Goal: Task Accomplishment & Management: Use online tool/utility

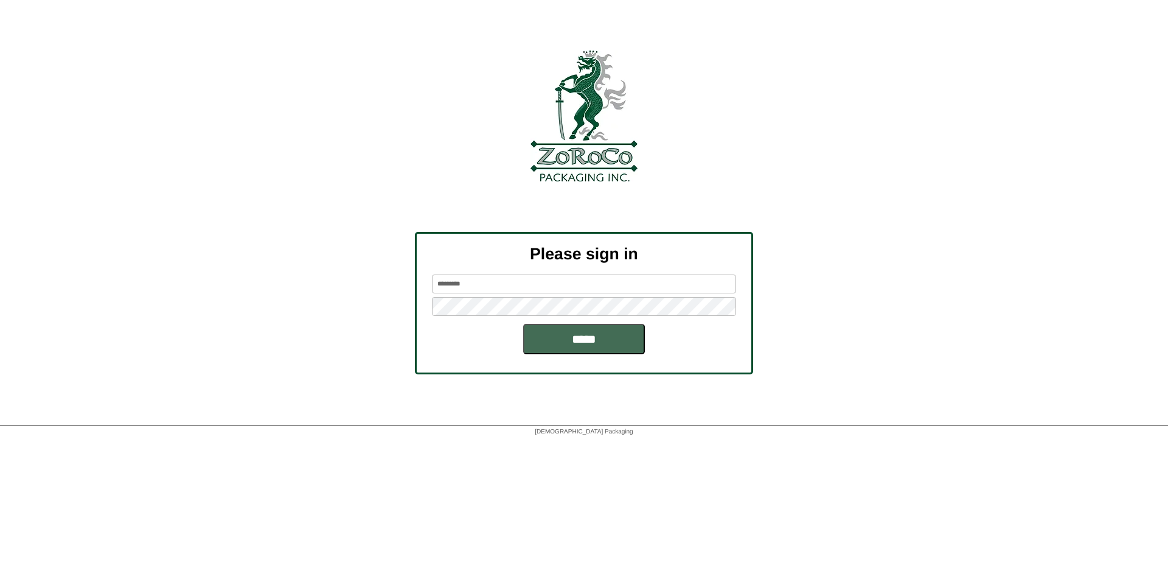
click at [602, 335] on input "*****" at bounding box center [584, 339] width 122 height 30
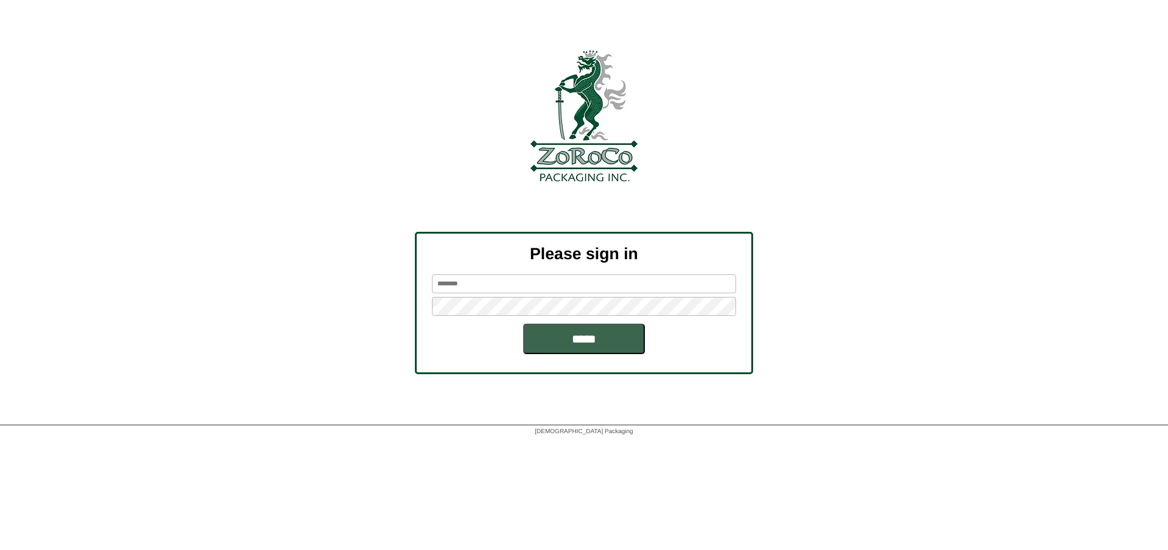
type input "*********"
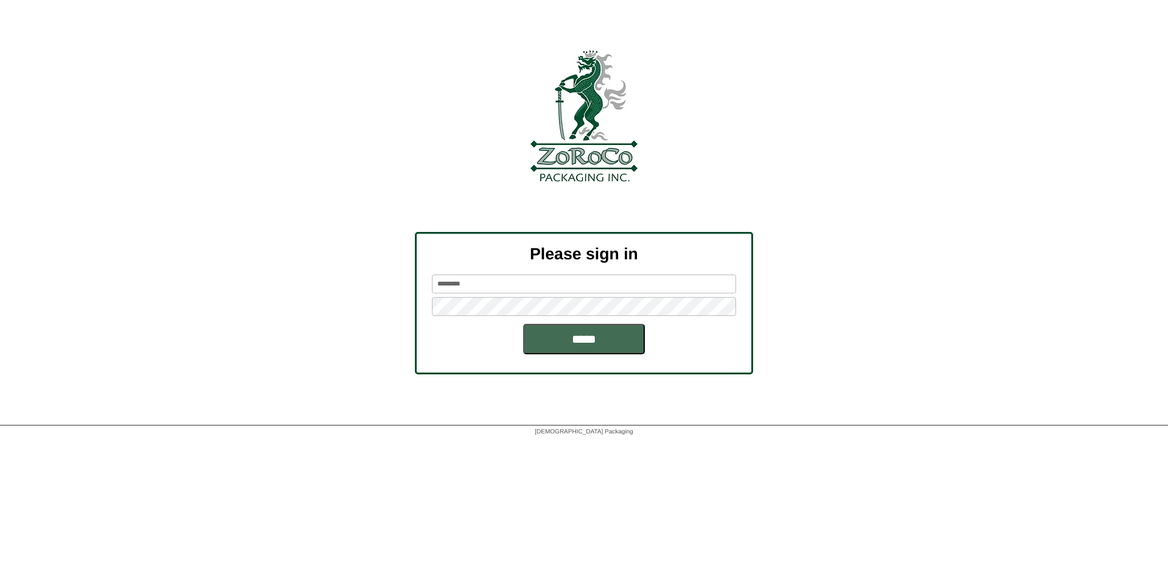
click at [550, 343] on input "*****" at bounding box center [584, 339] width 122 height 30
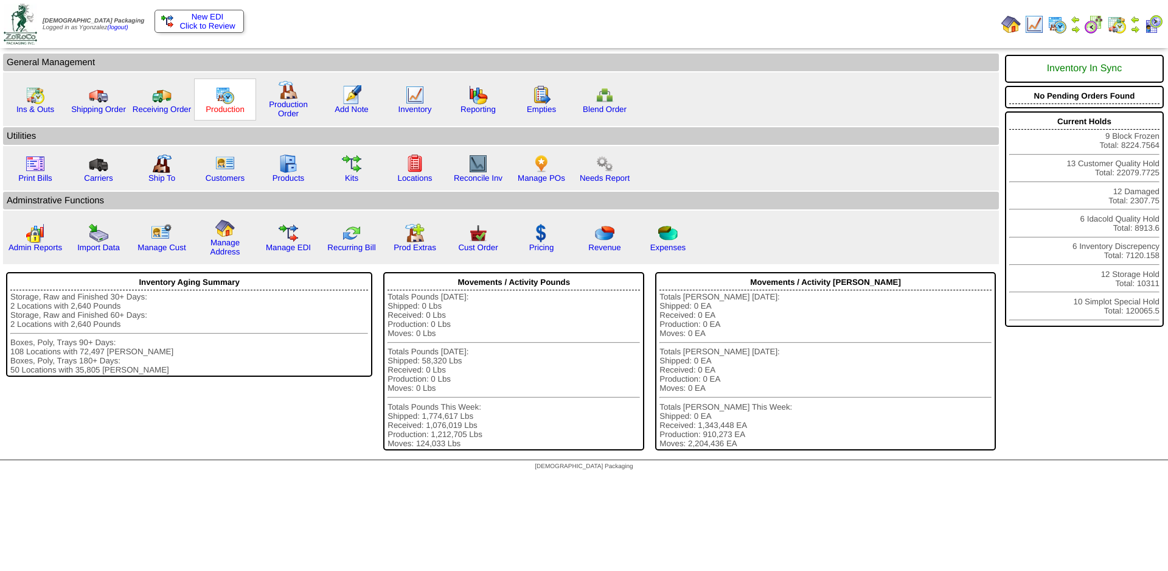
click at [230, 109] on link "Production" at bounding box center [225, 109] width 39 height 9
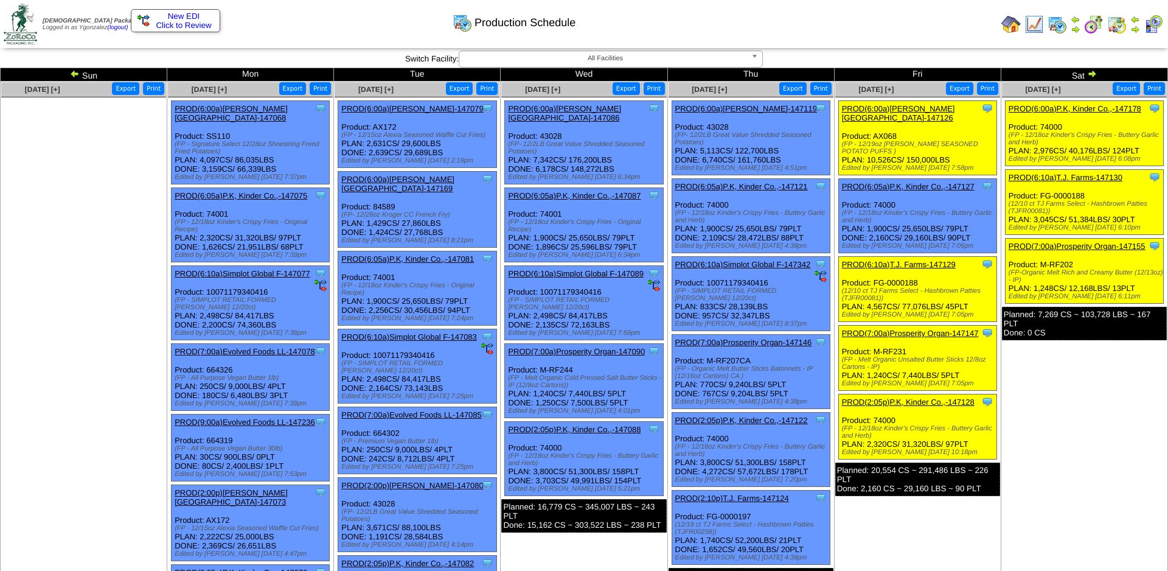
click at [1025, 15] on img at bounding box center [1033, 24] width 19 height 19
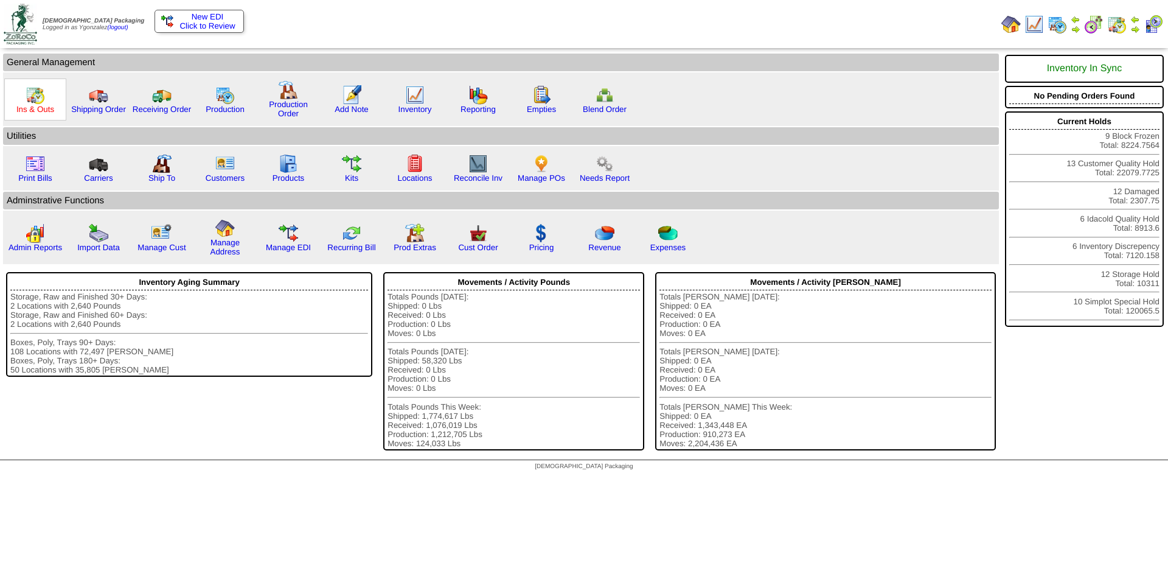
click at [35, 113] on link "Ins & Outs" at bounding box center [35, 109] width 38 height 9
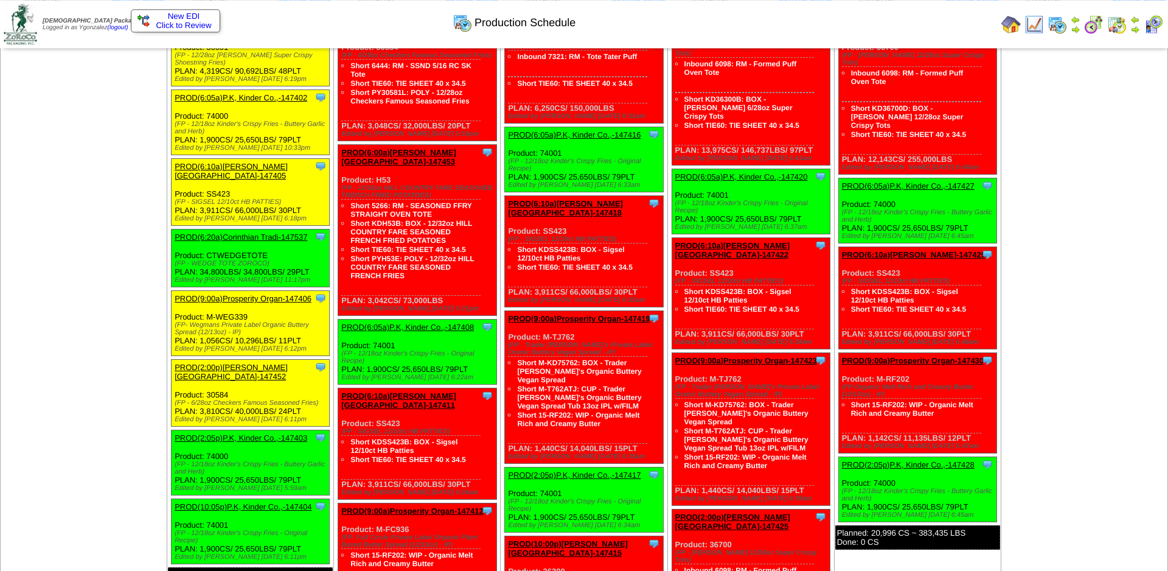
scroll to position [683, 0]
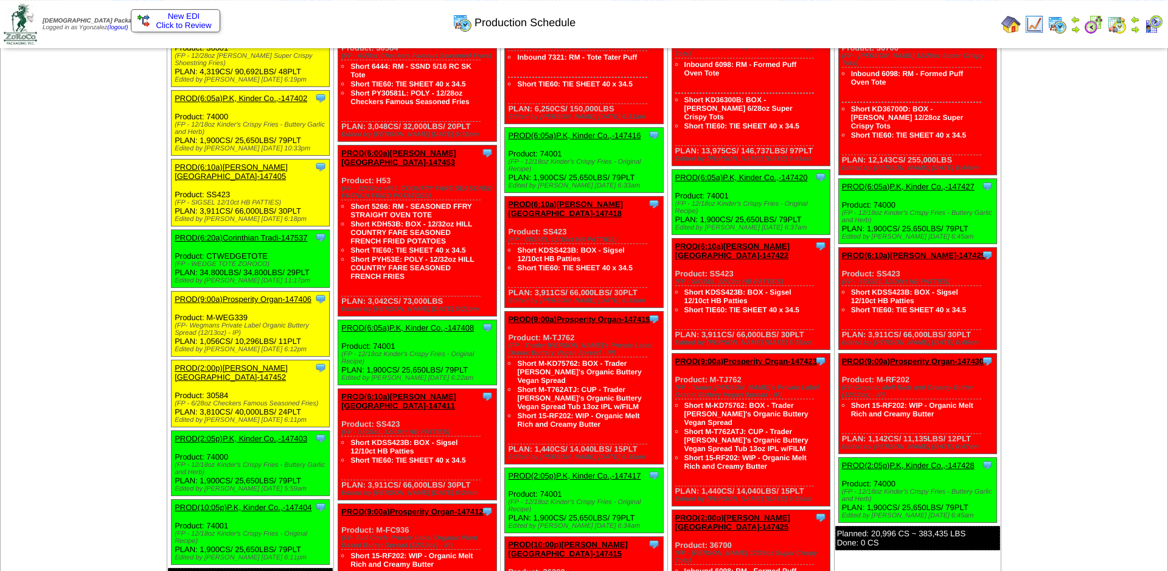
click at [248, 242] on link "PROD(6:20a)Corinthian Tradi-147537" at bounding box center [241, 237] width 133 height 9
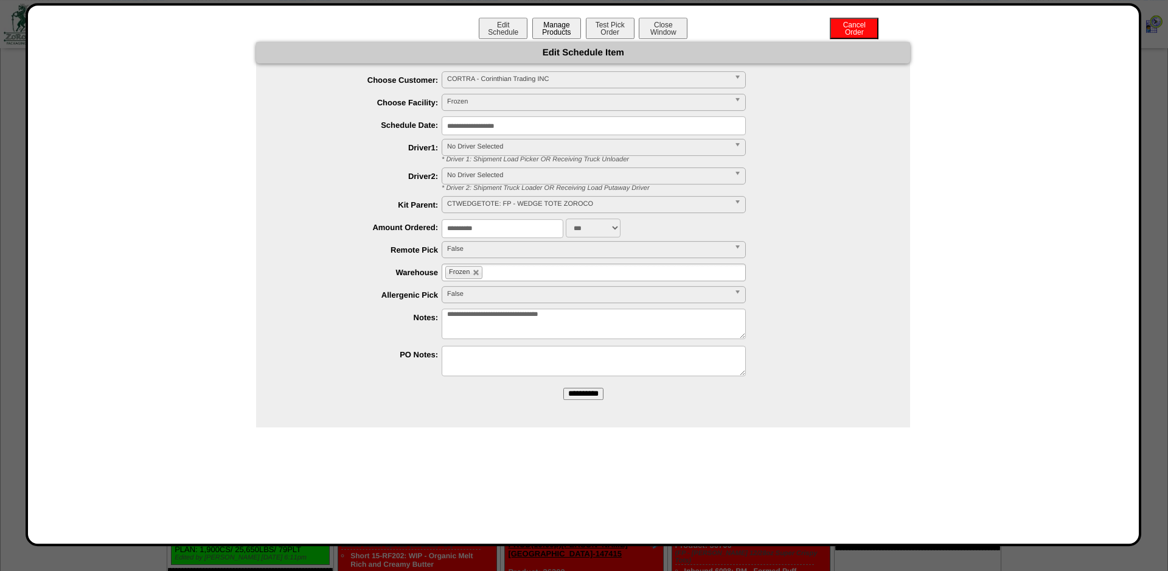
click at [544, 37] on button "Manage Products" at bounding box center [556, 28] width 49 height 21
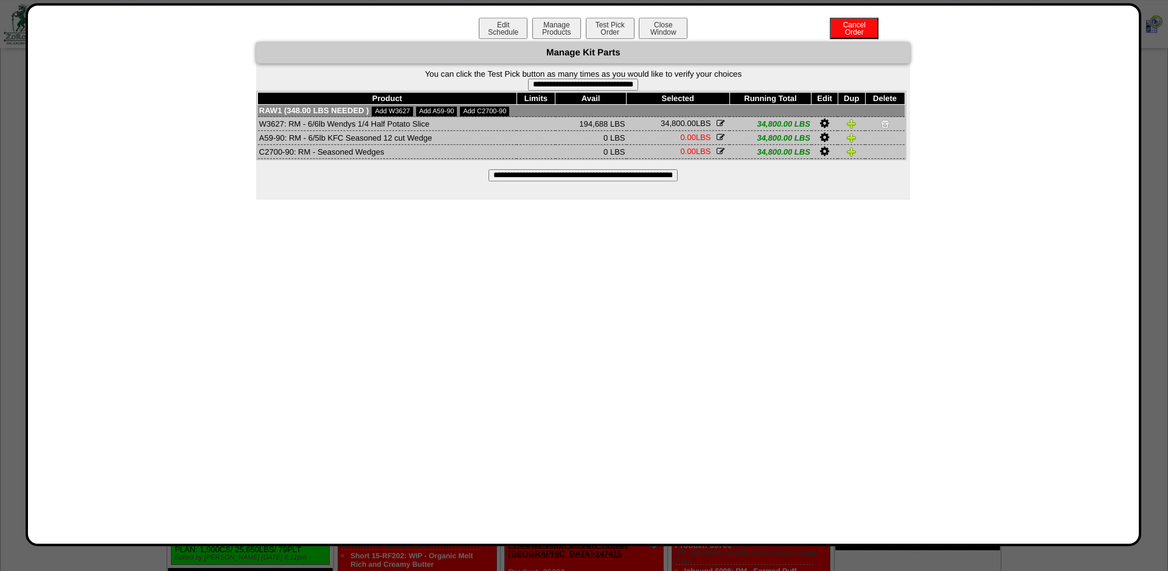
click at [635, 197] on div "**********" at bounding box center [583, 121] width 654 height 158
click at [635, 191] on div "**********" at bounding box center [583, 121] width 654 height 158
click at [630, 181] on input "**********" at bounding box center [583, 175] width 189 height 12
click at [271, 125] on td "W3627: RM - 6/6lb Wendys 1/4 Half Potato Slice" at bounding box center [387, 124] width 259 height 14
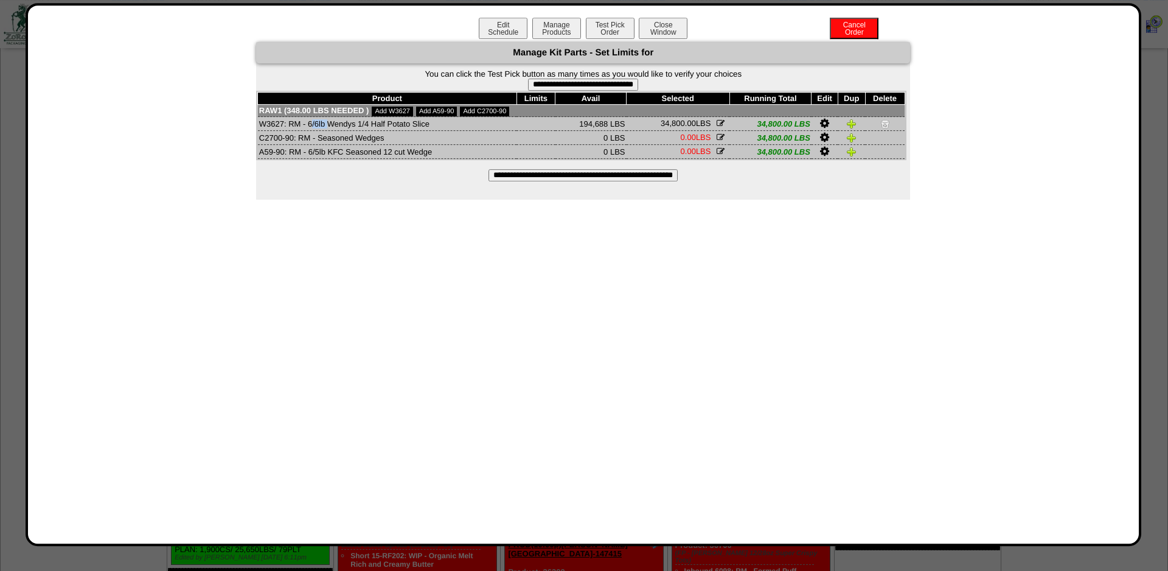
copy td "W3627"
click at [849, 124] on img at bounding box center [852, 124] width 10 height 10
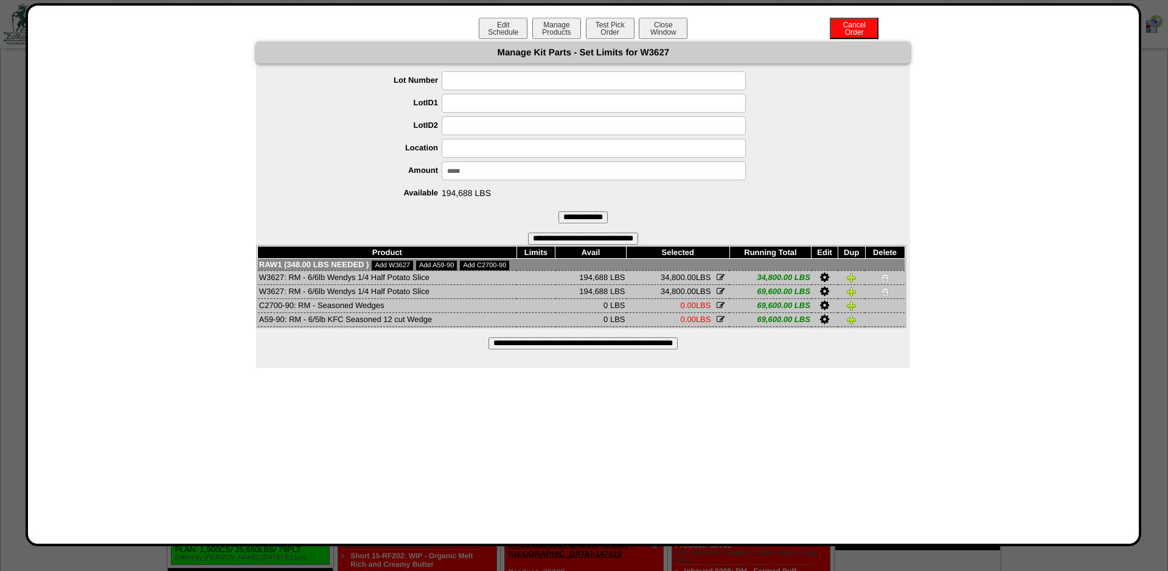
click at [505, 69] on div "Manage Kit Parts - Set Limits for W3627 Lot Number LotID1 LotID2 Location Amoun…" at bounding box center [583, 204] width 654 height 325
click at [503, 77] on input at bounding box center [594, 80] width 304 height 19
paste input "*******"
type input "*******"
drag, startPoint x: 394, startPoint y: 166, endPoint x: 553, endPoint y: 157, distance: 159.7
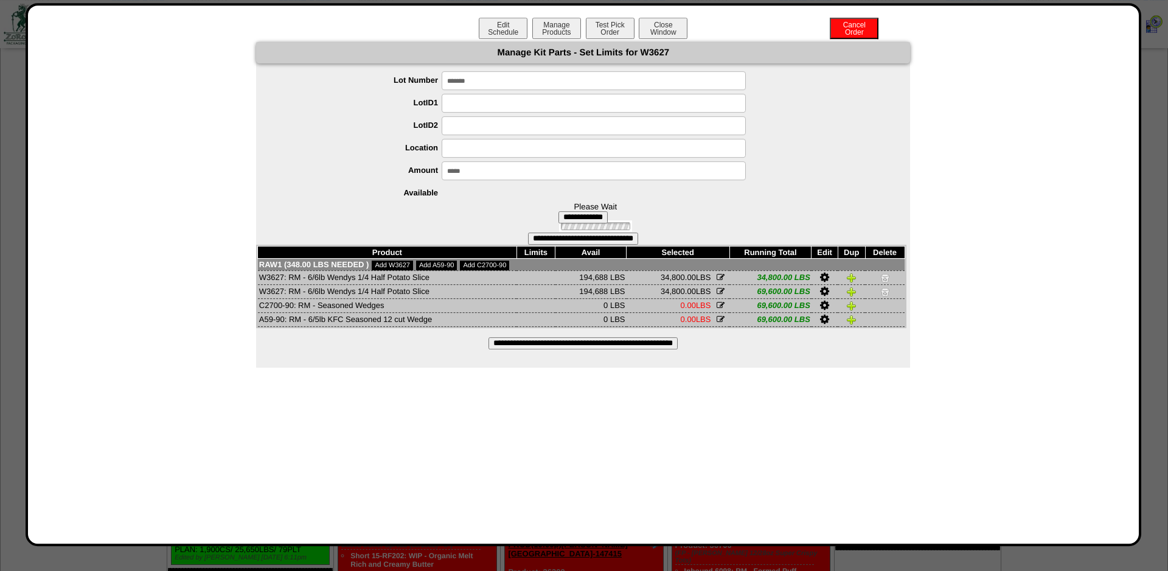
click at [395, 166] on label "Amount" at bounding box center [360, 169] width 161 height 9
drag, startPoint x: 530, startPoint y: 167, endPoint x: 310, endPoint y: 192, distance: 221.0
click at [442, 180] on input "*****" at bounding box center [594, 170] width 304 height 19
type input "*****"
click at [586, 214] on input "**********" at bounding box center [582, 217] width 49 height 12
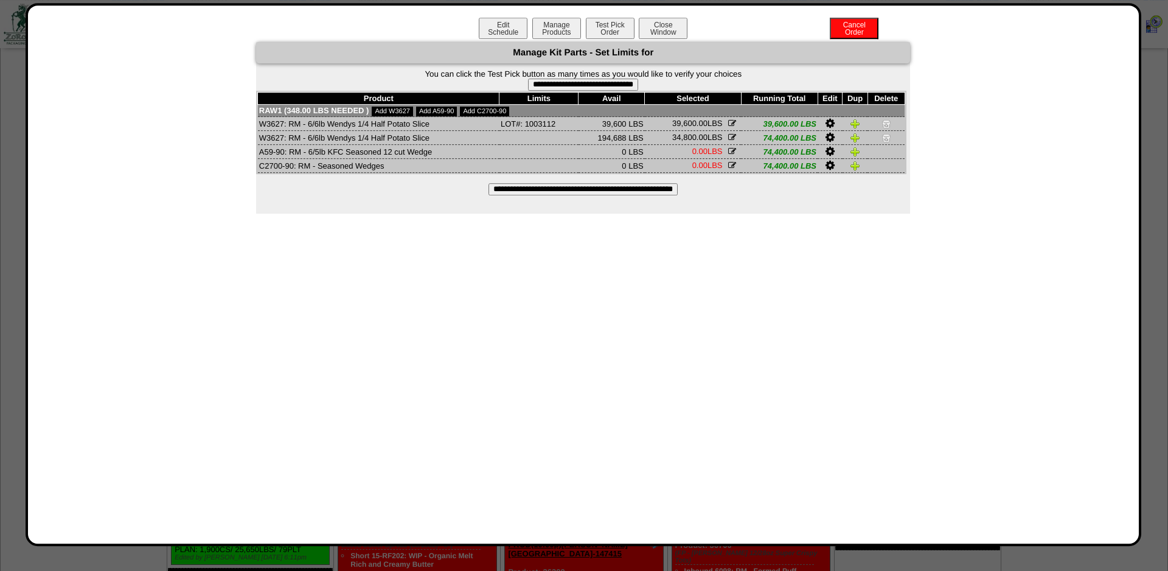
click at [884, 142] on img at bounding box center [887, 138] width 10 height 10
click at [620, 90] on input "**********" at bounding box center [583, 84] width 110 height 12
type input "**********"
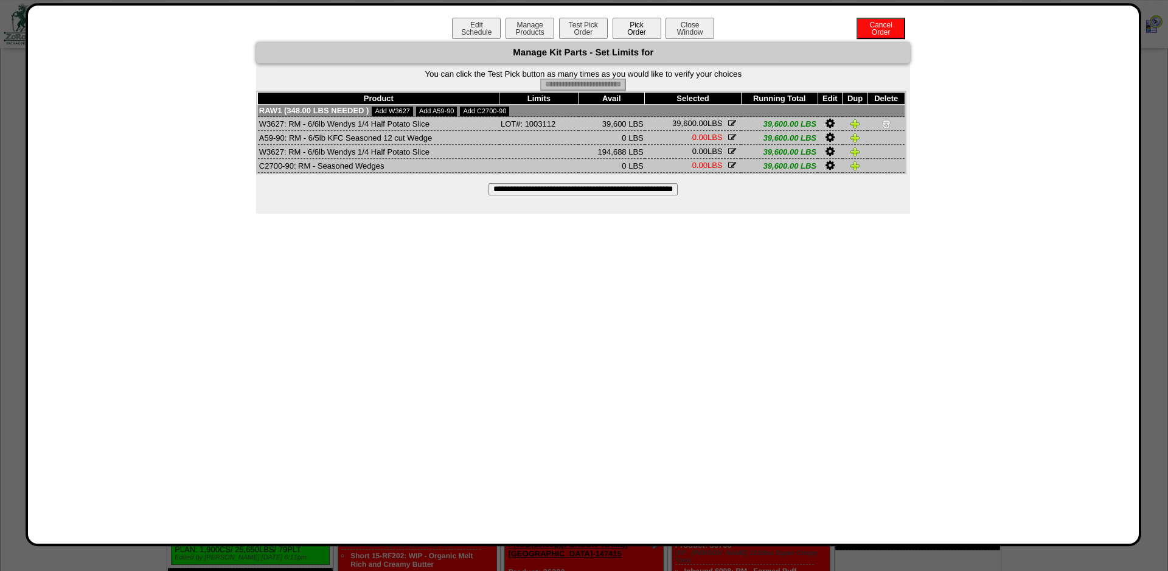
click at [637, 26] on button "Pick Order" at bounding box center [637, 28] width 49 height 21
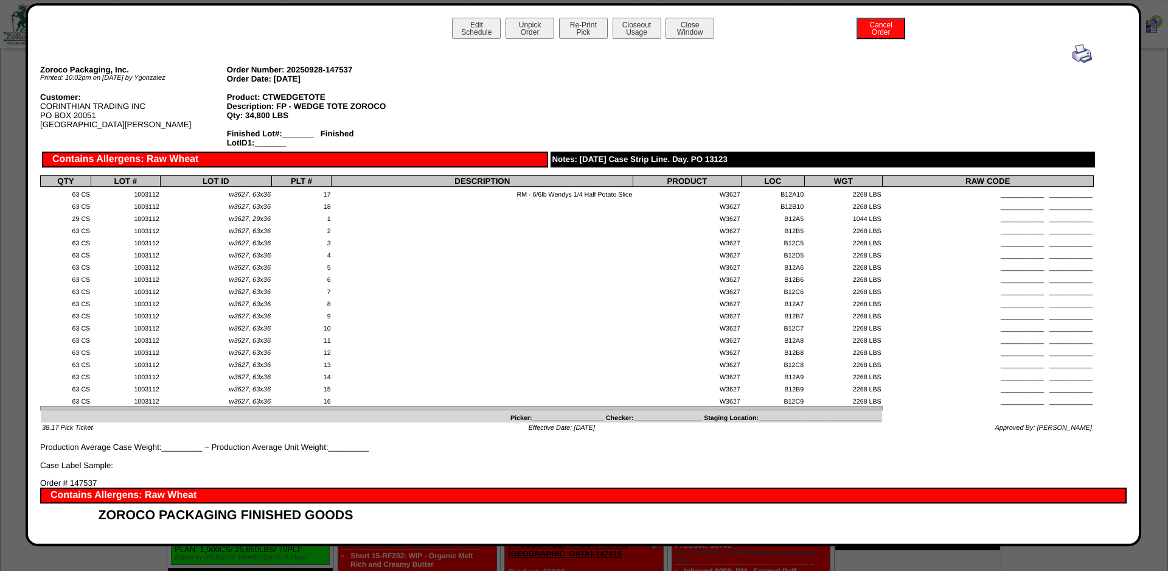
click at [1080, 54] on img at bounding box center [1082, 53] width 19 height 19
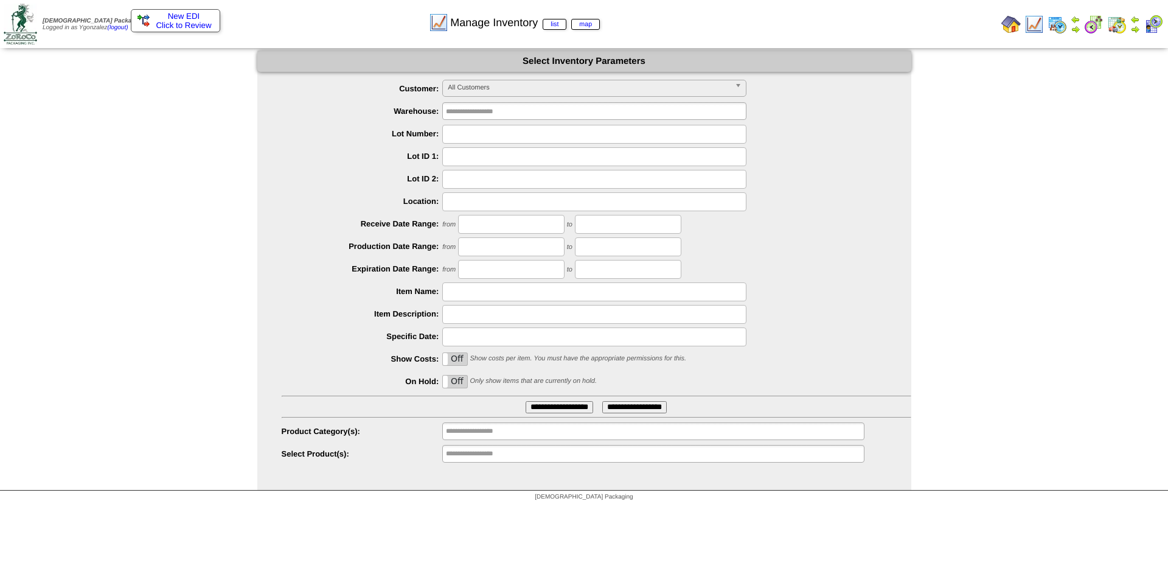
click at [571, 462] on ul "**********" at bounding box center [653, 454] width 422 height 18
click at [570, 450] on ul "**********" at bounding box center [653, 454] width 422 height 18
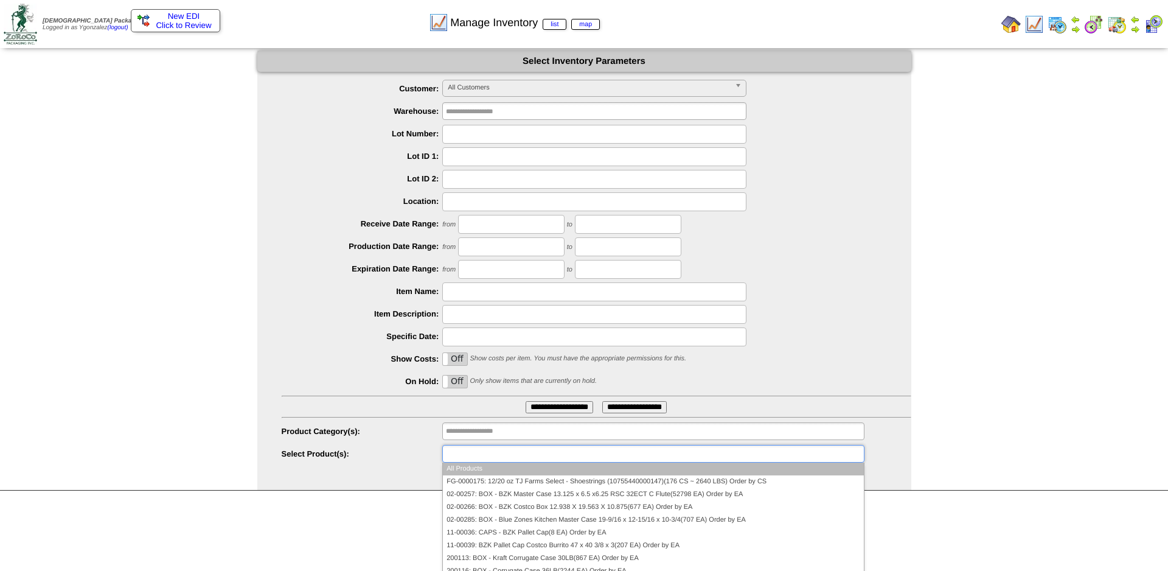
paste input "*****"
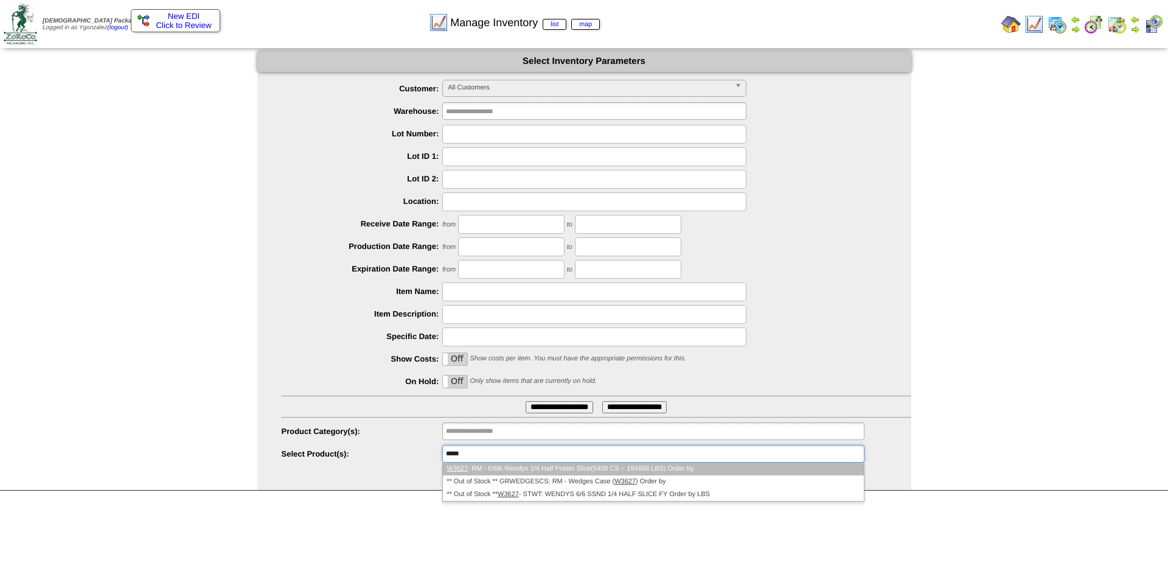
type input "*****"
click at [530, 465] on li "W3627 : RM - 6/6lb Wendys 1/4 Half Potato Slice(5408 CS ~ 194688 LBS) Order by" at bounding box center [653, 468] width 420 height 13
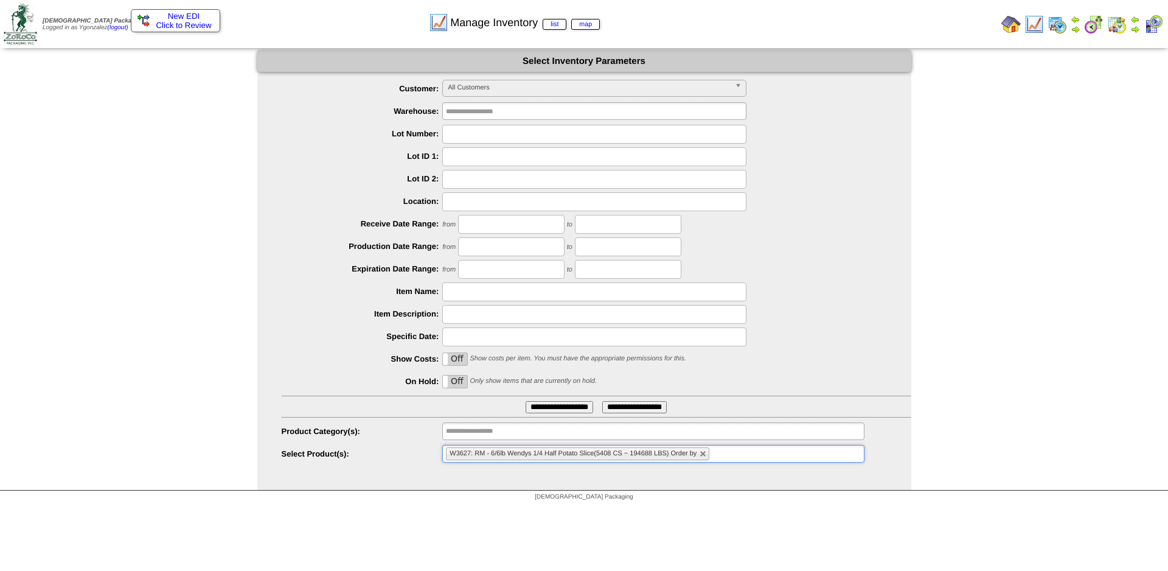
click at [540, 408] on input "**********" at bounding box center [560, 407] width 68 height 12
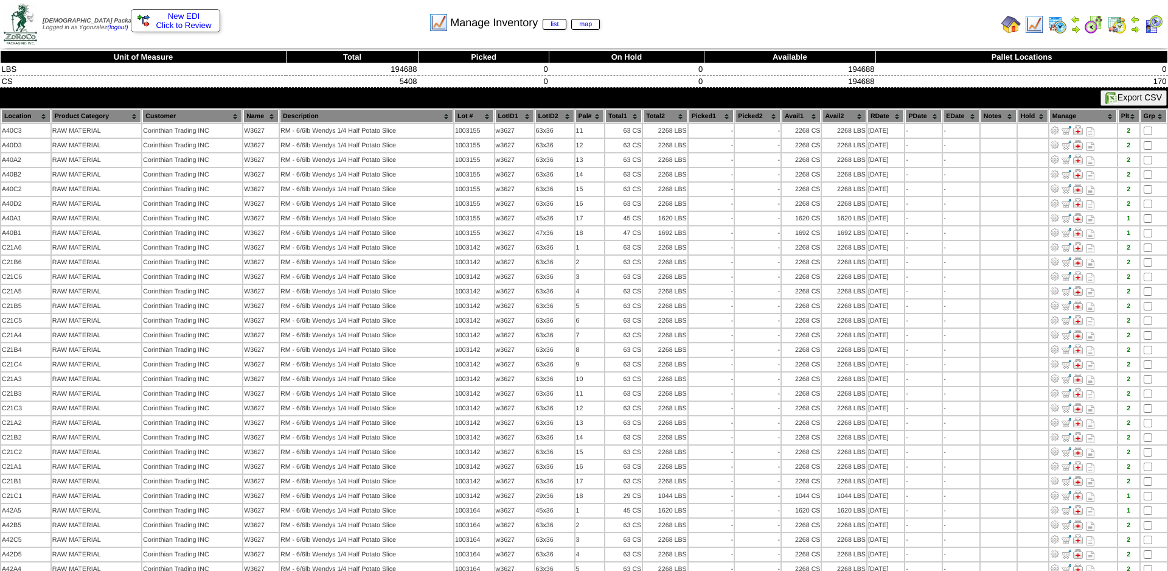
click at [486, 117] on th "Lot #" at bounding box center [474, 116] width 40 height 13
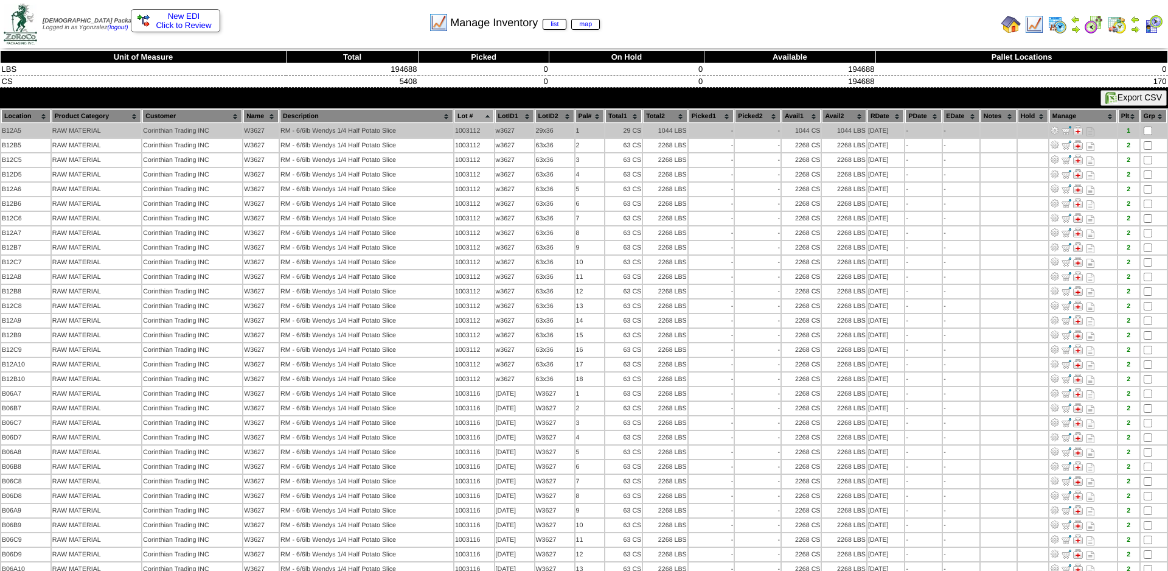
click at [468, 131] on td "1003112" at bounding box center [474, 130] width 40 height 13
copy td "1003112"
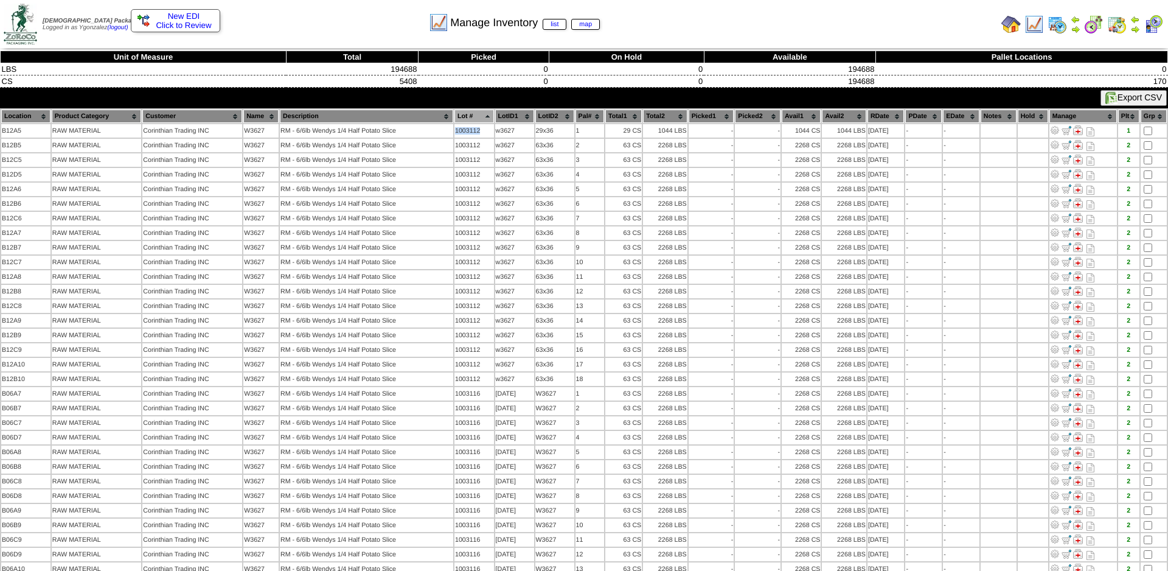
click at [1034, 24] on img at bounding box center [1033, 24] width 19 height 19
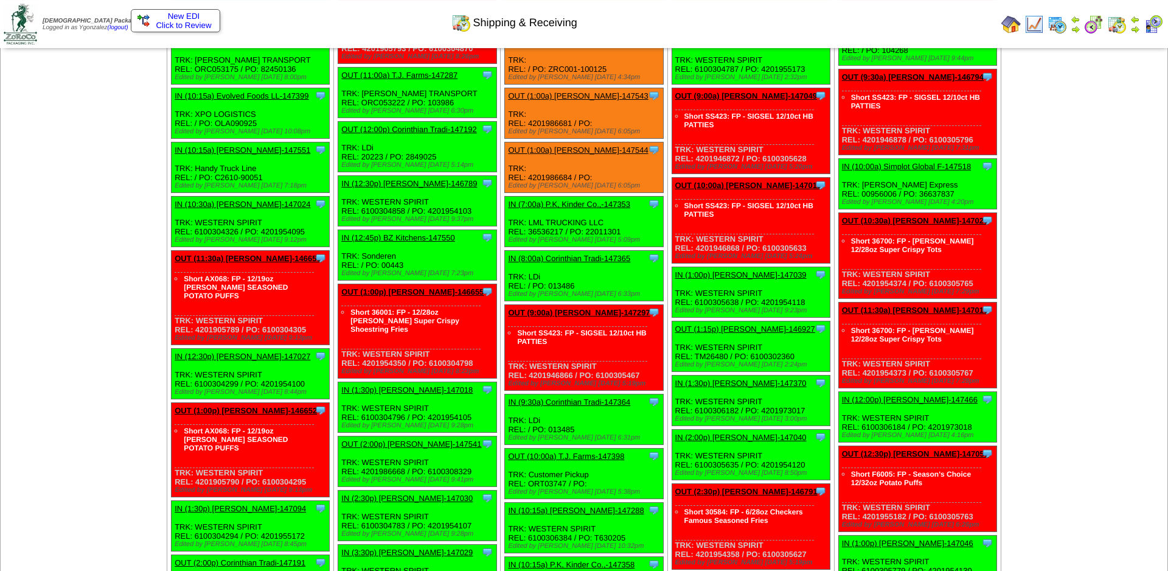
scroll to position [1736, 0]
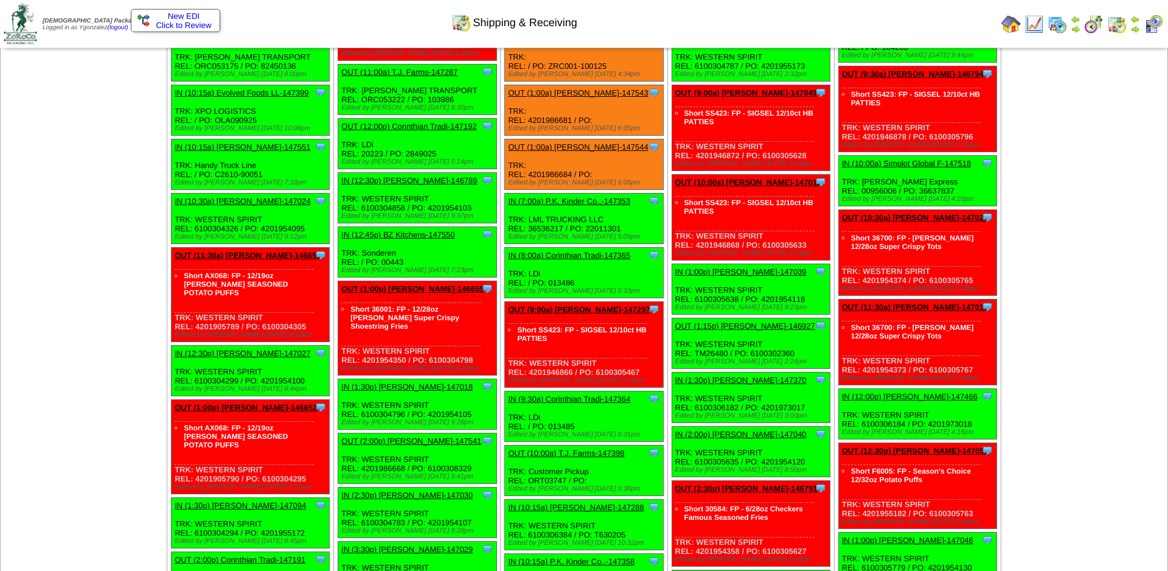
click at [1059, 18] on img at bounding box center [1057, 24] width 19 height 19
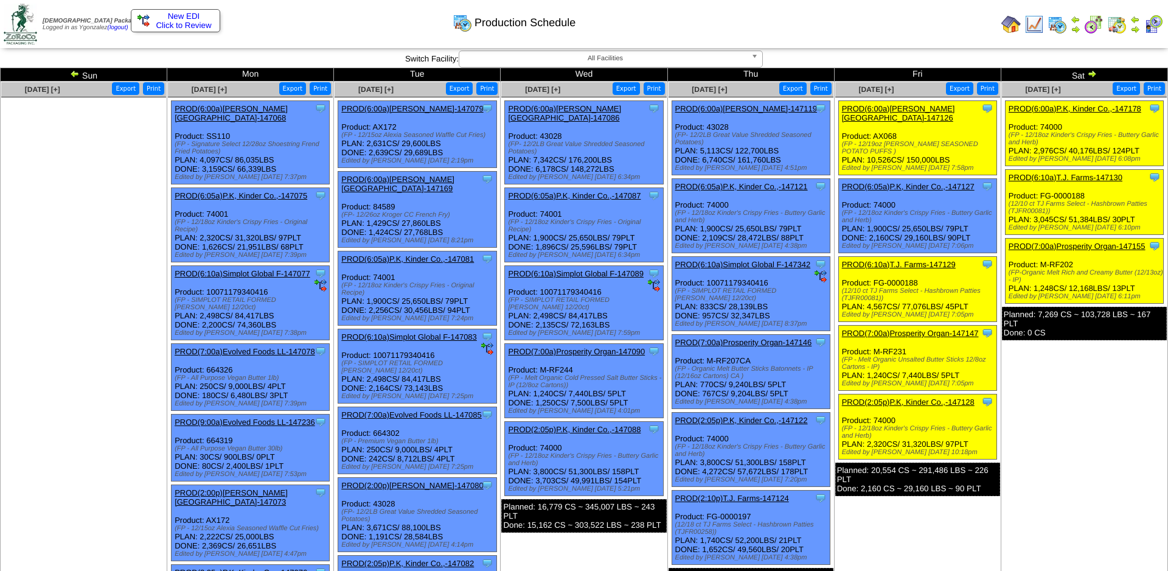
click at [955, 106] on link "PROD(6:00a)[PERSON_NAME][GEOGRAPHIC_DATA]-147126" at bounding box center [898, 113] width 113 height 18
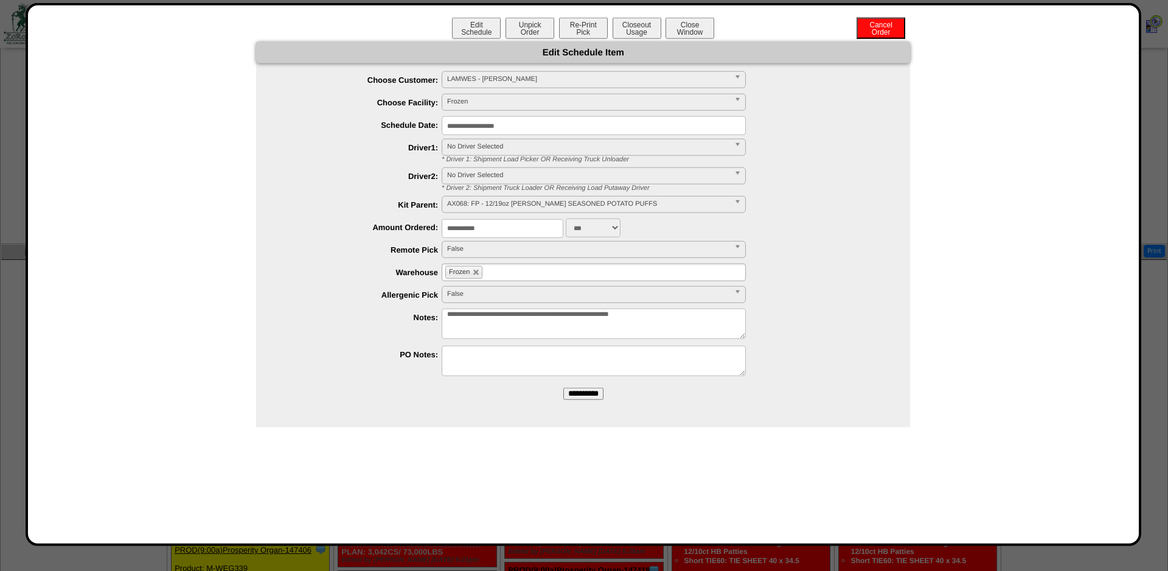
scroll to position [497, 0]
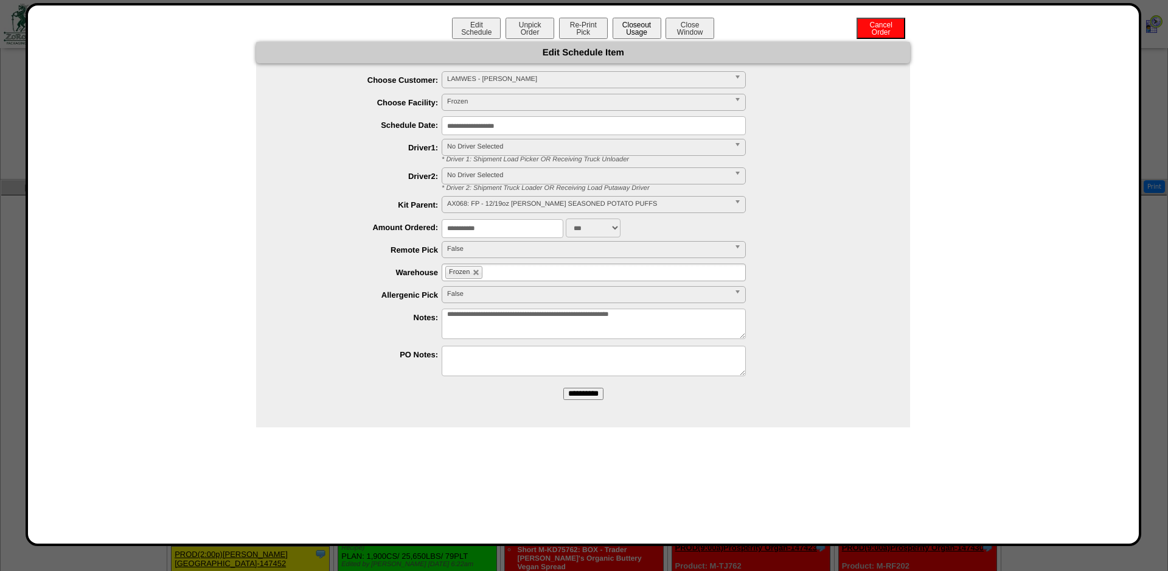
click at [628, 24] on button "Closeout Usage" at bounding box center [637, 28] width 49 height 21
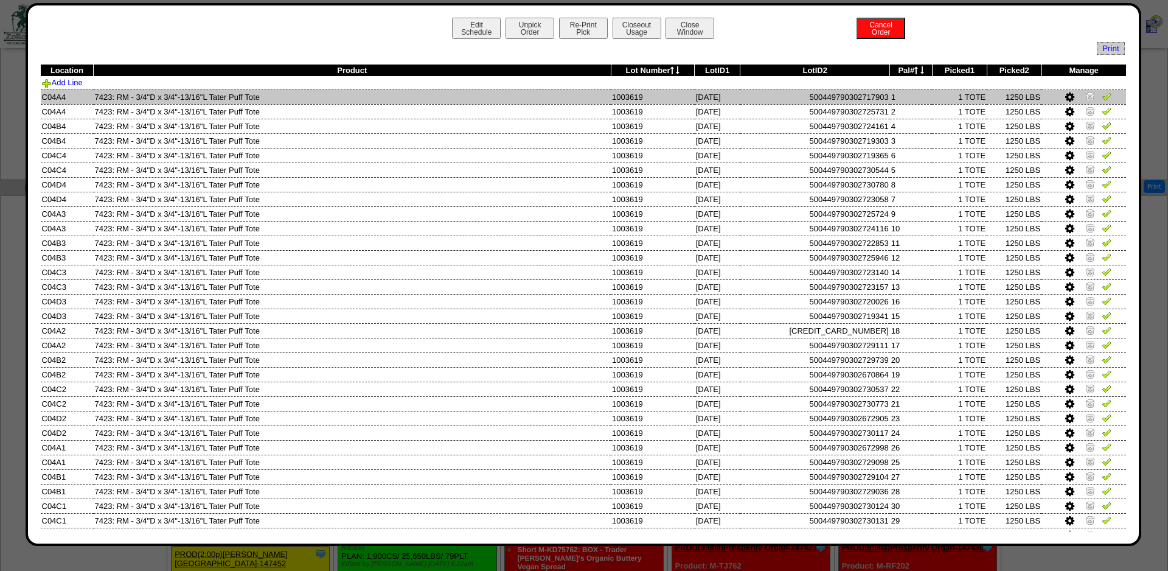
click at [1102, 101] on img at bounding box center [1107, 96] width 10 height 10
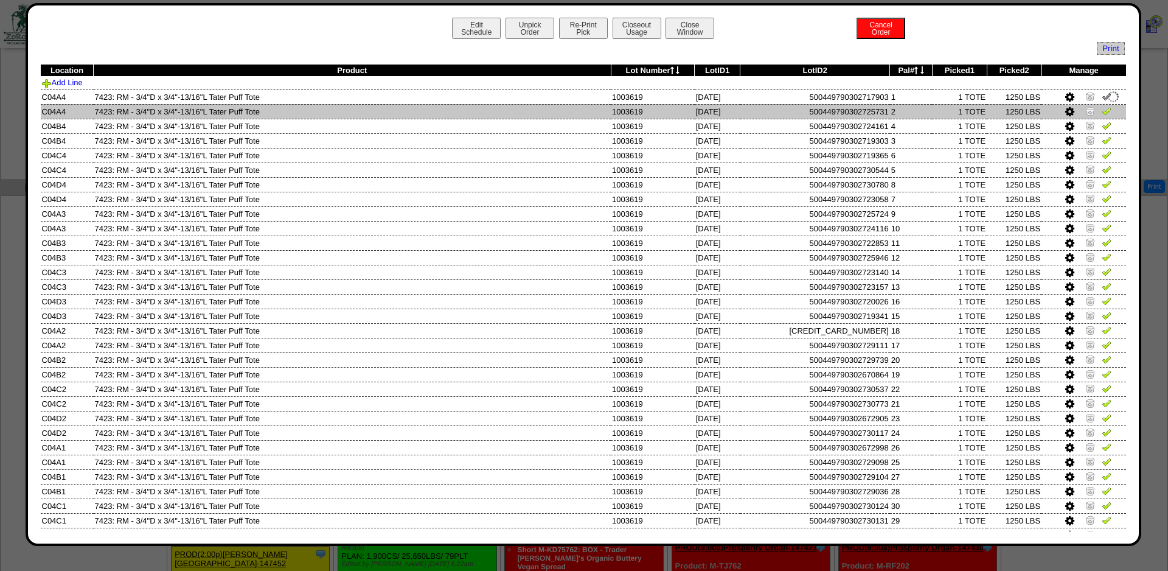
click at [1100, 111] on td at bounding box center [1084, 111] width 85 height 15
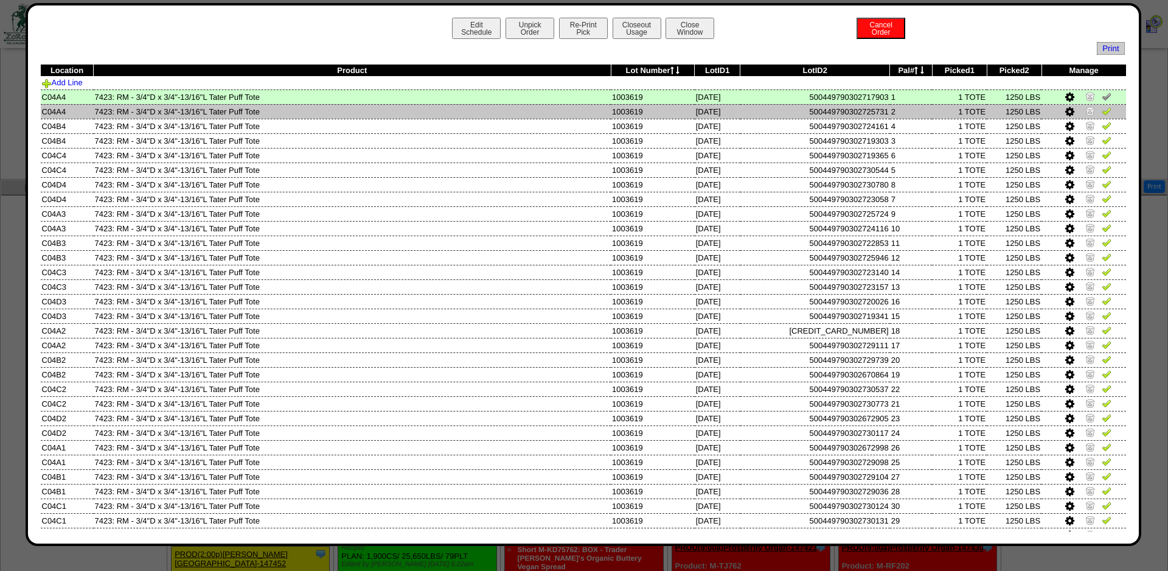
click at [1107, 114] on img at bounding box center [1107, 111] width 10 height 10
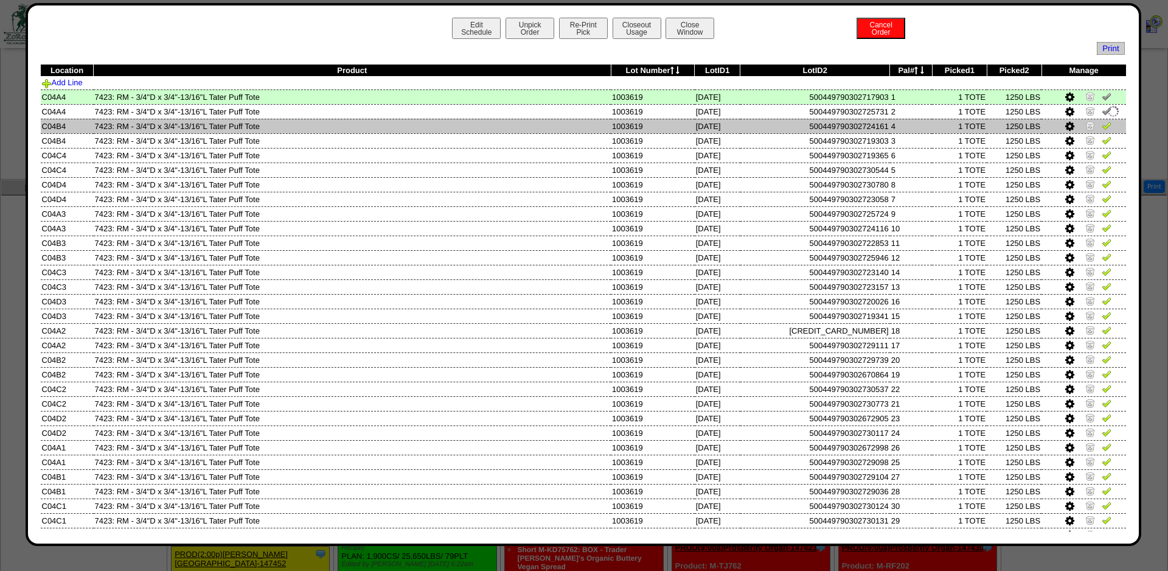
click at [1103, 127] on img at bounding box center [1107, 125] width 10 height 10
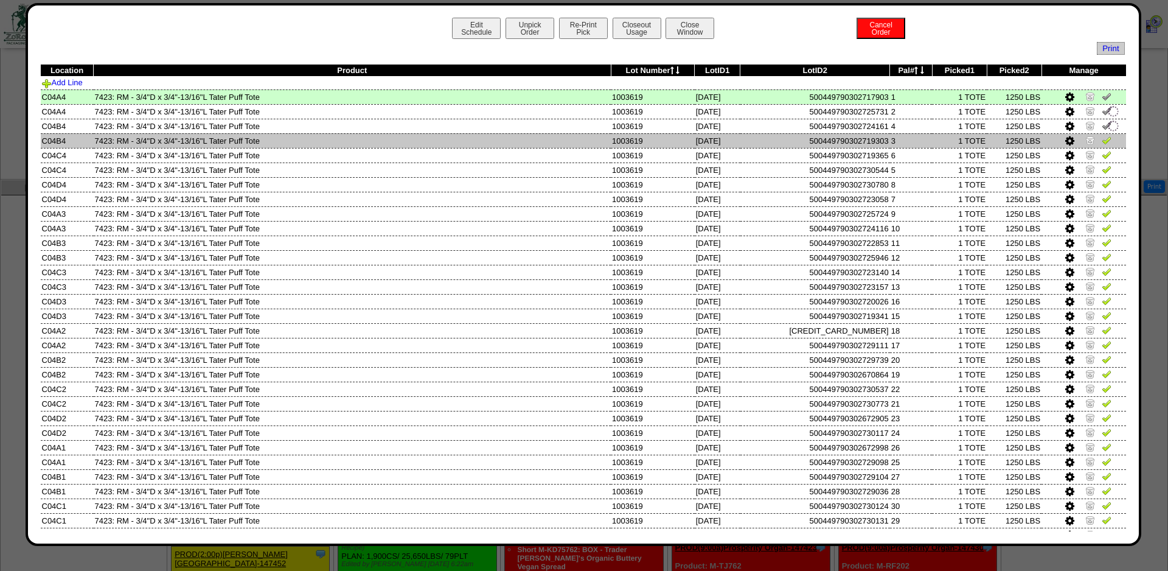
click at [1105, 140] on img at bounding box center [1107, 140] width 10 height 10
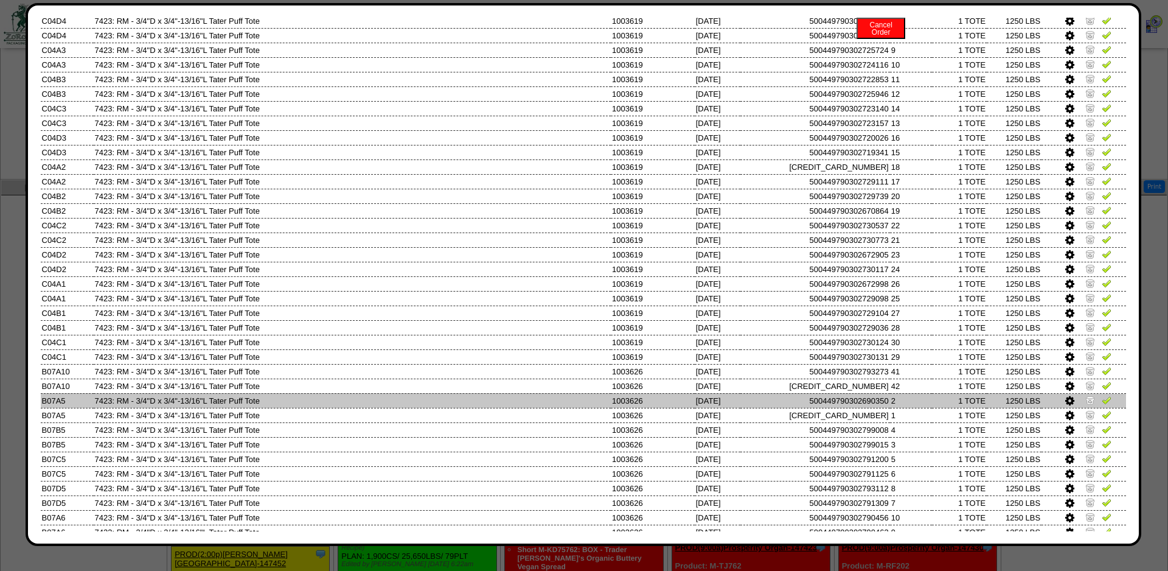
scroll to position [164, 0]
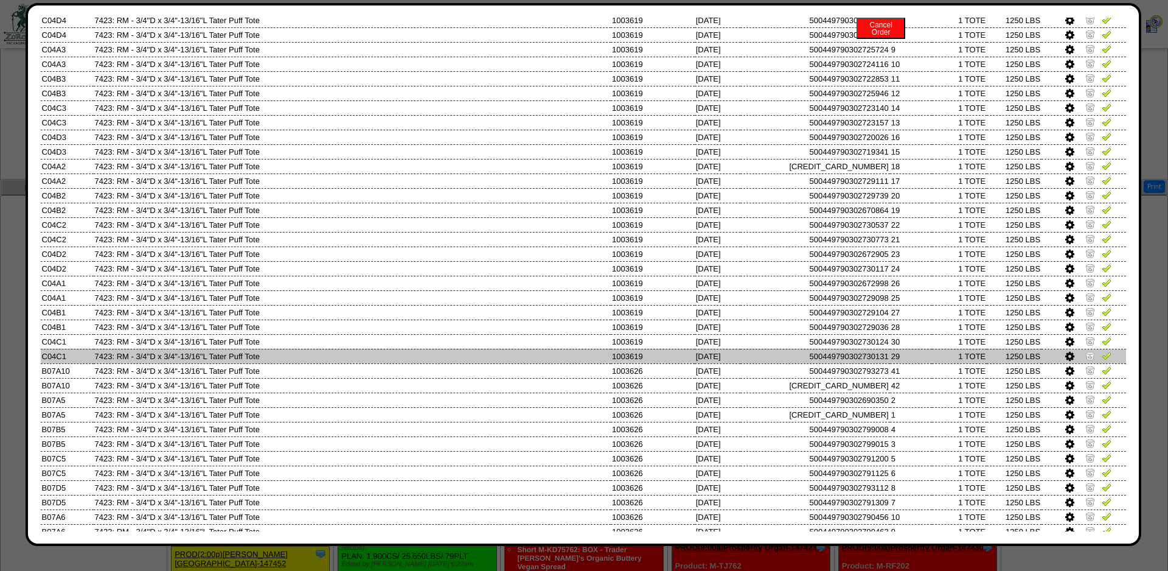
click at [1105, 360] on img at bounding box center [1107, 355] width 10 height 10
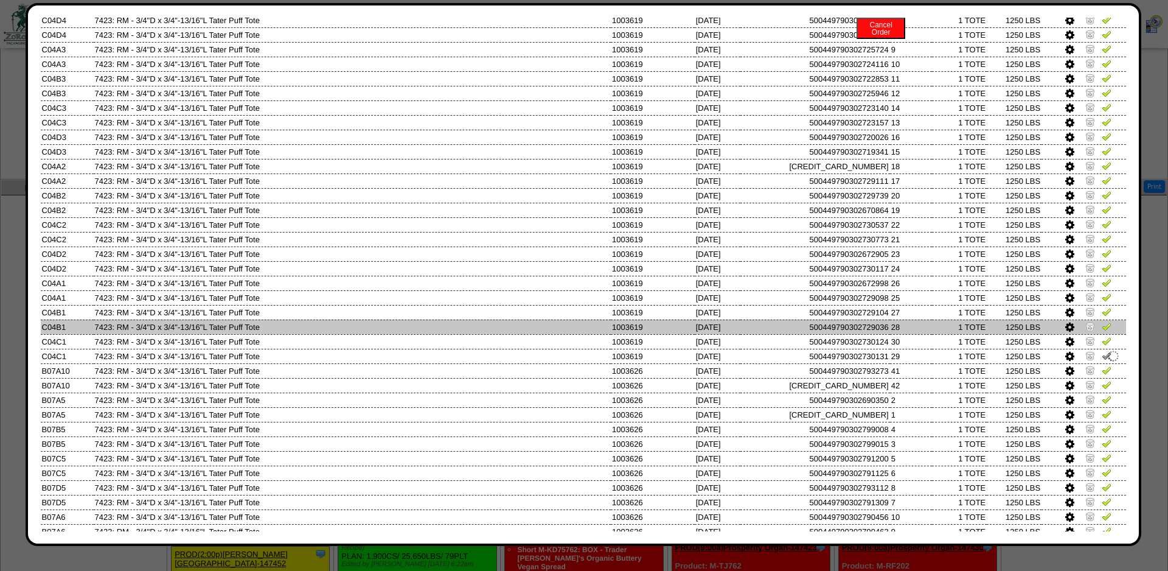
click at [1104, 346] on img at bounding box center [1107, 341] width 10 height 10
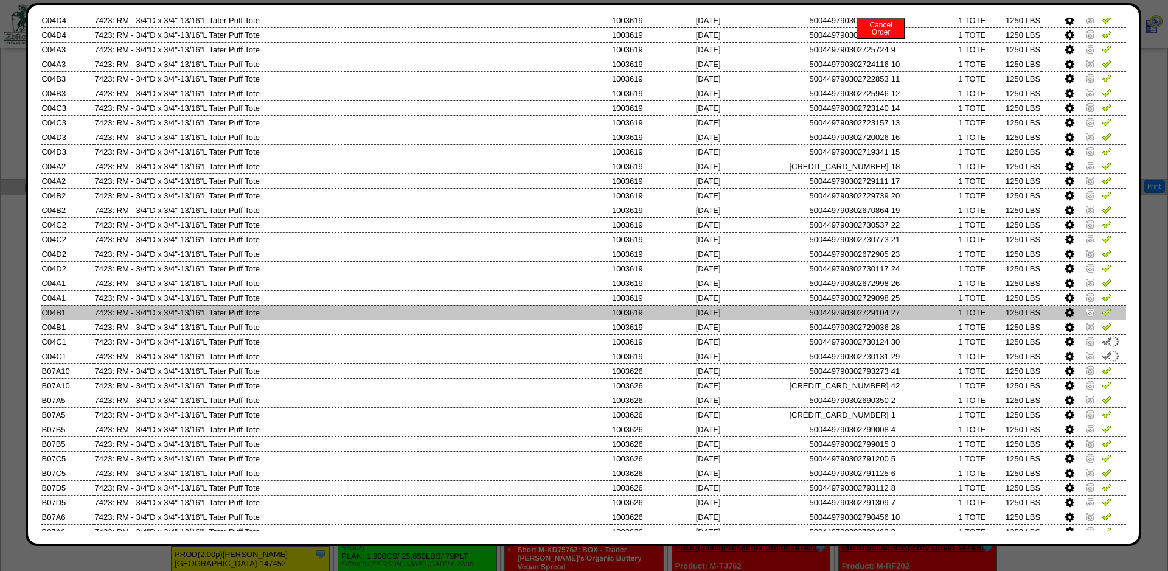
click at [1106, 318] on link at bounding box center [1107, 313] width 10 height 9
click at [1107, 316] on img at bounding box center [1107, 312] width 10 height 10
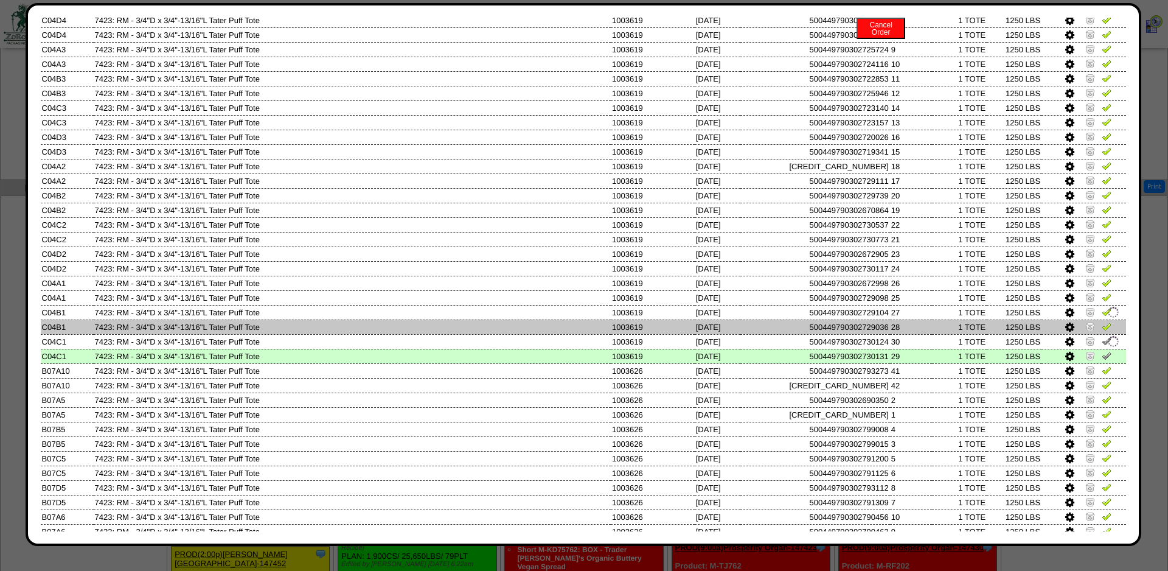
drag, startPoint x: 1101, startPoint y: 336, endPoint x: 1107, endPoint y: 317, distance: 19.8
click at [1102, 331] on img at bounding box center [1107, 326] width 10 height 10
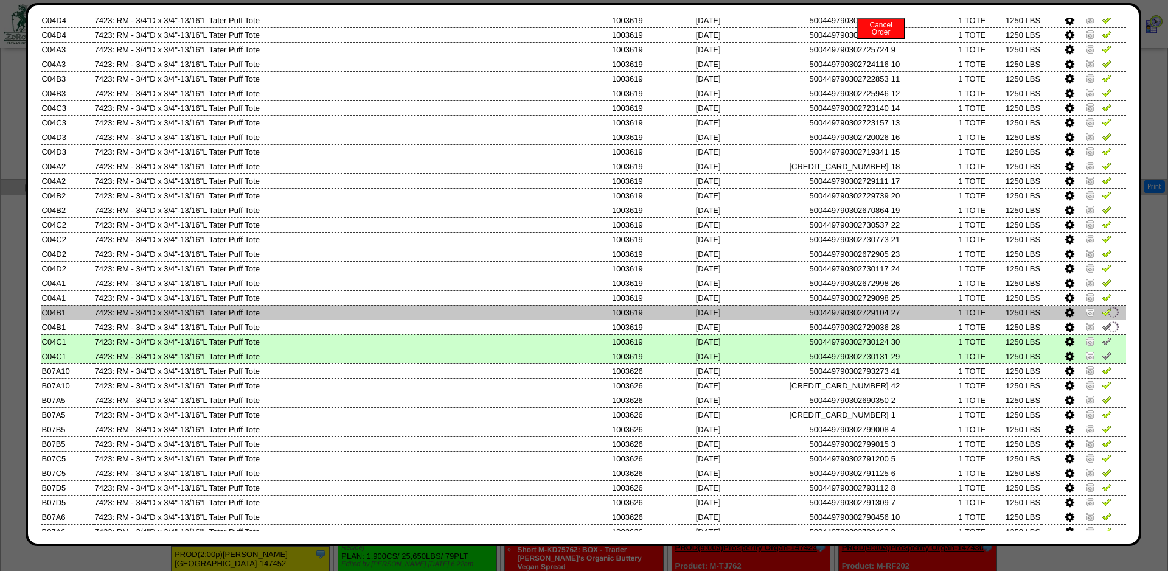
click at [1107, 317] on img at bounding box center [1113, 311] width 13 height 13
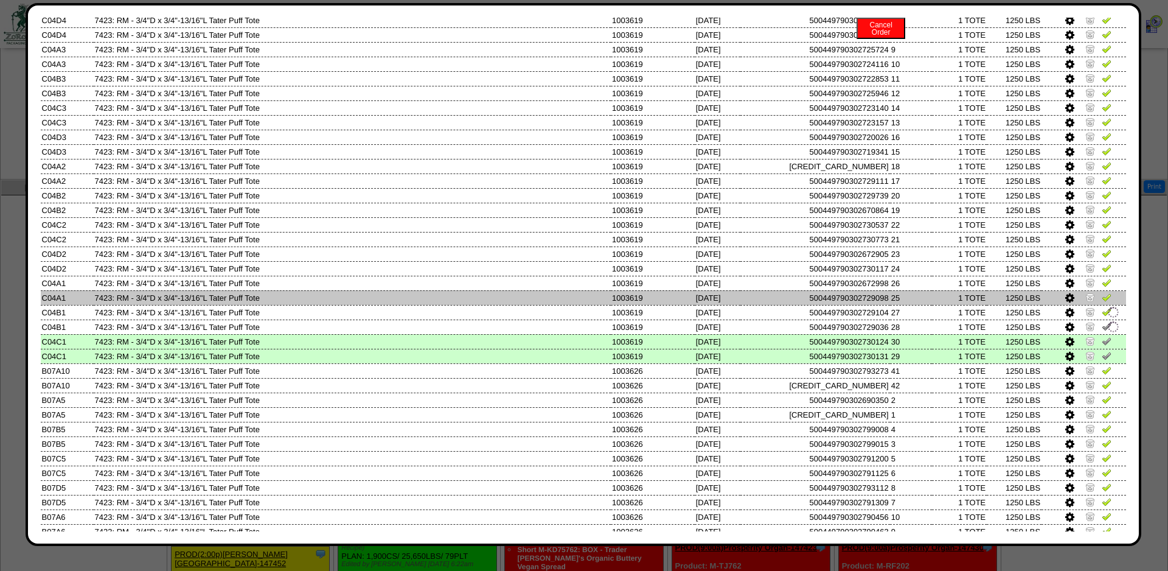
click at [1107, 302] on img at bounding box center [1107, 297] width 10 height 10
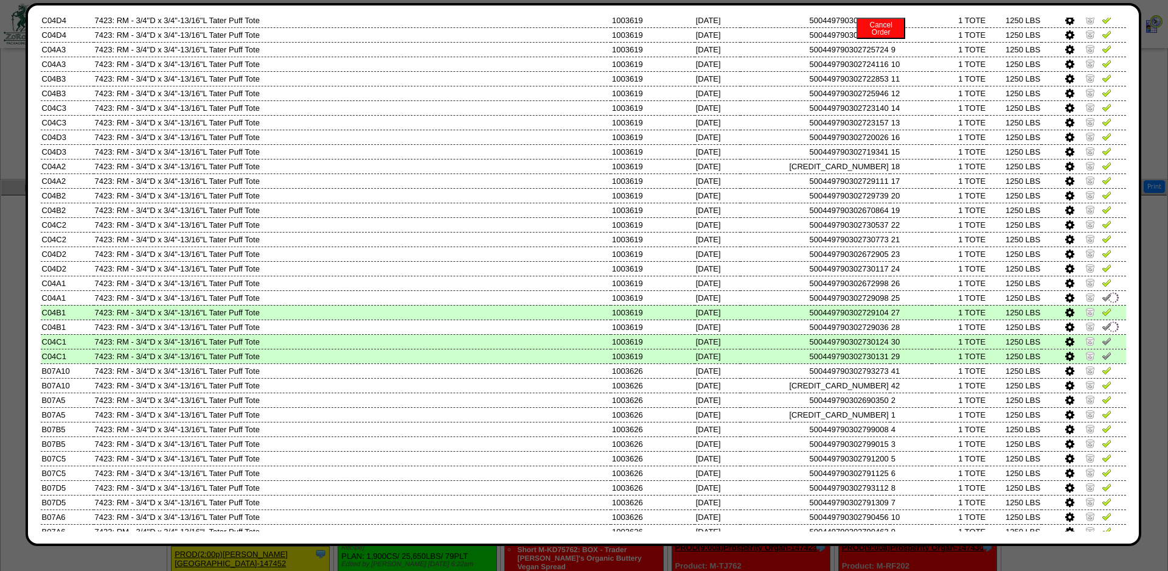
click at [1105, 315] on td at bounding box center [1084, 312] width 85 height 15
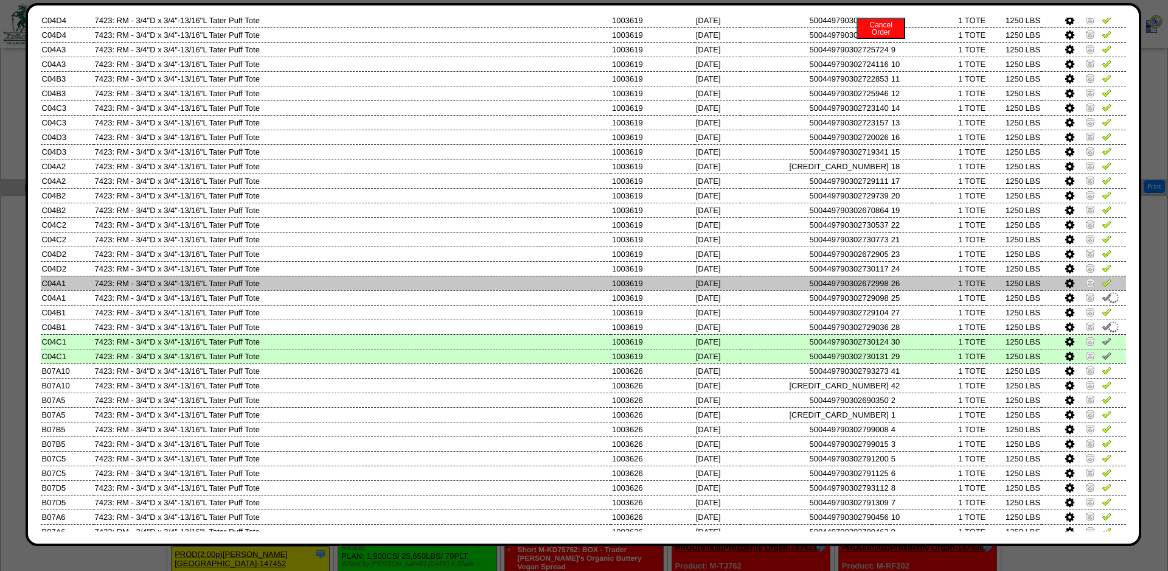
click at [1106, 287] on img at bounding box center [1107, 282] width 10 height 10
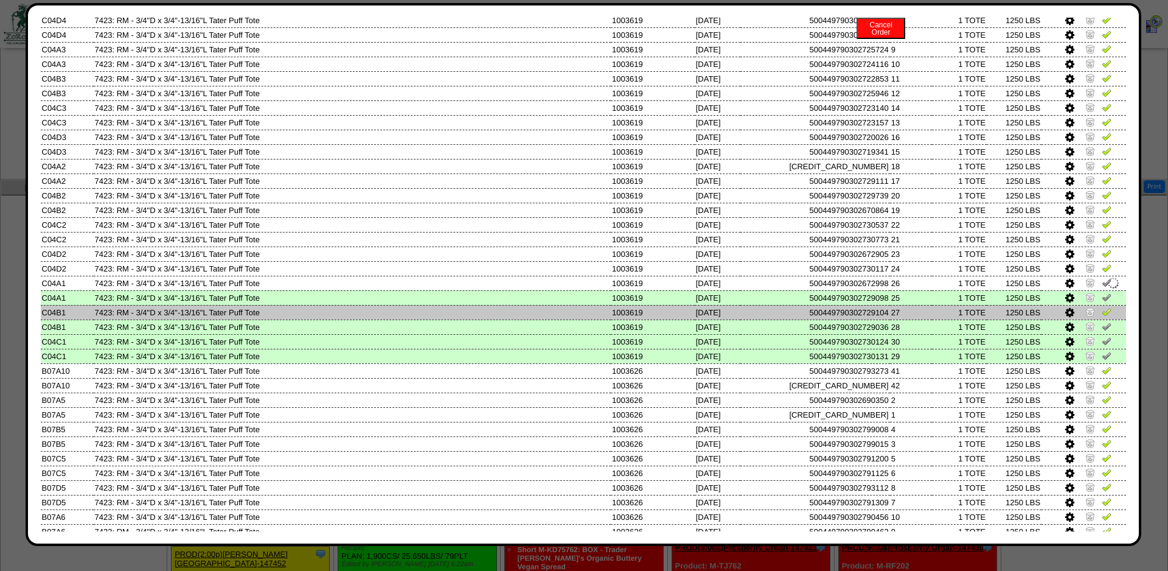
click at [1107, 316] on img at bounding box center [1107, 312] width 10 height 10
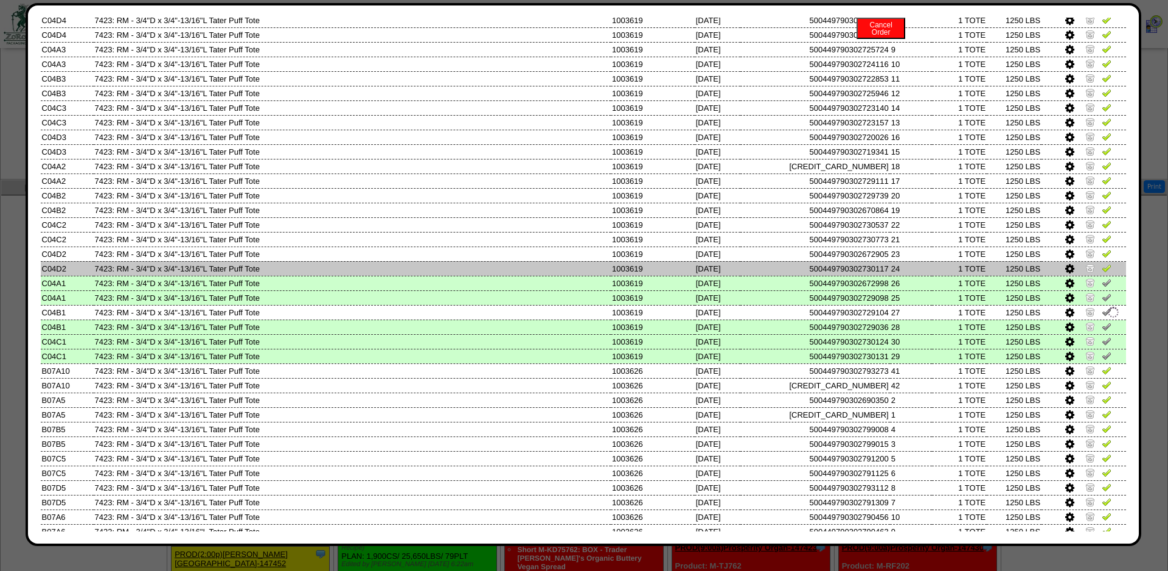
click at [1108, 273] on img at bounding box center [1107, 268] width 10 height 10
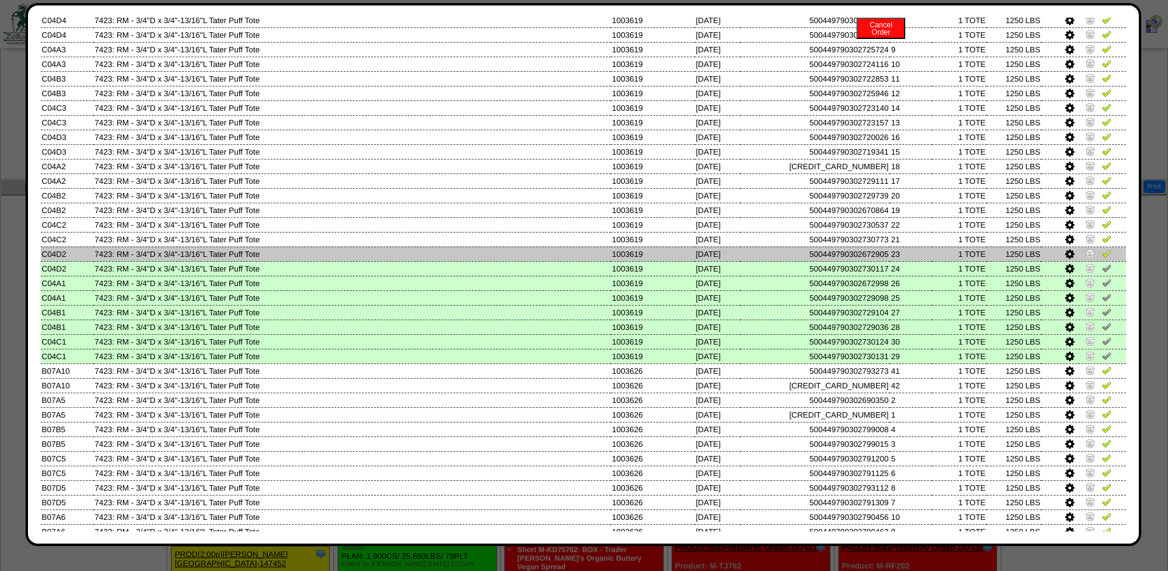
click at [1109, 258] on img at bounding box center [1107, 253] width 10 height 10
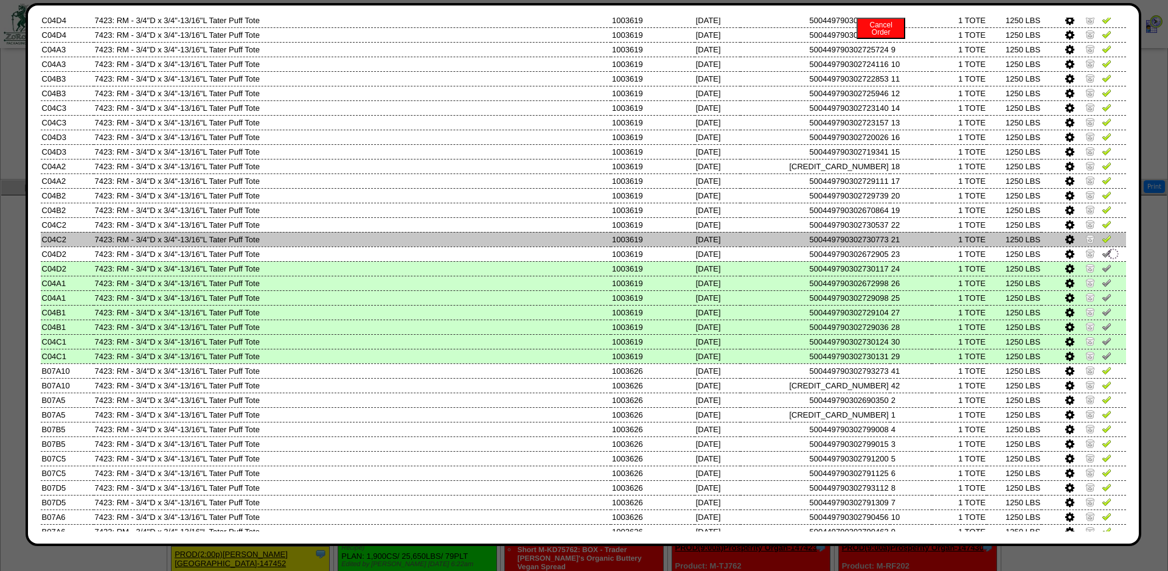
click at [1110, 243] on img at bounding box center [1107, 239] width 10 height 10
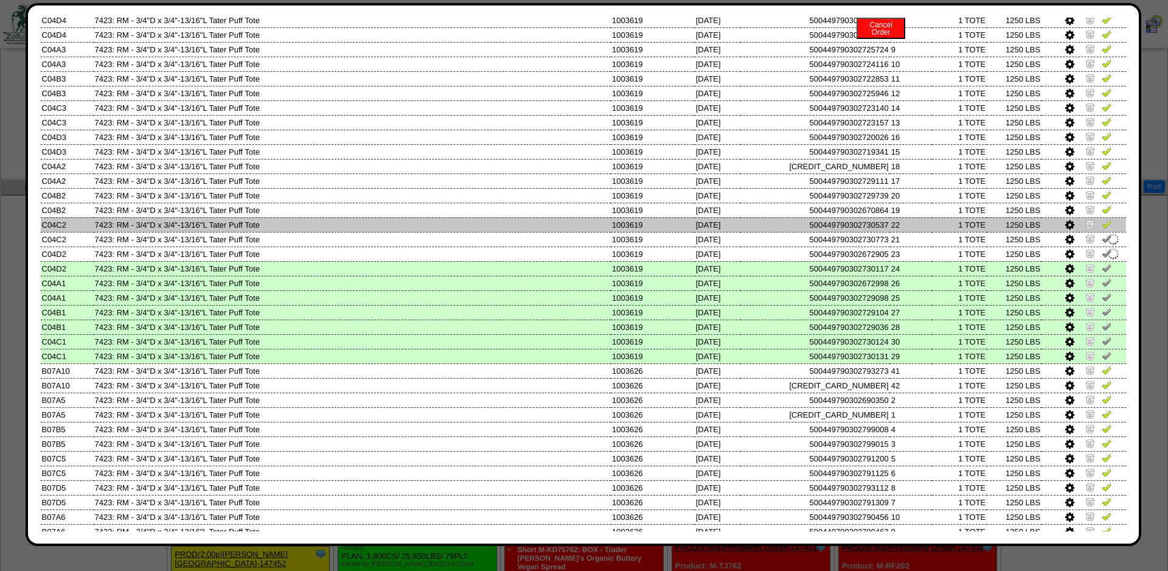
click at [1109, 229] on img at bounding box center [1107, 224] width 10 height 10
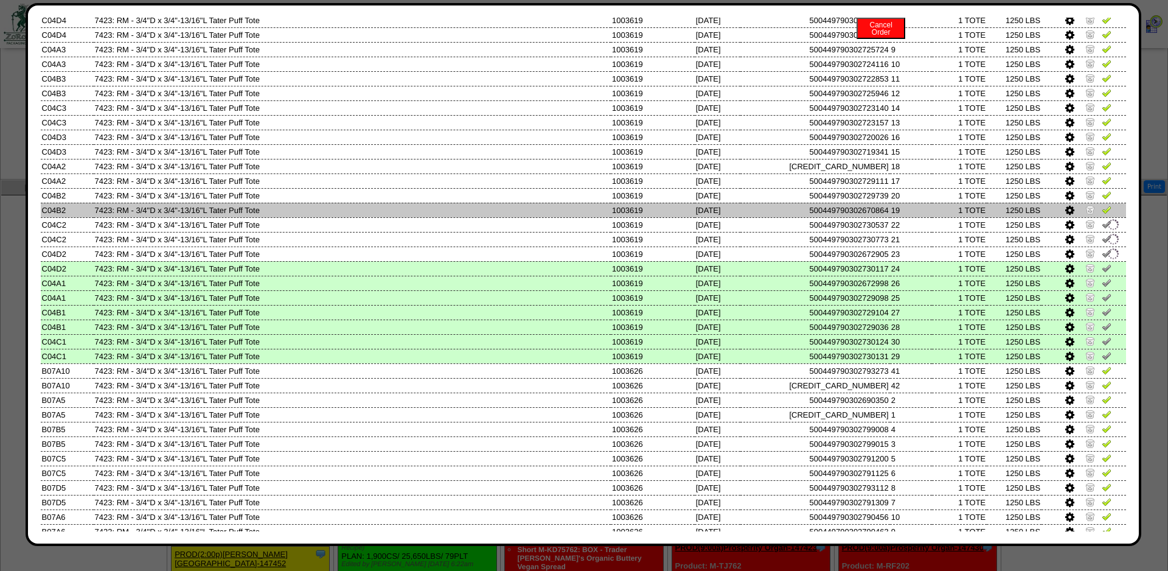
click at [1109, 212] on img at bounding box center [1107, 209] width 10 height 10
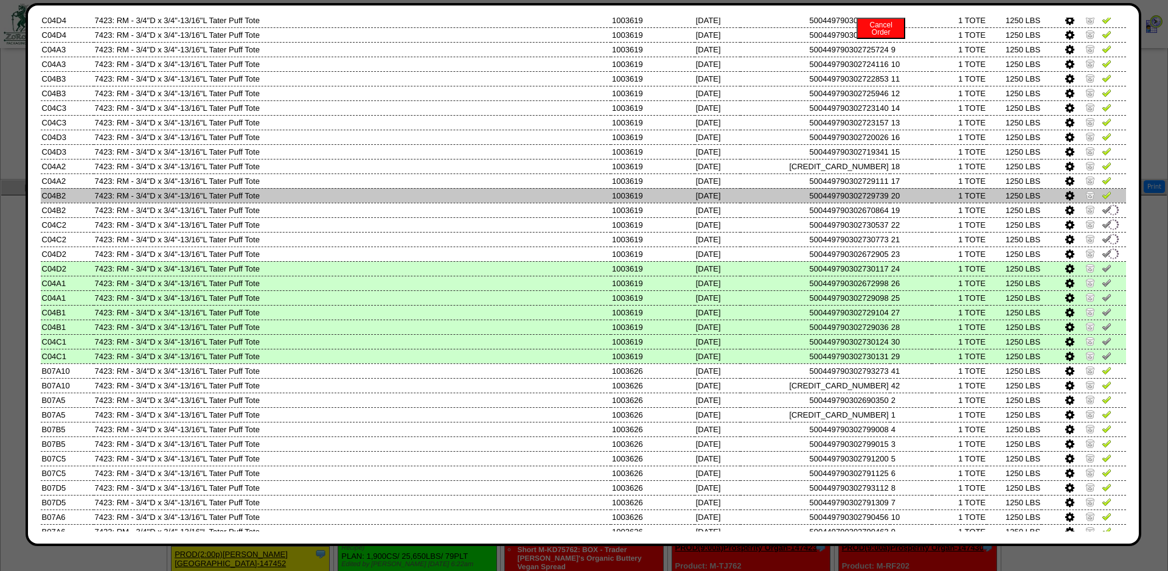
click at [1109, 200] on img at bounding box center [1107, 195] width 10 height 10
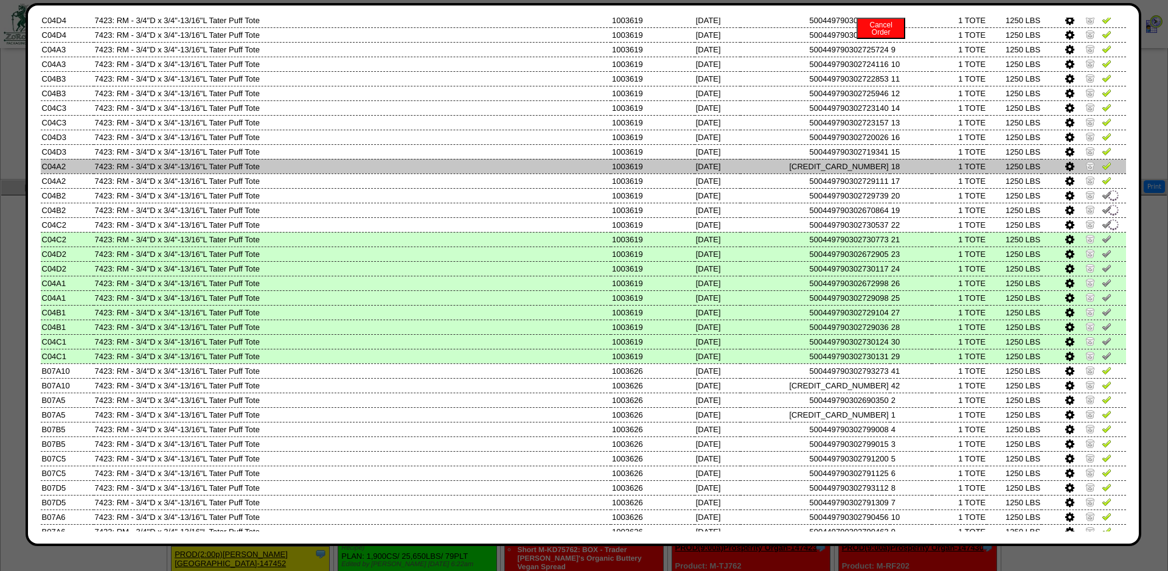
click at [1107, 172] on link at bounding box center [1107, 167] width 10 height 9
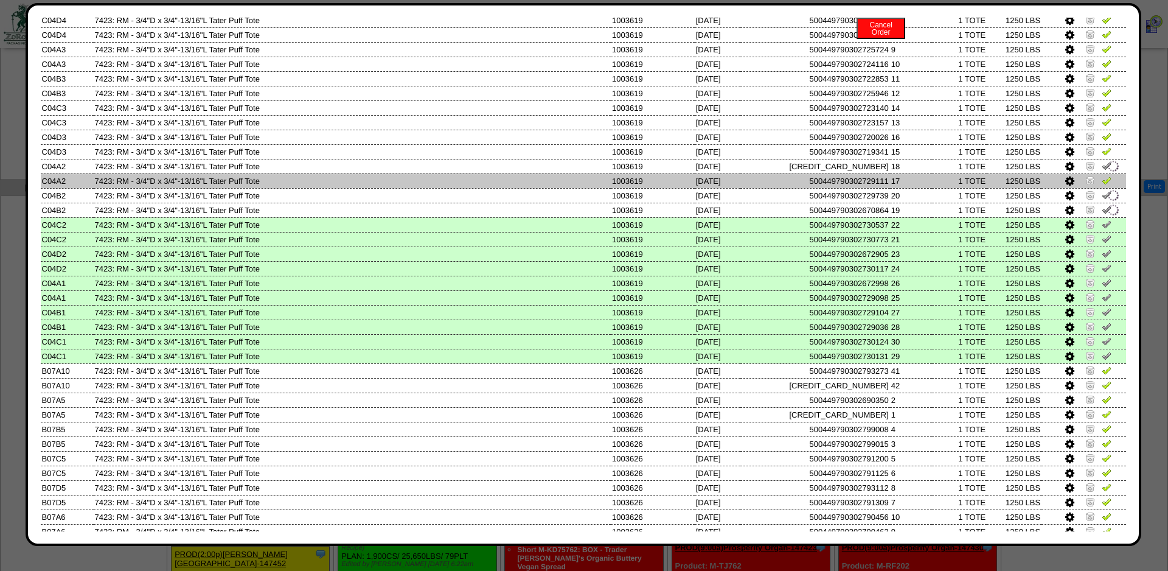
click at [1104, 185] on img at bounding box center [1107, 180] width 10 height 10
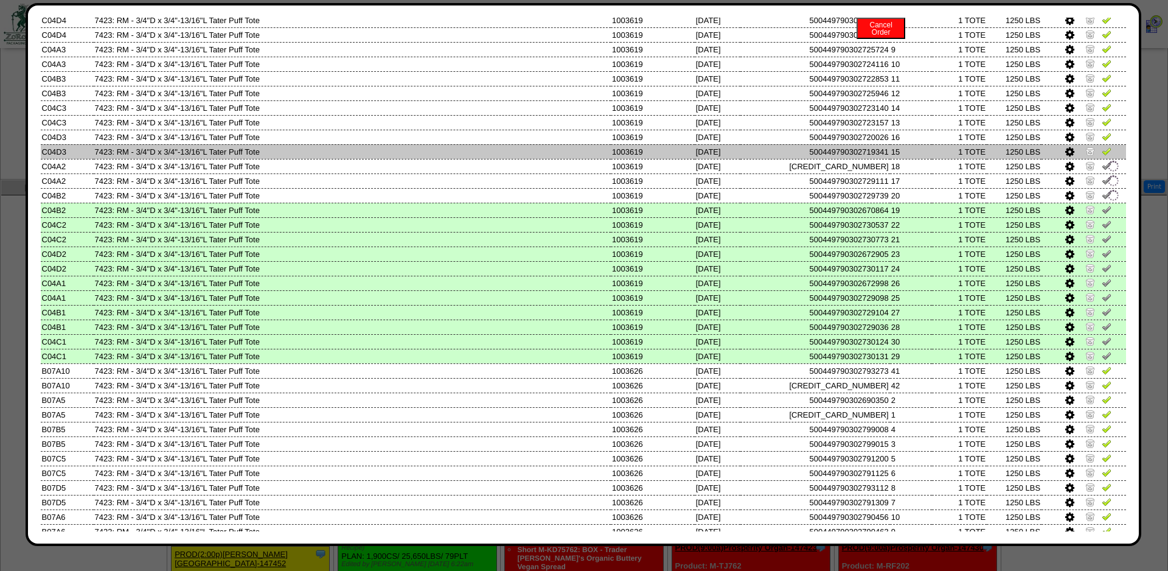
click at [1104, 156] on img at bounding box center [1107, 151] width 10 height 10
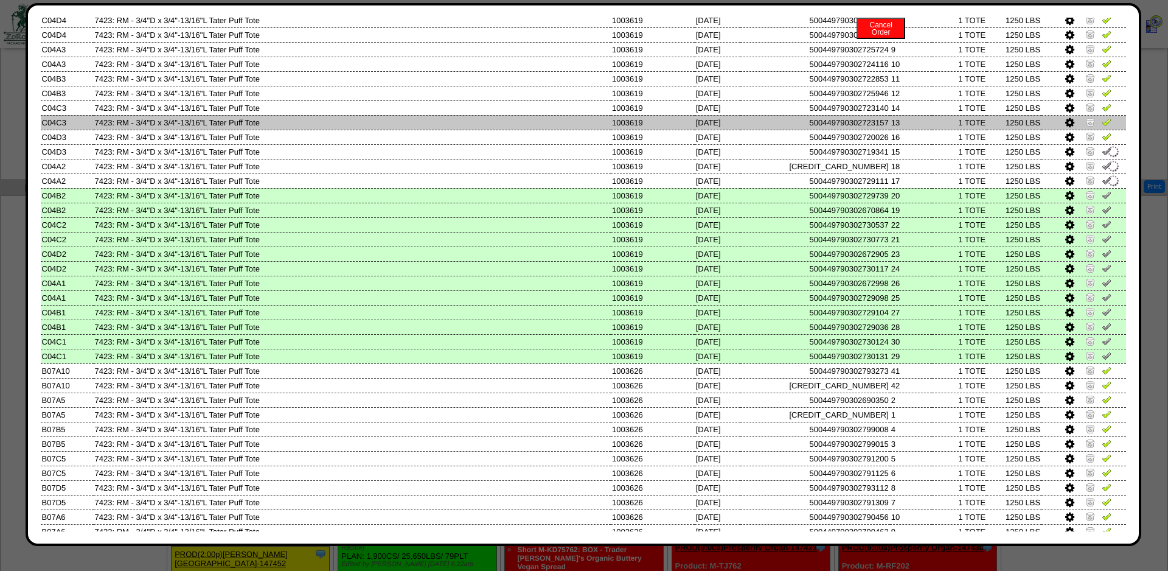
click at [1108, 130] on td at bounding box center [1084, 122] width 85 height 15
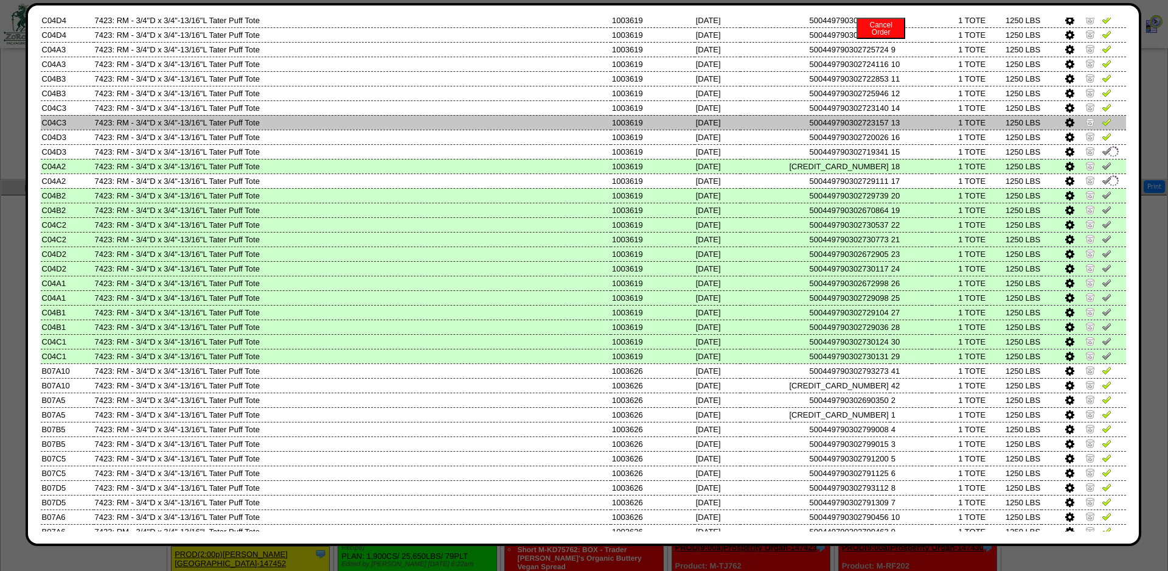
click at [1108, 127] on img at bounding box center [1107, 122] width 10 height 10
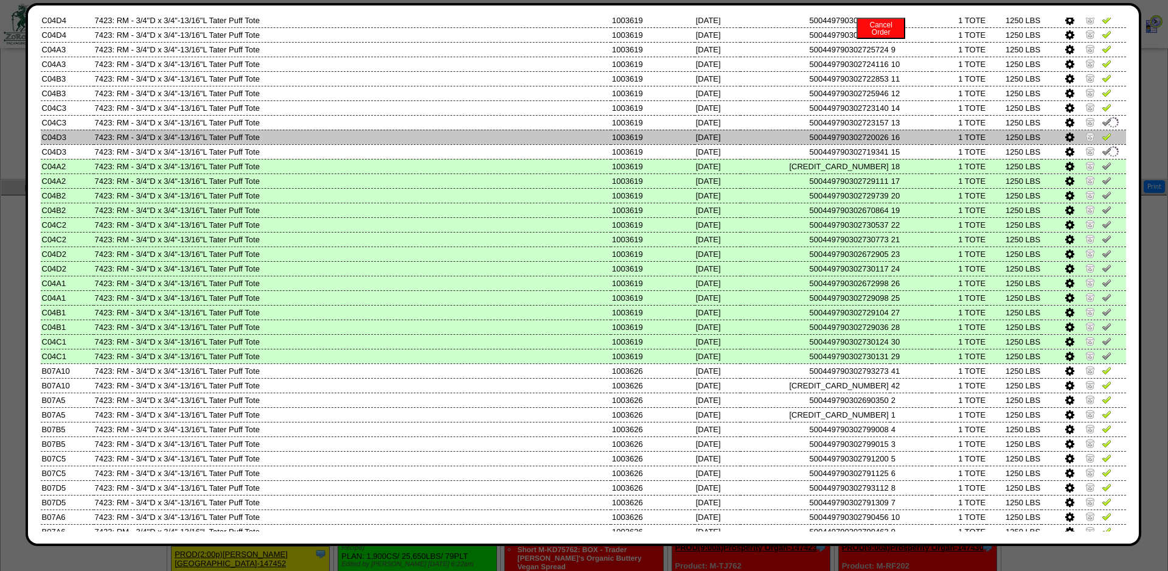
click at [1106, 139] on img at bounding box center [1107, 136] width 10 height 10
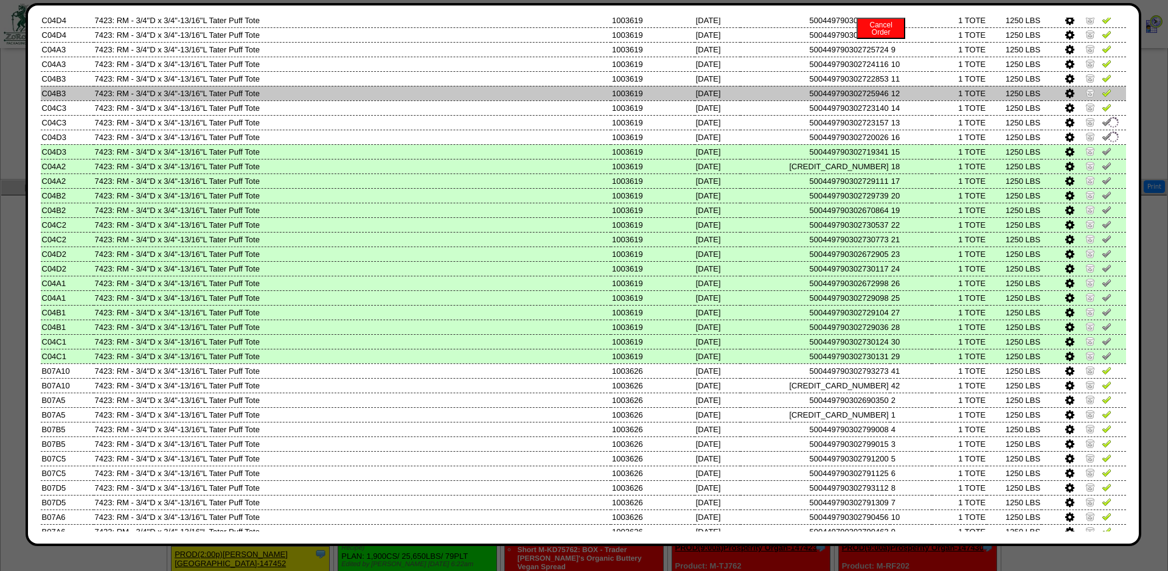
click at [1105, 100] on td at bounding box center [1084, 93] width 85 height 15
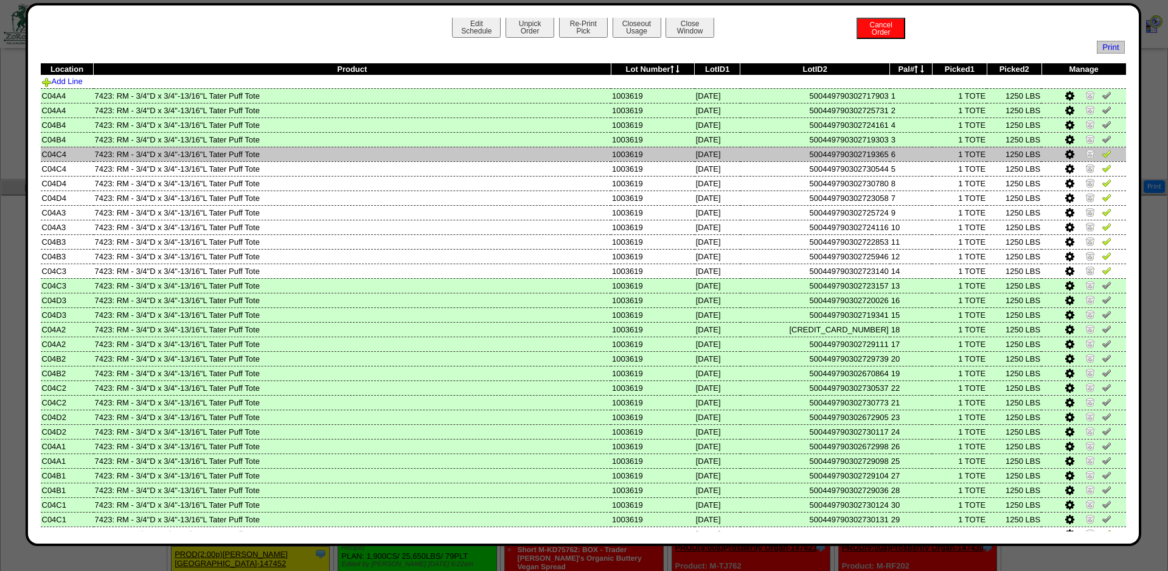
scroll to position [1, 0]
click at [1109, 159] on img at bounding box center [1107, 154] width 10 height 10
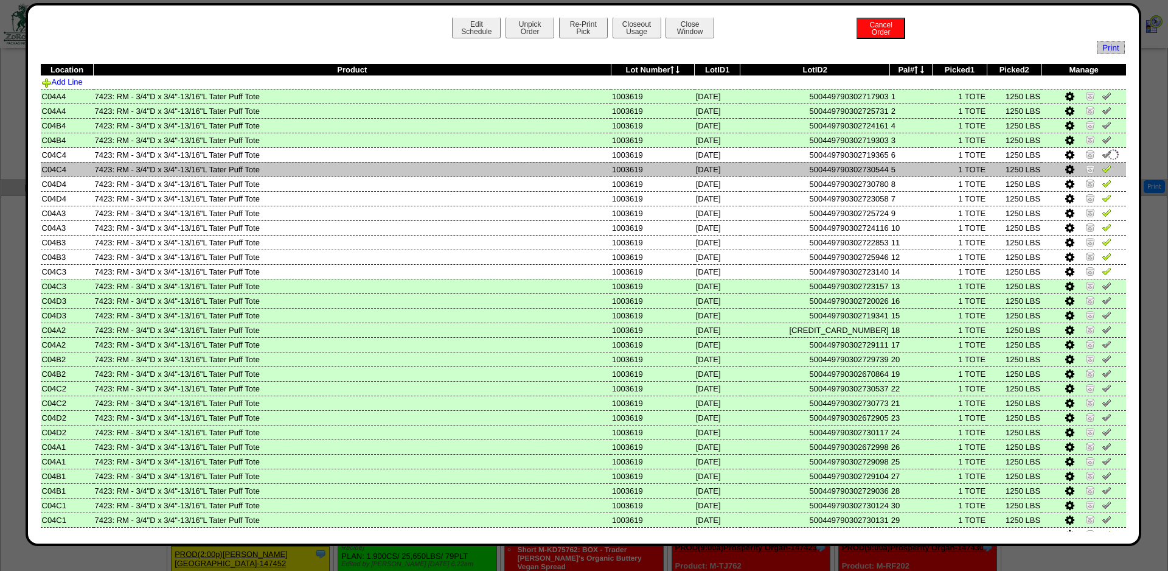
click at [1108, 175] on link at bounding box center [1107, 170] width 10 height 9
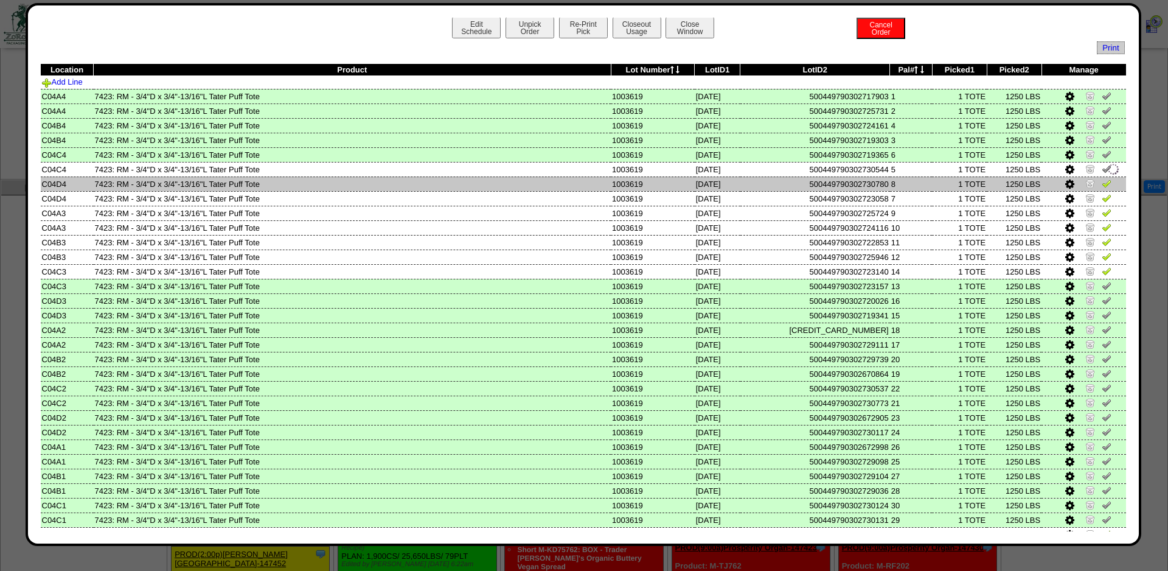
click at [1108, 184] on img at bounding box center [1107, 183] width 10 height 10
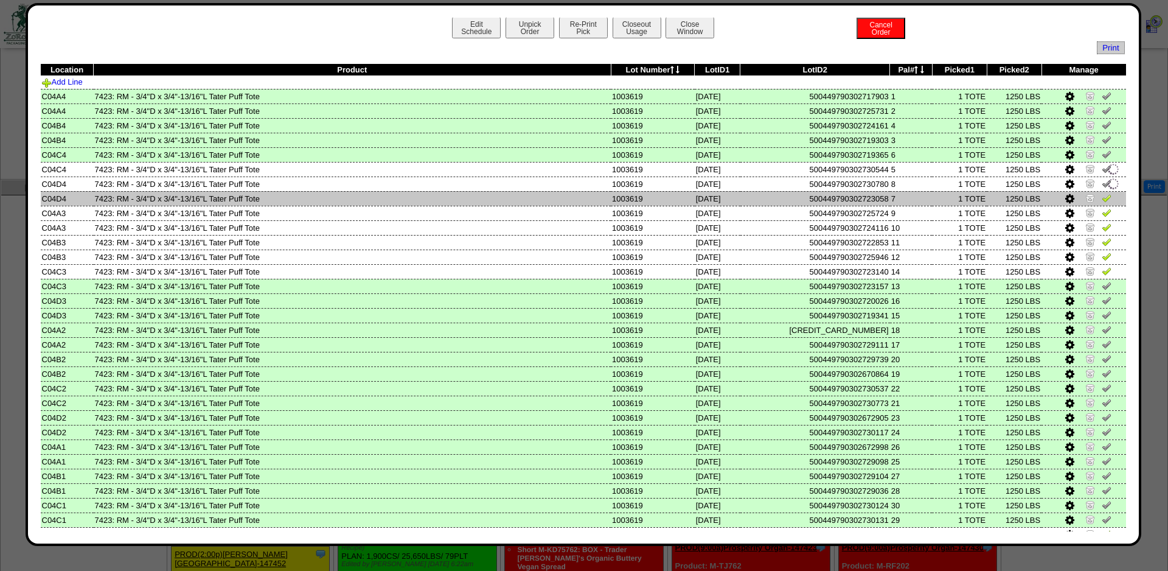
click at [1107, 203] on img at bounding box center [1107, 198] width 10 height 10
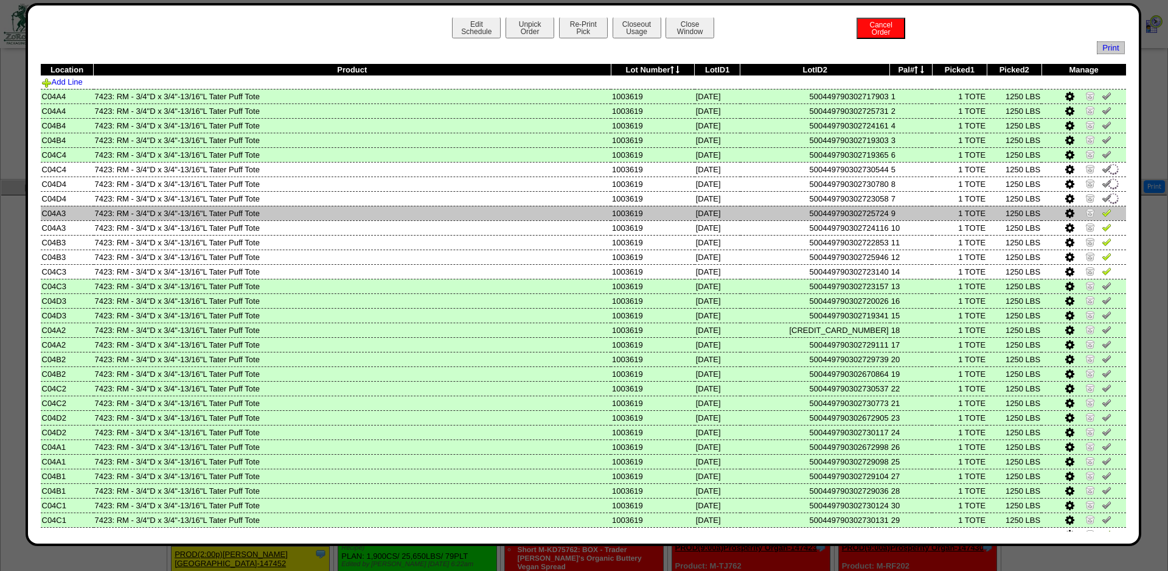
click at [1107, 217] on img at bounding box center [1107, 212] width 10 height 10
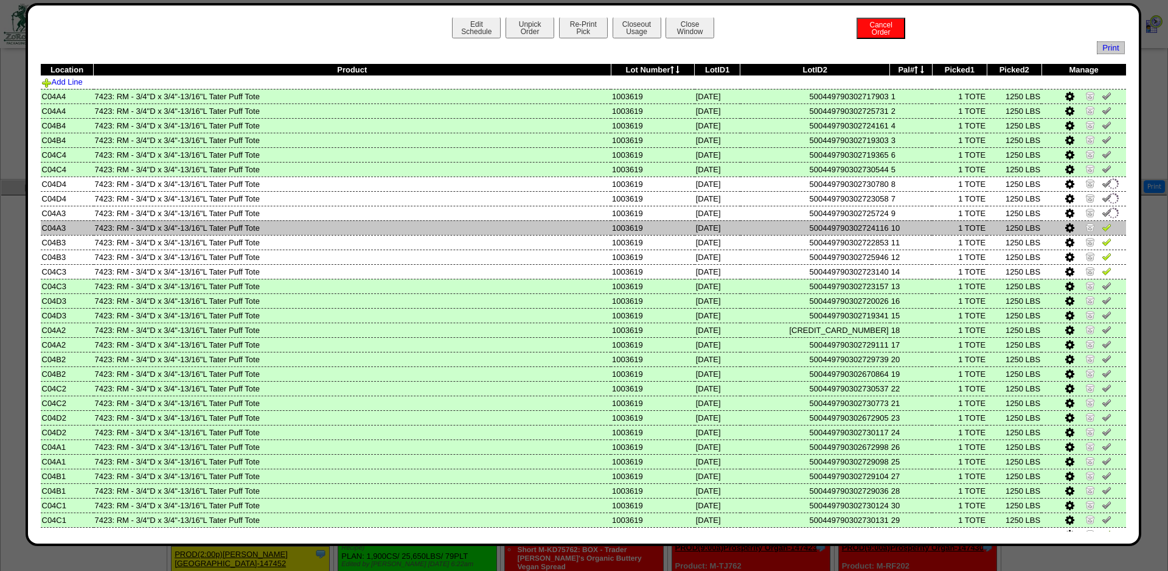
click at [1107, 230] on img at bounding box center [1107, 227] width 10 height 10
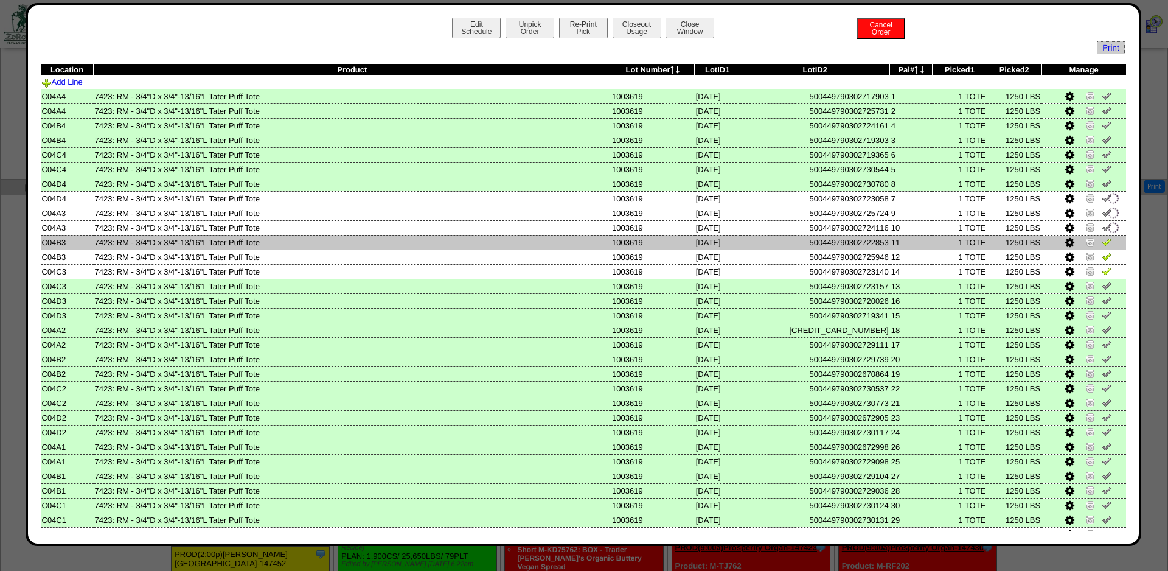
click at [1107, 246] on img at bounding box center [1107, 242] width 10 height 10
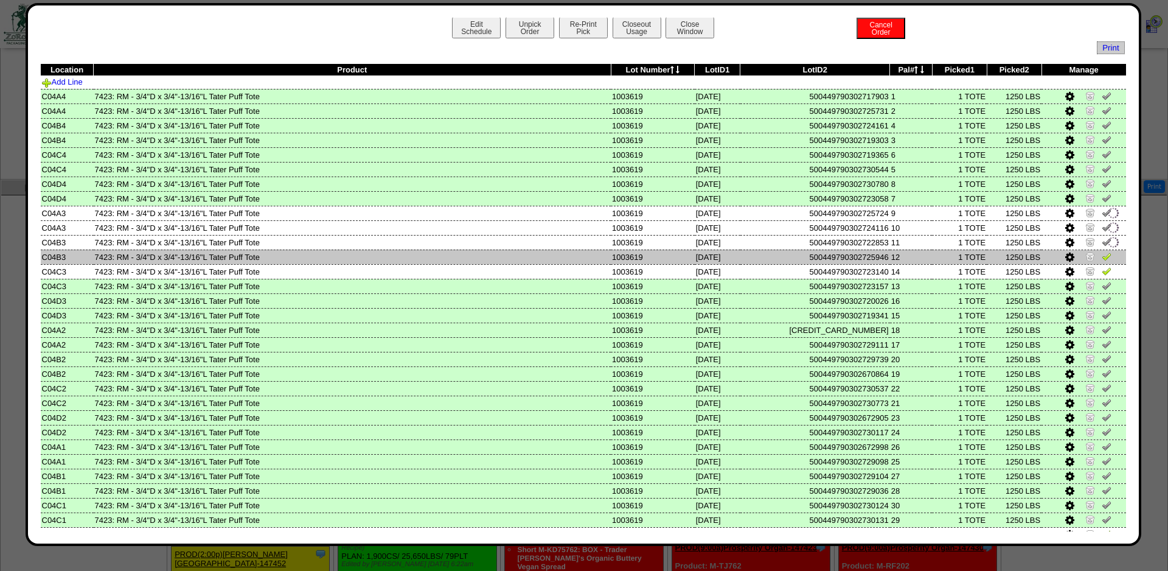
click at [1105, 261] on img at bounding box center [1107, 256] width 10 height 10
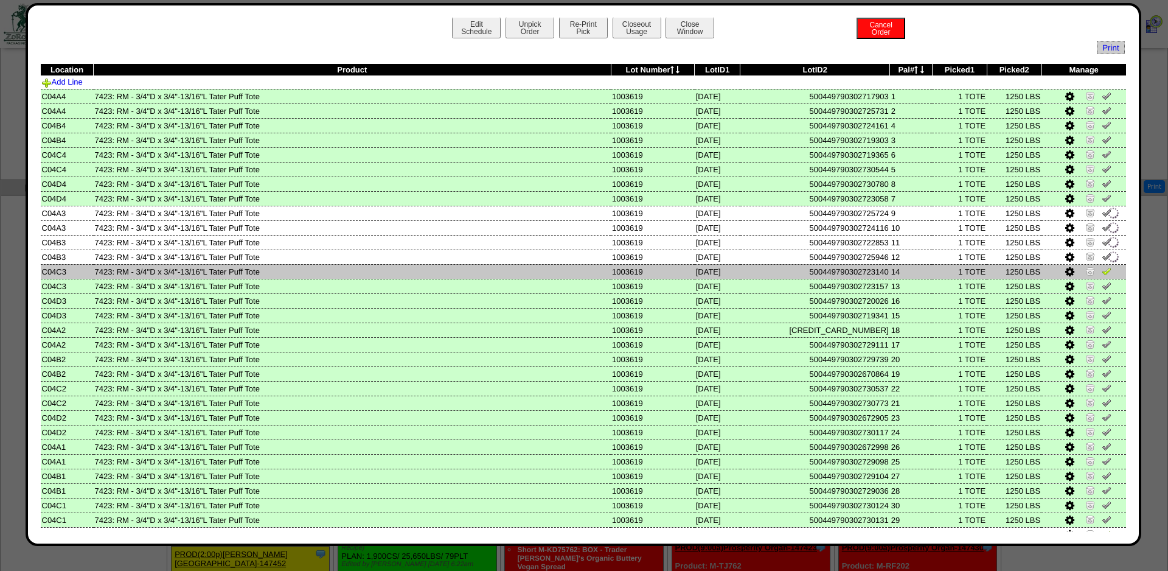
click at [1105, 279] on td at bounding box center [1084, 271] width 85 height 15
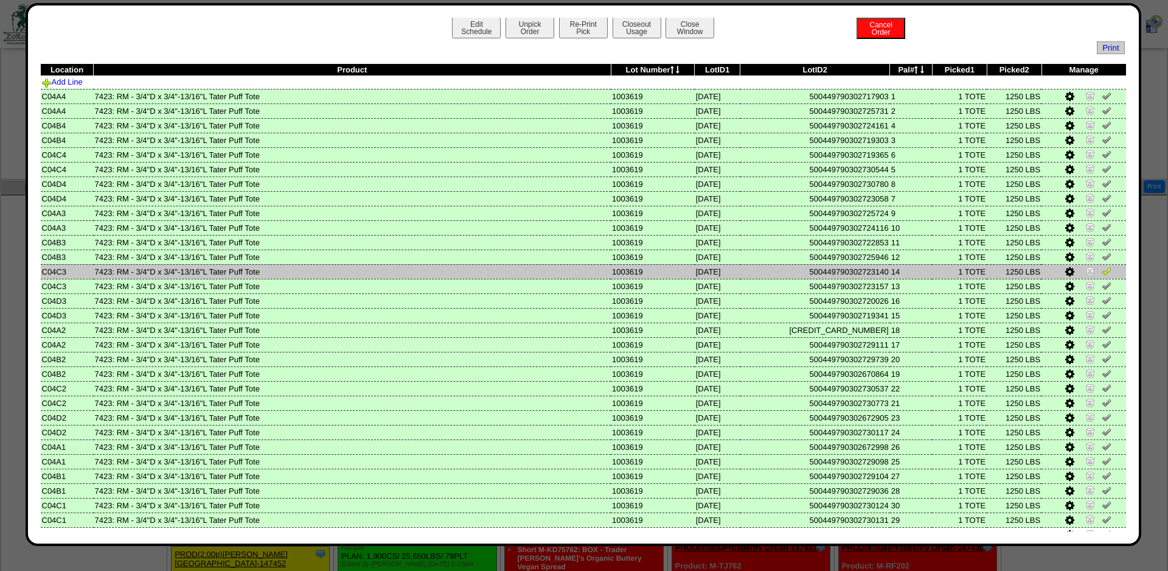
click at [1105, 272] on img at bounding box center [1107, 271] width 10 height 10
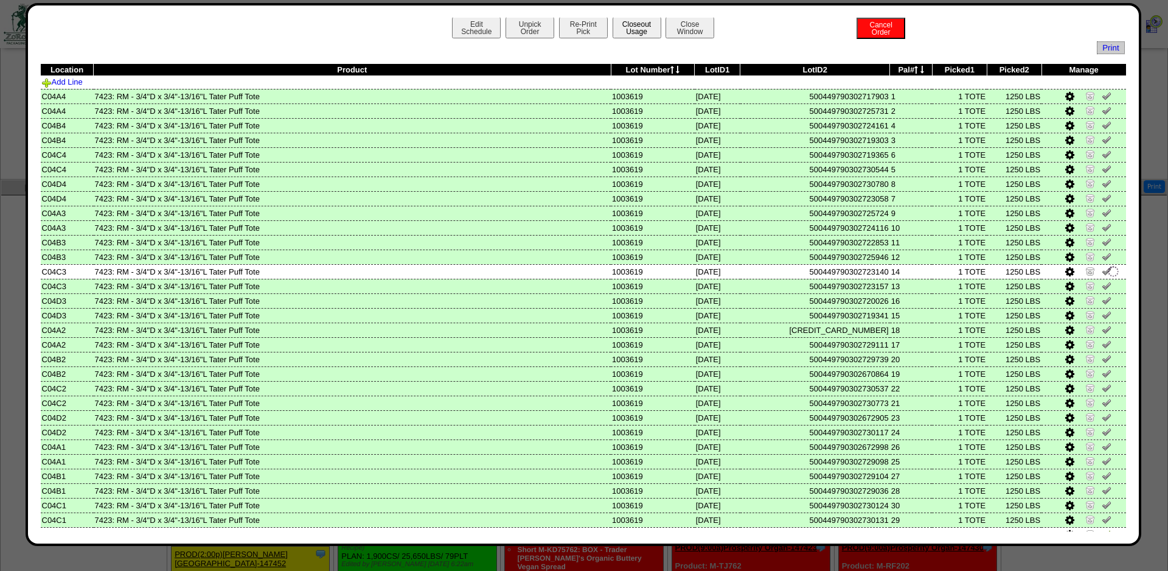
click at [642, 32] on button "Closeout Usage" at bounding box center [637, 27] width 49 height 21
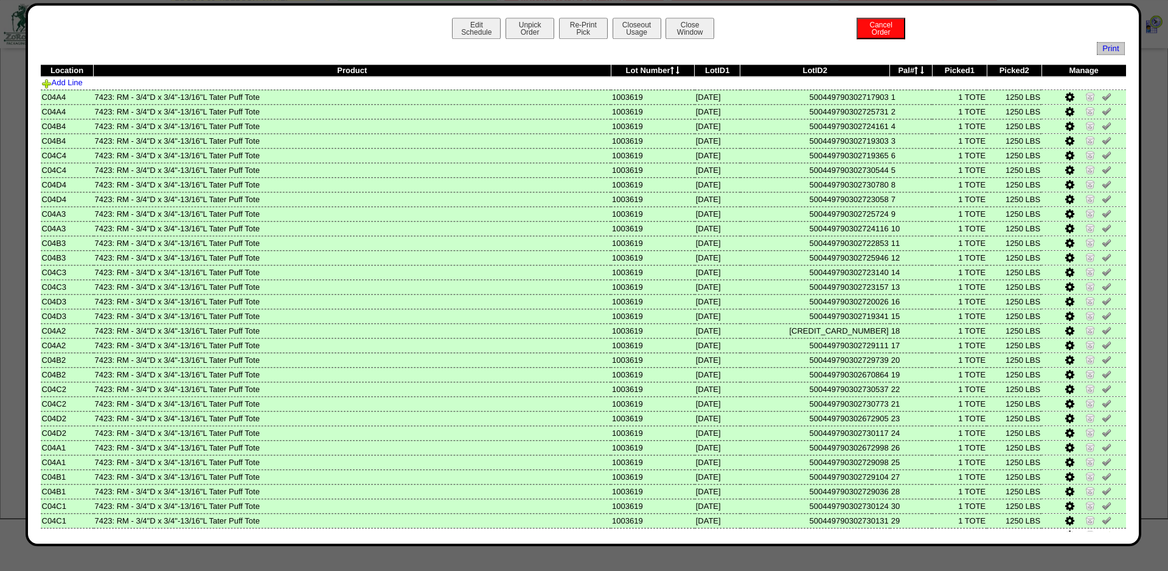
scroll to position [1056, 0]
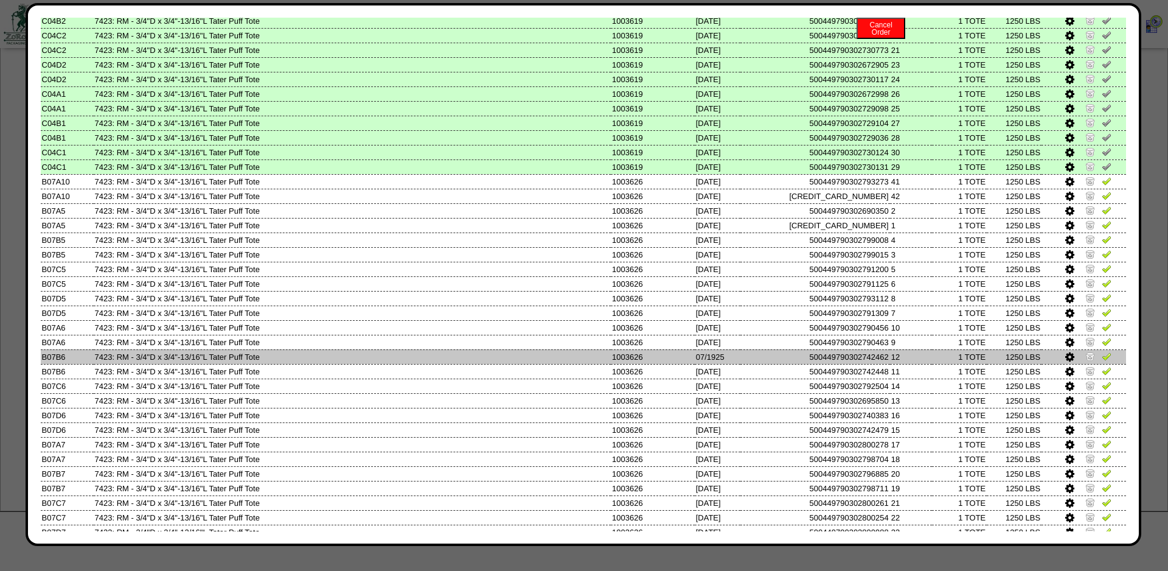
scroll to position [355, 0]
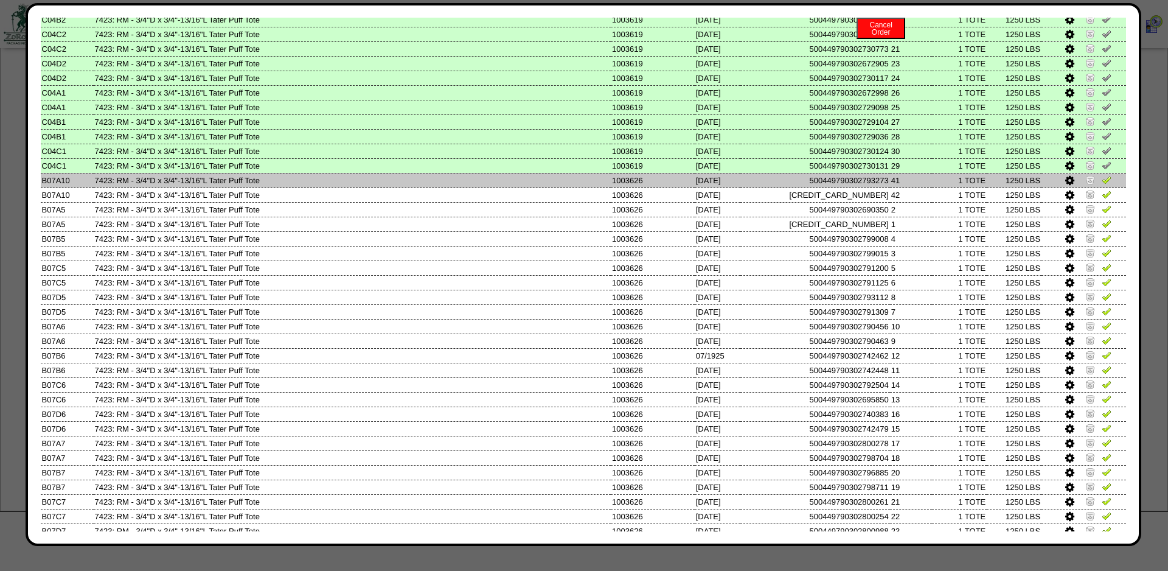
click at [1107, 184] on img at bounding box center [1107, 180] width 10 height 10
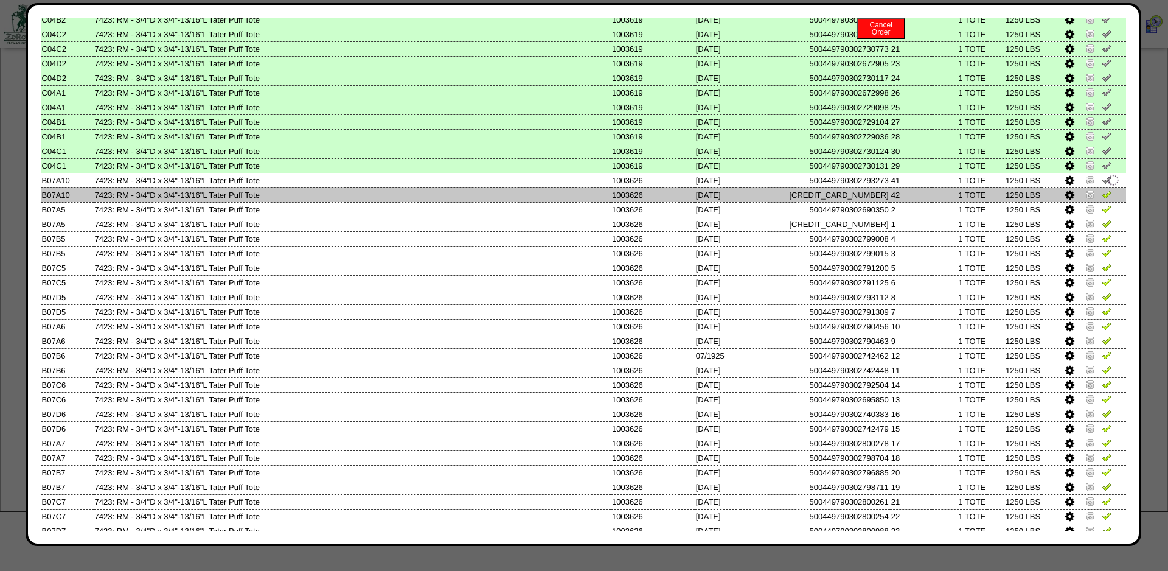
click at [1106, 199] on img at bounding box center [1107, 194] width 10 height 10
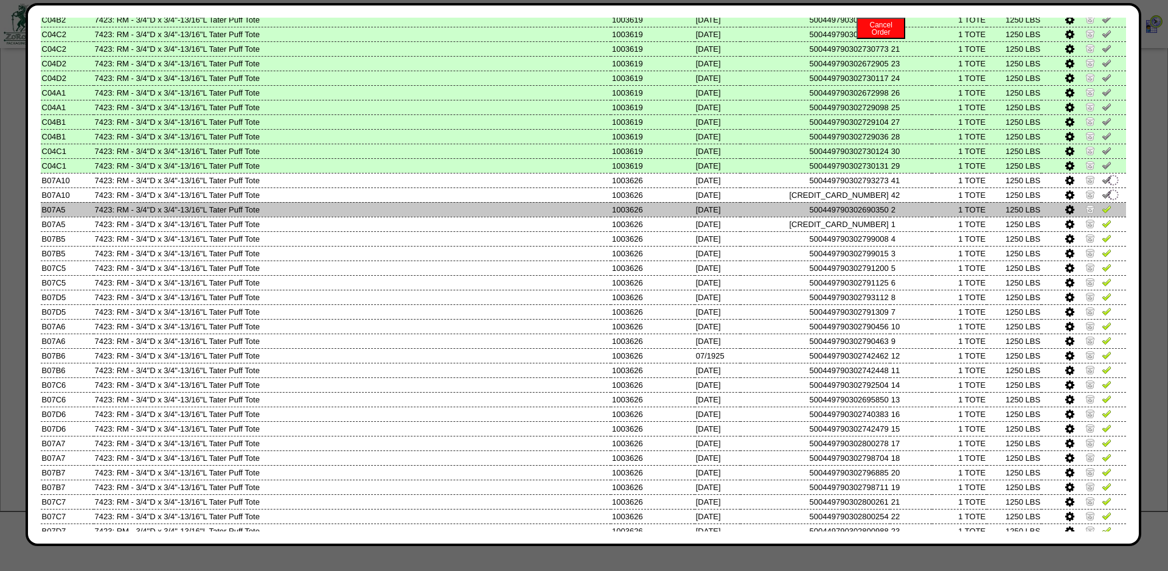
click at [1106, 214] on img at bounding box center [1107, 209] width 10 height 10
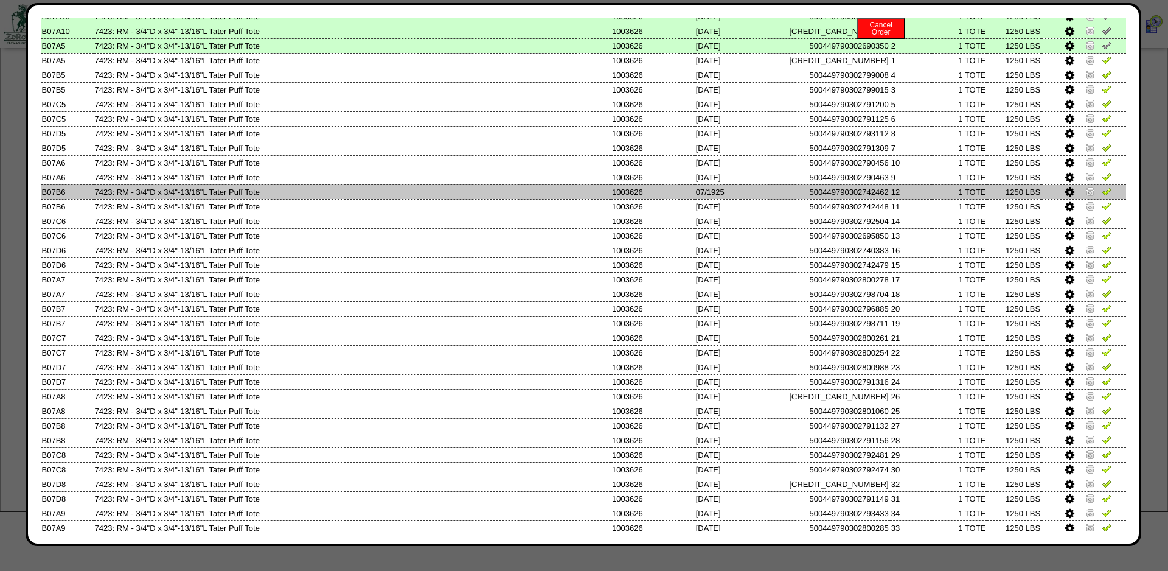
scroll to position [519, 0]
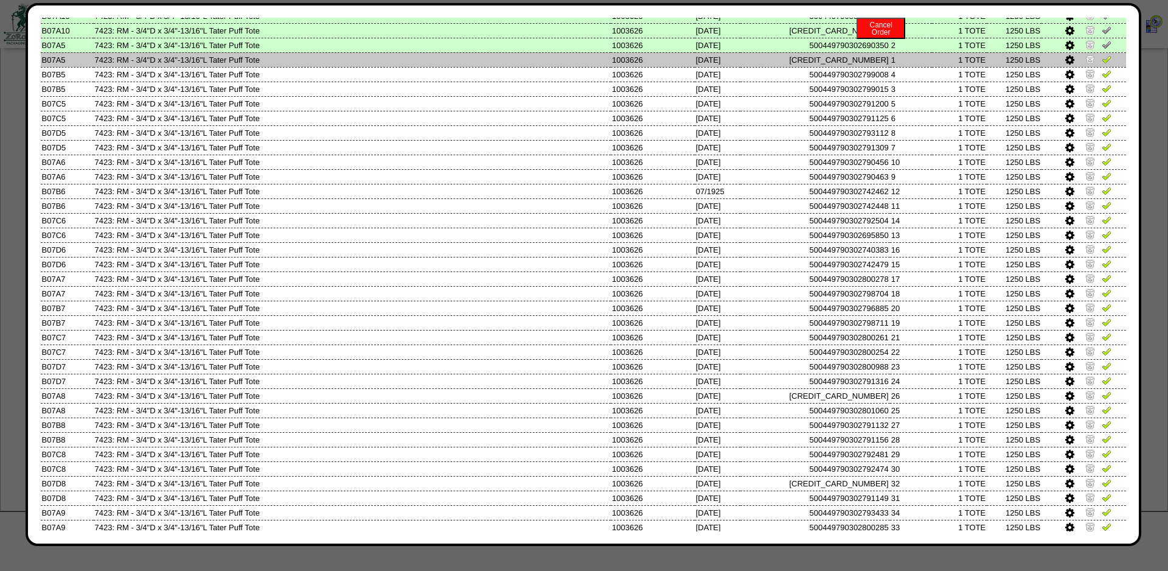
click at [1102, 64] on img at bounding box center [1107, 59] width 10 height 10
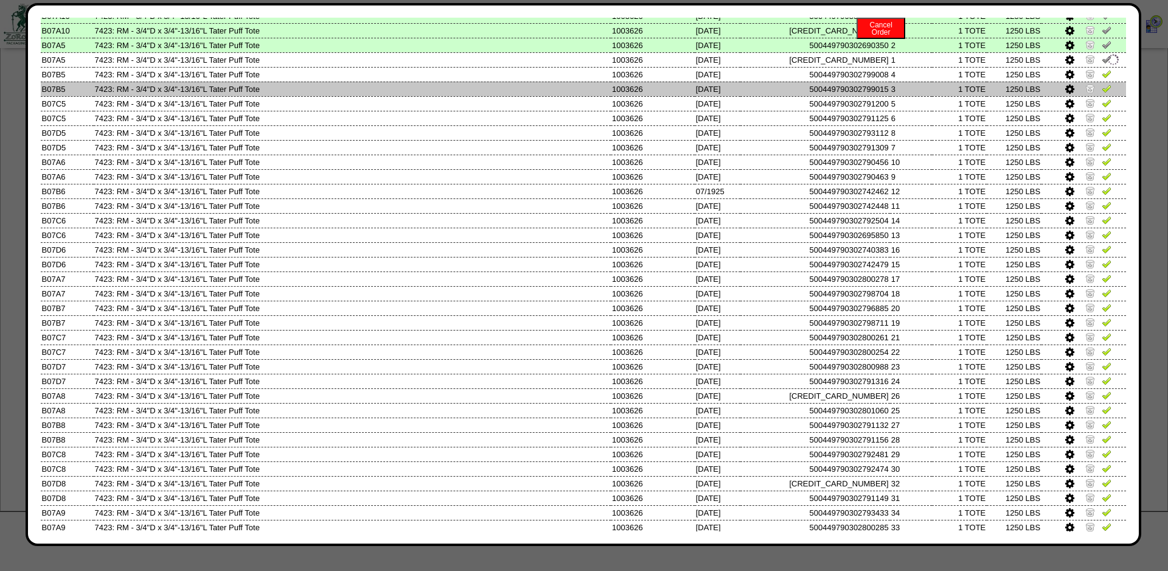
drag, startPoint x: 1101, startPoint y: 85, endPoint x: 1101, endPoint y: 103, distance: 18.3
click at [1101, 82] on td at bounding box center [1084, 74] width 85 height 15
click at [1102, 93] on img at bounding box center [1107, 88] width 10 height 10
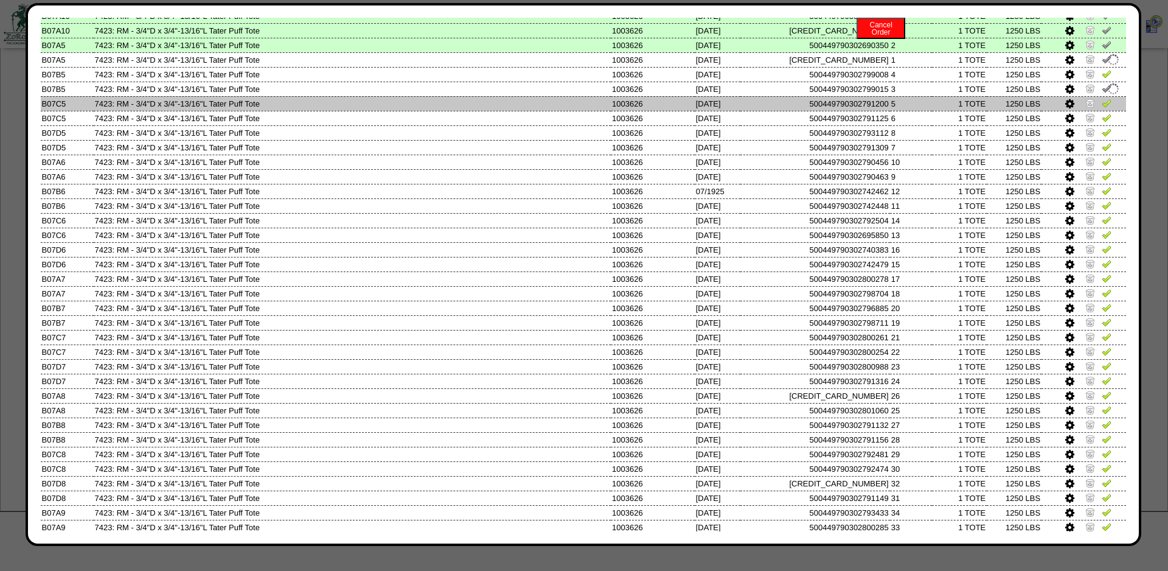
click at [1104, 110] on link at bounding box center [1107, 104] width 10 height 9
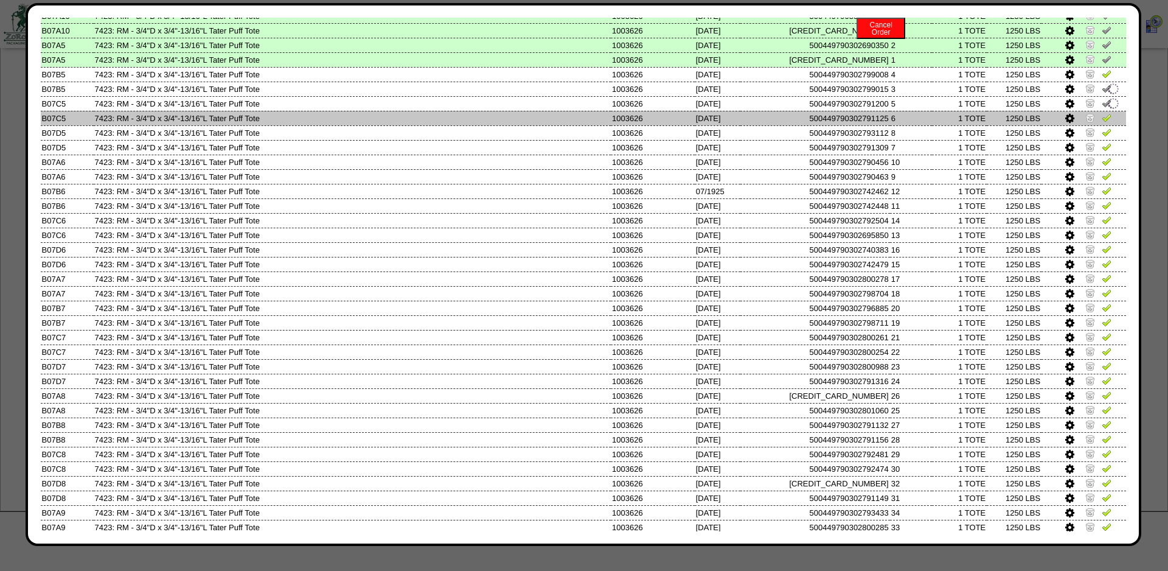
click at [1105, 122] on img at bounding box center [1107, 118] width 10 height 10
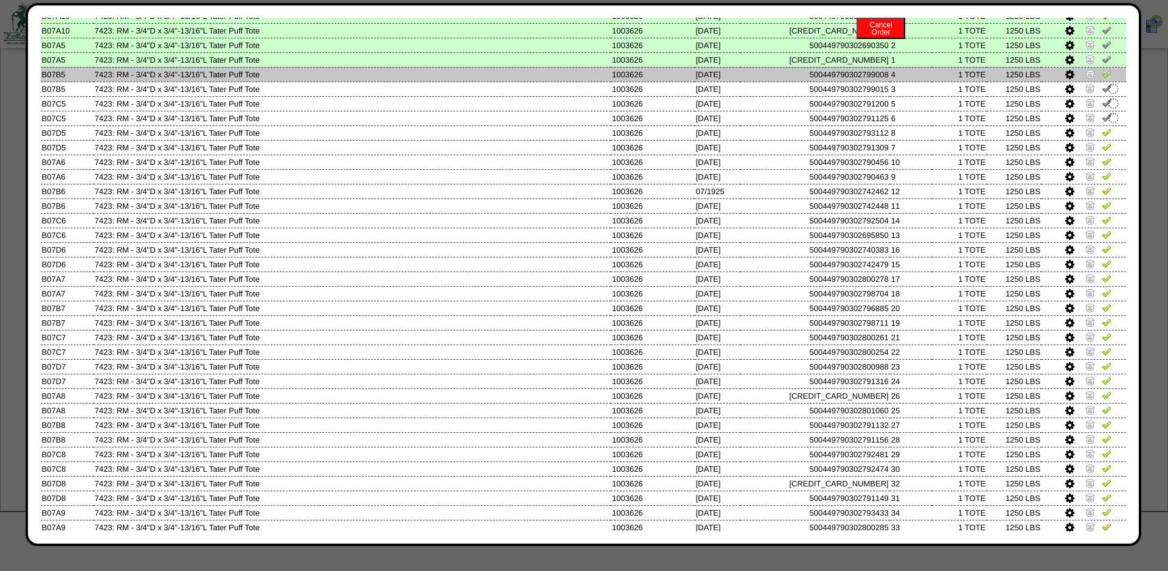
click at [1106, 78] on img at bounding box center [1107, 74] width 10 height 10
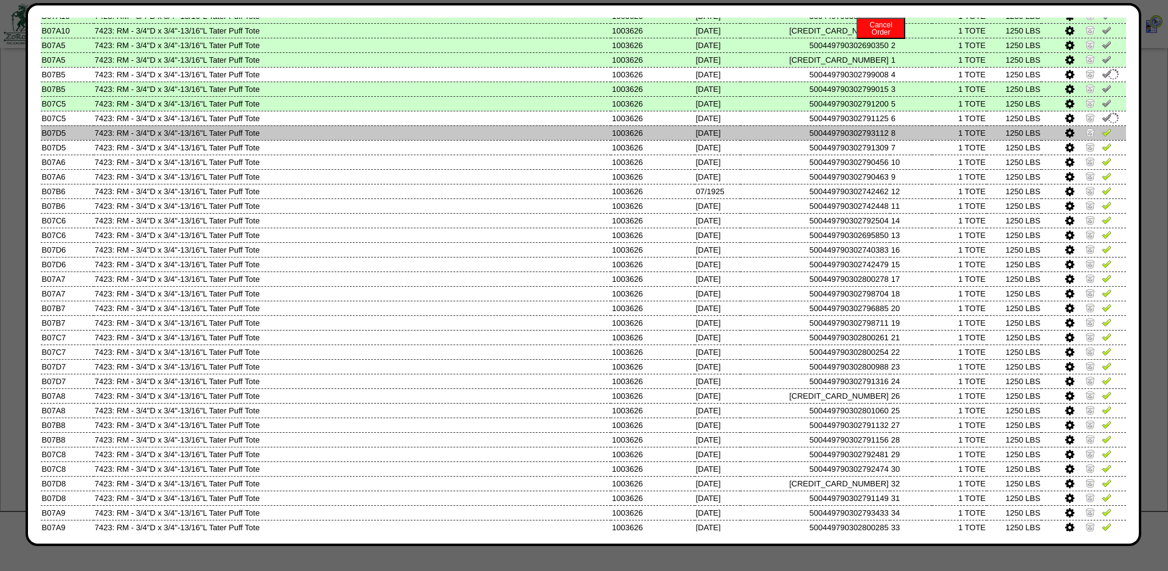
click at [1104, 137] on img at bounding box center [1107, 132] width 10 height 10
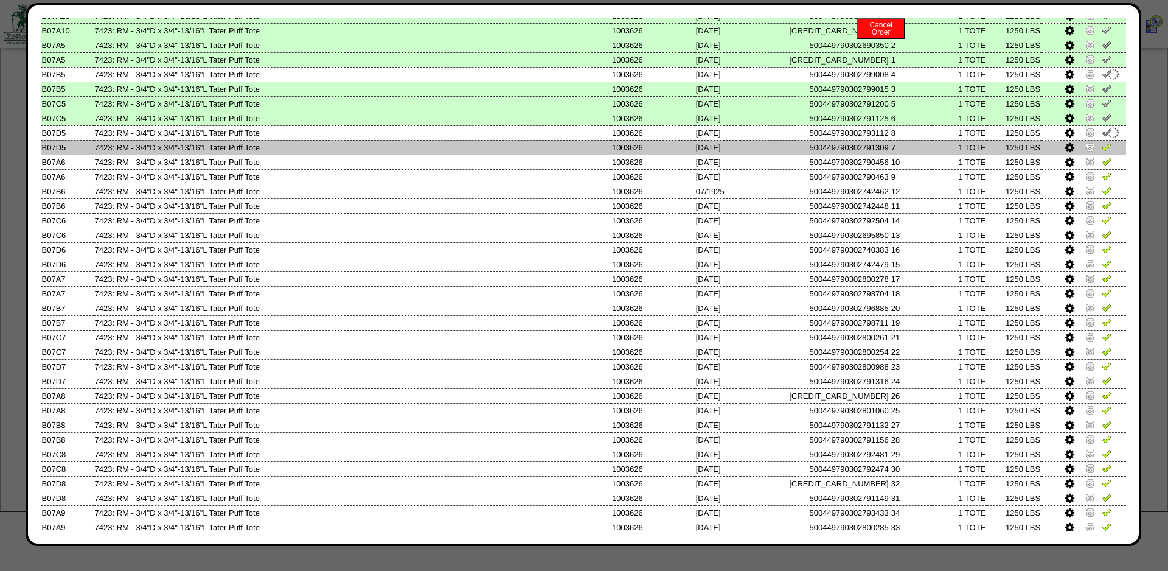
click at [1105, 151] on img at bounding box center [1107, 147] width 10 height 10
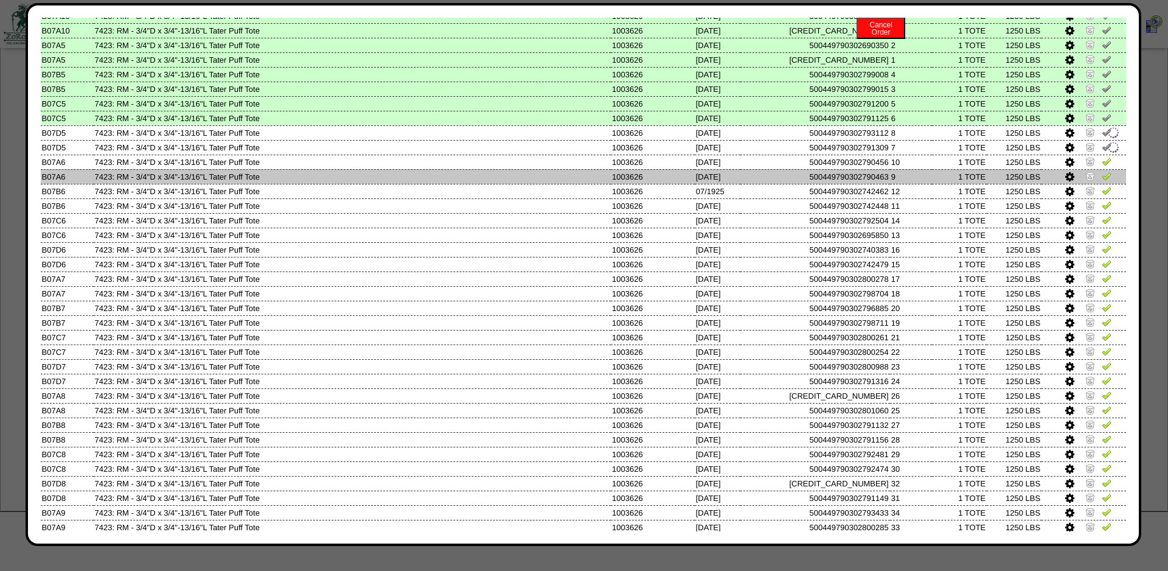
click at [1108, 181] on img at bounding box center [1107, 176] width 10 height 10
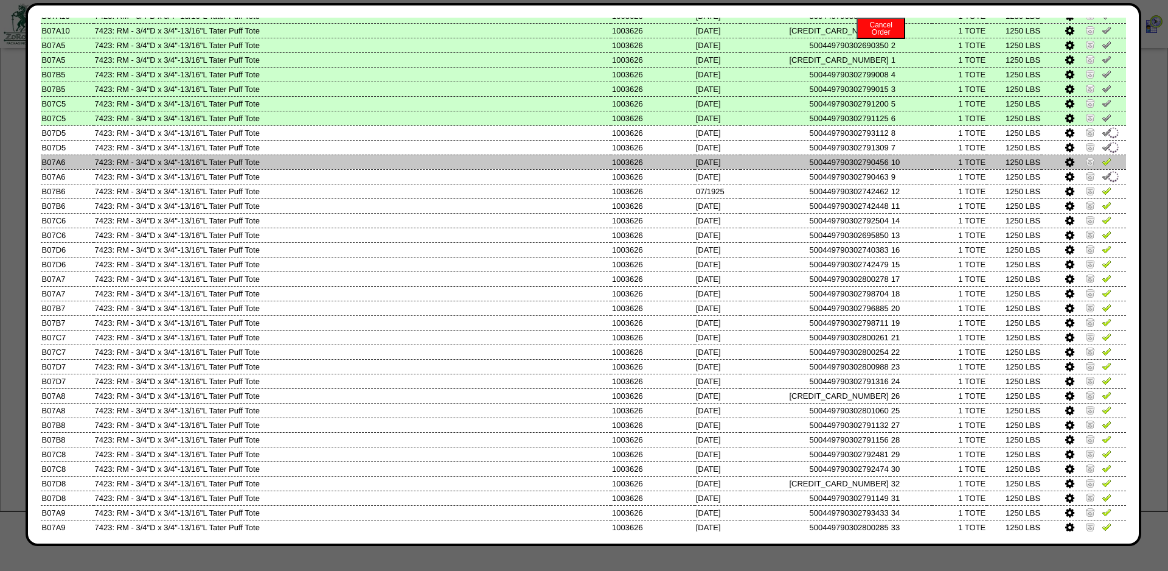
click at [1108, 166] on img at bounding box center [1107, 161] width 10 height 10
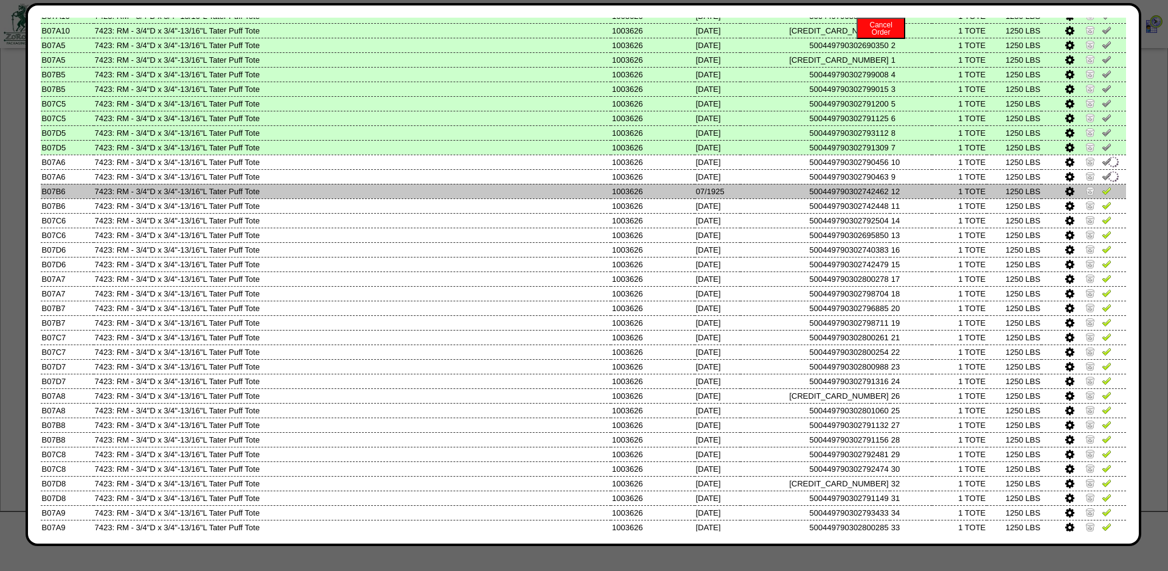
click at [1104, 198] on td at bounding box center [1084, 191] width 85 height 15
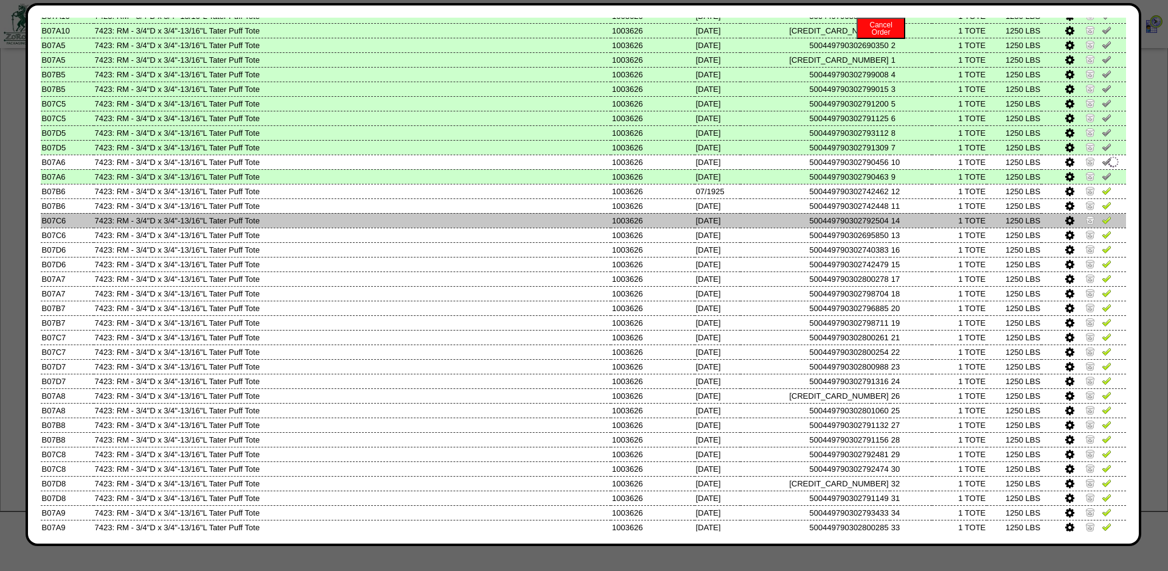
click at [1107, 228] on td at bounding box center [1084, 220] width 85 height 15
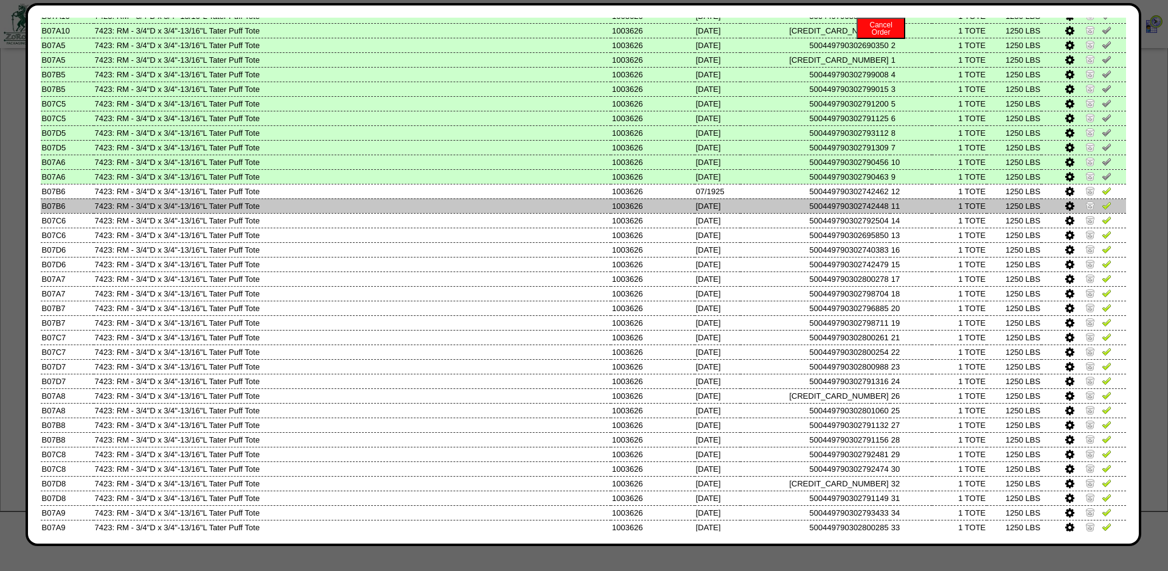
click at [1107, 210] on img at bounding box center [1107, 205] width 10 height 10
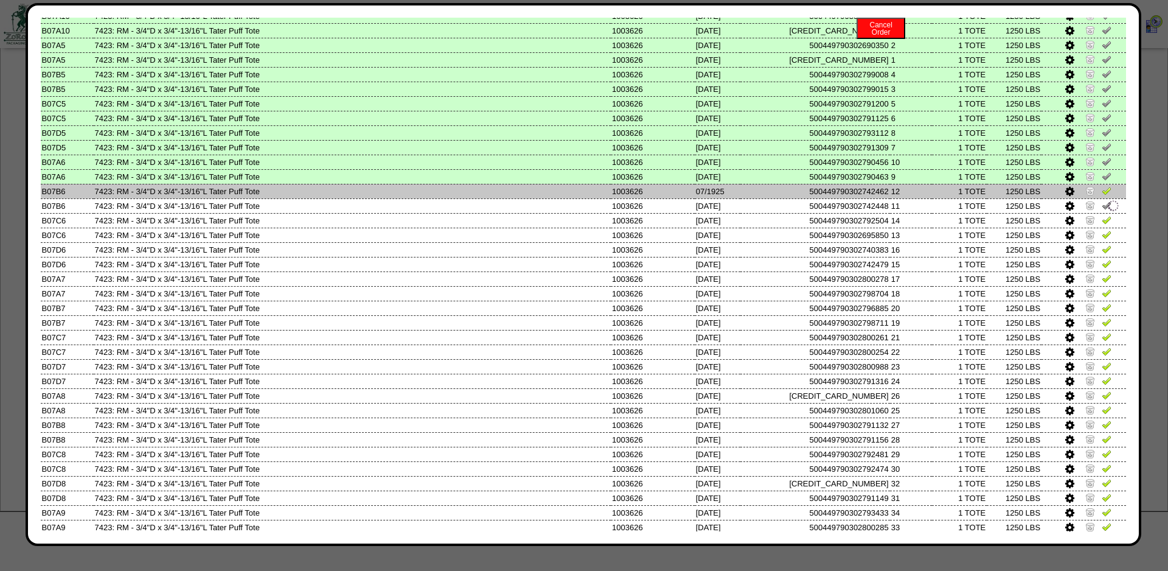
click at [1107, 195] on img at bounding box center [1107, 191] width 10 height 10
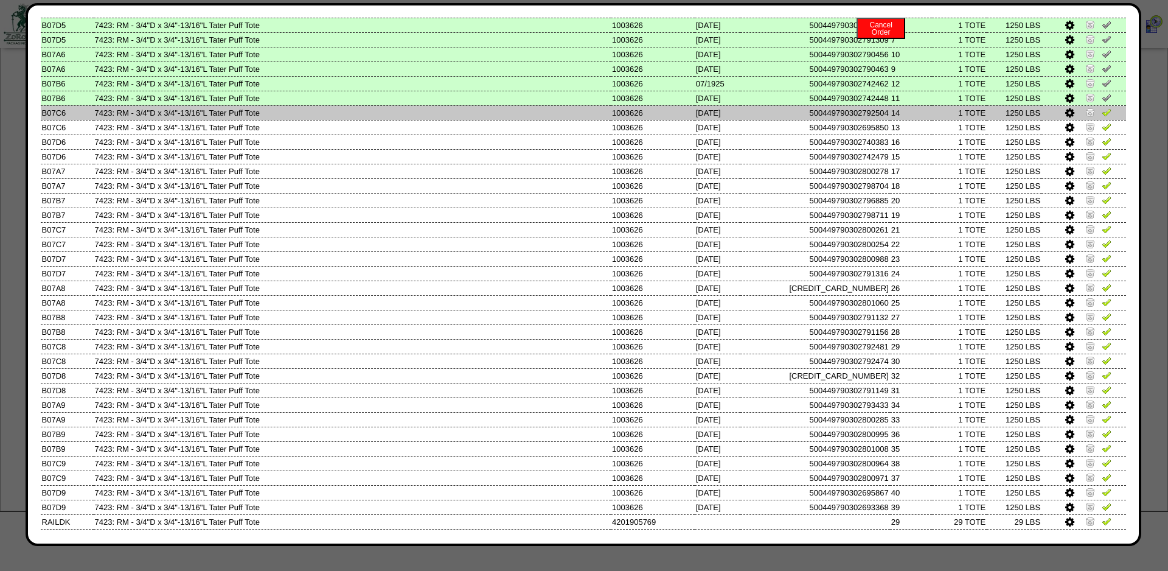
scroll to position [628, 0]
click at [1107, 116] on img at bounding box center [1107, 111] width 10 height 10
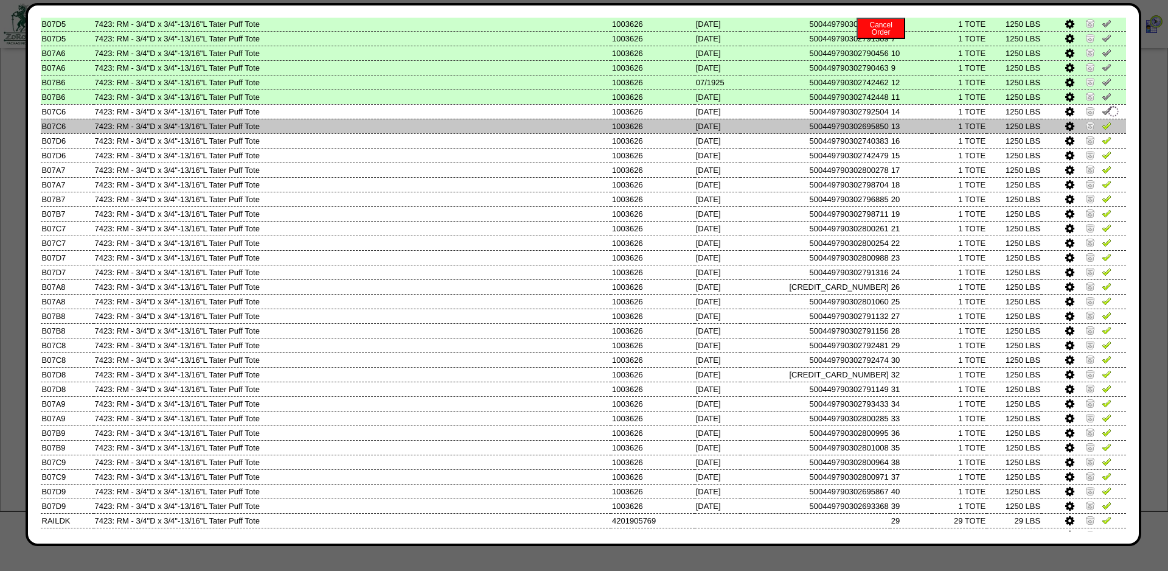
click at [1105, 130] on img at bounding box center [1107, 125] width 10 height 10
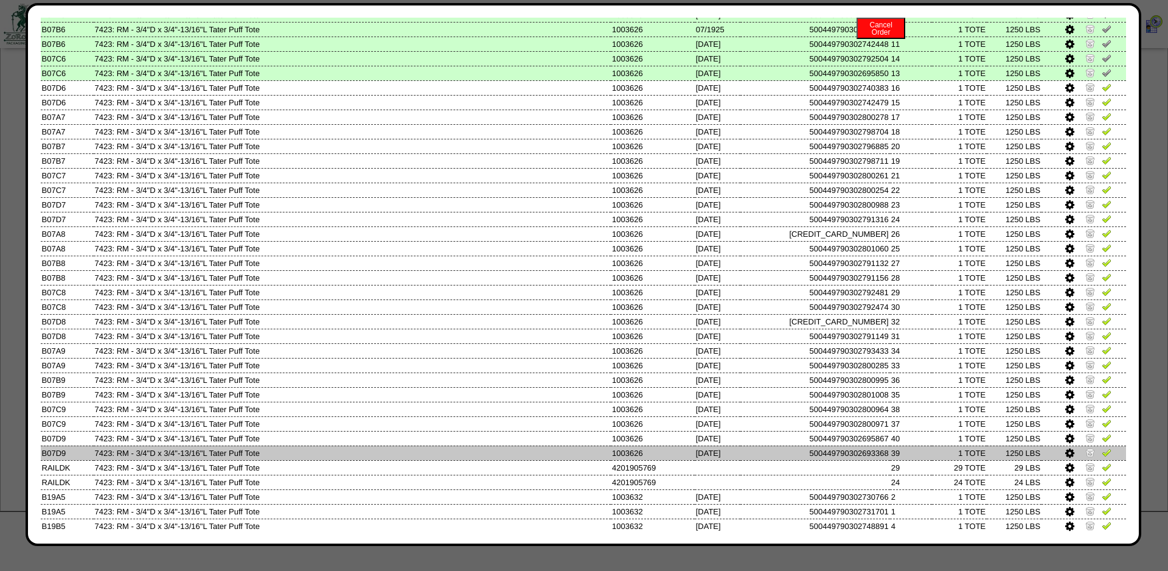
scroll to position [681, 0]
click at [1104, 456] on img at bounding box center [1107, 452] width 10 height 10
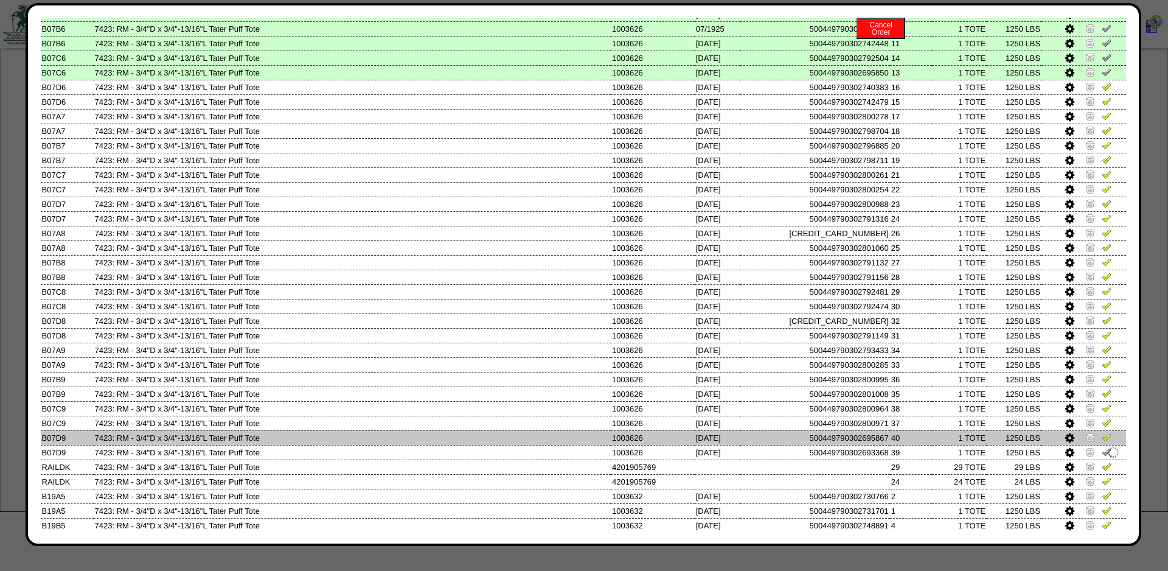
click at [1105, 442] on img at bounding box center [1107, 437] width 10 height 10
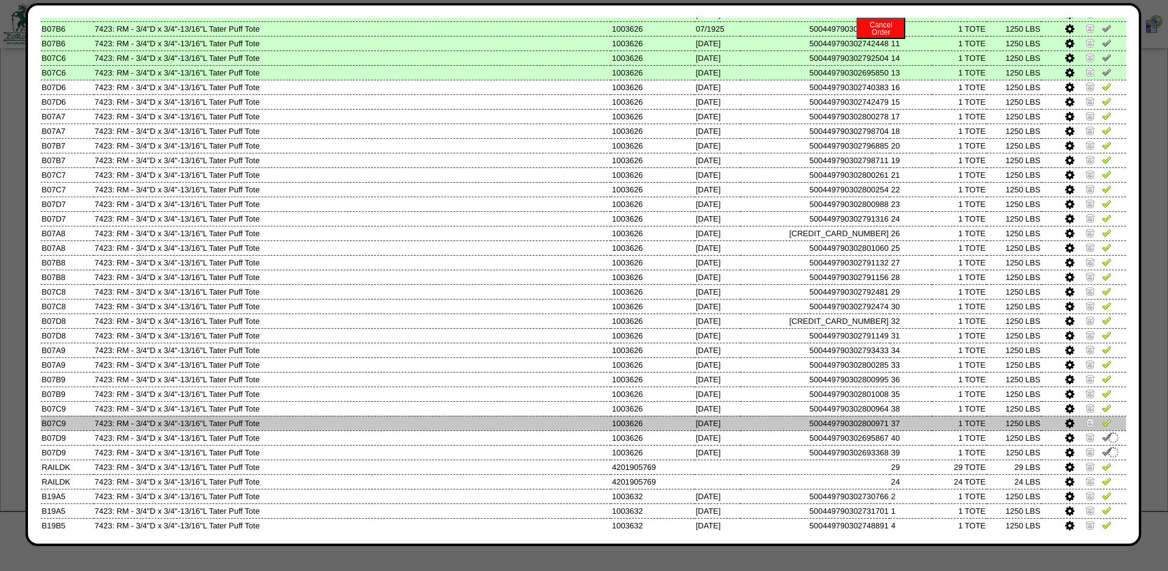
click at [1104, 427] on img at bounding box center [1107, 422] width 10 height 10
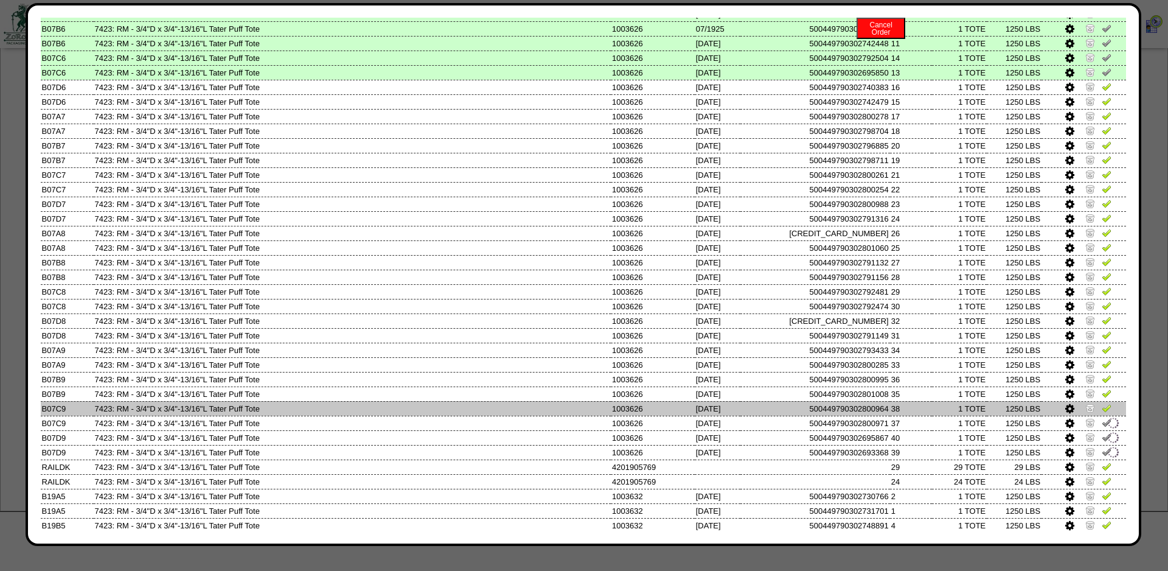
click at [1104, 414] on link at bounding box center [1107, 409] width 10 height 9
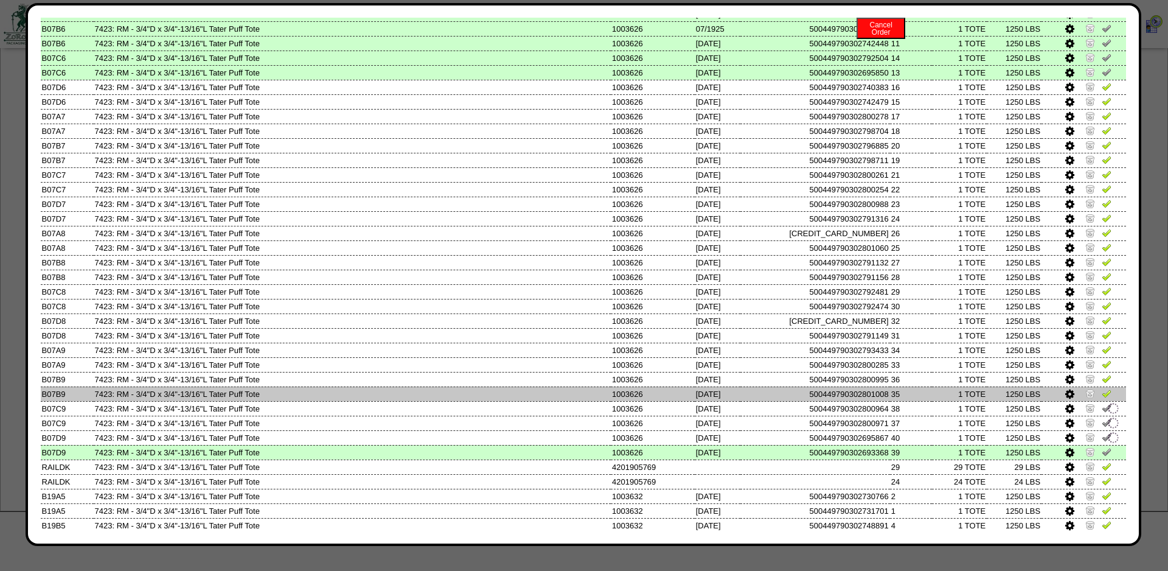
click at [1102, 398] on img at bounding box center [1107, 393] width 10 height 10
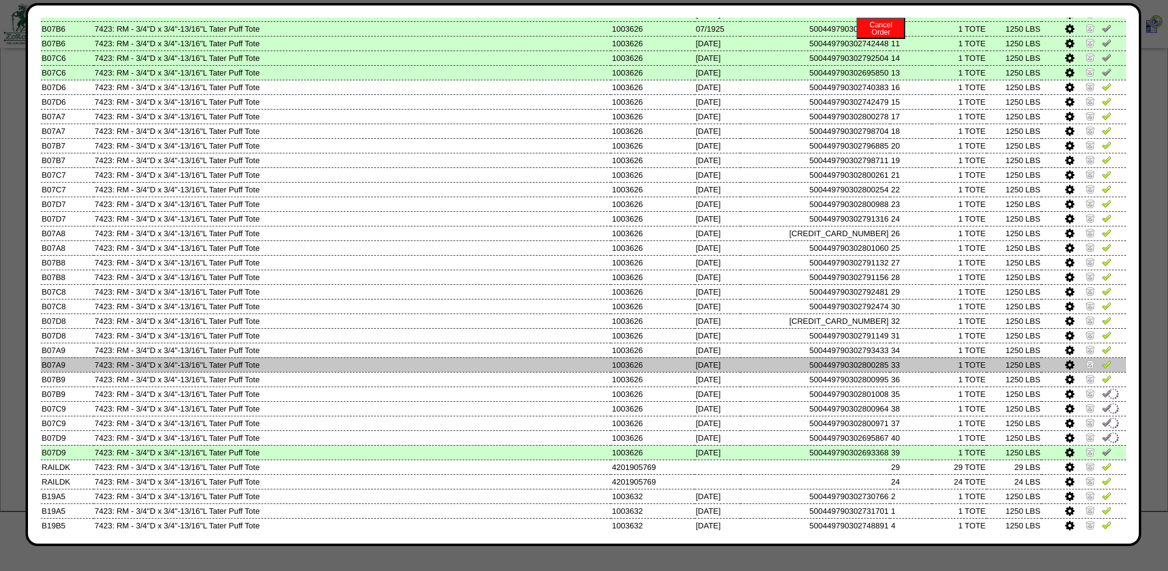
click at [1102, 370] on link at bounding box center [1107, 365] width 10 height 9
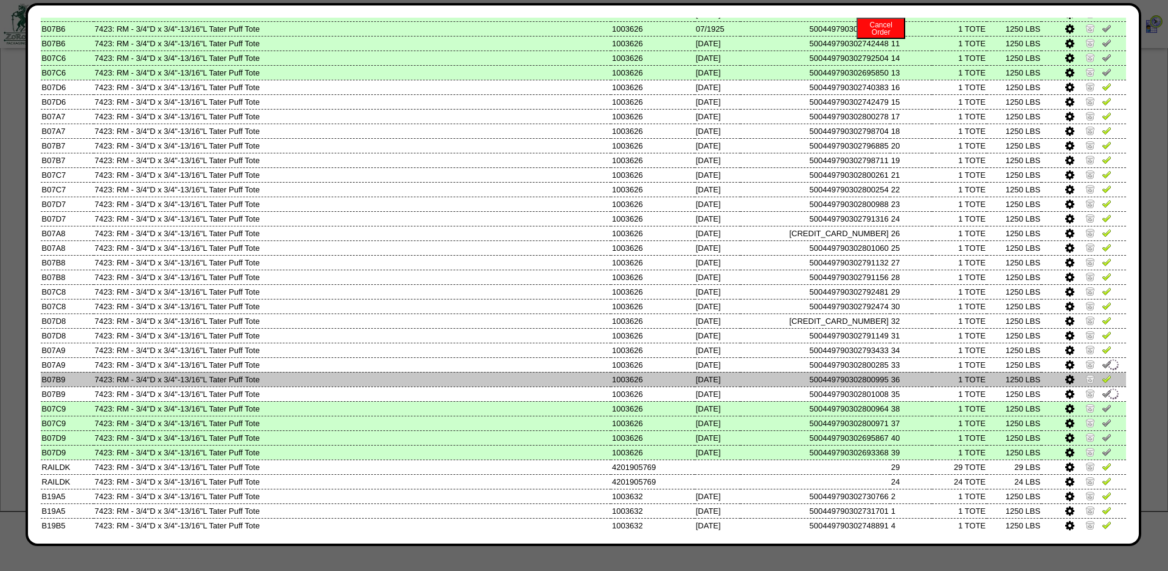
click at [1103, 383] on img at bounding box center [1107, 379] width 10 height 10
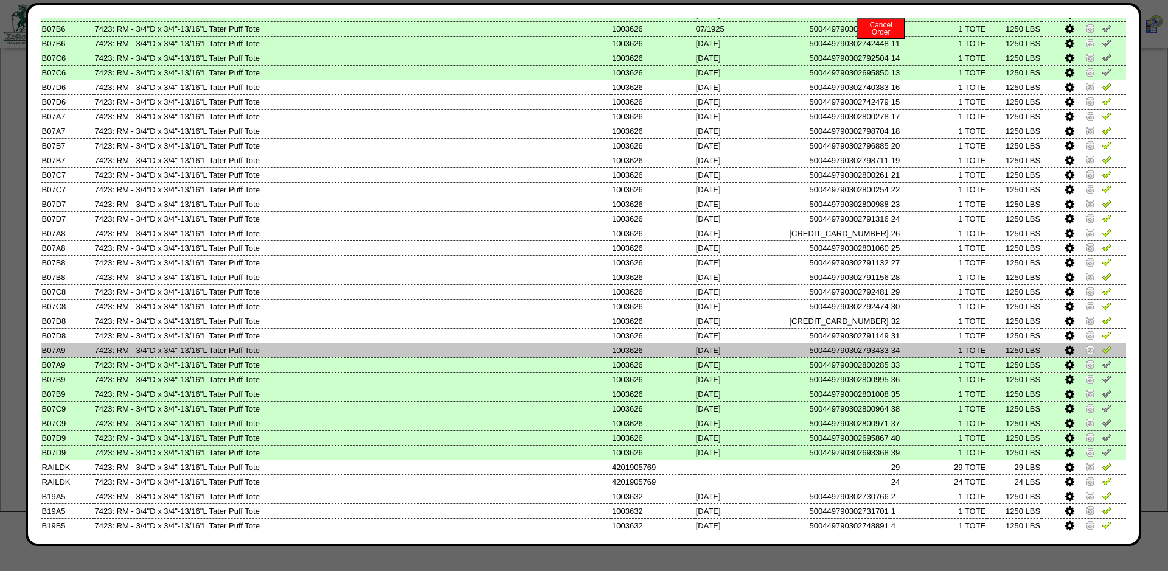
click at [1104, 356] on link at bounding box center [1107, 351] width 10 height 9
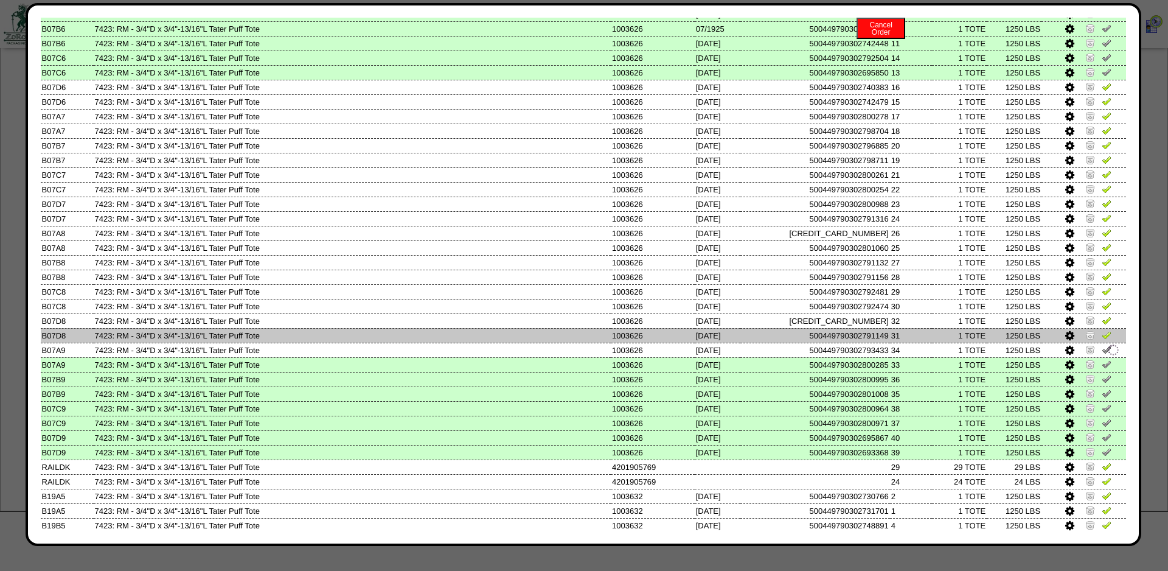
click at [1104, 339] on img at bounding box center [1107, 335] width 10 height 10
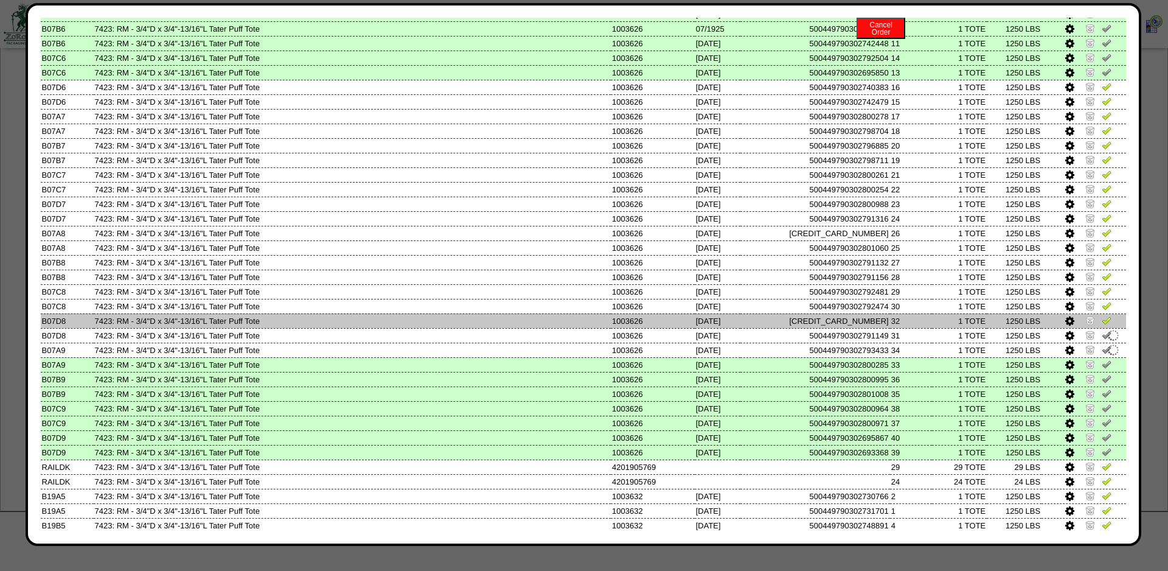
click at [1104, 325] on img at bounding box center [1107, 320] width 10 height 10
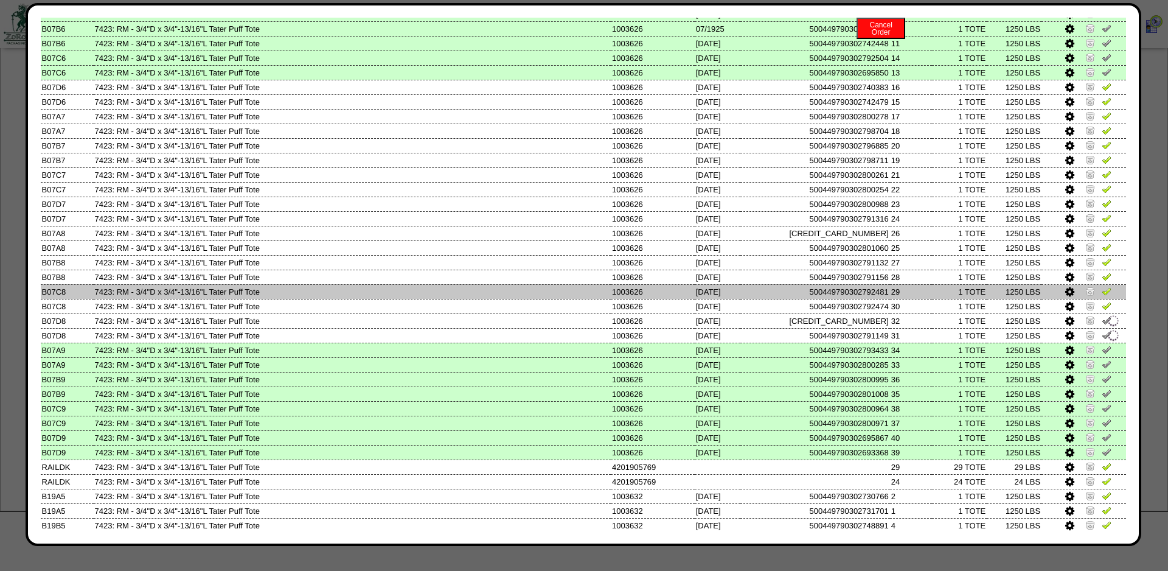
drag, startPoint x: 1101, startPoint y: 329, endPoint x: 1102, endPoint y: 316, distance: 12.2
click at [1101, 313] on td at bounding box center [1084, 306] width 85 height 15
click at [1102, 296] on img at bounding box center [1107, 291] width 10 height 10
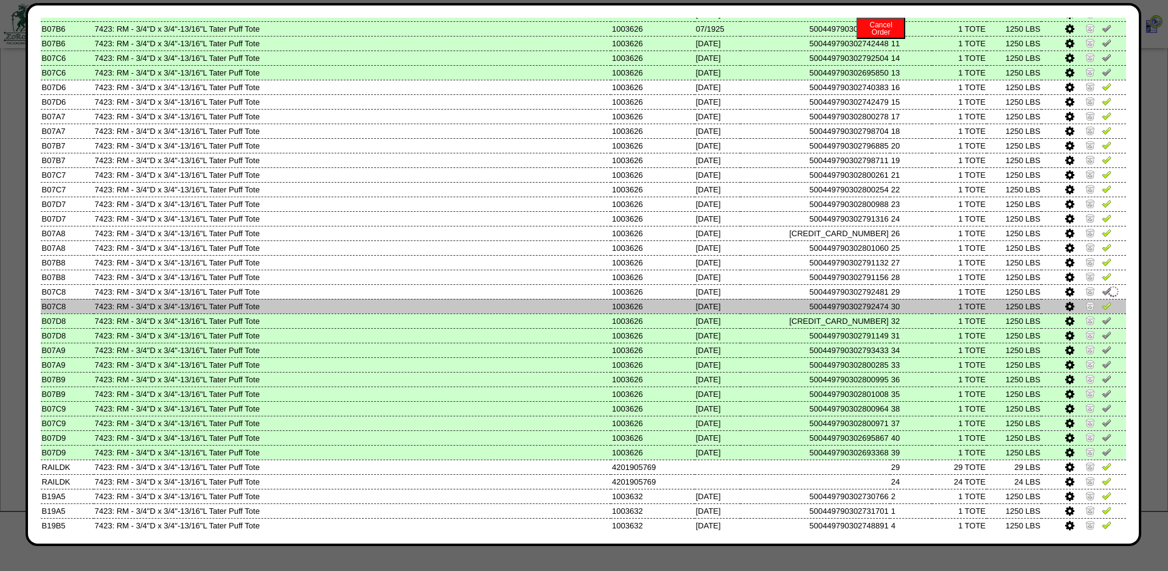
click at [1103, 310] on img at bounding box center [1107, 306] width 10 height 10
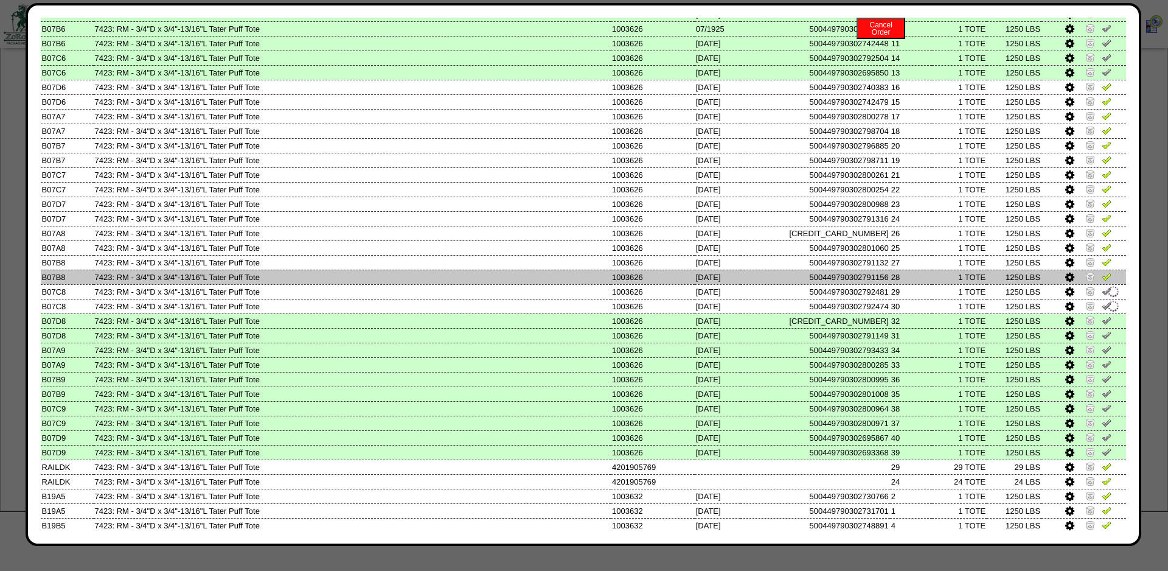
click at [1108, 281] on img at bounding box center [1107, 276] width 10 height 10
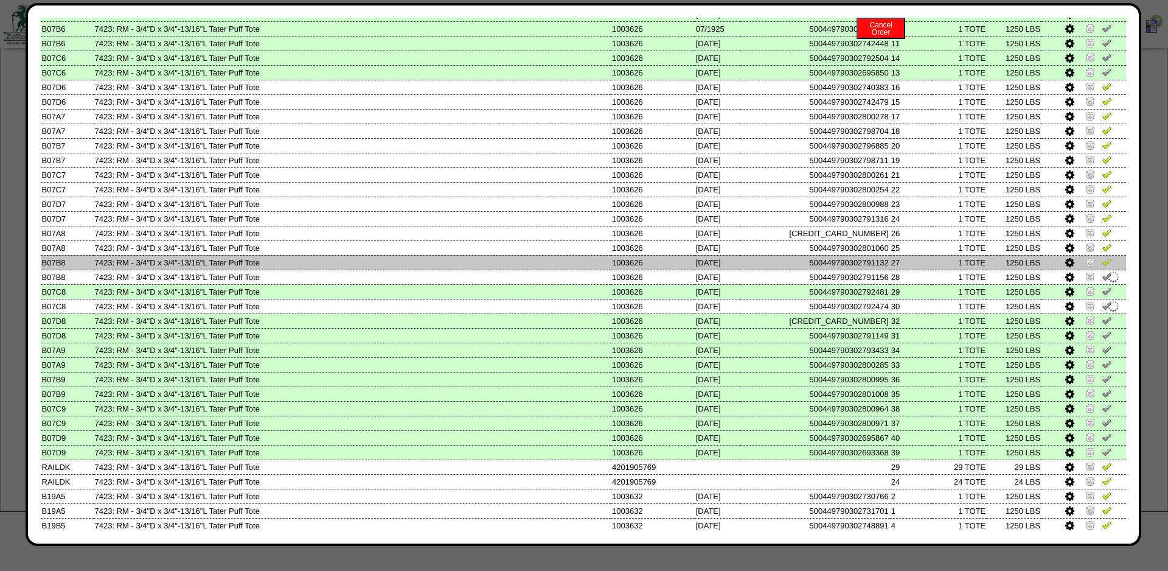
click at [1108, 266] on img at bounding box center [1107, 262] width 10 height 10
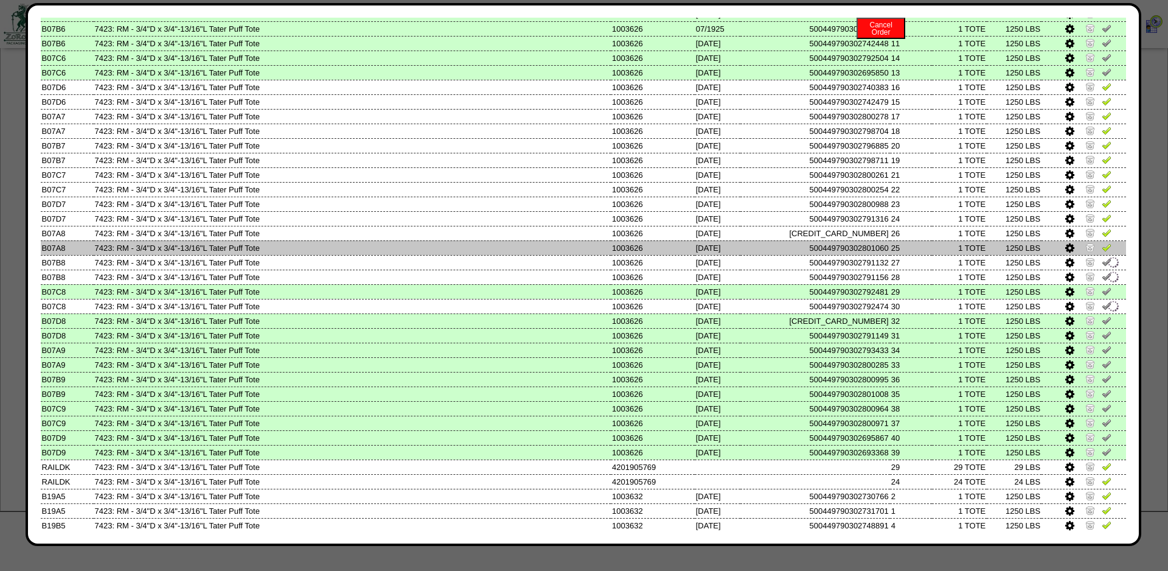
click at [1107, 252] on img at bounding box center [1107, 247] width 10 height 10
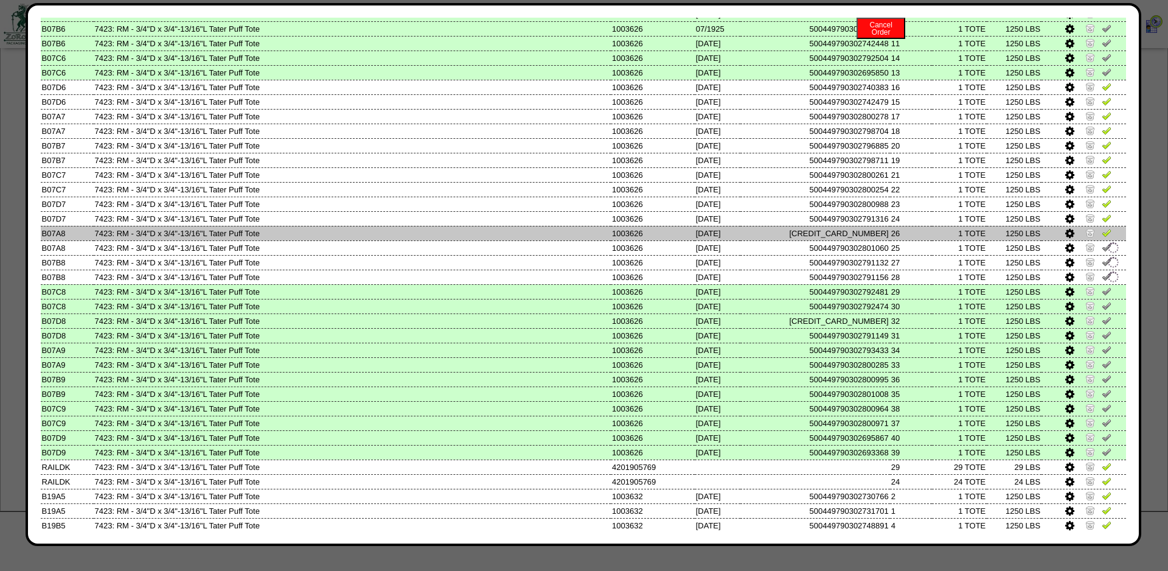
click at [1107, 237] on img at bounding box center [1107, 233] width 10 height 10
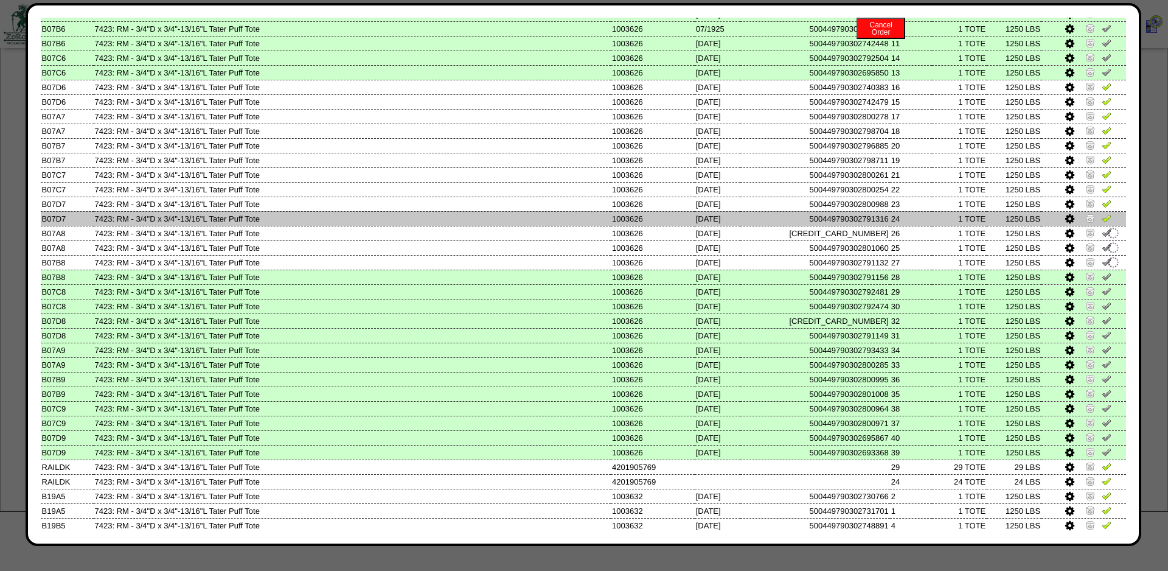
click at [1107, 223] on img at bounding box center [1107, 218] width 10 height 10
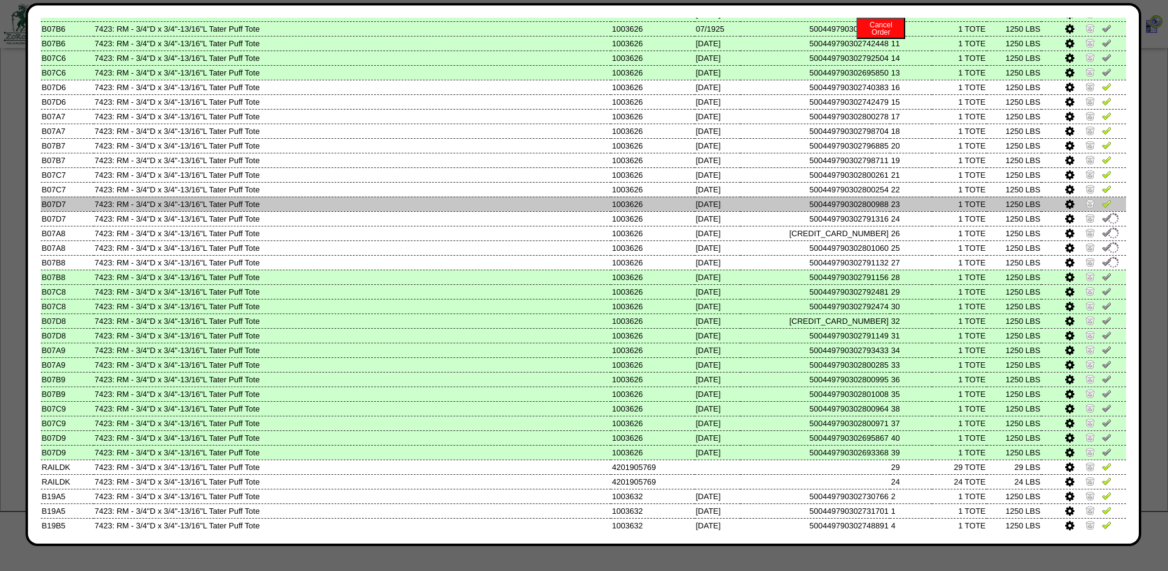
click at [1107, 208] on img at bounding box center [1107, 203] width 10 height 10
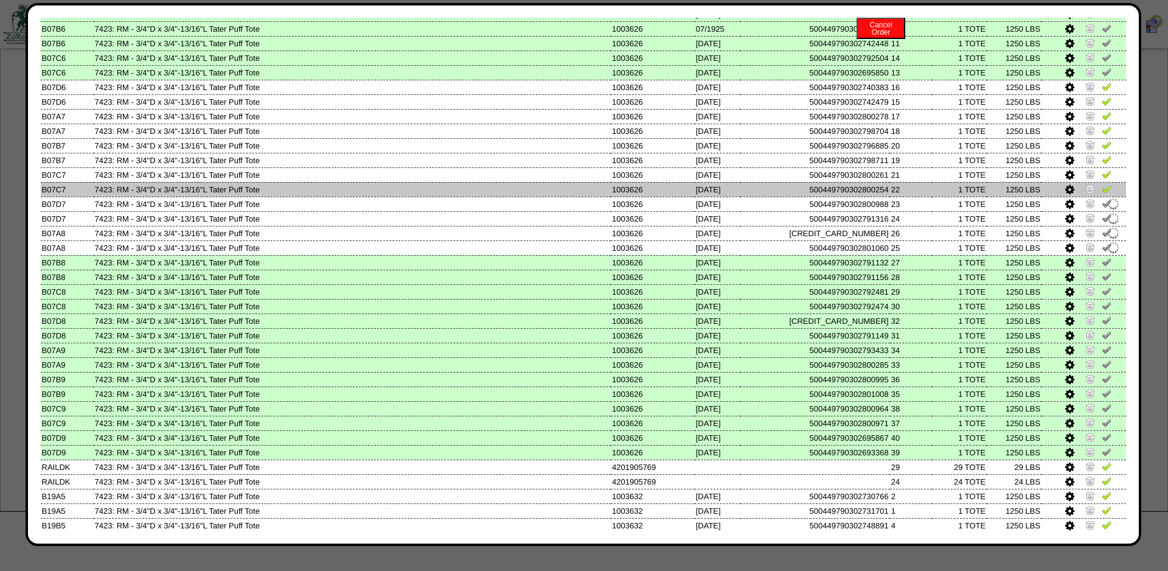
click at [1107, 193] on img at bounding box center [1107, 189] width 10 height 10
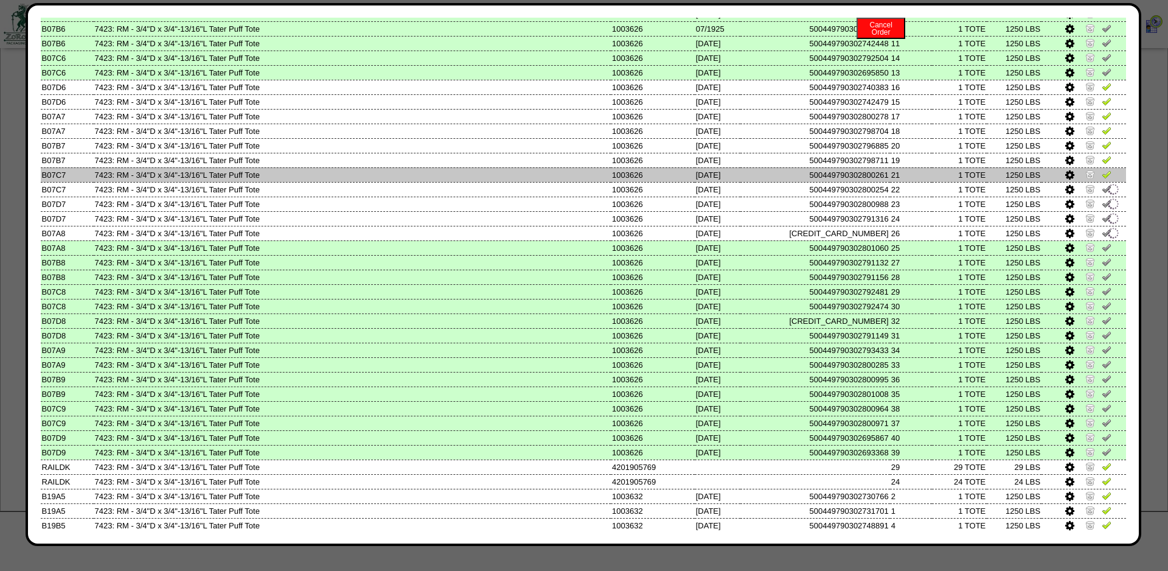
click at [1107, 179] on img at bounding box center [1107, 174] width 10 height 10
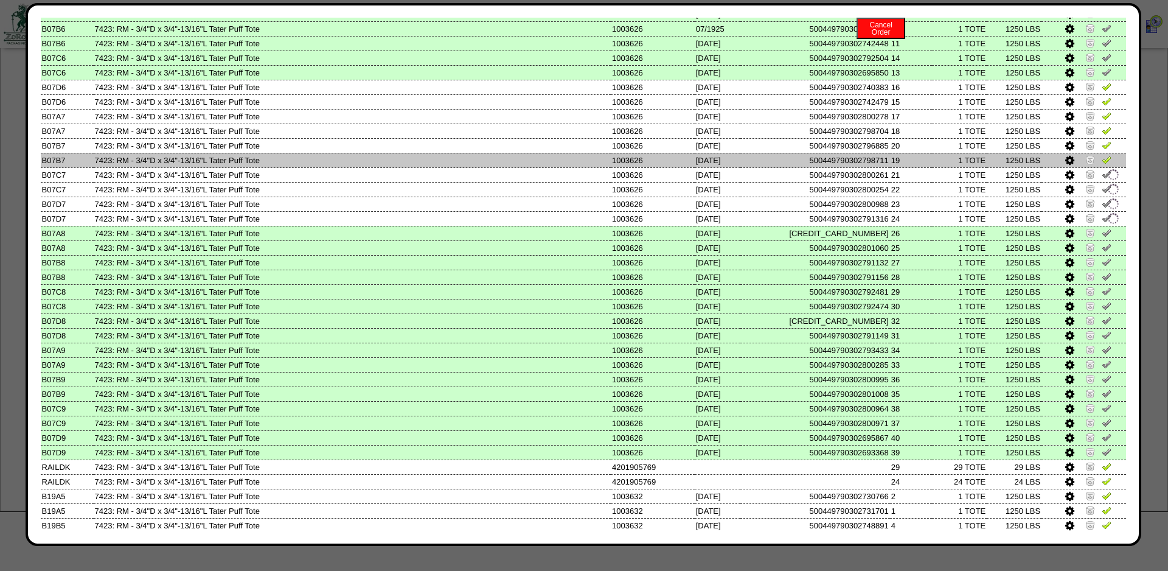
click at [1107, 164] on img at bounding box center [1107, 160] width 10 height 10
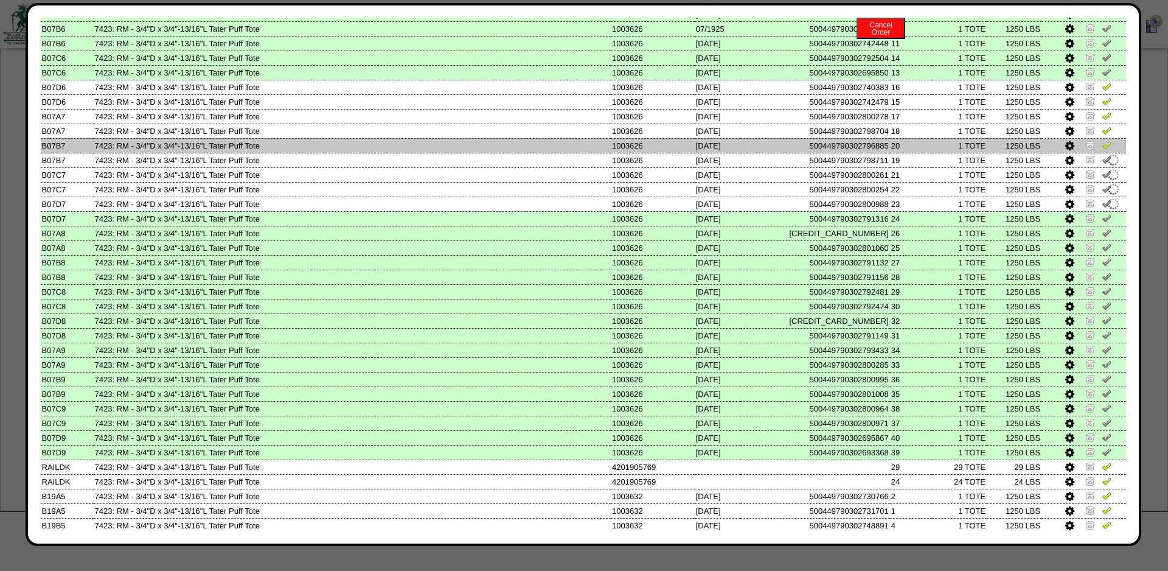
click at [1107, 150] on img at bounding box center [1107, 145] width 10 height 10
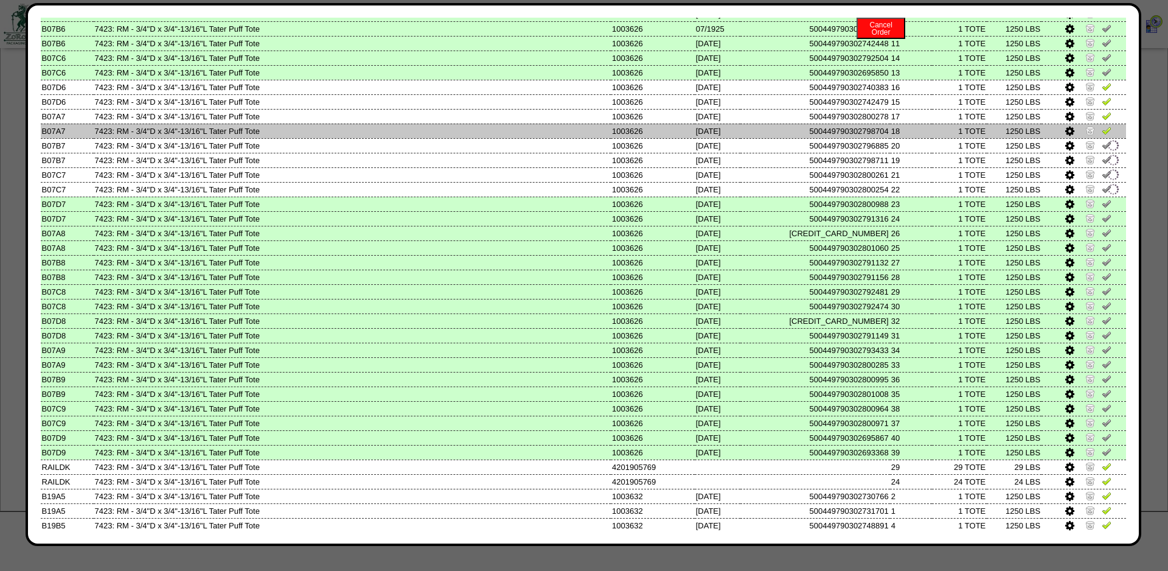
click at [1108, 135] on img at bounding box center [1107, 130] width 10 height 10
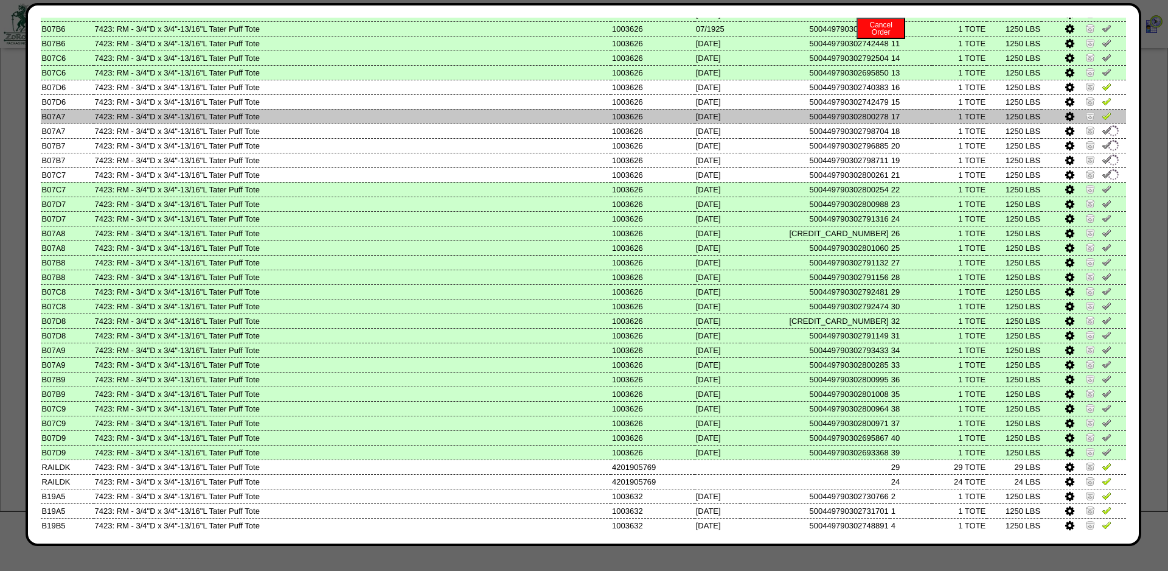
click at [1108, 120] on img at bounding box center [1107, 116] width 10 height 10
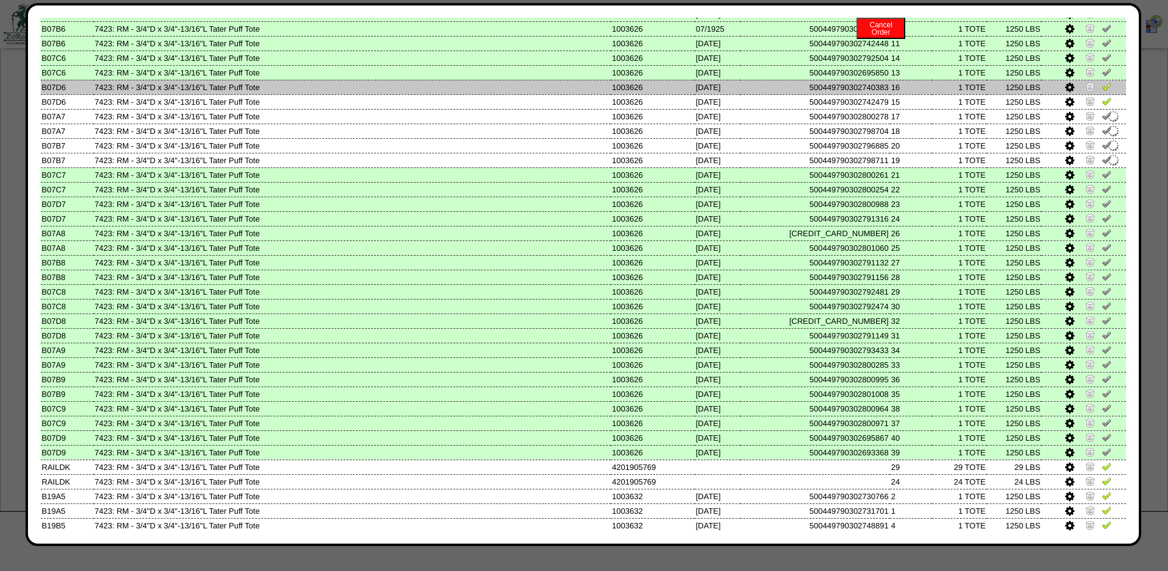
drag, startPoint x: 1108, startPoint y: 119, endPoint x: 1108, endPoint y: 109, distance: 9.7
click at [1108, 106] on img at bounding box center [1107, 101] width 10 height 10
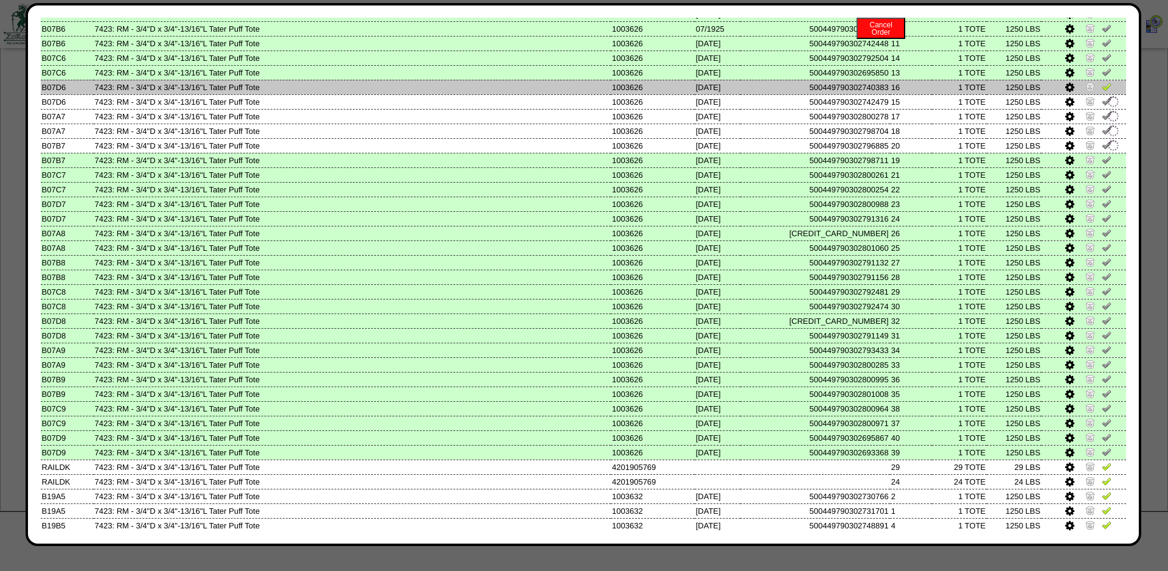
click at [1108, 91] on img at bounding box center [1107, 87] width 10 height 10
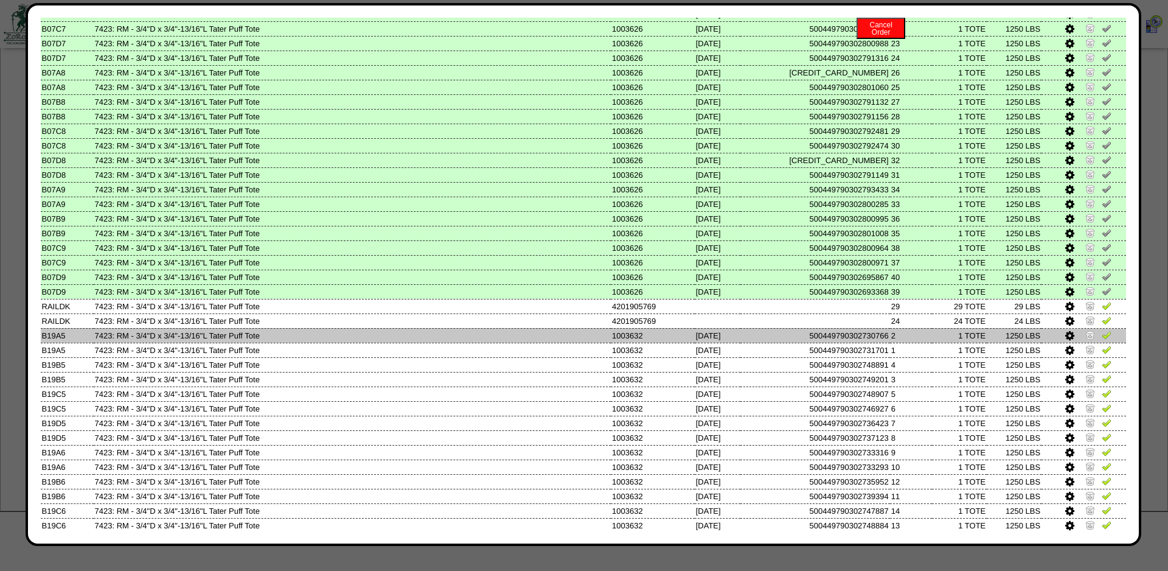
scroll to position [846, 0]
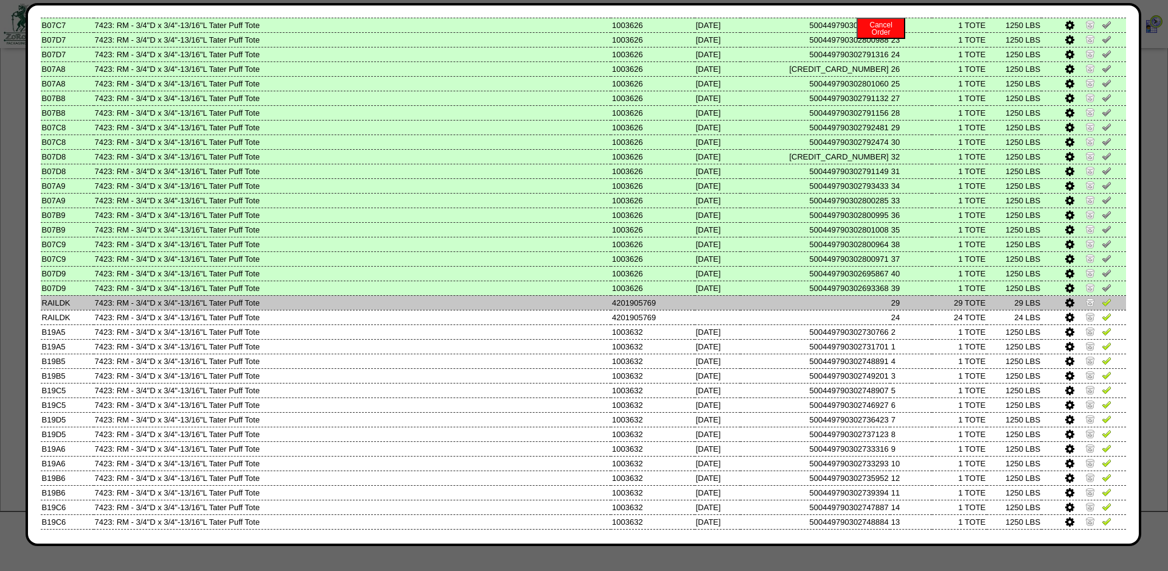
click at [1107, 310] on td at bounding box center [1084, 302] width 85 height 15
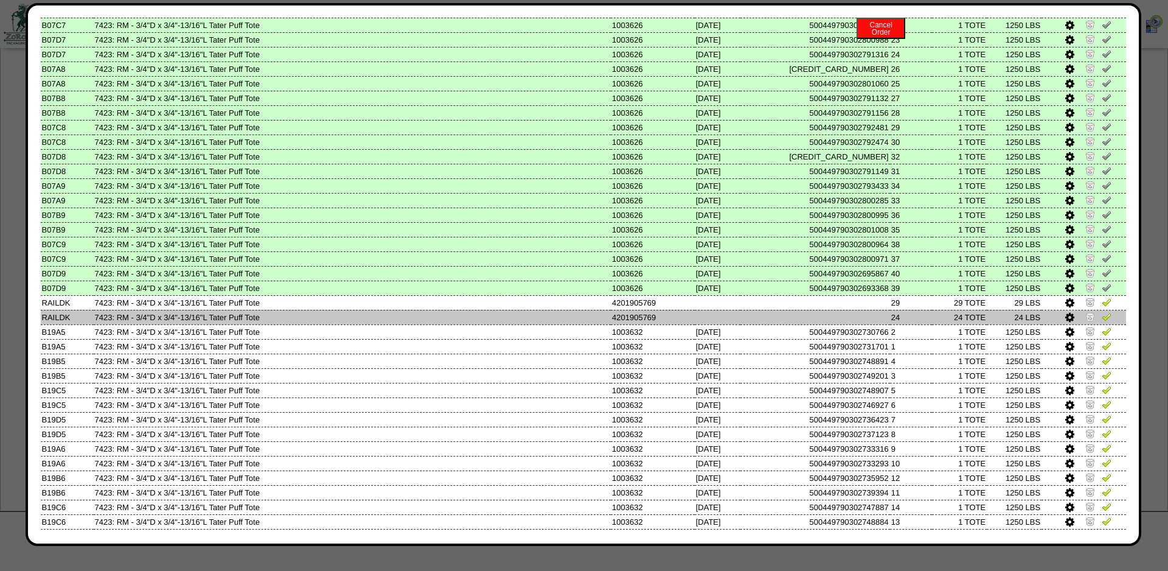
click at [1105, 321] on img at bounding box center [1107, 316] width 10 height 10
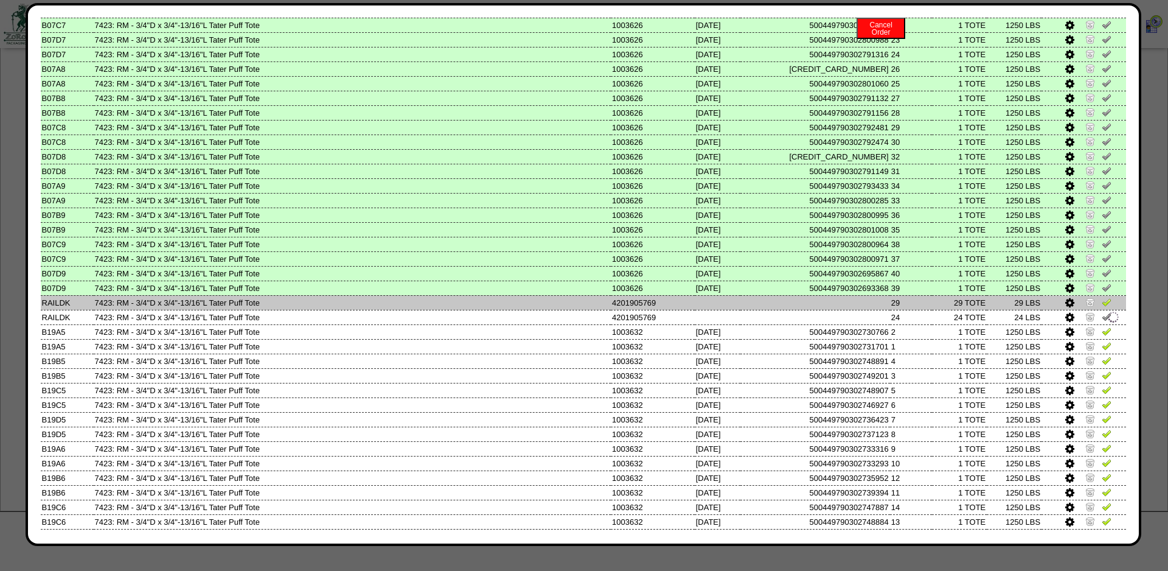
click at [1104, 307] on img at bounding box center [1107, 302] width 10 height 10
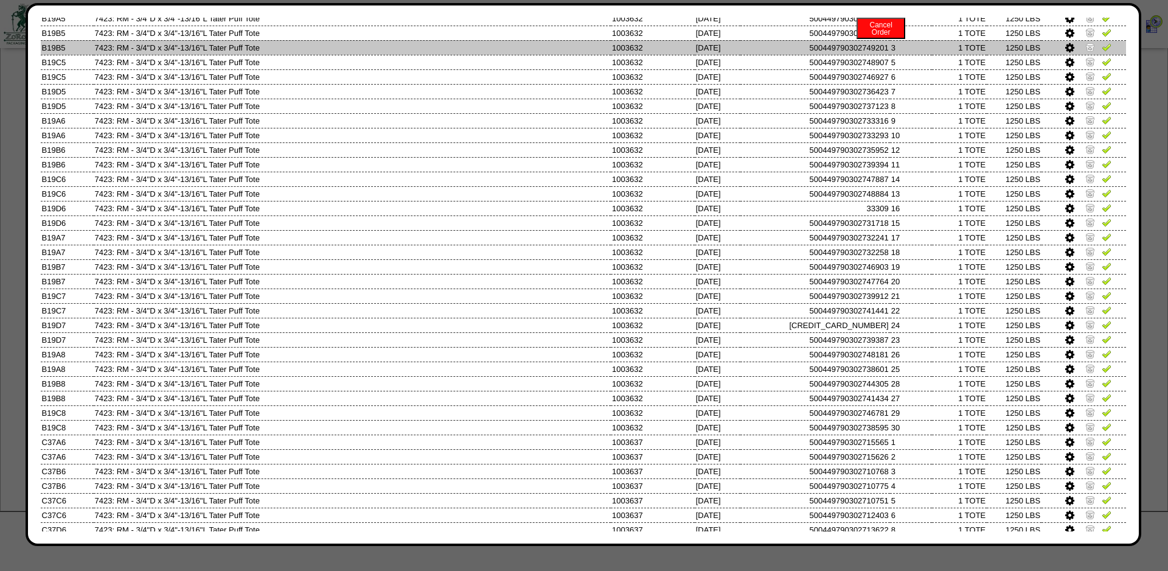
scroll to position [1174, 0]
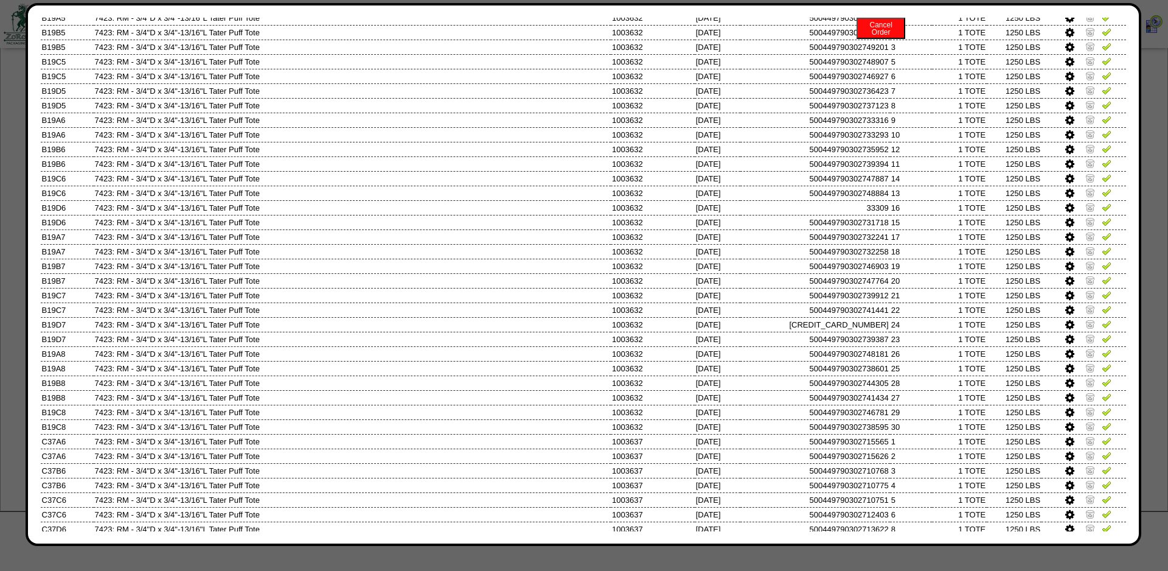
click at [1105, 7] on img at bounding box center [1107, 3] width 10 height 10
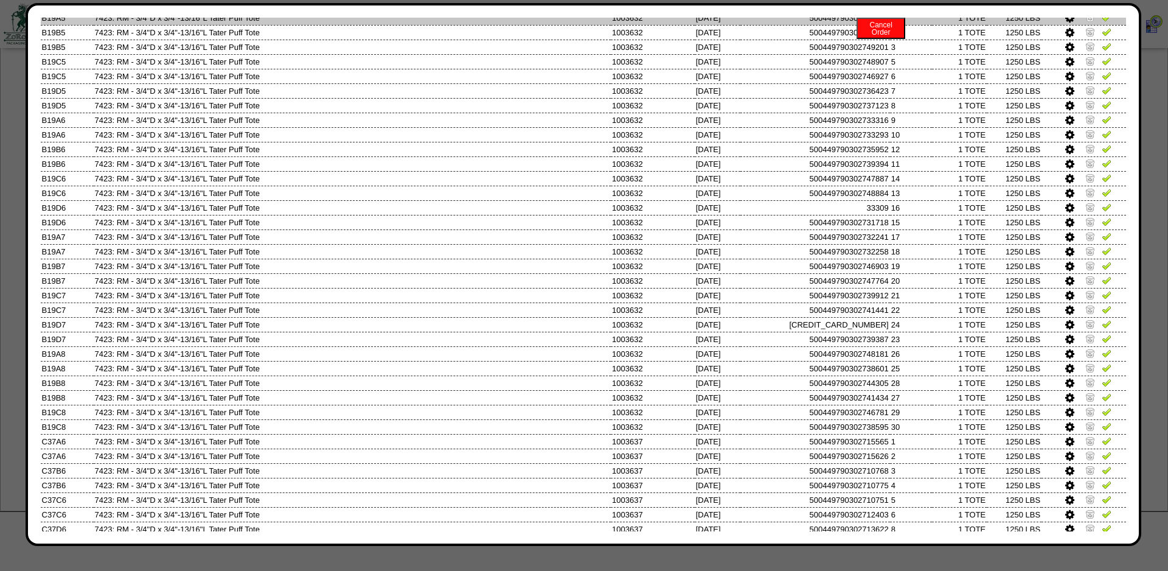
click at [1104, 22] on img at bounding box center [1107, 17] width 10 height 10
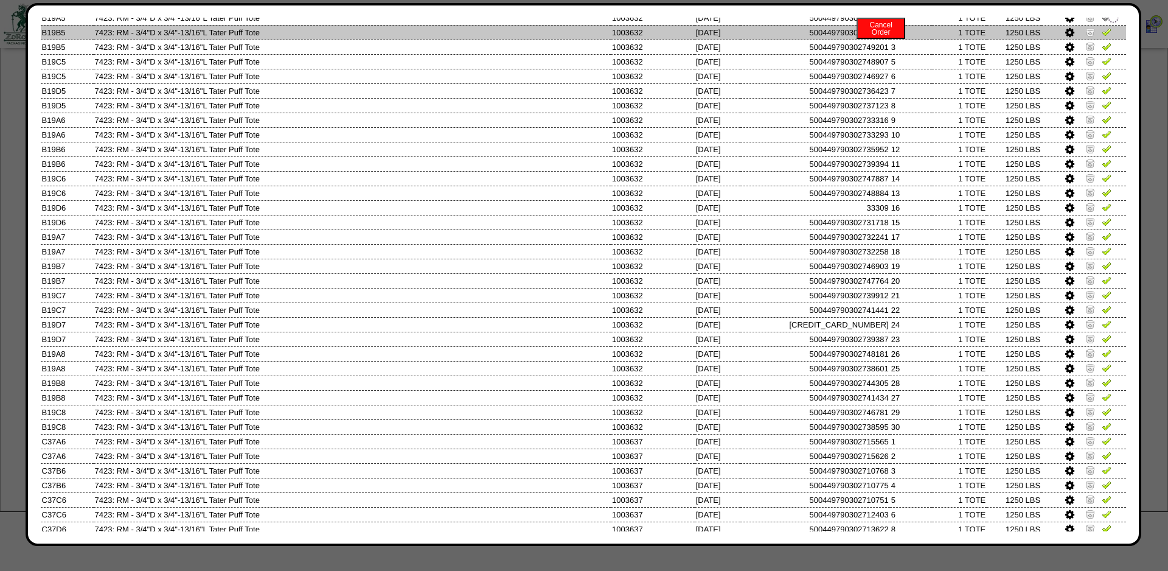
click at [1104, 37] on img at bounding box center [1107, 32] width 10 height 10
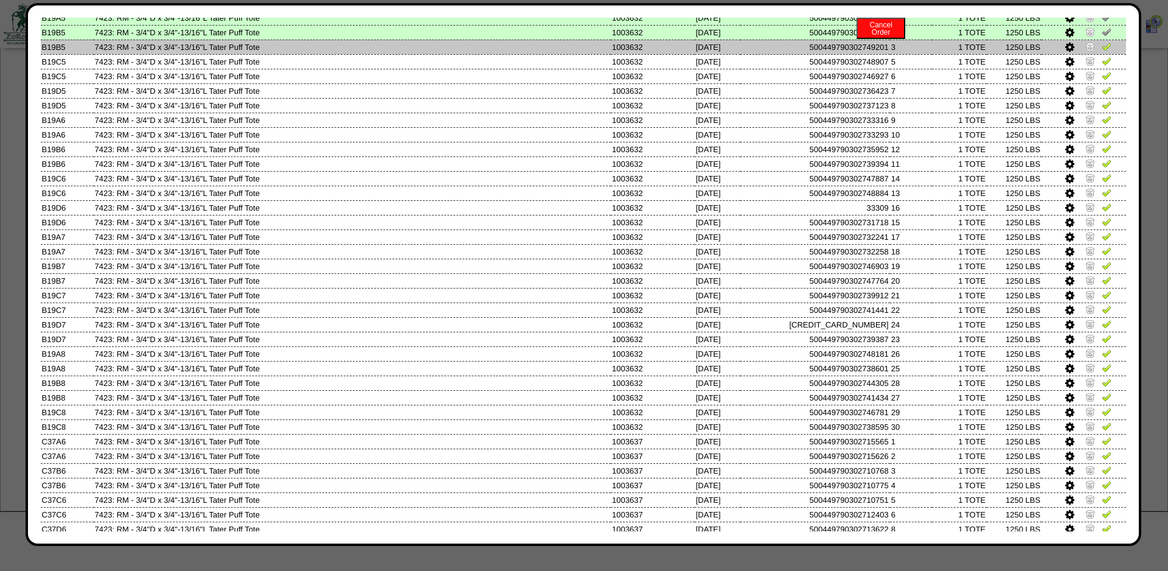
click at [1105, 53] on link at bounding box center [1107, 48] width 10 height 9
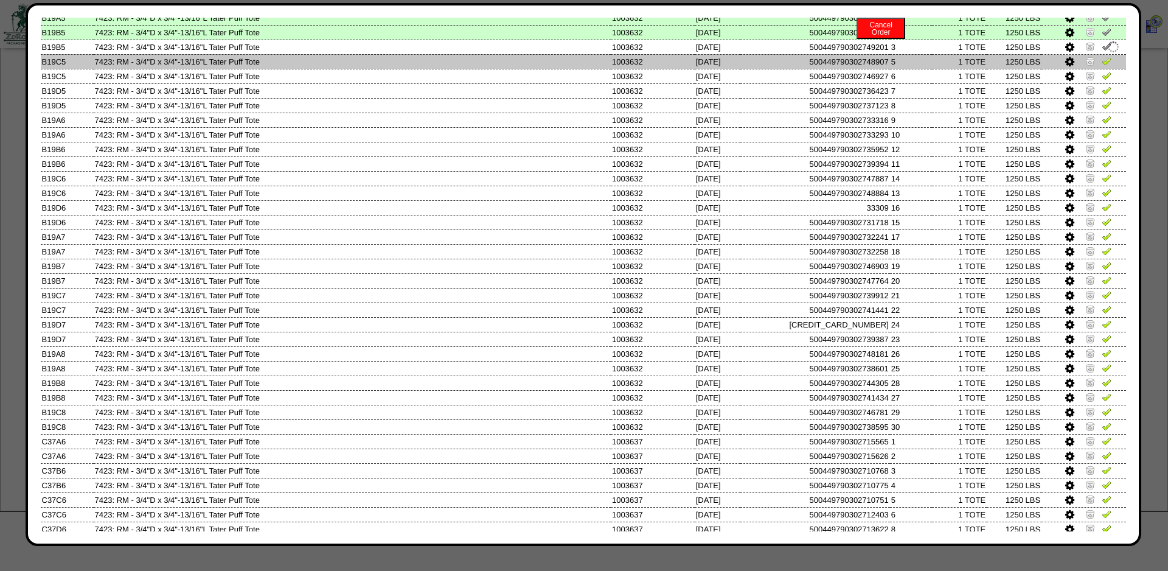
click at [1105, 66] on img at bounding box center [1107, 61] width 10 height 10
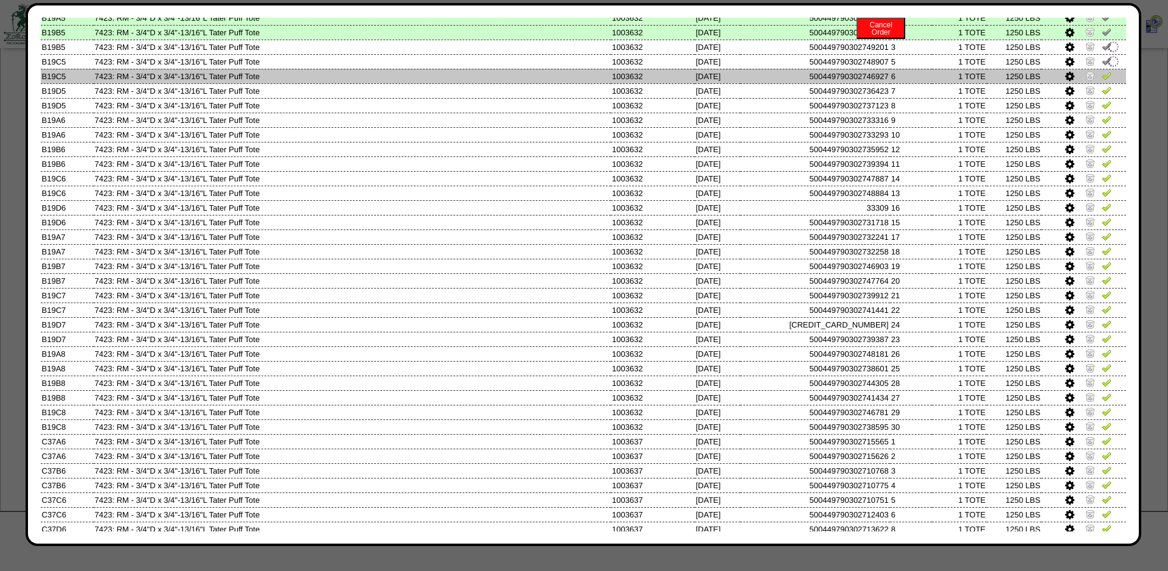
click at [1105, 80] on img at bounding box center [1107, 76] width 10 height 10
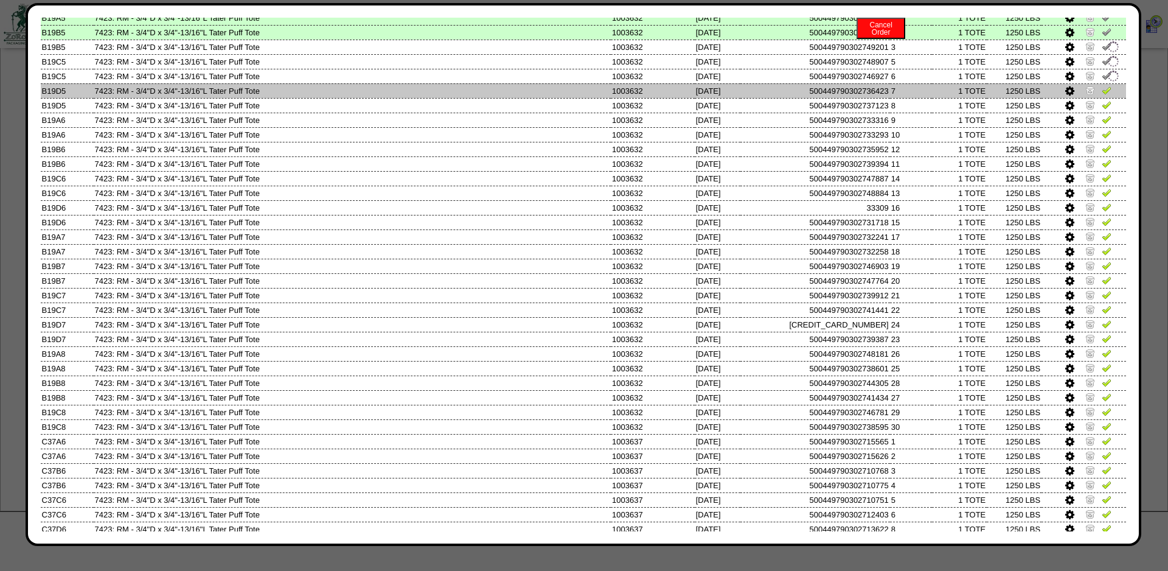
click at [1105, 98] on td at bounding box center [1084, 90] width 85 height 15
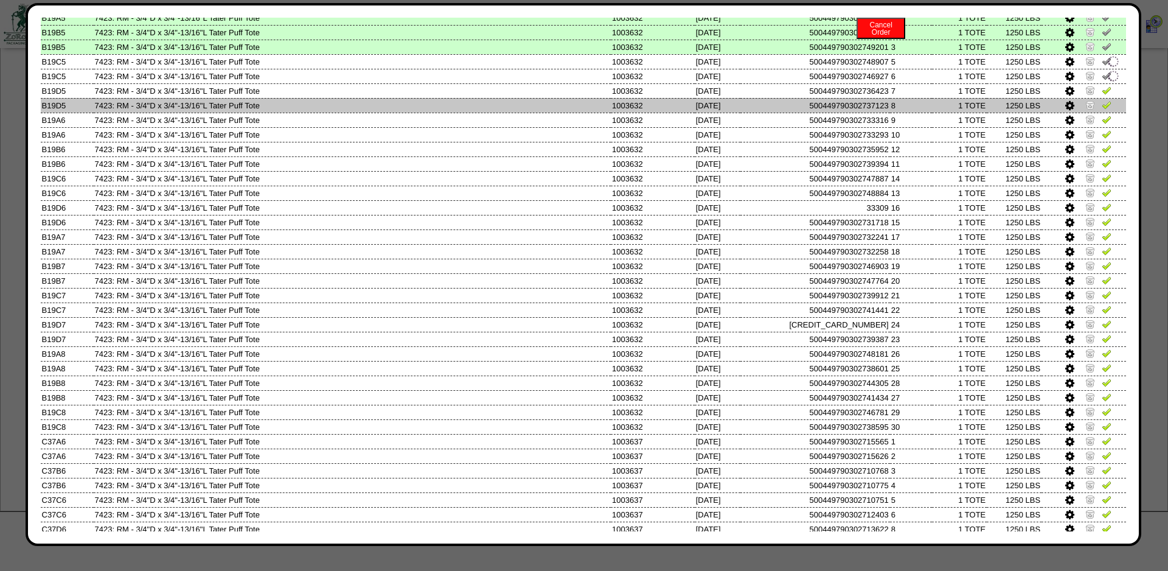
click at [1104, 110] on img at bounding box center [1107, 105] width 10 height 10
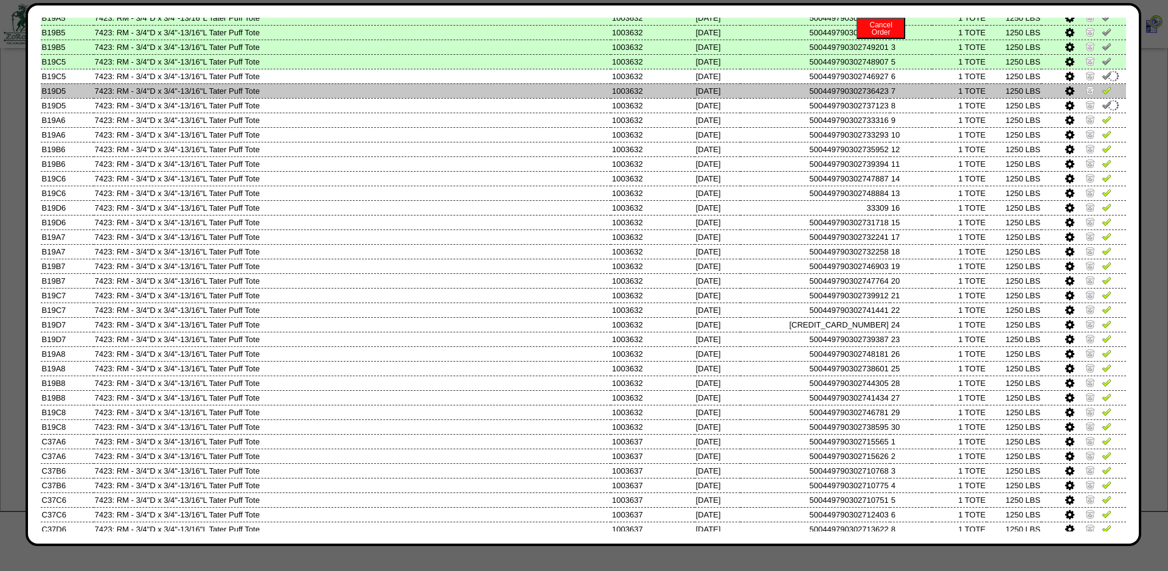
click at [1104, 95] on img at bounding box center [1107, 90] width 10 height 10
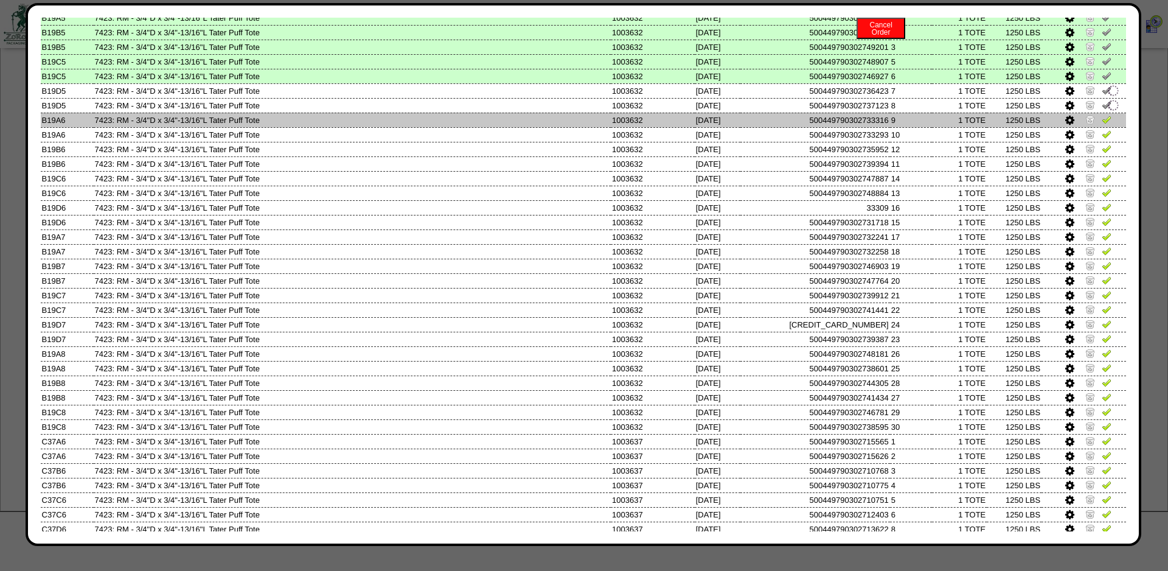
click at [1104, 124] on img at bounding box center [1107, 119] width 10 height 10
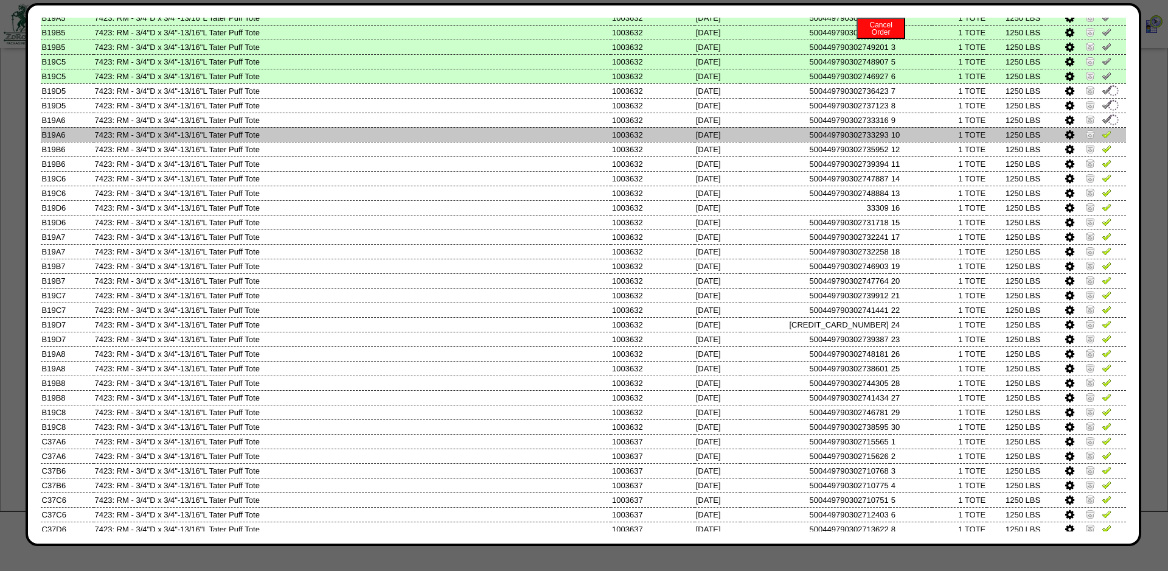
click at [1104, 139] on img at bounding box center [1107, 134] width 10 height 10
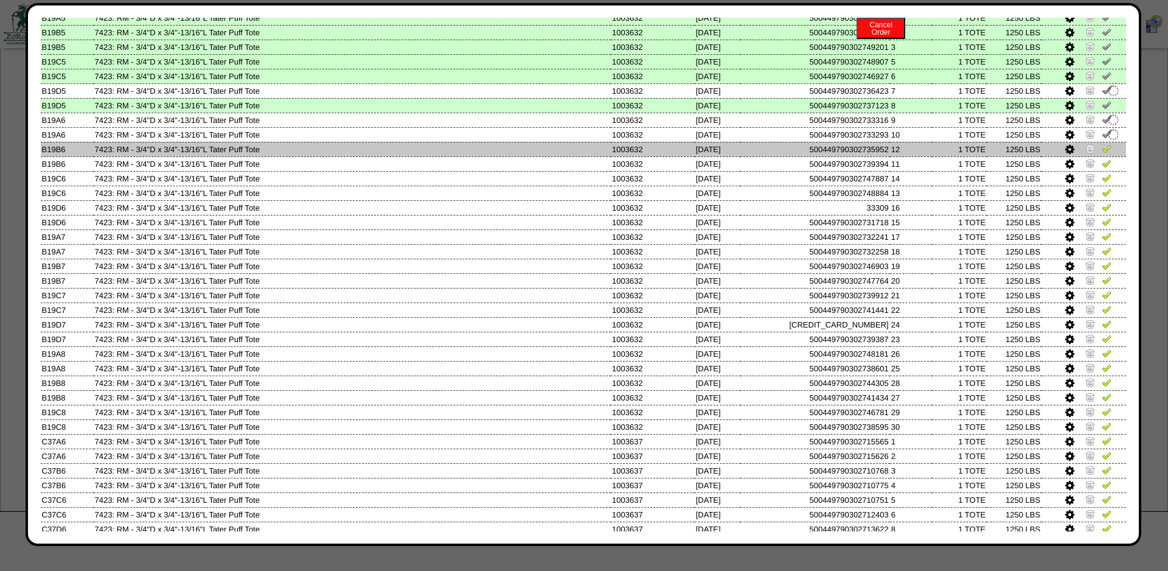
click at [1105, 153] on img at bounding box center [1107, 149] width 10 height 10
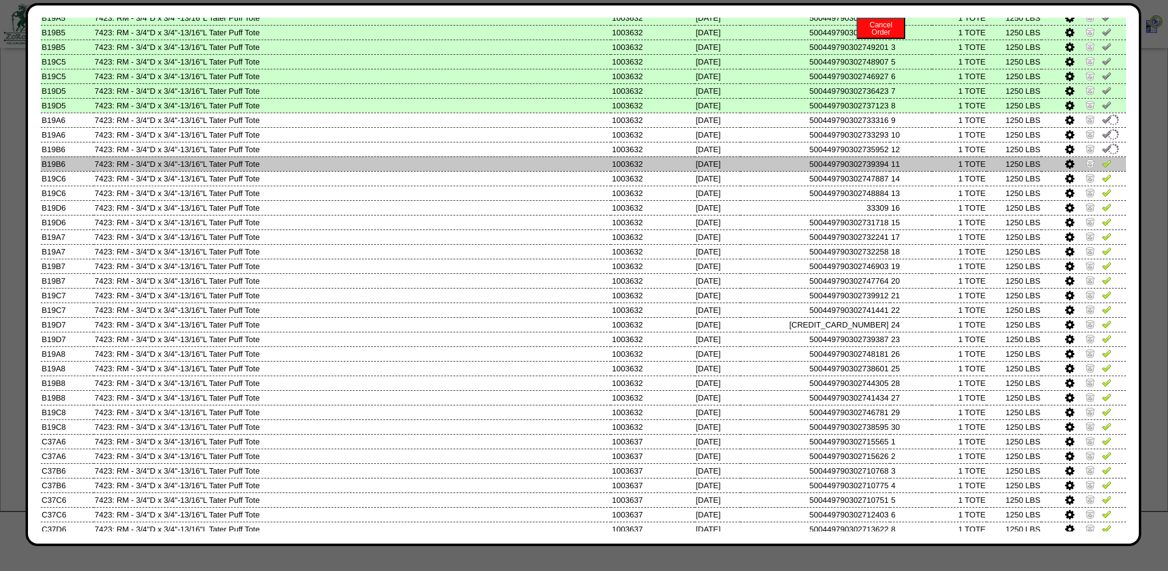
click at [1105, 168] on img at bounding box center [1107, 163] width 10 height 10
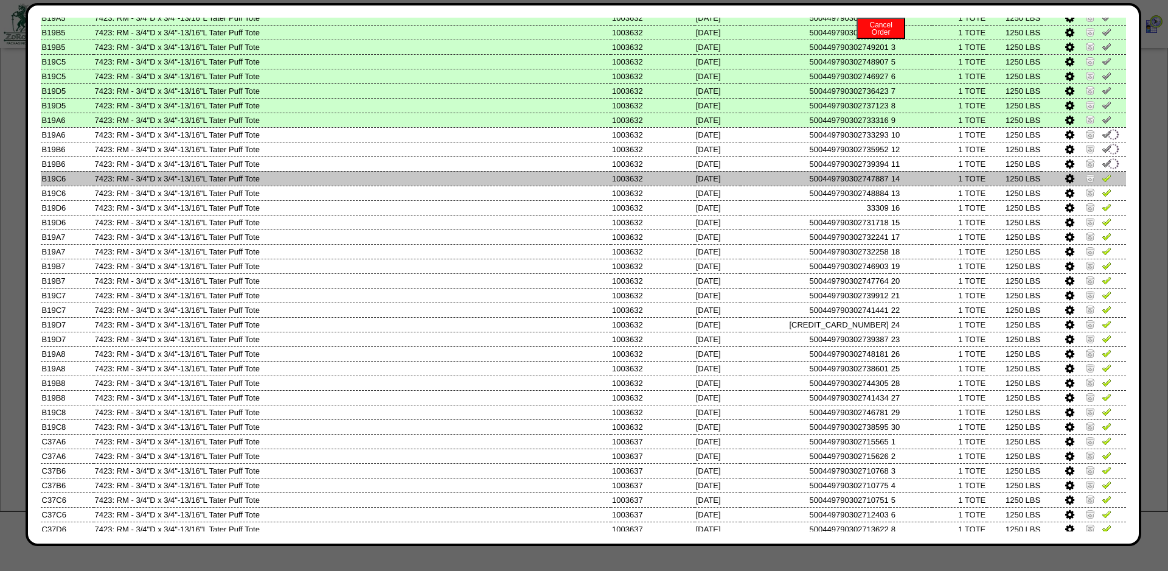
click at [1105, 183] on img at bounding box center [1107, 178] width 10 height 10
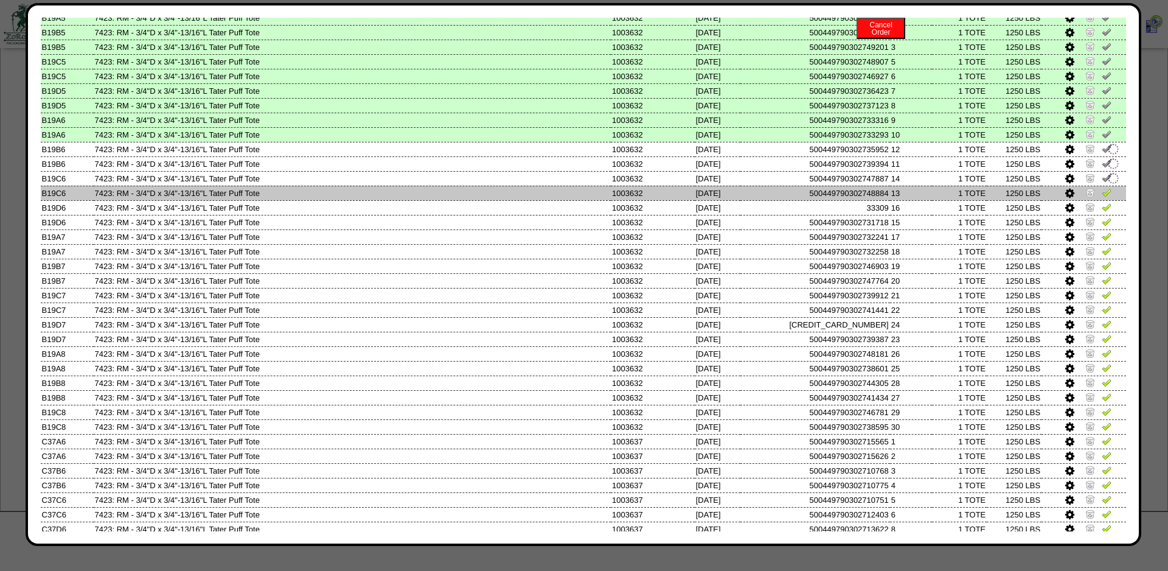
click at [1105, 197] on img at bounding box center [1107, 192] width 10 height 10
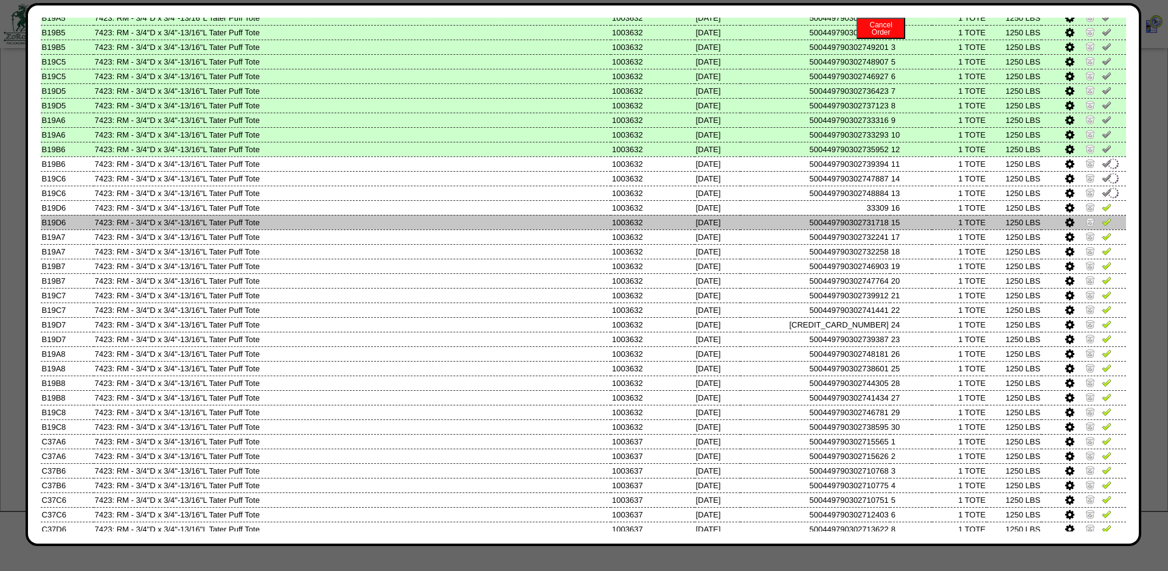
click at [1104, 226] on img at bounding box center [1107, 222] width 10 height 10
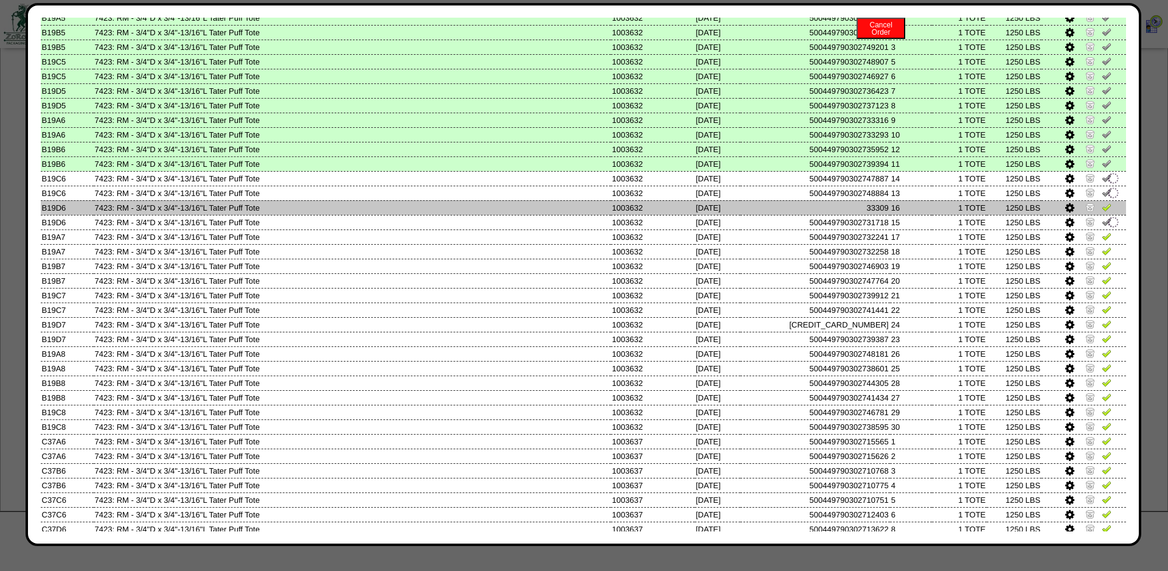
click at [1104, 212] on img at bounding box center [1107, 207] width 10 height 10
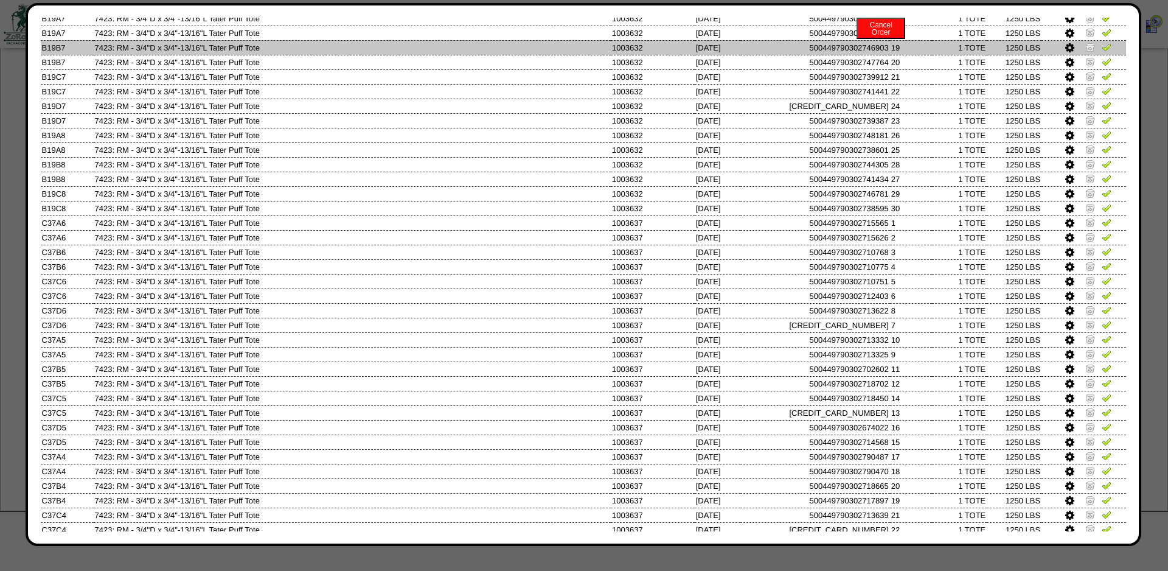
scroll to position [1393, 0]
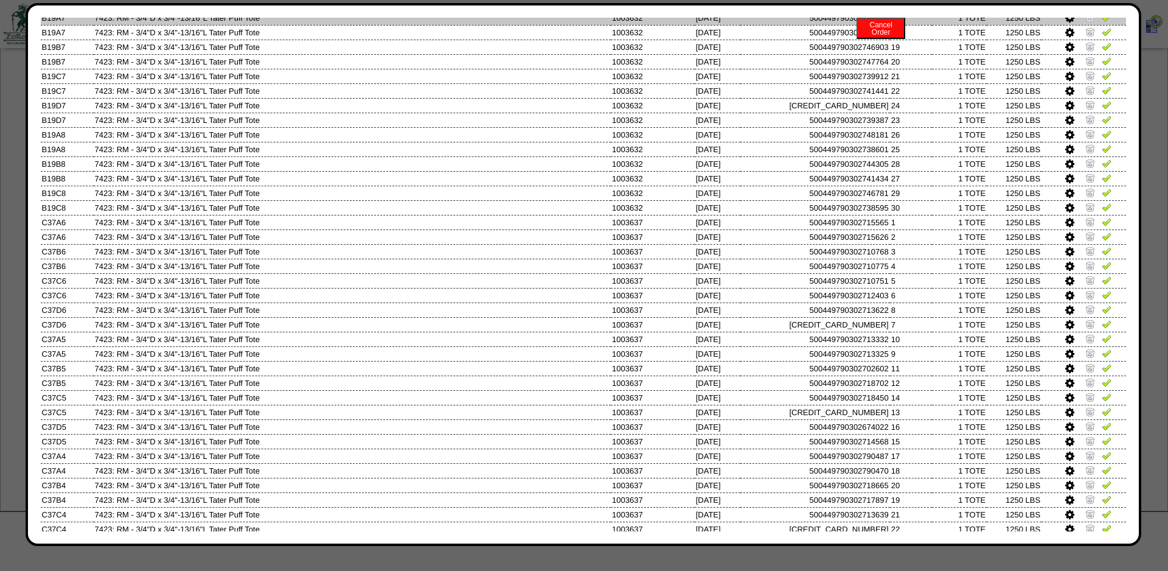
click at [1108, 22] on img at bounding box center [1107, 17] width 10 height 10
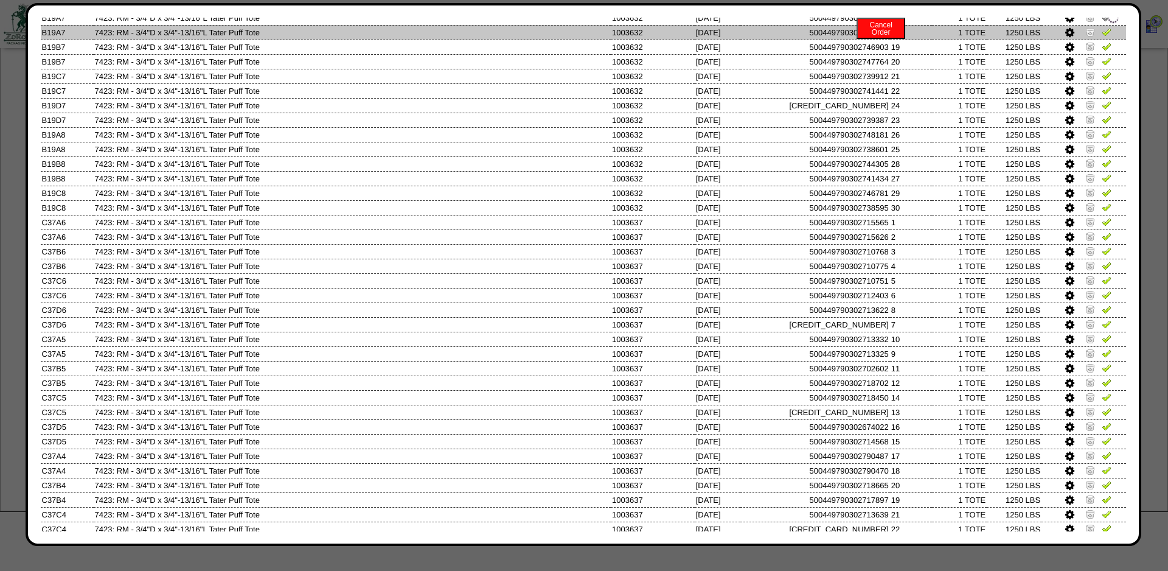
drag, startPoint x: 1106, startPoint y: 59, endPoint x: 1105, endPoint y: 65, distance: 6.2
click at [1106, 37] on img at bounding box center [1107, 32] width 10 height 10
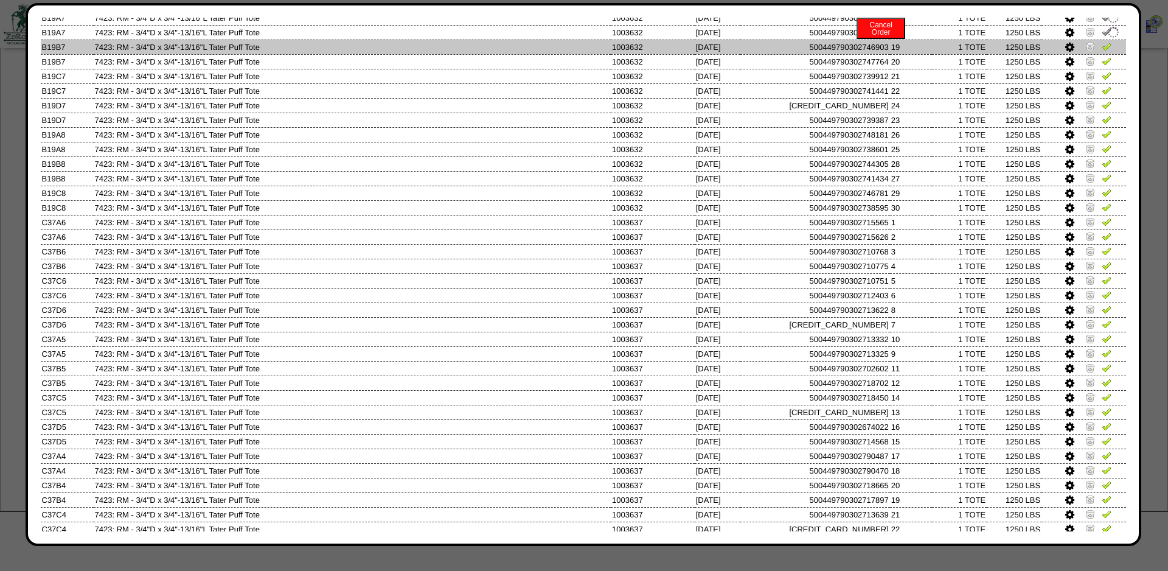
click at [1104, 53] on link at bounding box center [1107, 48] width 10 height 9
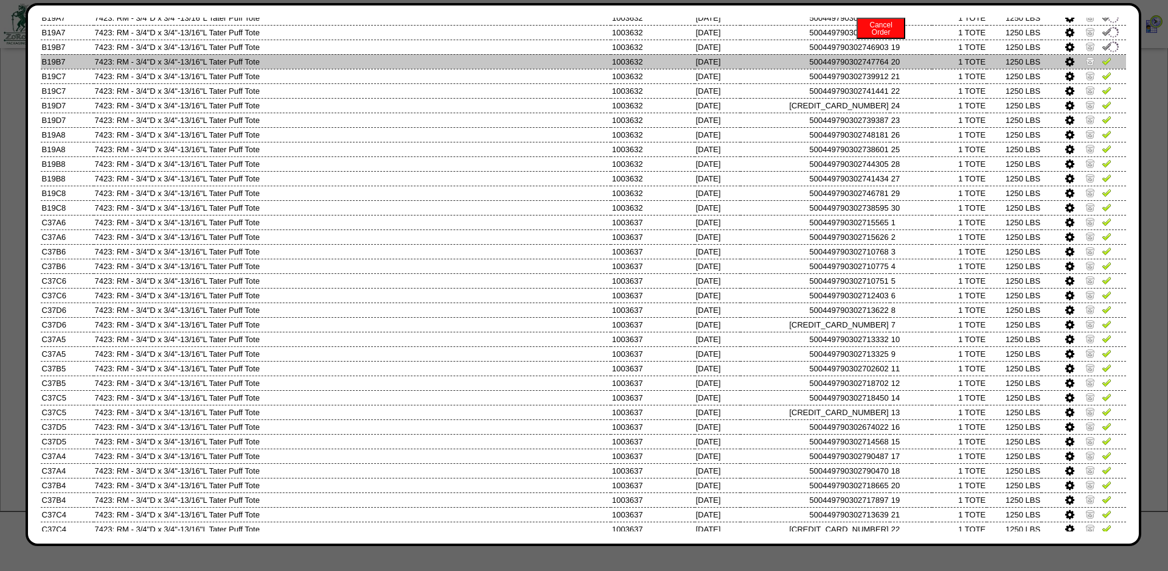
click at [1102, 69] on td at bounding box center [1084, 61] width 85 height 15
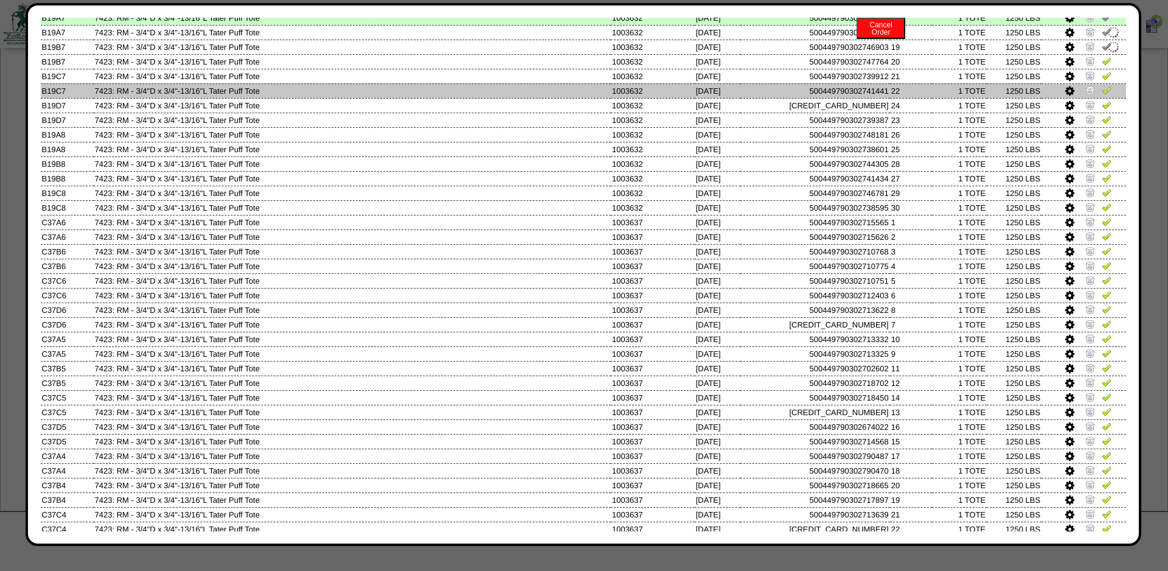
click at [1104, 98] on td at bounding box center [1084, 90] width 85 height 15
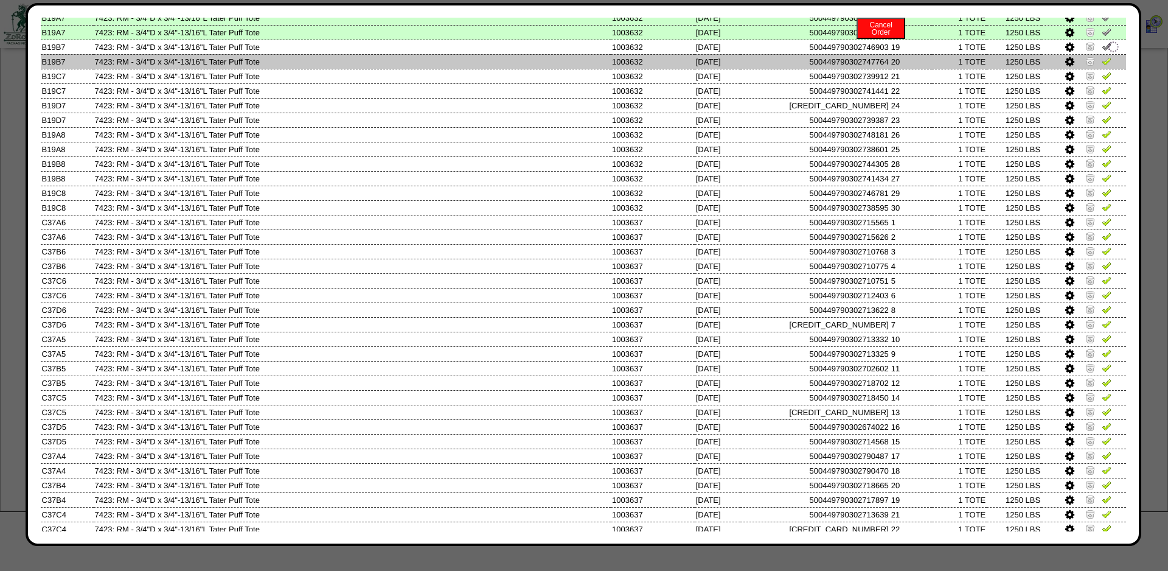
click at [1107, 68] on link at bounding box center [1107, 62] width 10 height 9
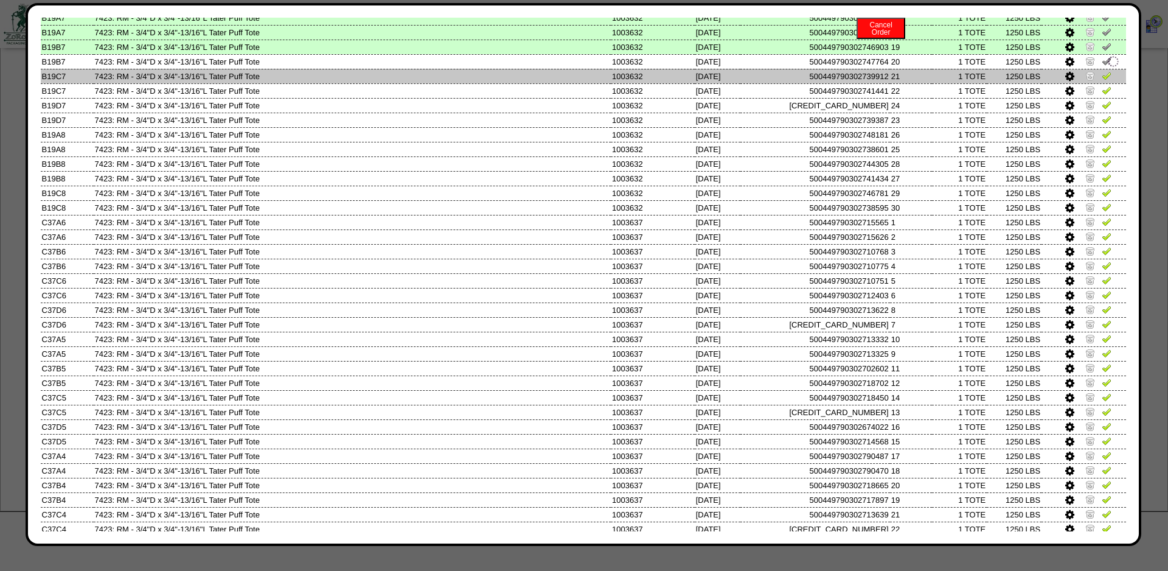
click at [1104, 80] on img at bounding box center [1107, 76] width 10 height 10
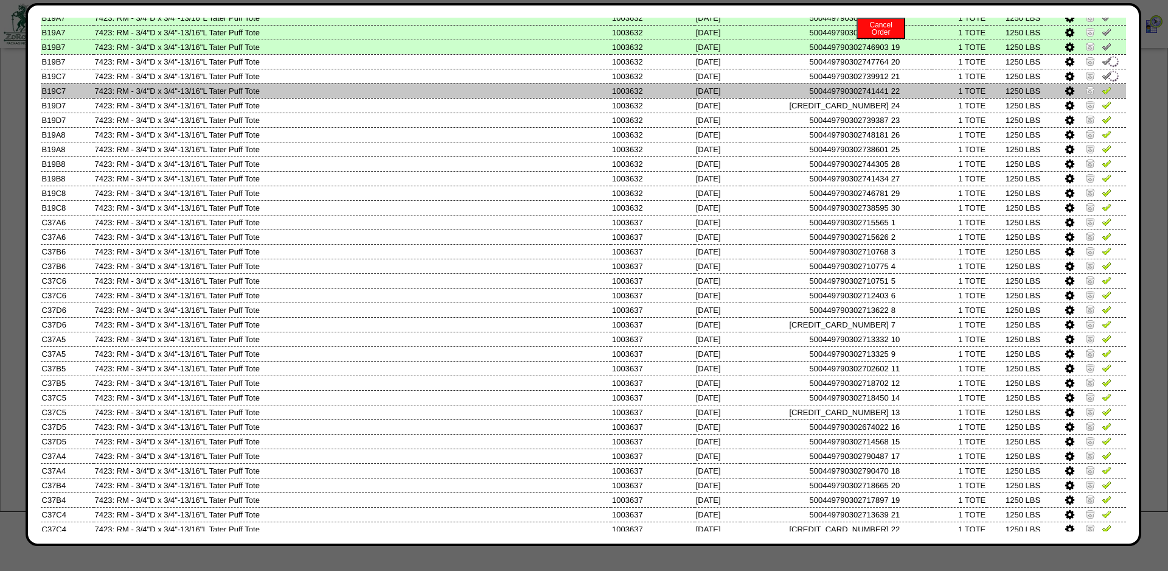
click at [1104, 95] on img at bounding box center [1107, 90] width 10 height 10
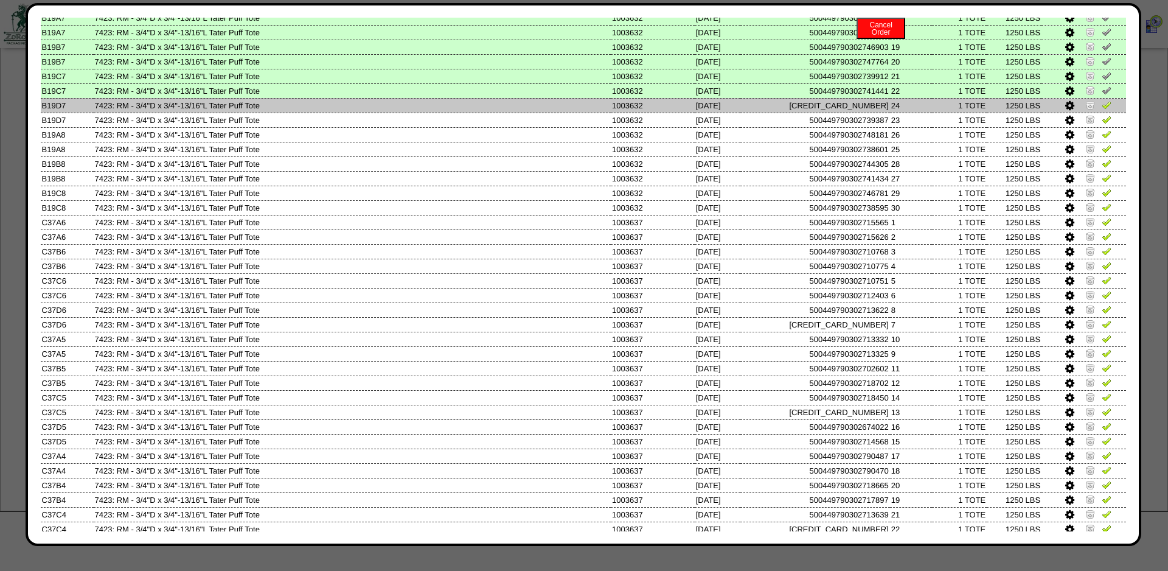
click at [1104, 110] on img at bounding box center [1107, 105] width 10 height 10
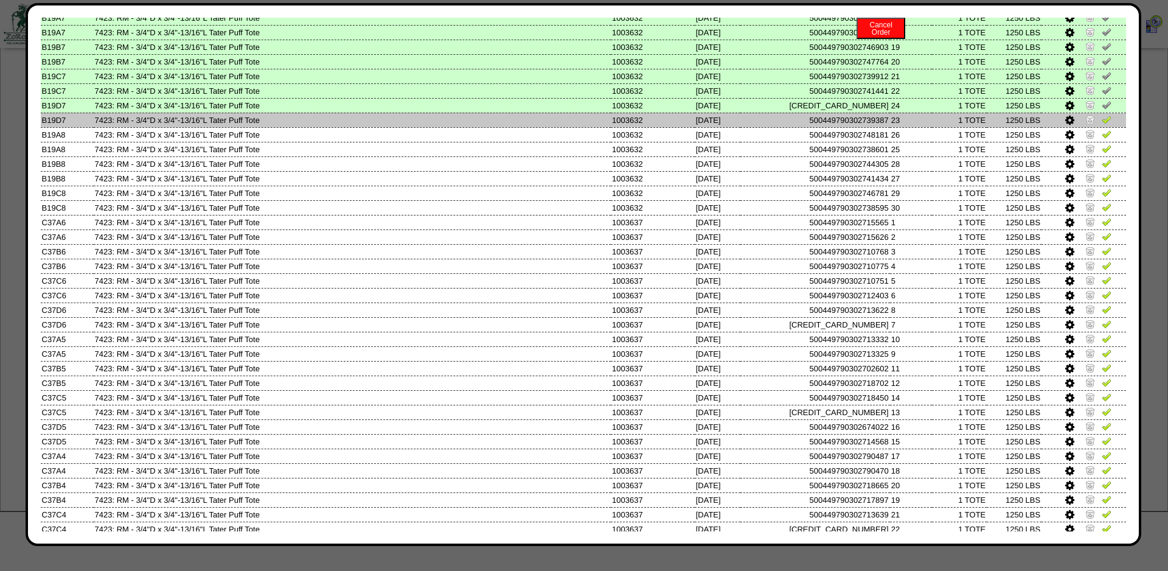
click at [1108, 127] on td at bounding box center [1084, 120] width 85 height 15
click at [1108, 124] on img at bounding box center [1107, 119] width 10 height 10
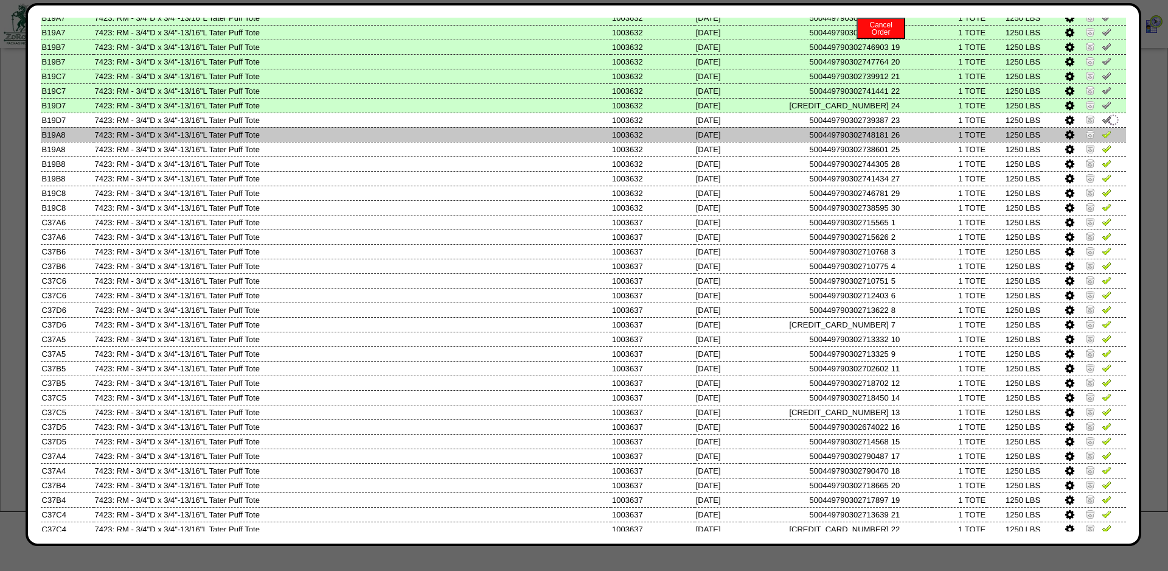
click at [1107, 139] on img at bounding box center [1107, 134] width 10 height 10
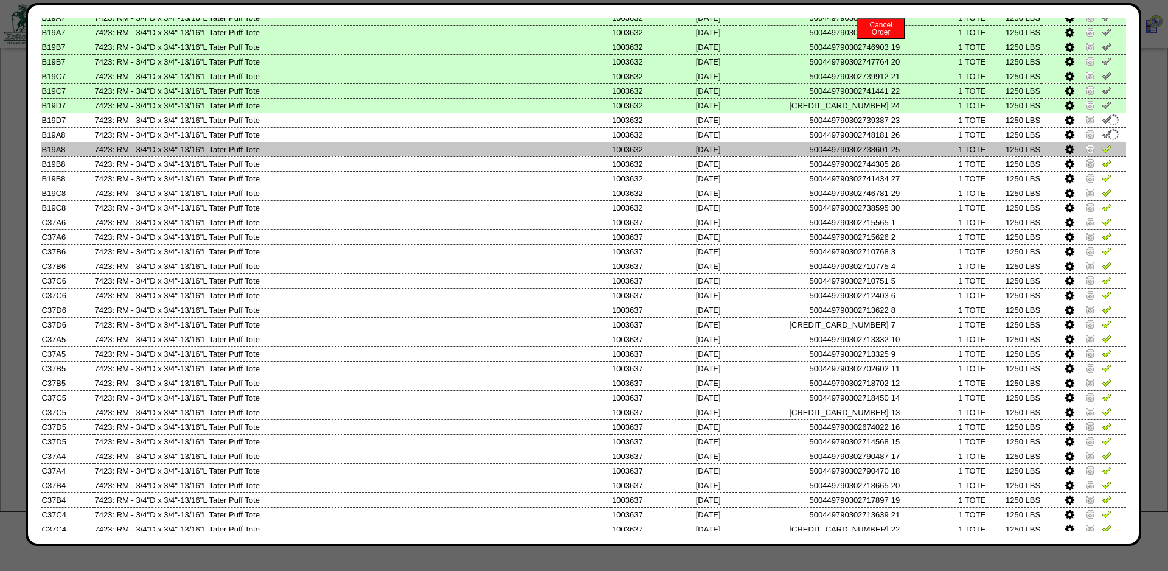
click at [1107, 153] on img at bounding box center [1107, 149] width 10 height 10
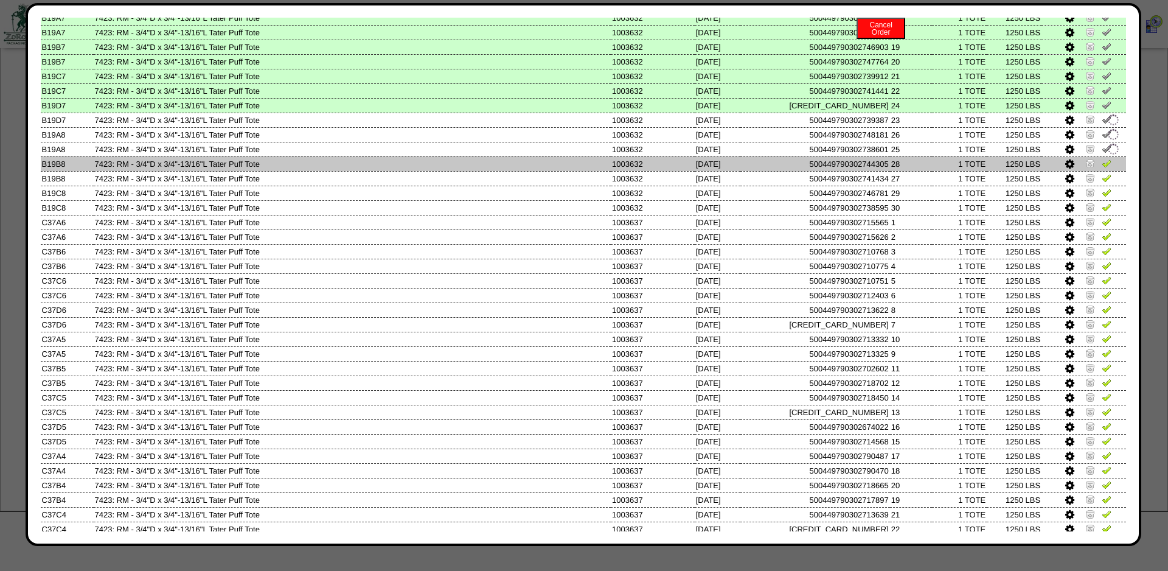
click at [1103, 168] on img at bounding box center [1107, 163] width 10 height 10
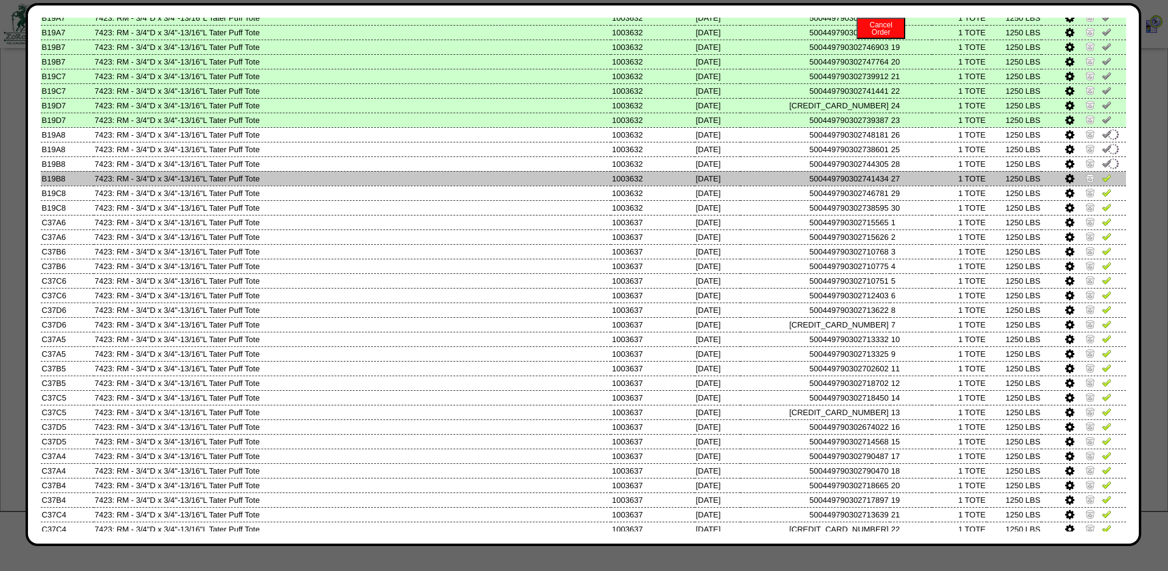
click at [1104, 183] on img at bounding box center [1107, 178] width 10 height 10
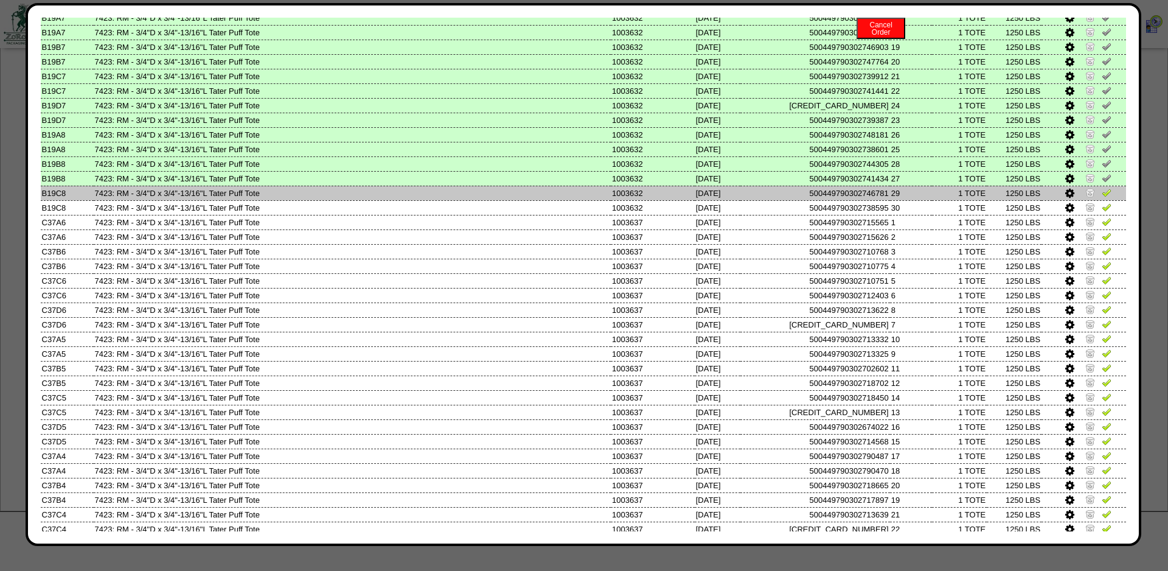
click at [1106, 197] on img at bounding box center [1107, 192] width 10 height 10
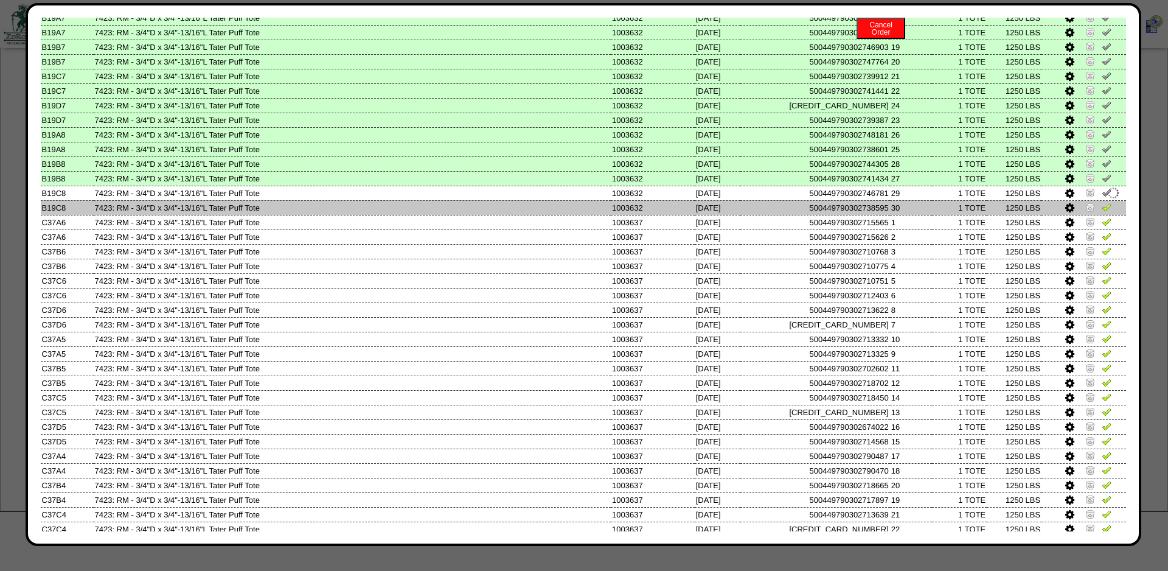
click at [1104, 212] on img at bounding box center [1107, 207] width 10 height 10
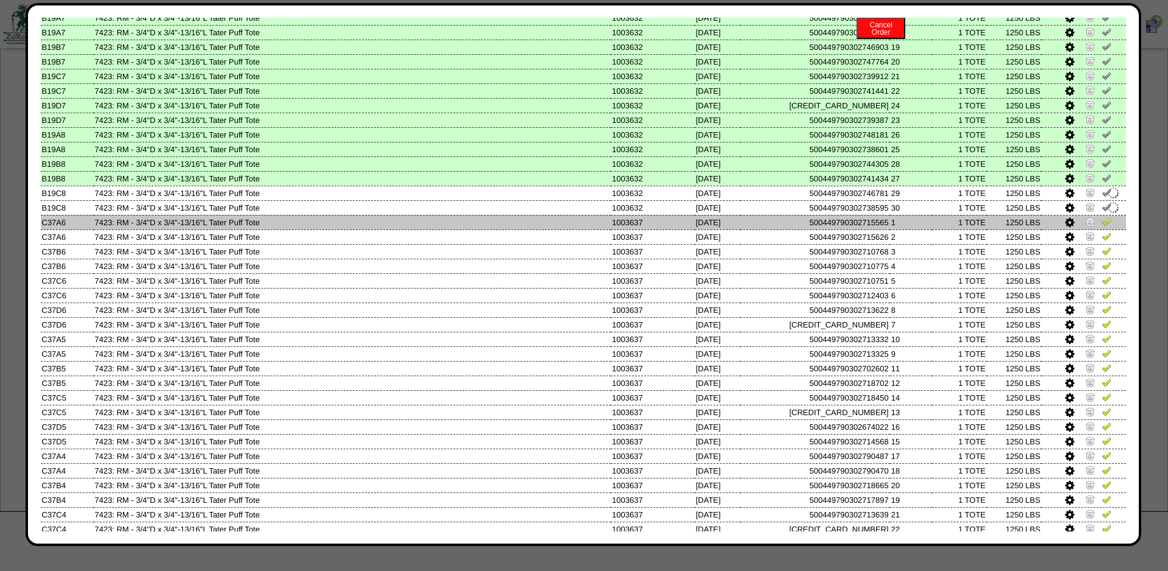
click at [1107, 226] on img at bounding box center [1107, 222] width 10 height 10
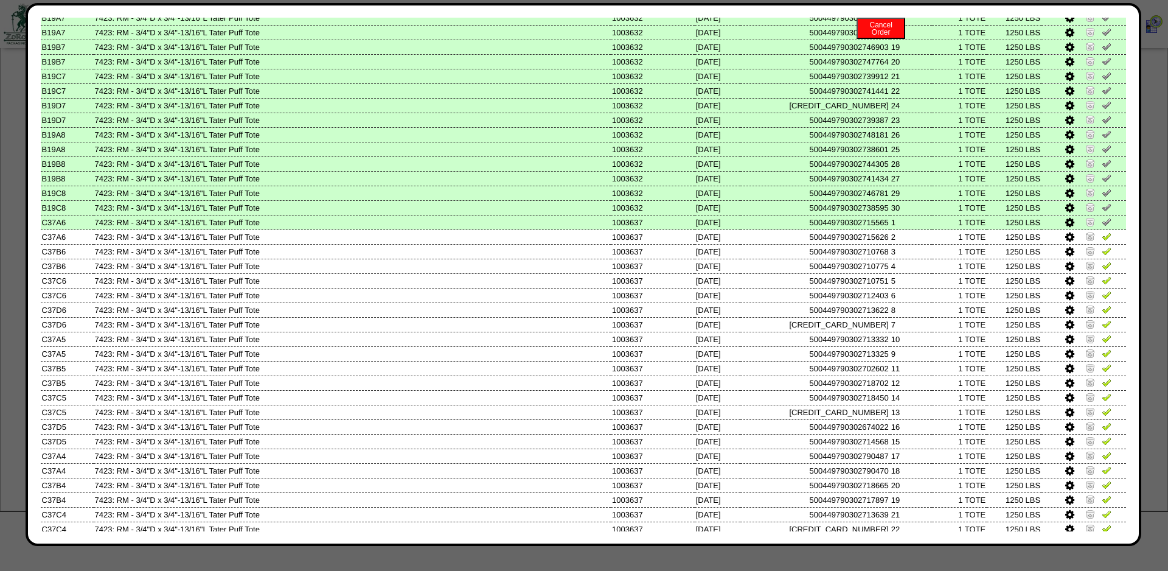
click at [1091, 226] on img at bounding box center [1090, 222] width 10 height 10
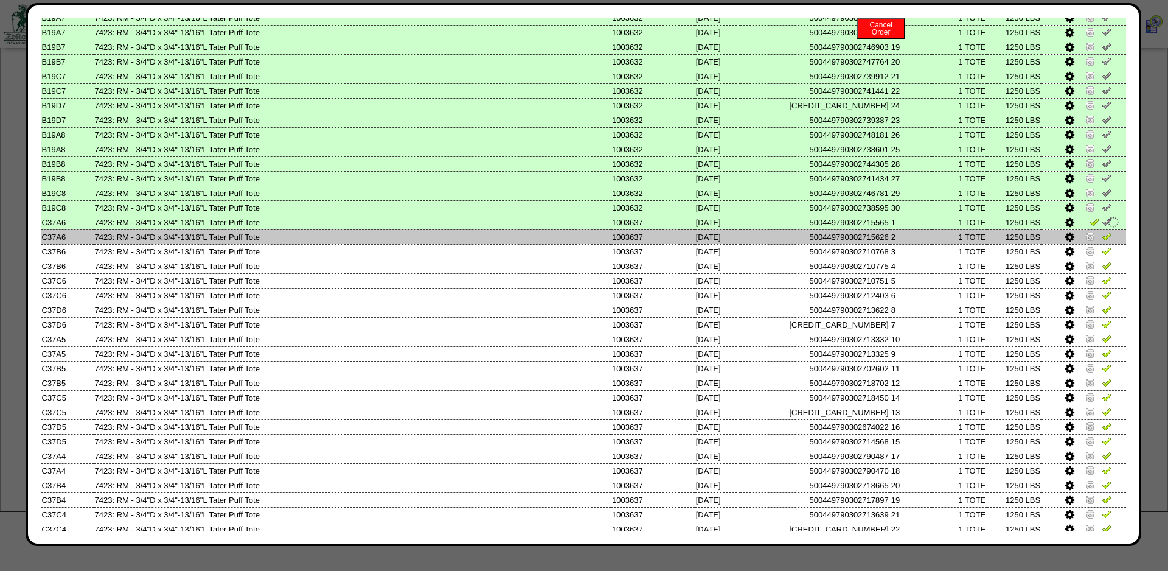
click at [1088, 241] on img at bounding box center [1090, 236] width 10 height 10
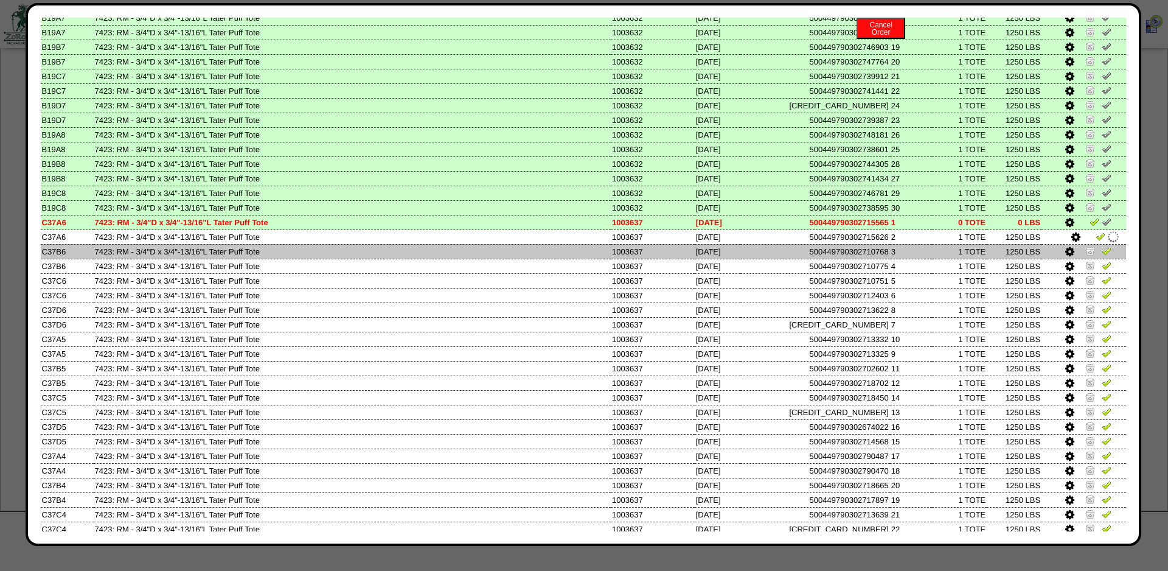
click at [1088, 256] on img at bounding box center [1090, 251] width 10 height 10
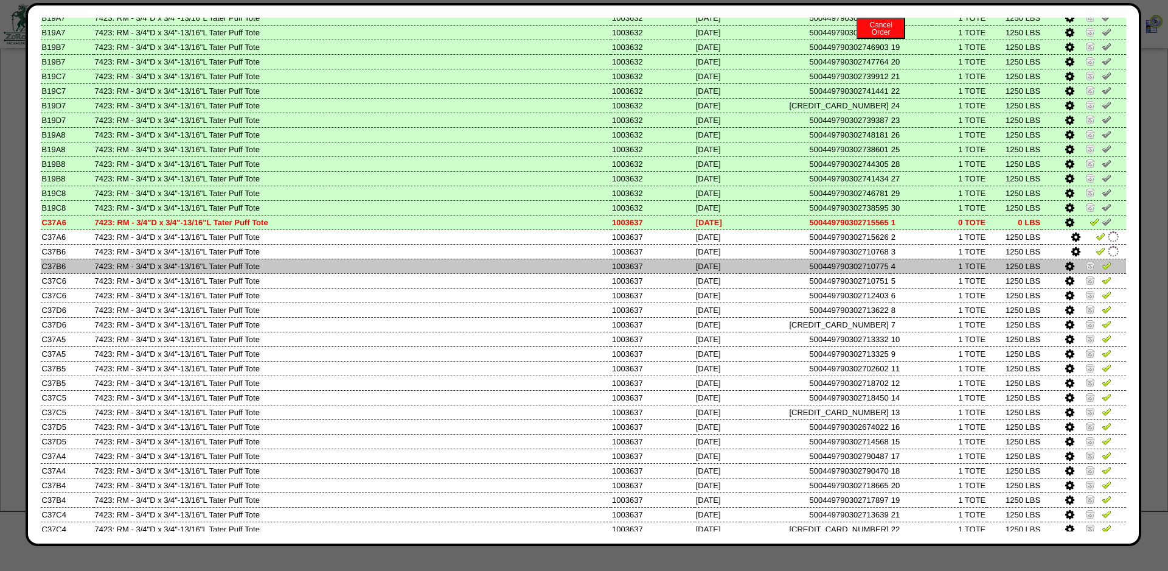
click at [1090, 272] on link at bounding box center [1091, 267] width 12 height 9
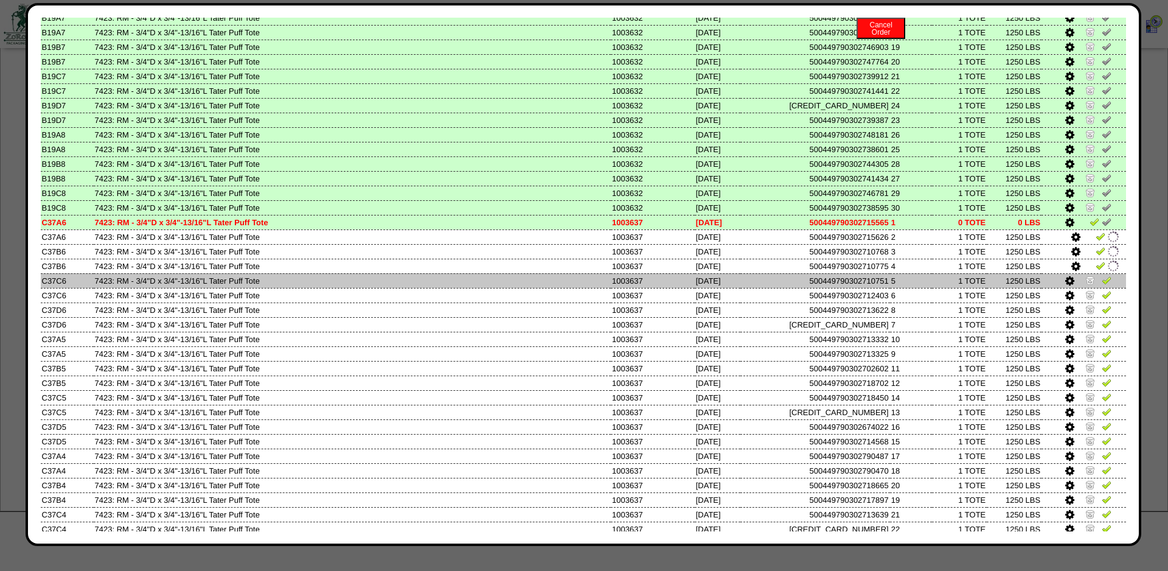
click at [1089, 287] on link at bounding box center [1091, 281] width 12 height 9
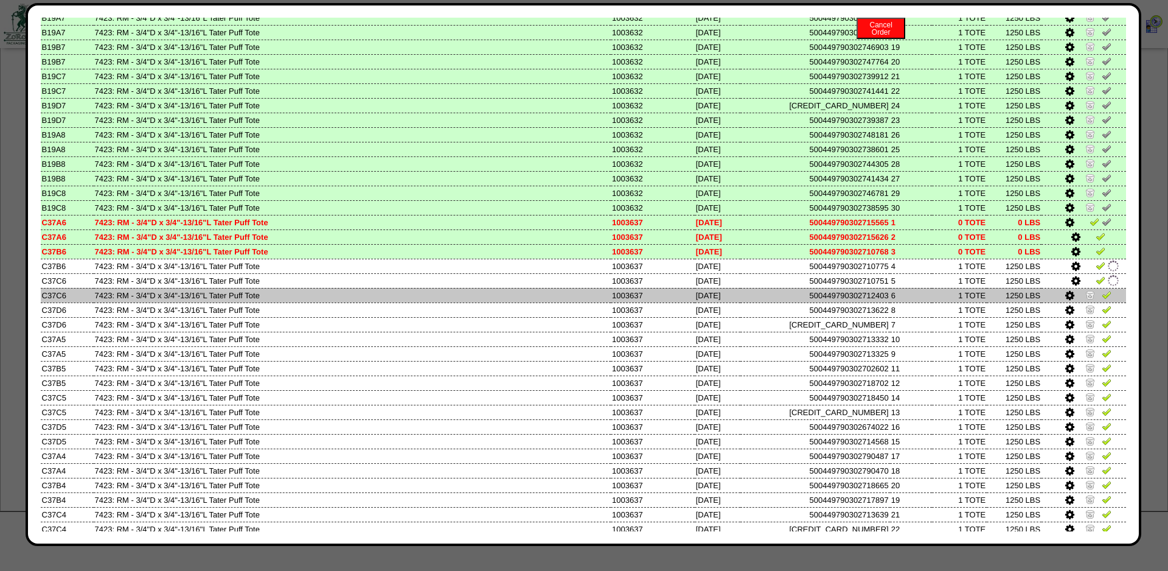
click at [1089, 299] on img at bounding box center [1090, 295] width 10 height 10
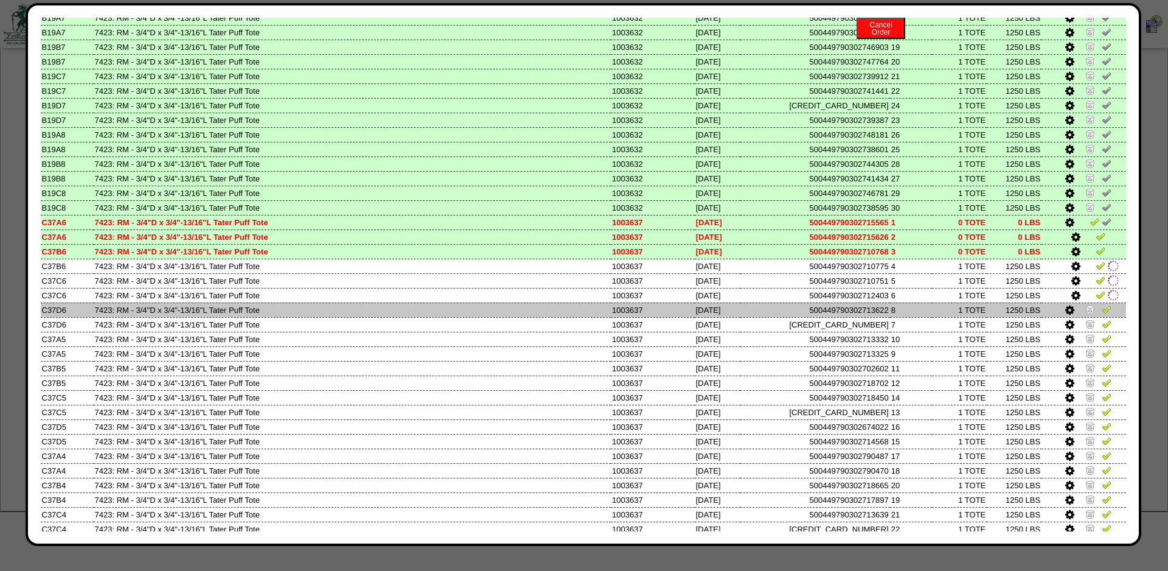
click at [1089, 314] on img at bounding box center [1090, 309] width 10 height 10
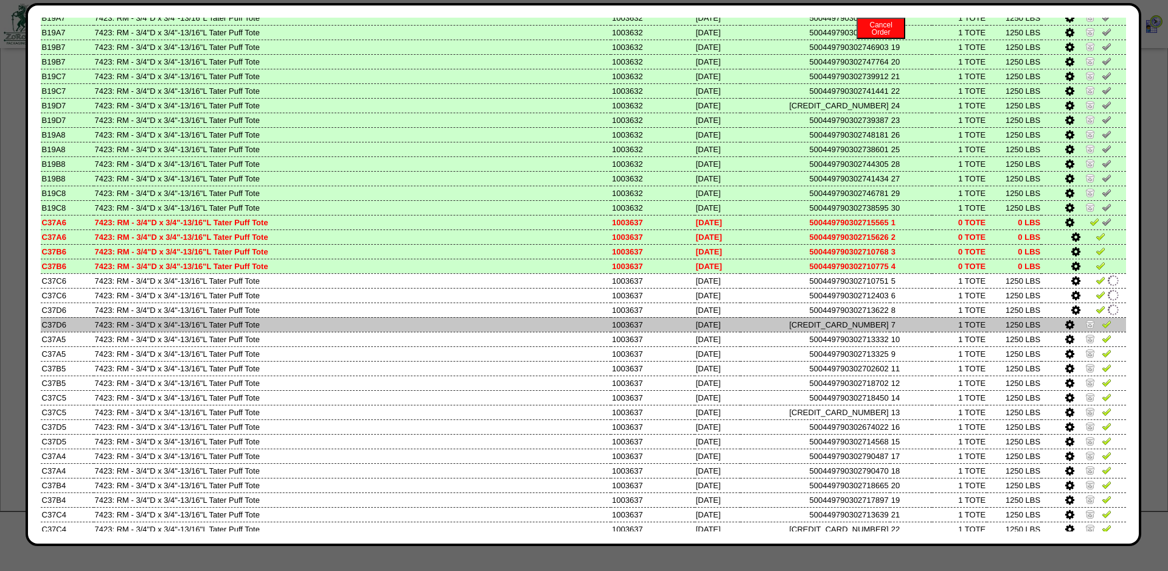
click at [1088, 329] on img at bounding box center [1090, 324] width 10 height 10
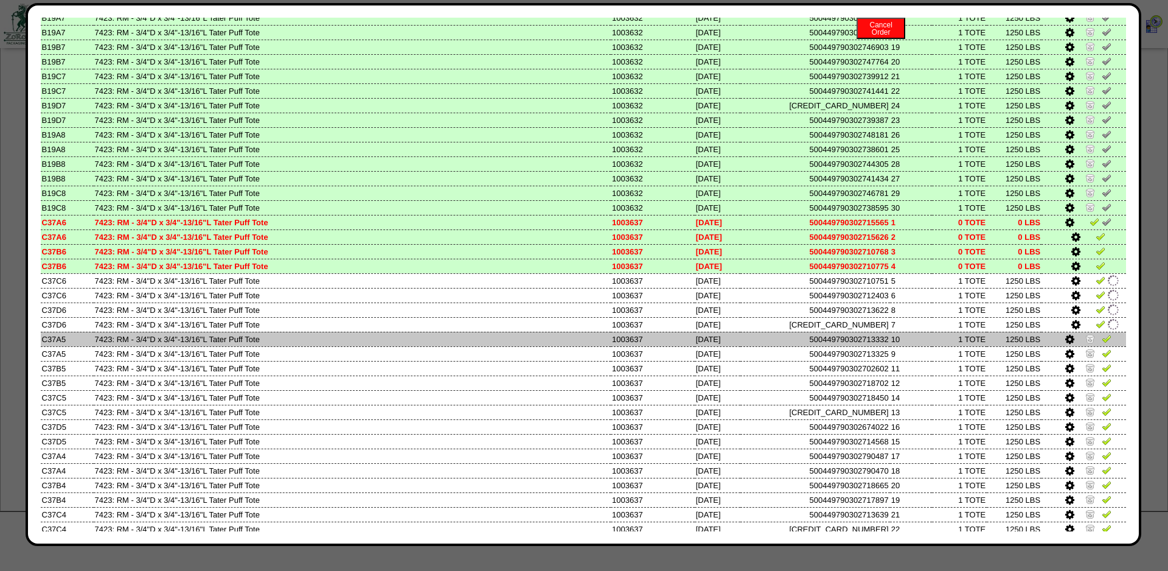
click at [1088, 346] on td at bounding box center [1084, 339] width 85 height 15
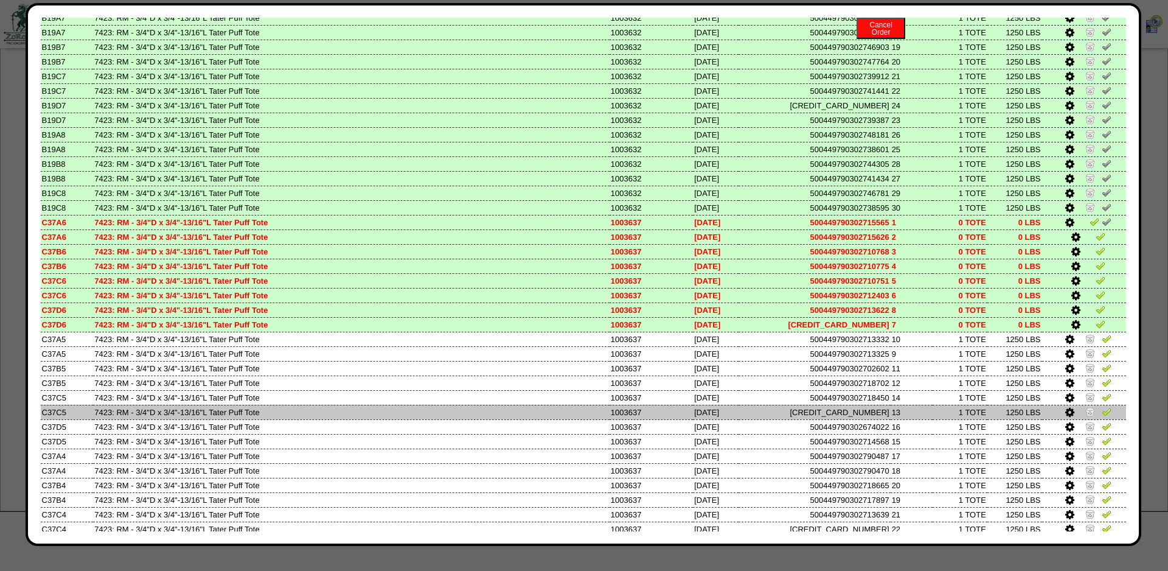
click at [1090, 416] on img at bounding box center [1090, 411] width 10 height 10
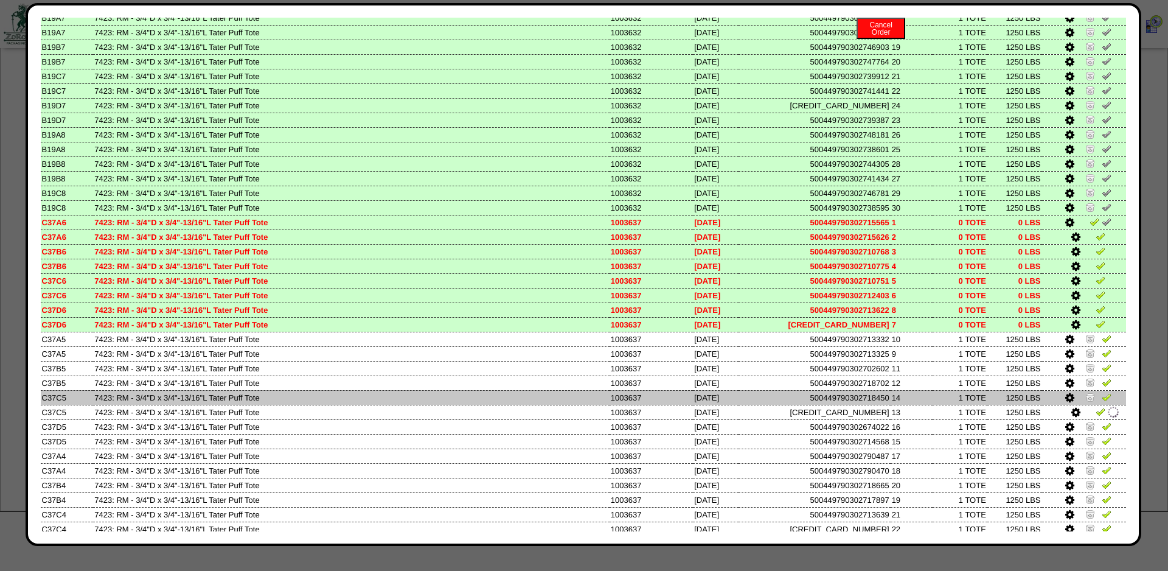
click at [1088, 402] on img at bounding box center [1090, 397] width 10 height 10
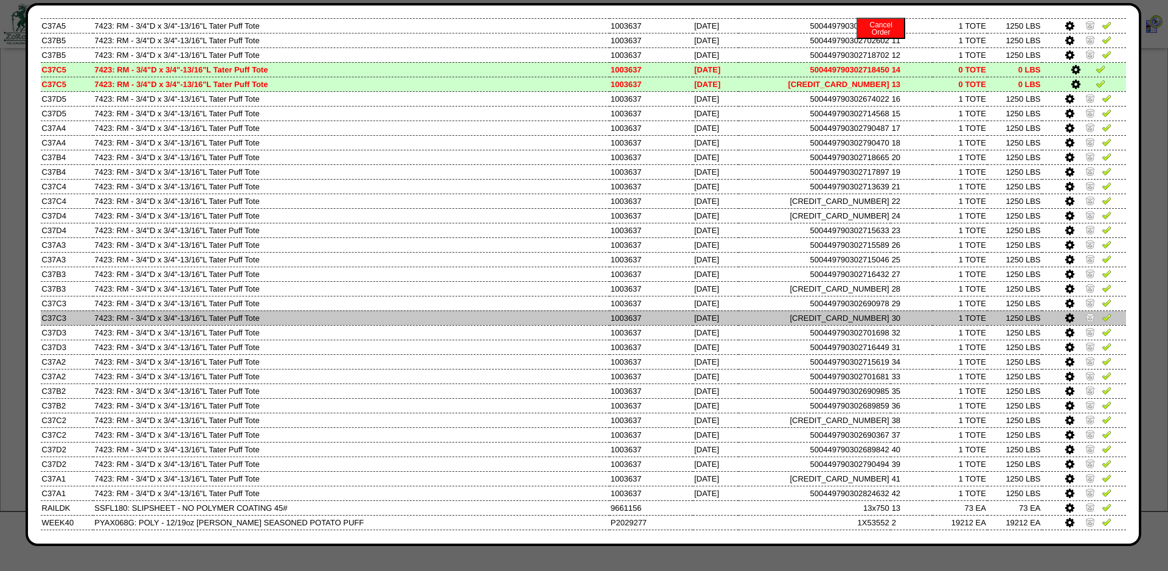
scroll to position [1722, 0]
click at [1090, 321] on img at bounding box center [1090, 316] width 10 height 10
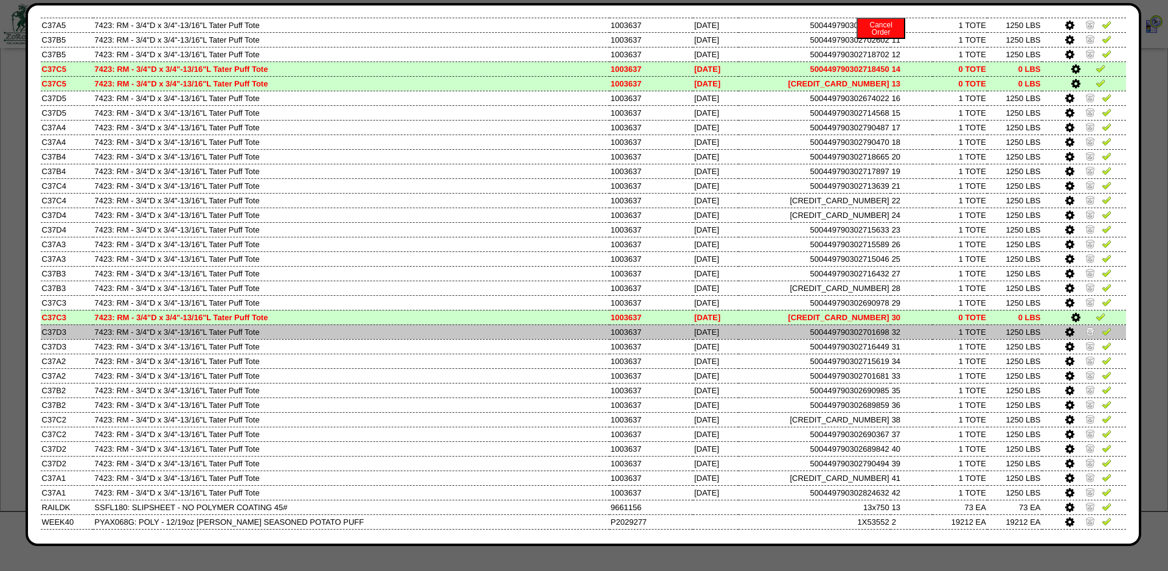
click at [1089, 336] on img at bounding box center [1090, 331] width 10 height 10
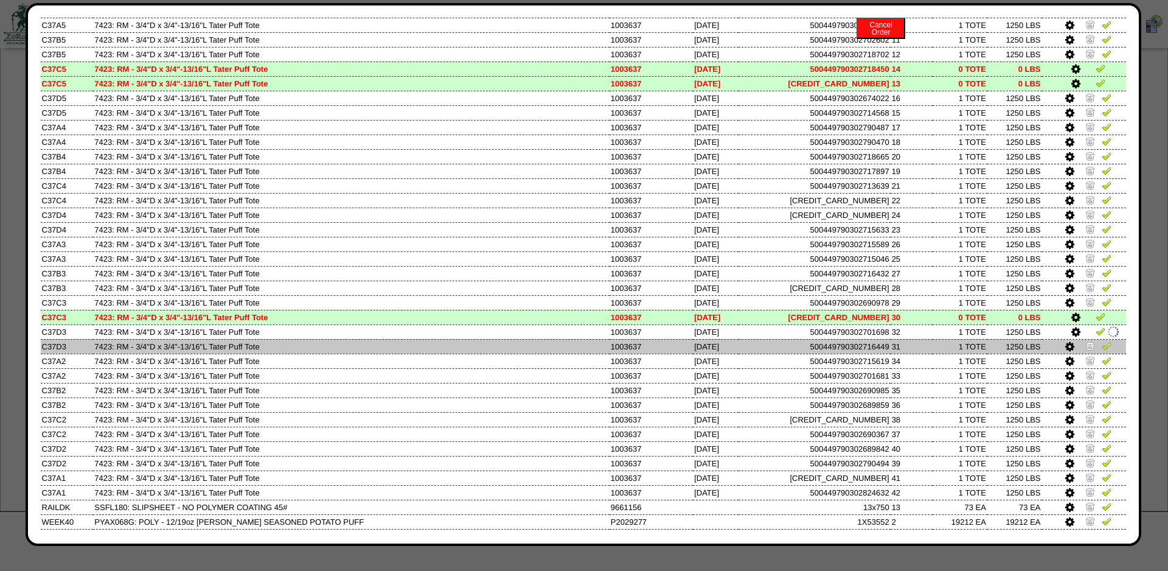
click at [1088, 350] on img at bounding box center [1090, 346] width 10 height 10
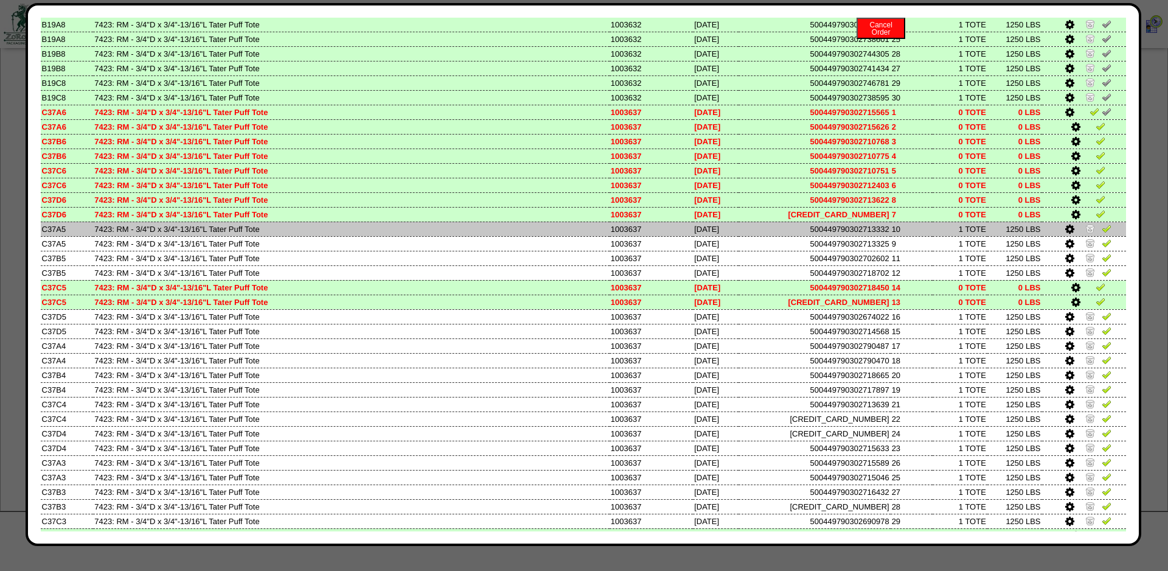
scroll to position [1503, 0]
click at [1107, 234] on img at bounding box center [1107, 229] width 10 height 10
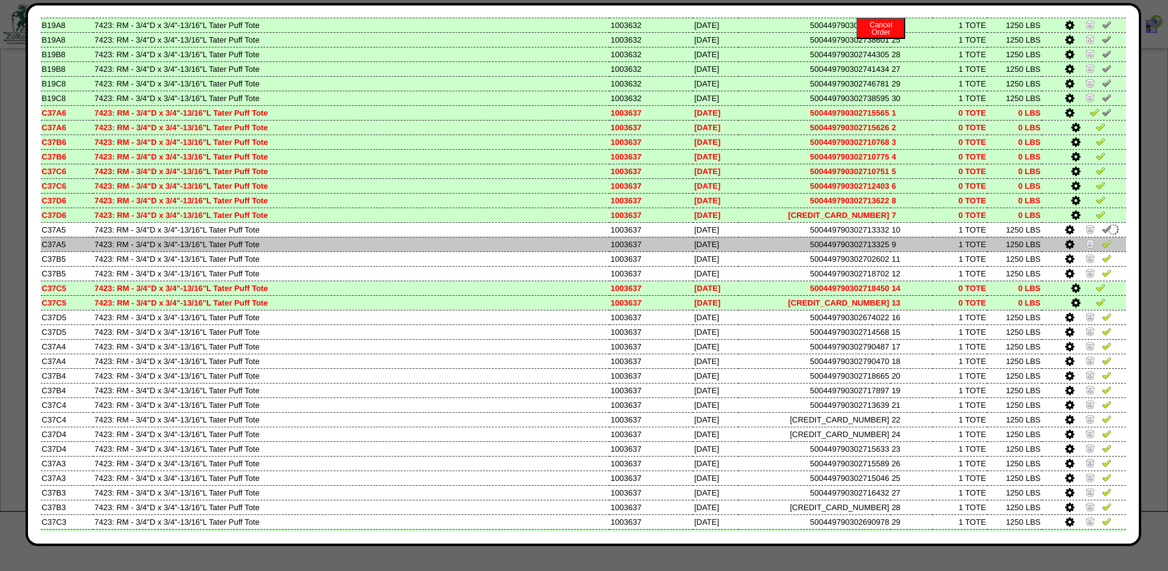
click at [1105, 251] on td at bounding box center [1084, 244] width 85 height 15
click at [1105, 248] on img at bounding box center [1107, 243] width 10 height 10
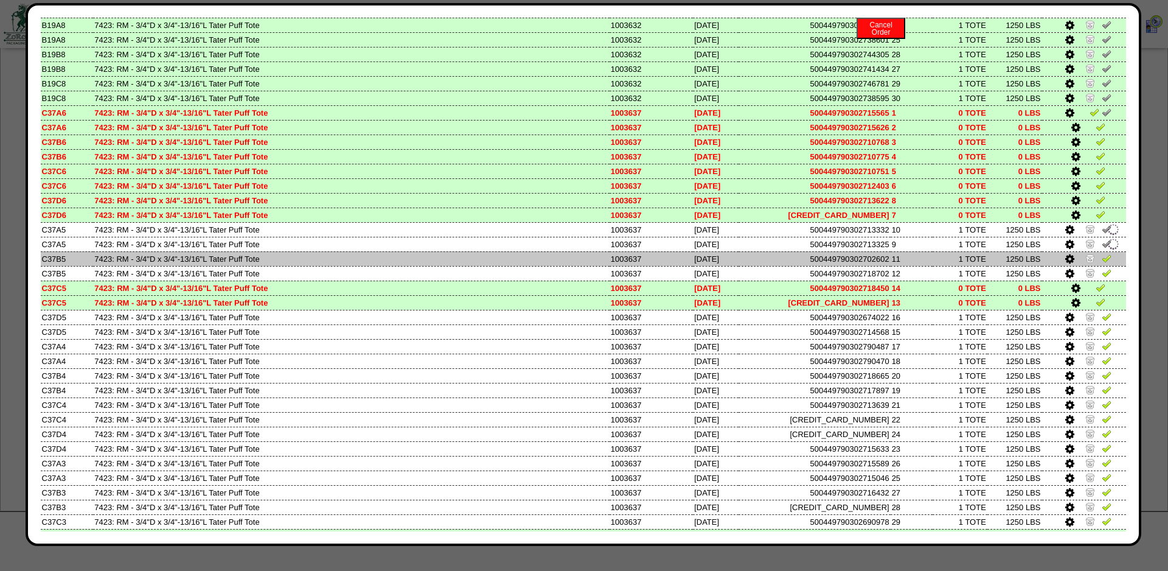
click at [1104, 263] on img at bounding box center [1107, 258] width 10 height 10
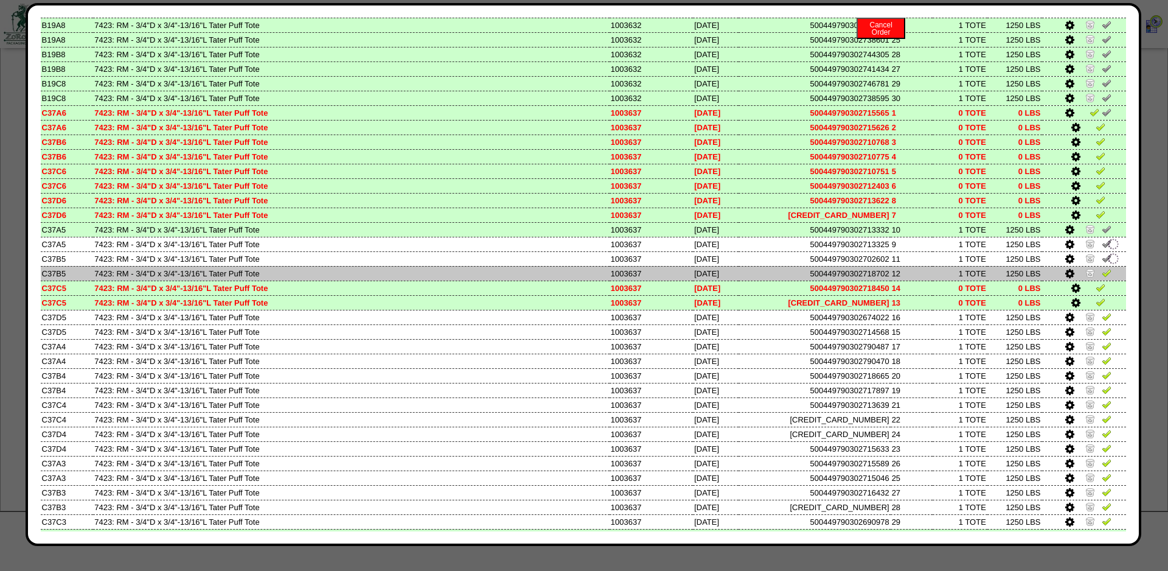
click at [1103, 277] on img at bounding box center [1107, 273] width 10 height 10
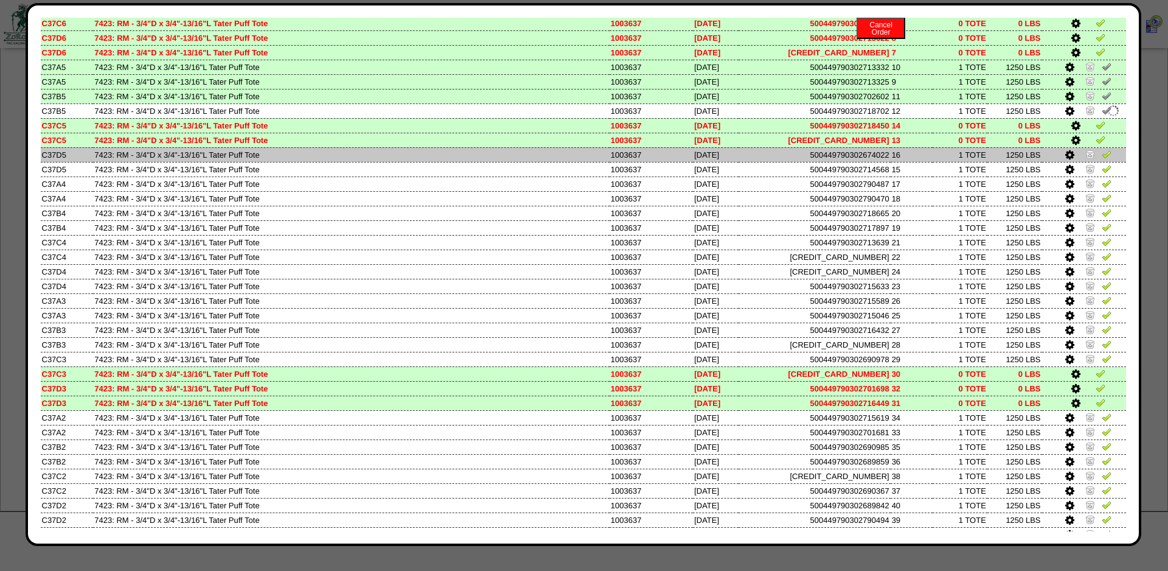
scroll to position [1666, 0]
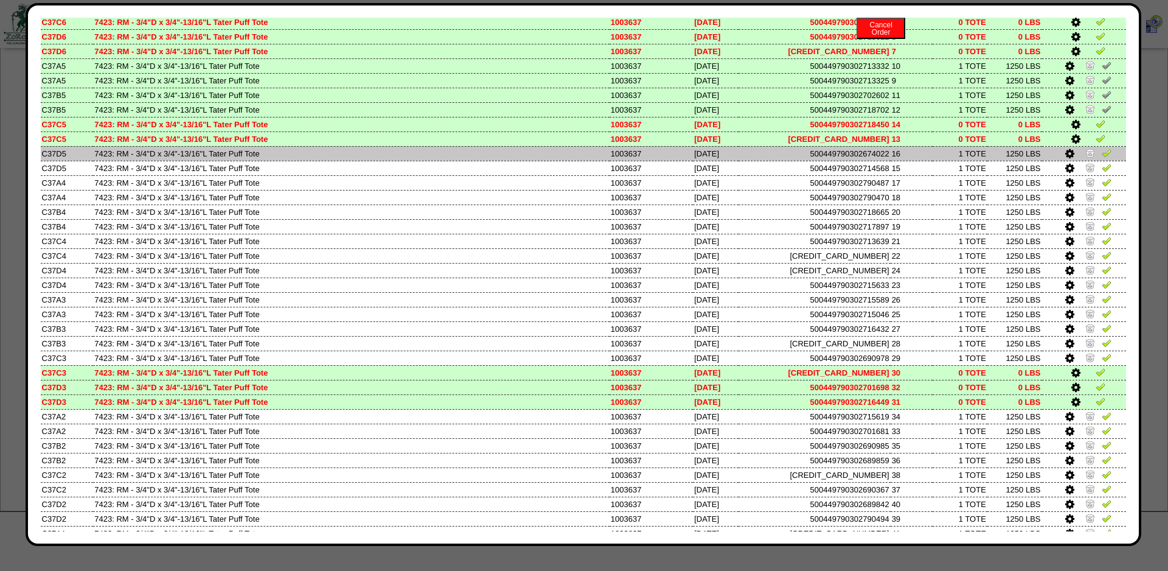
click at [1107, 158] on img at bounding box center [1107, 153] width 10 height 10
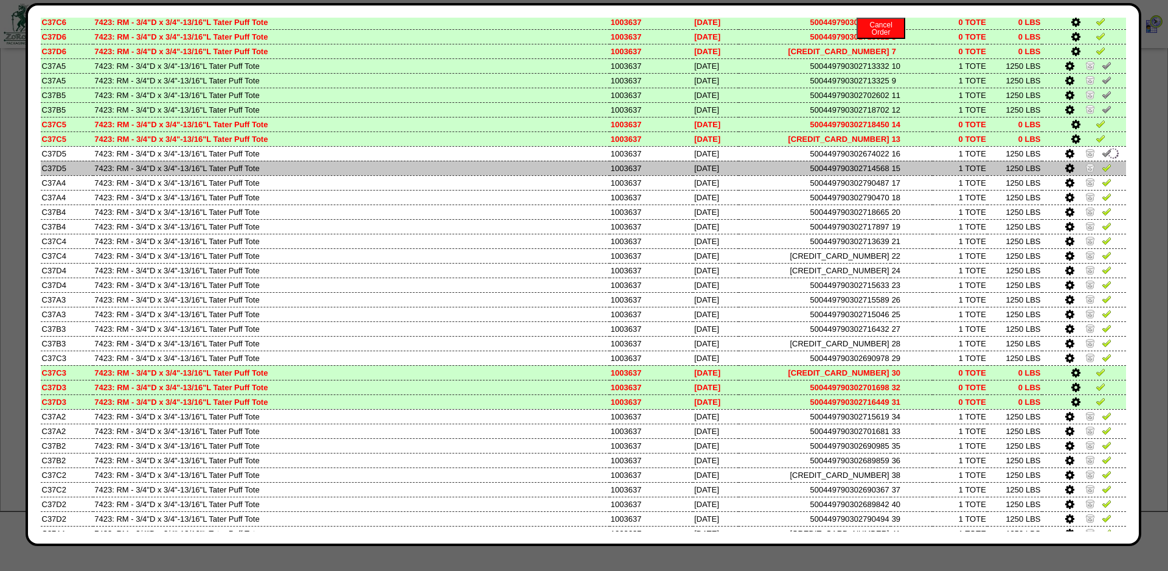
click at [1107, 172] on img at bounding box center [1107, 167] width 10 height 10
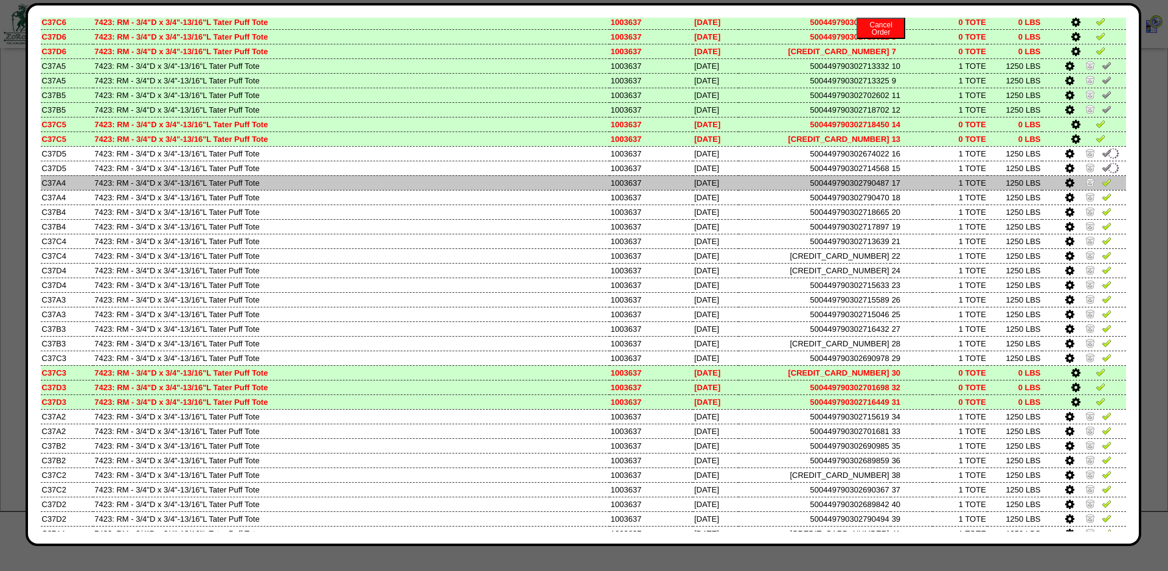
click at [1105, 187] on img at bounding box center [1107, 182] width 10 height 10
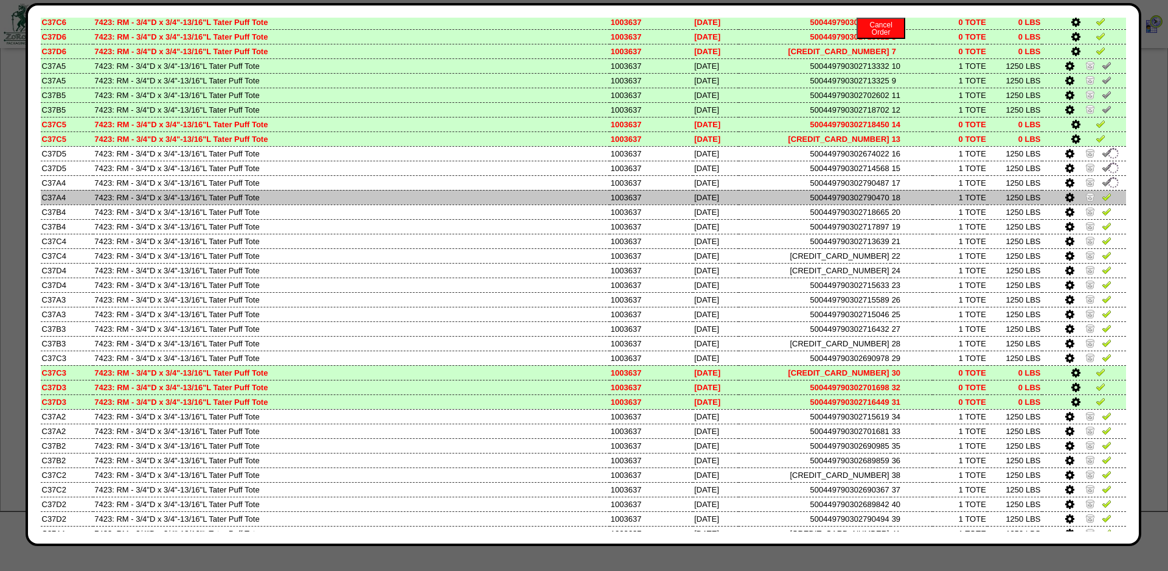
click at [1105, 201] on img at bounding box center [1107, 197] width 10 height 10
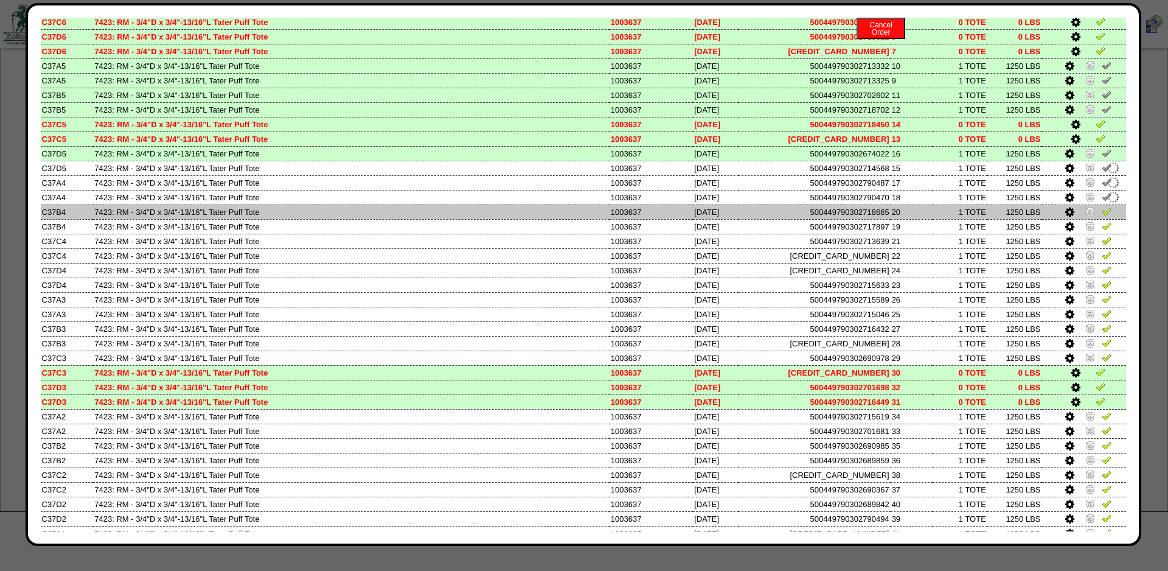
click at [1105, 216] on img at bounding box center [1107, 211] width 10 height 10
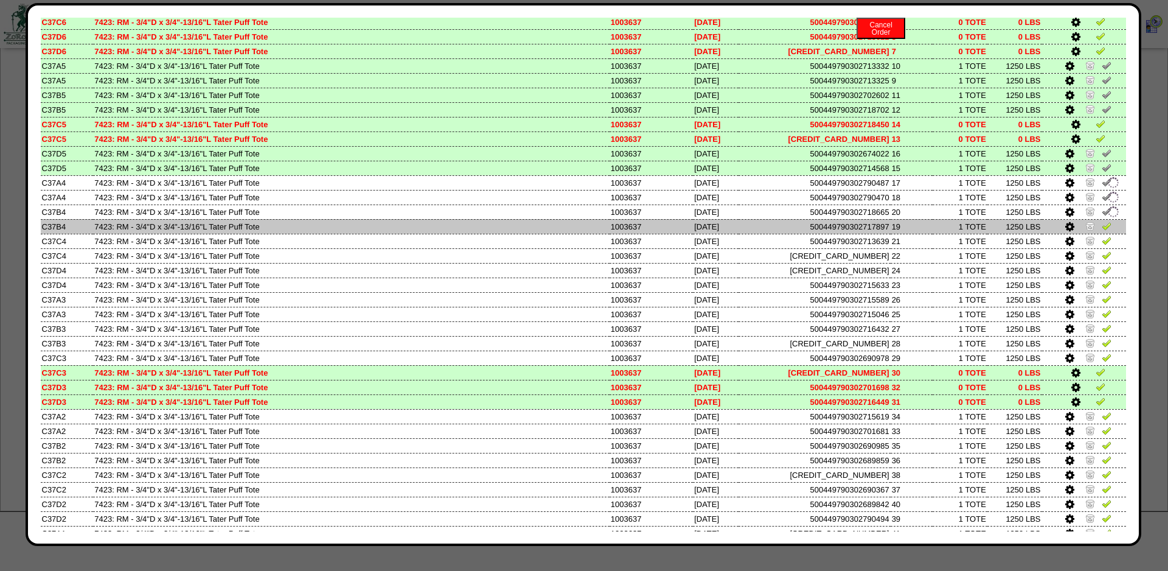
click at [1105, 231] on img at bounding box center [1107, 226] width 10 height 10
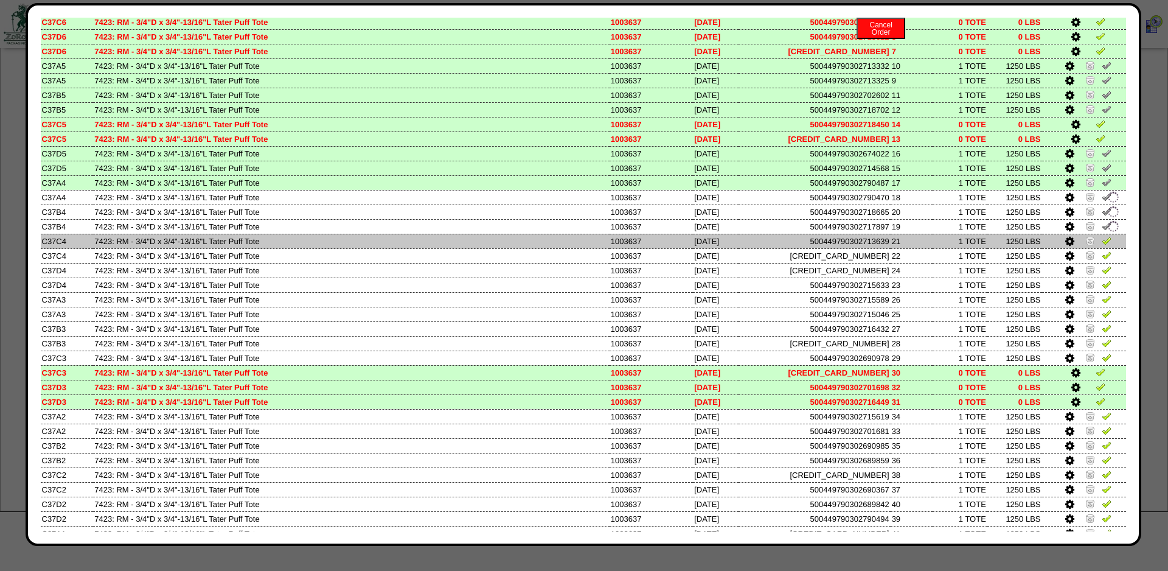
click at [1105, 245] on img at bounding box center [1107, 240] width 10 height 10
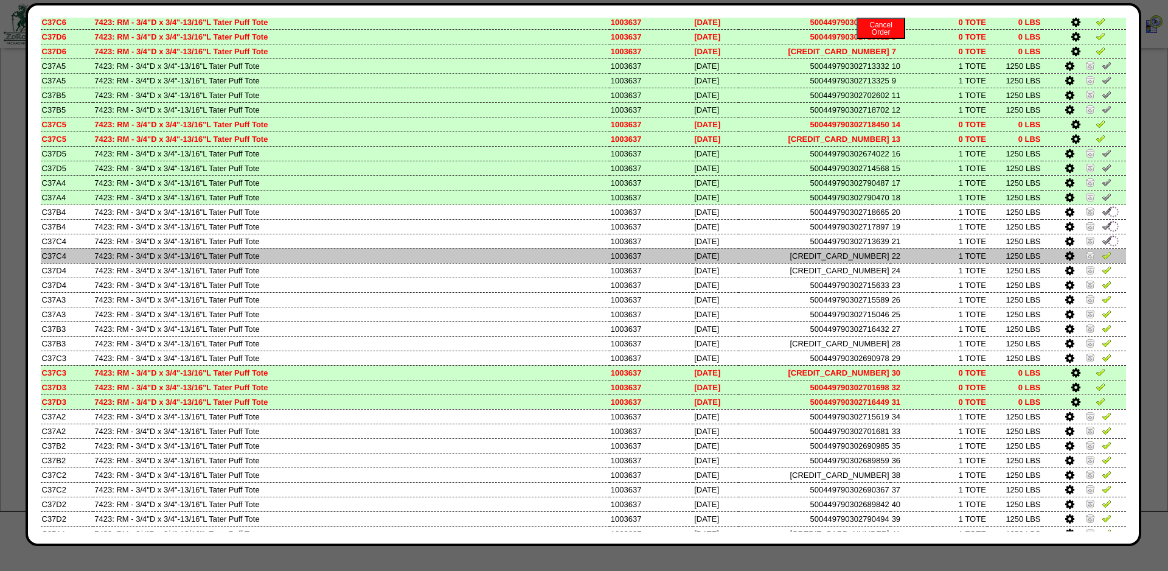
click at [1105, 260] on img at bounding box center [1107, 255] width 10 height 10
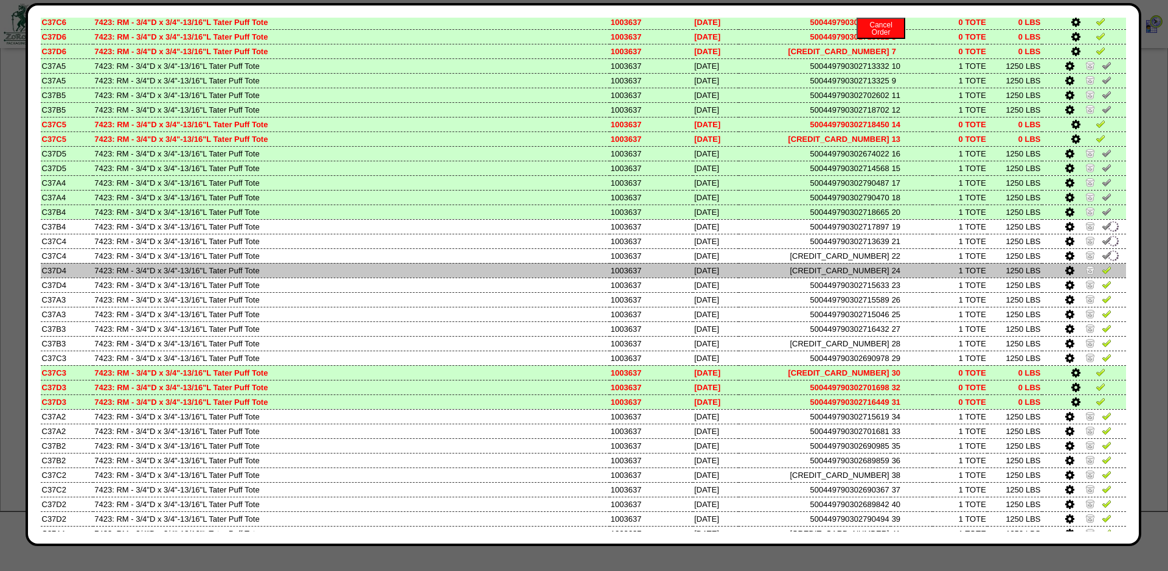
click at [1103, 274] on img at bounding box center [1107, 270] width 10 height 10
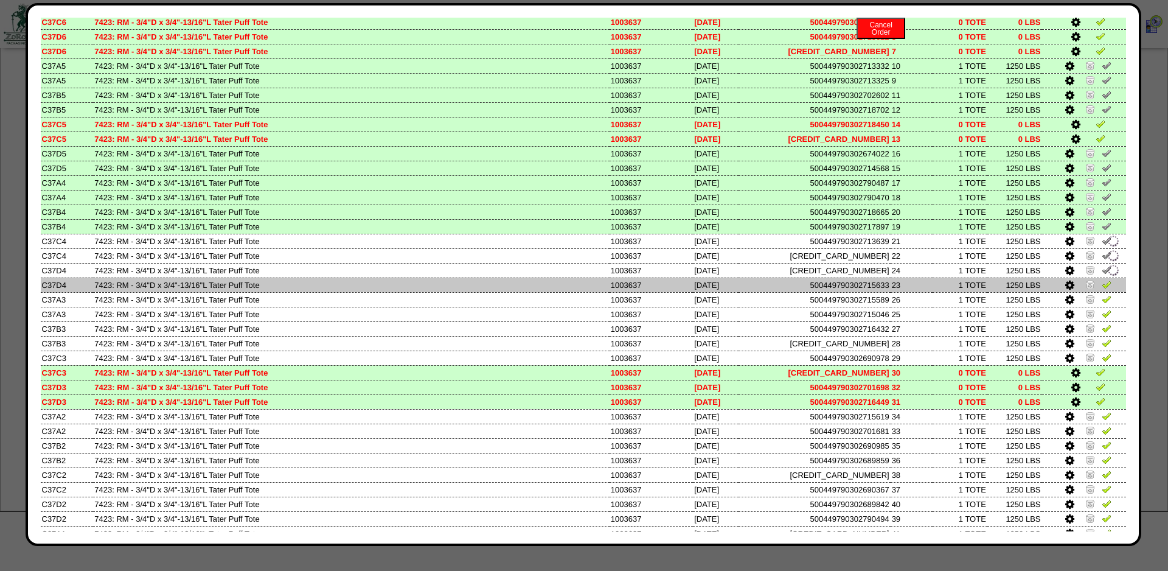
click at [1104, 289] on img at bounding box center [1107, 284] width 10 height 10
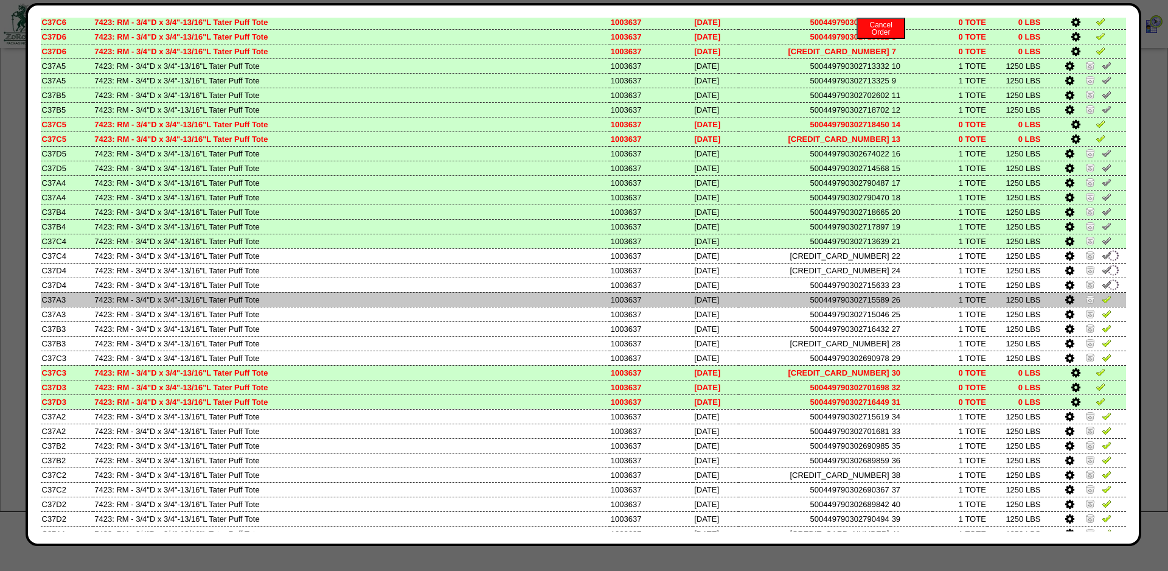
click at [1104, 304] on img at bounding box center [1107, 299] width 10 height 10
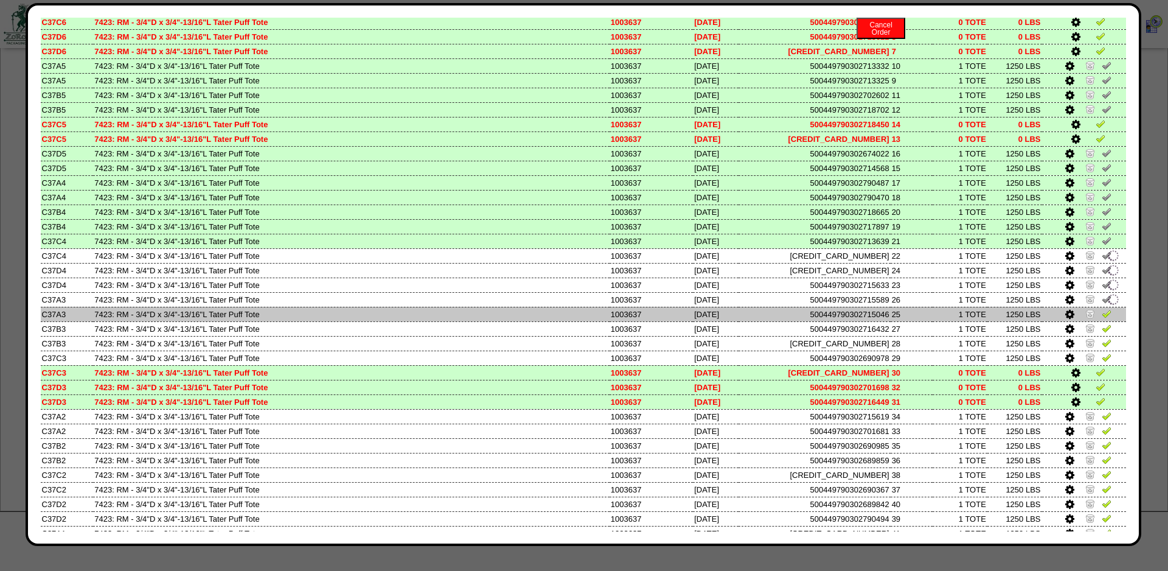
click at [1104, 318] on img at bounding box center [1107, 313] width 10 height 10
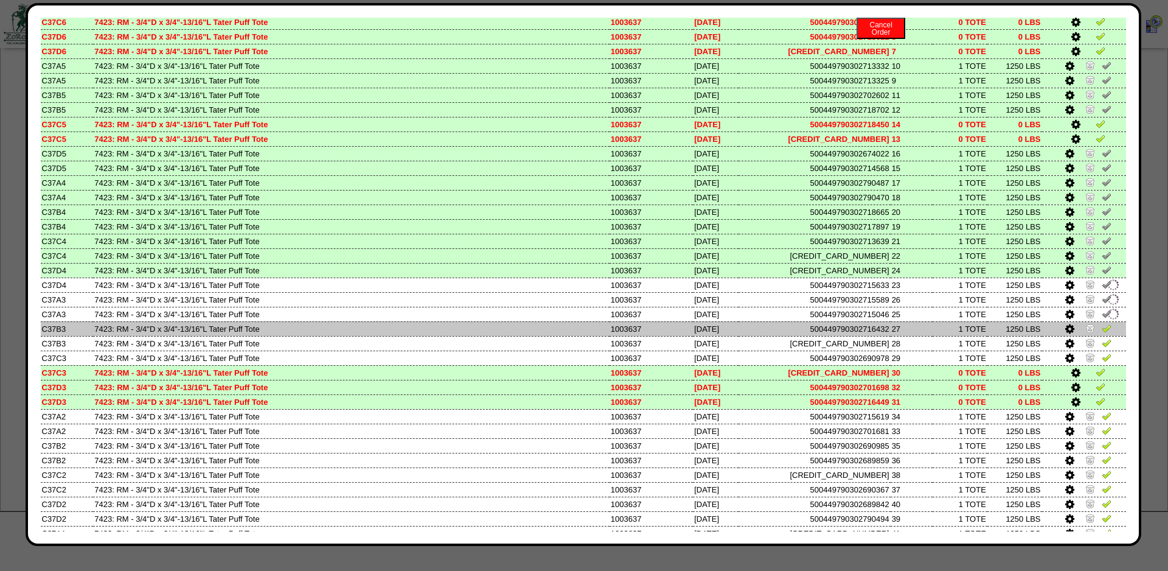
click at [1104, 333] on img at bounding box center [1107, 328] width 10 height 10
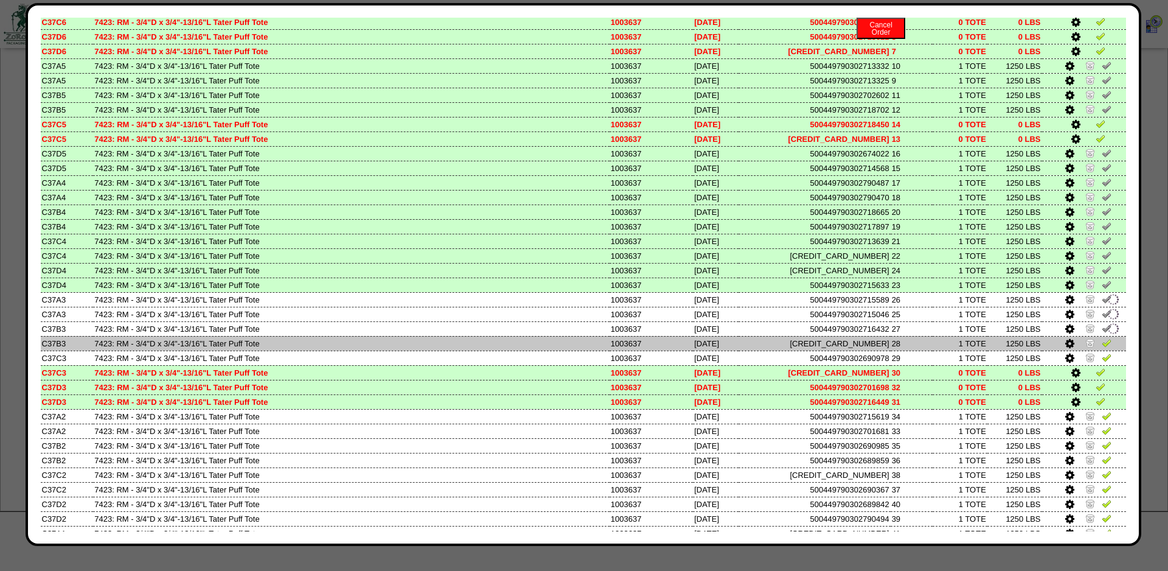
click at [1104, 347] on img at bounding box center [1107, 343] width 10 height 10
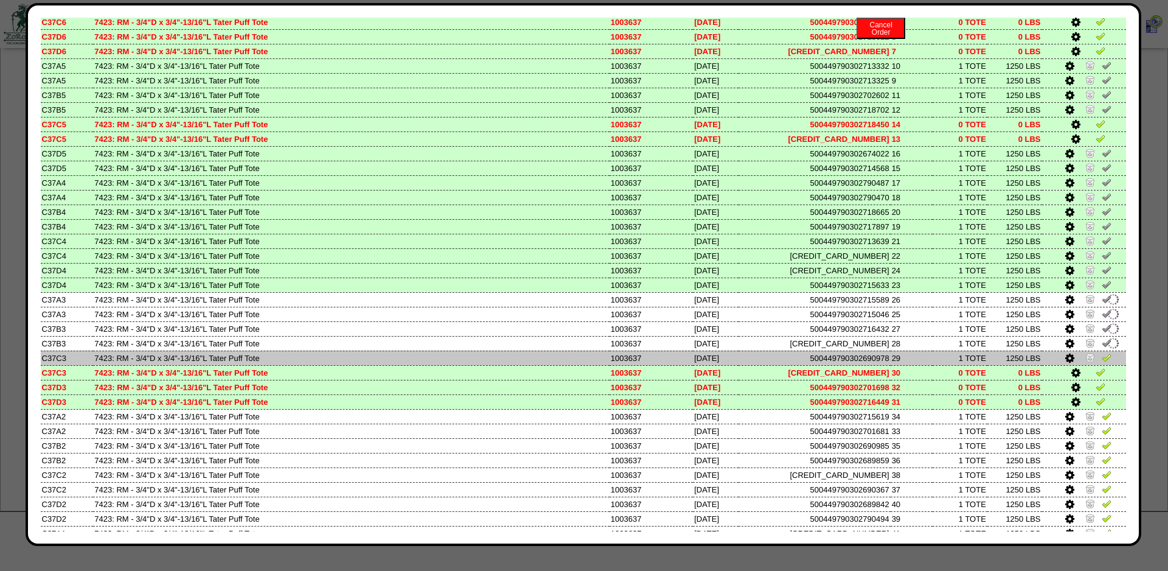
click at [1104, 362] on img at bounding box center [1107, 357] width 10 height 10
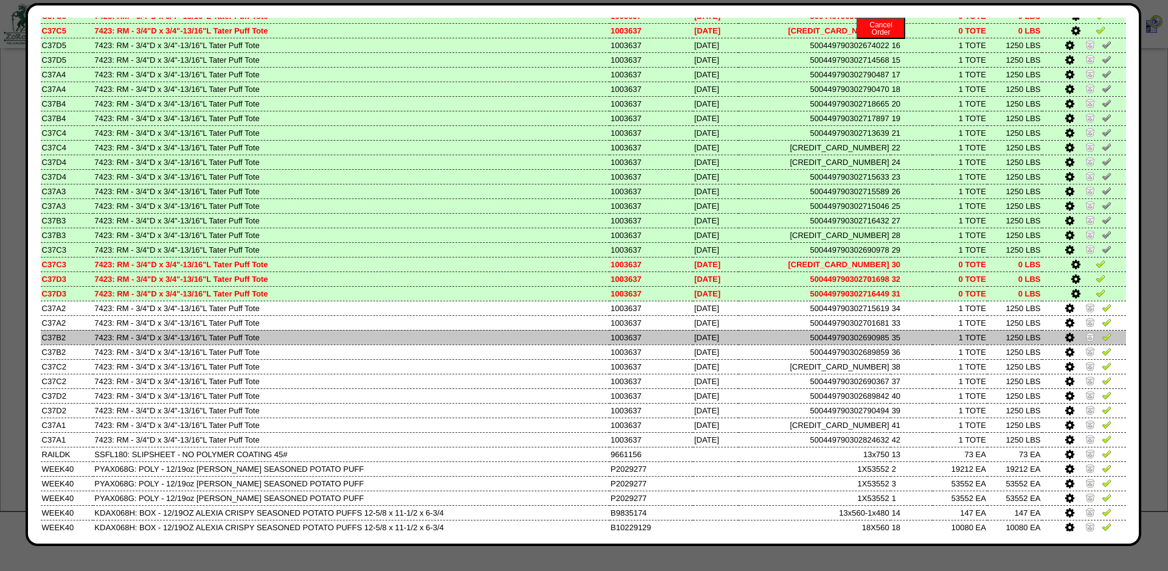
scroll to position [1776, 0]
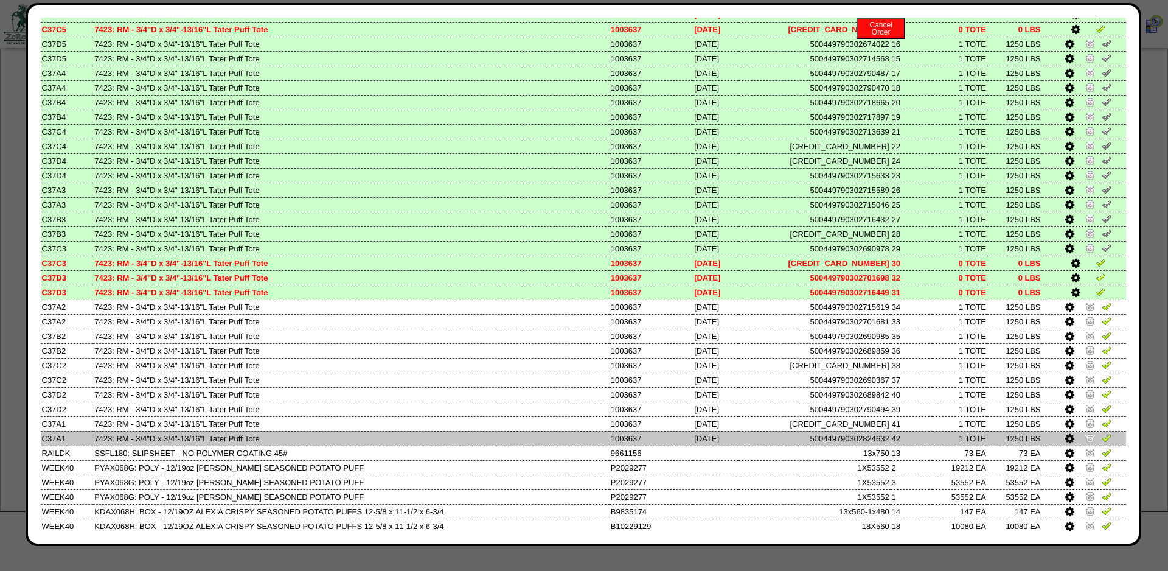
click at [1104, 442] on img at bounding box center [1107, 438] width 10 height 10
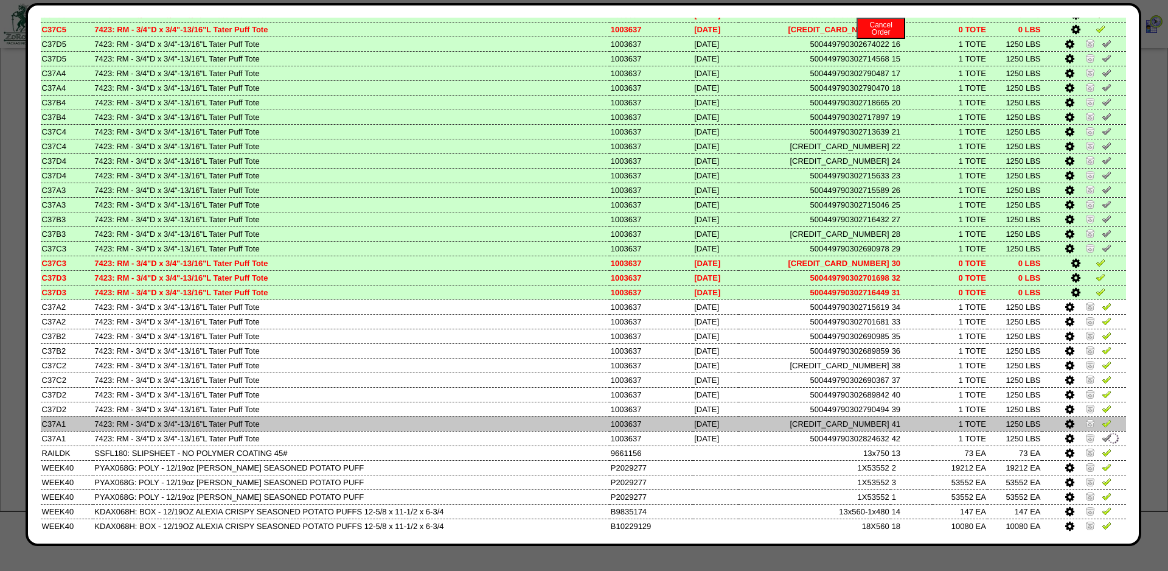
click at [1104, 428] on img at bounding box center [1107, 423] width 10 height 10
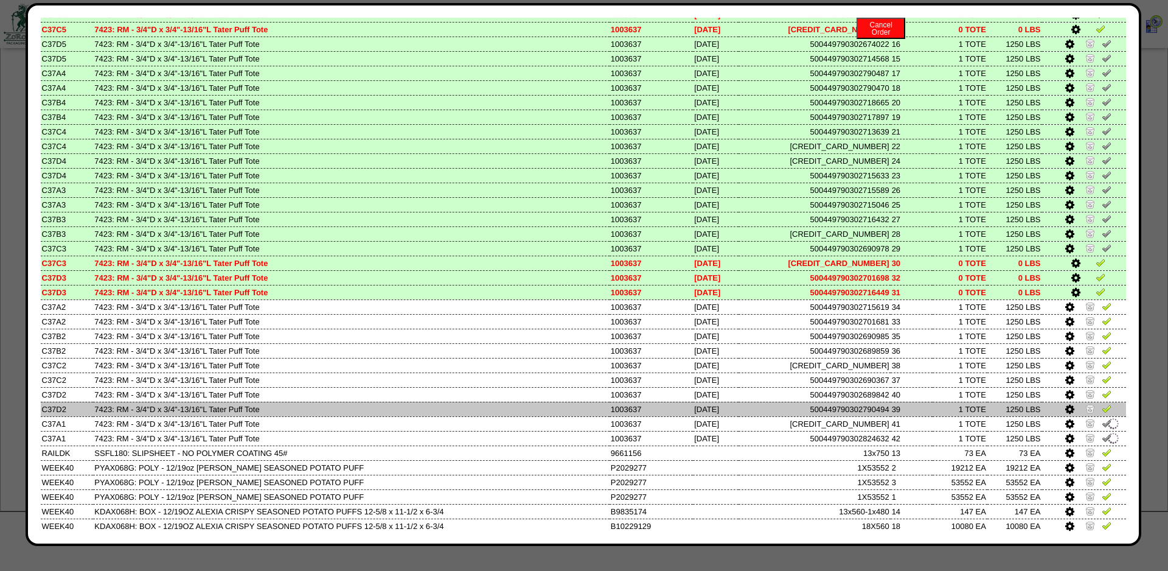
click at [1106, 413] on img at bounding box center [1107, 408] width 10 height 10
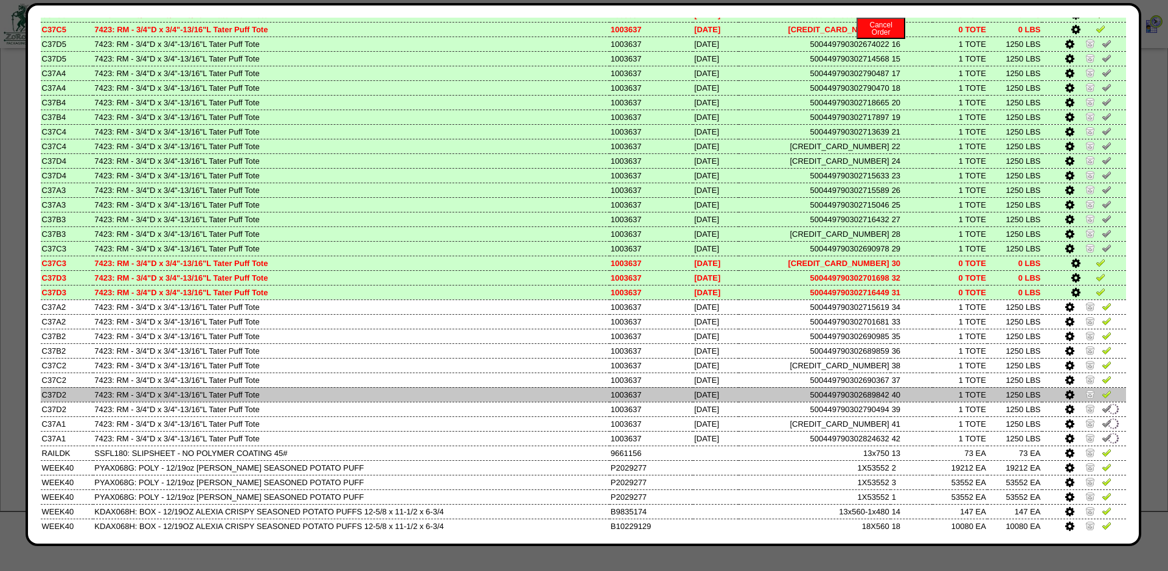
click at [1106, 398] on img at bounding box center [1107, 394] width 10 height 10
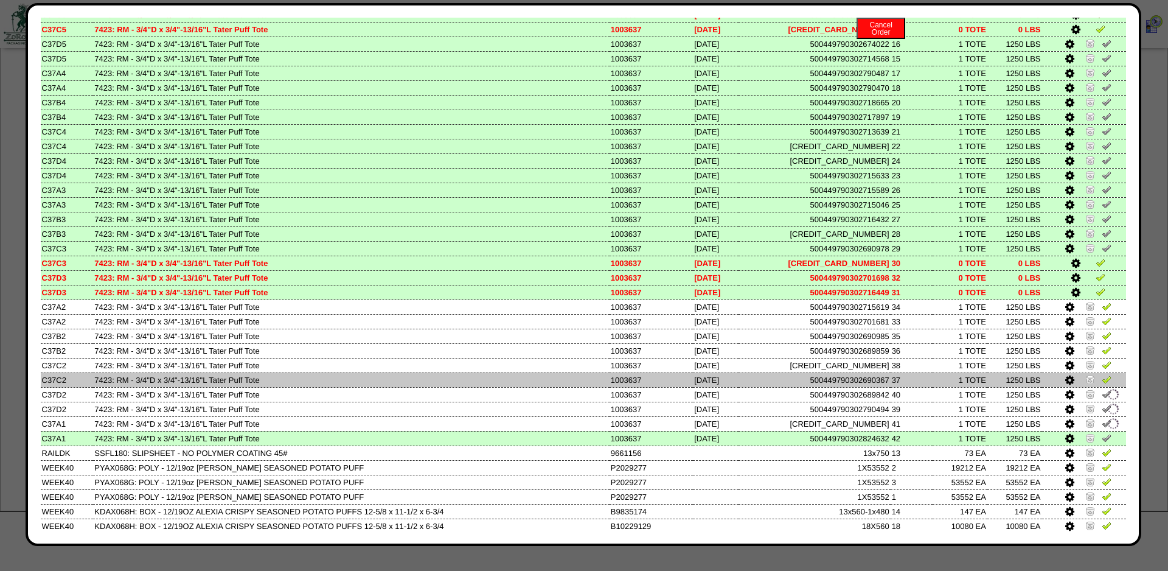
click at [1107, 384] on img at bounding box center [1107, 379] width 10 height 10
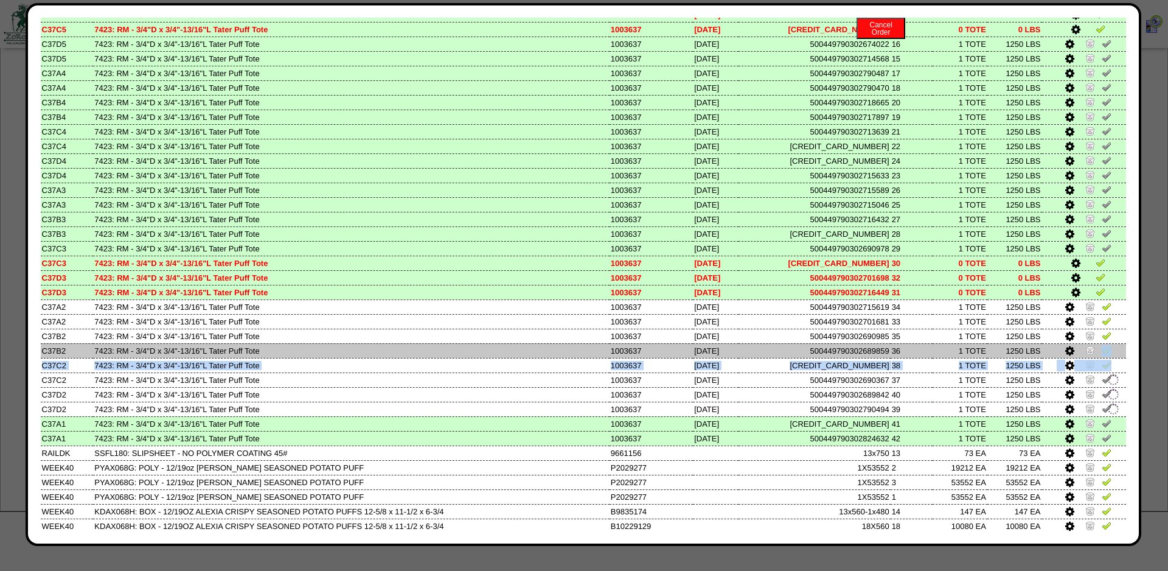
drag, startPoint x: 1107, startPoint y: 403, endPoint x: 1106, endPoint y: 395, distance: 7.9
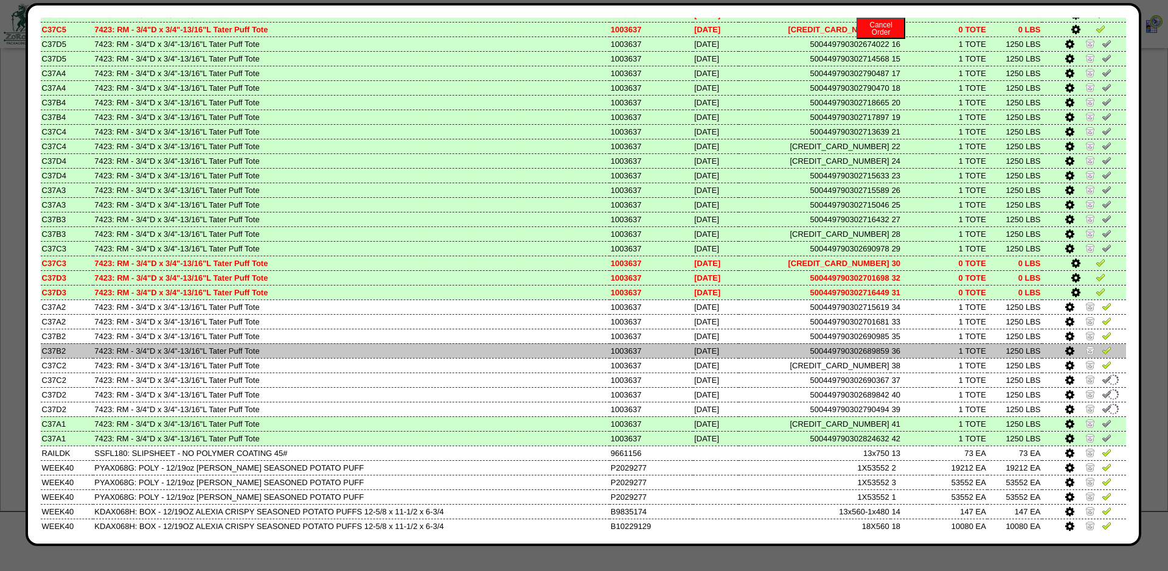
click at [1105, 358] on td at bounding box center [1084, 350] width 85 height 15
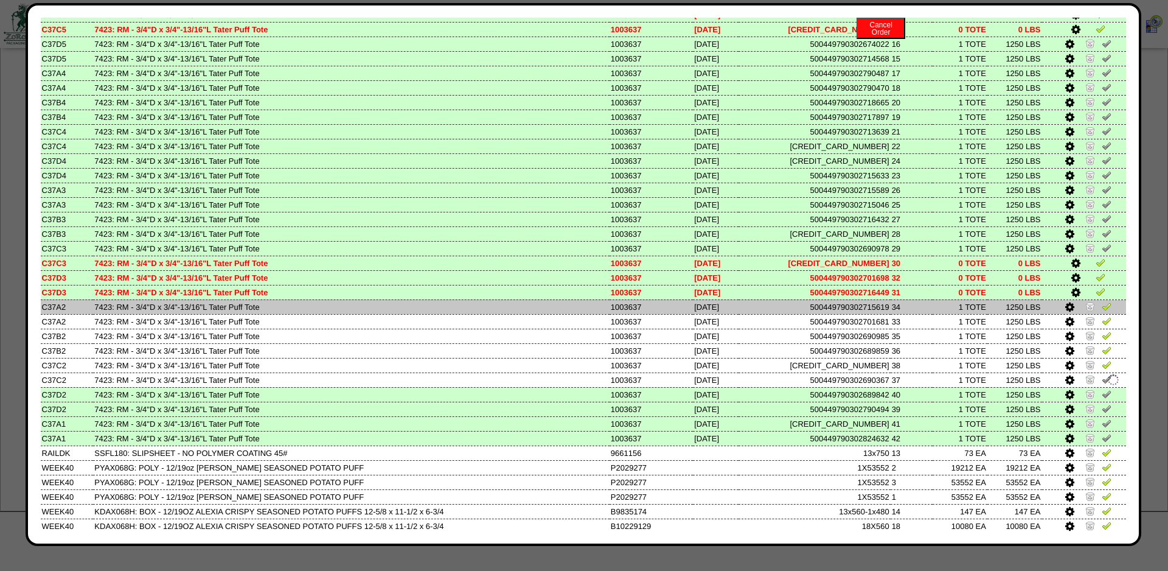
click at [1104, 311] on img at bounding box center [1107, 306] width 10 height 10
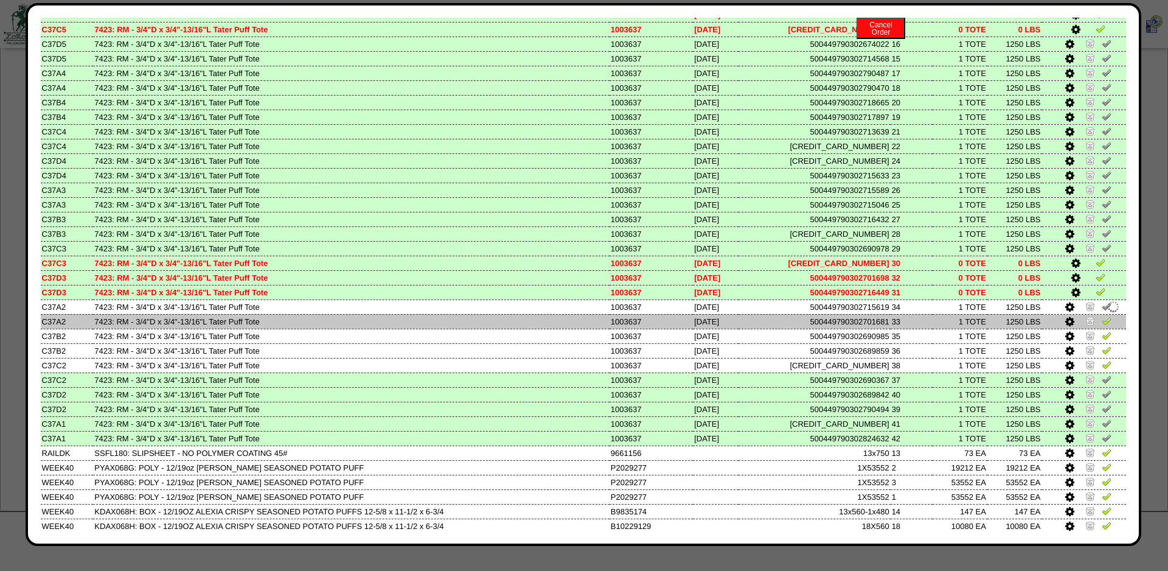
click at [1104, 325] on img at bounding box center [1107, 321] width 10 height 10
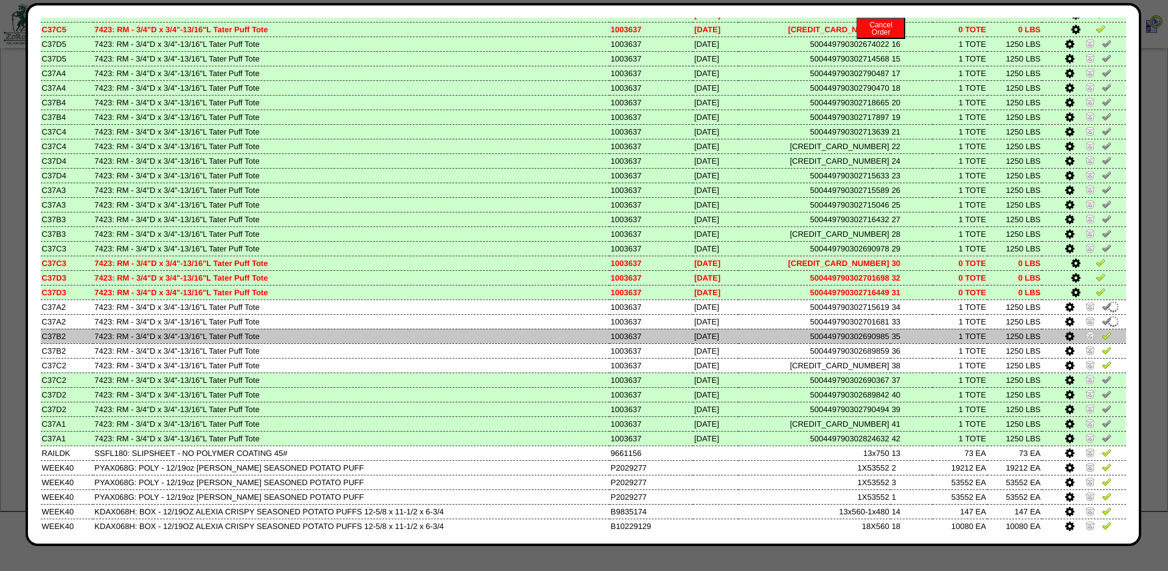
click at [1106, 343] on td at bounding box center [1084, 336] width 85 height 15
click at [1105, 342] on link at bounding box center [1107, 337] width 10 height 9
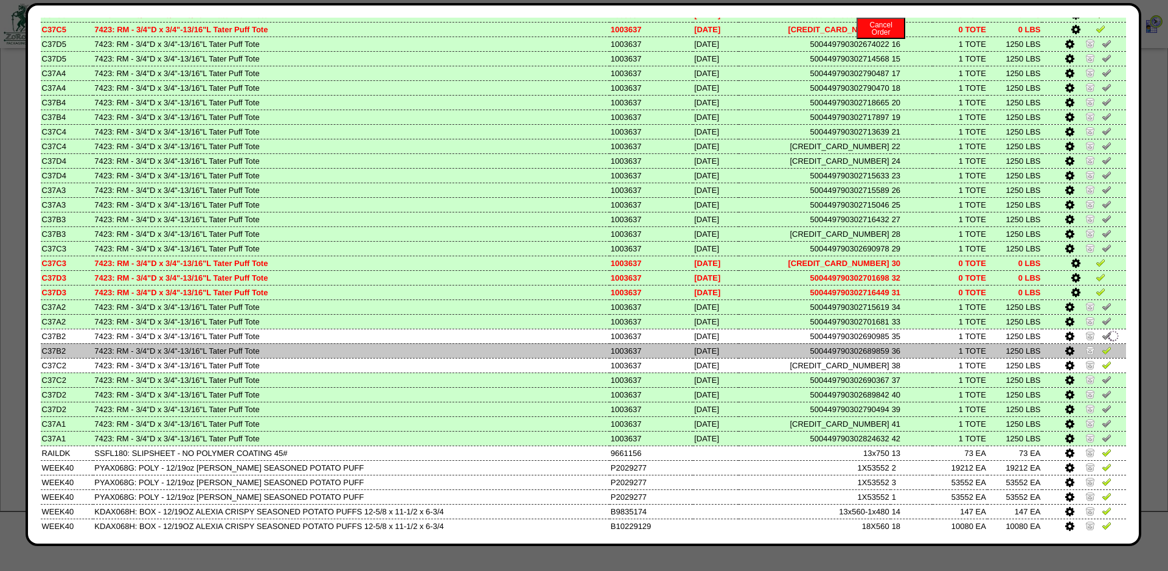
click at [1105, 355] on img at bounding box center [1107, 350] width 10 height 10
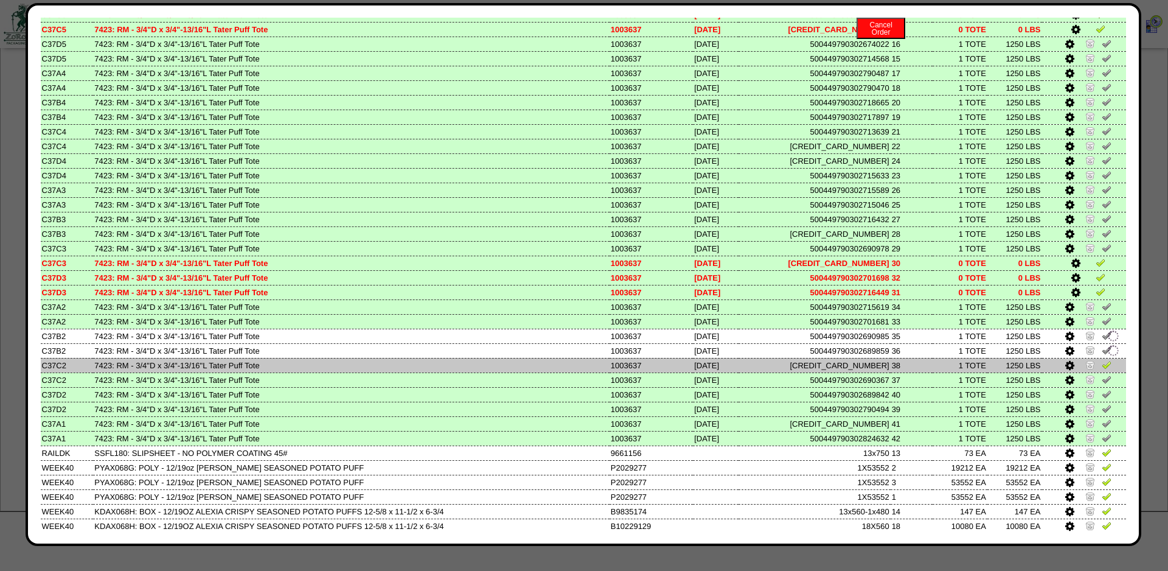
click at [1106, 369] on img at bounding box center [1107, 365] width 10 height 10
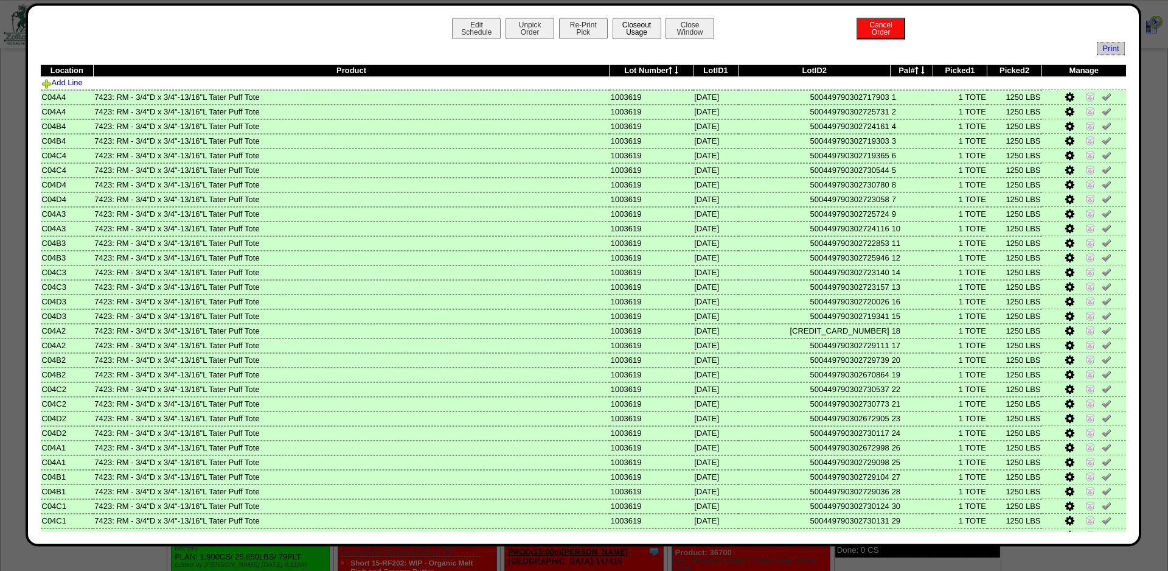
scroll to position [675, 0]
click at [637, 33] on button "Closeout Usage" at bounding box center [637, 28] width 49 height 21
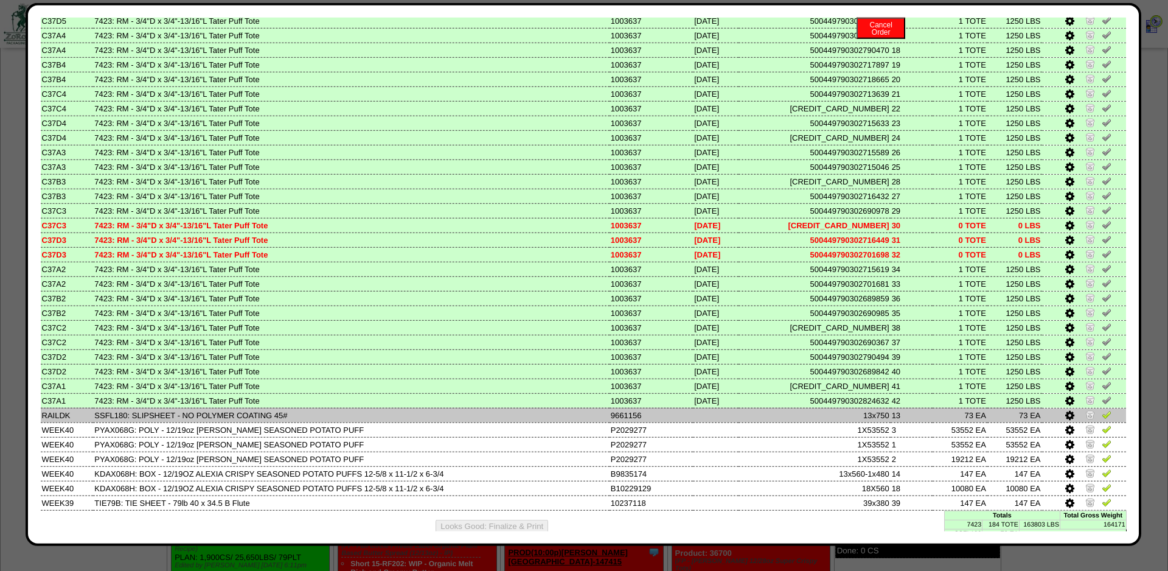
scroll to position [1901, 0]
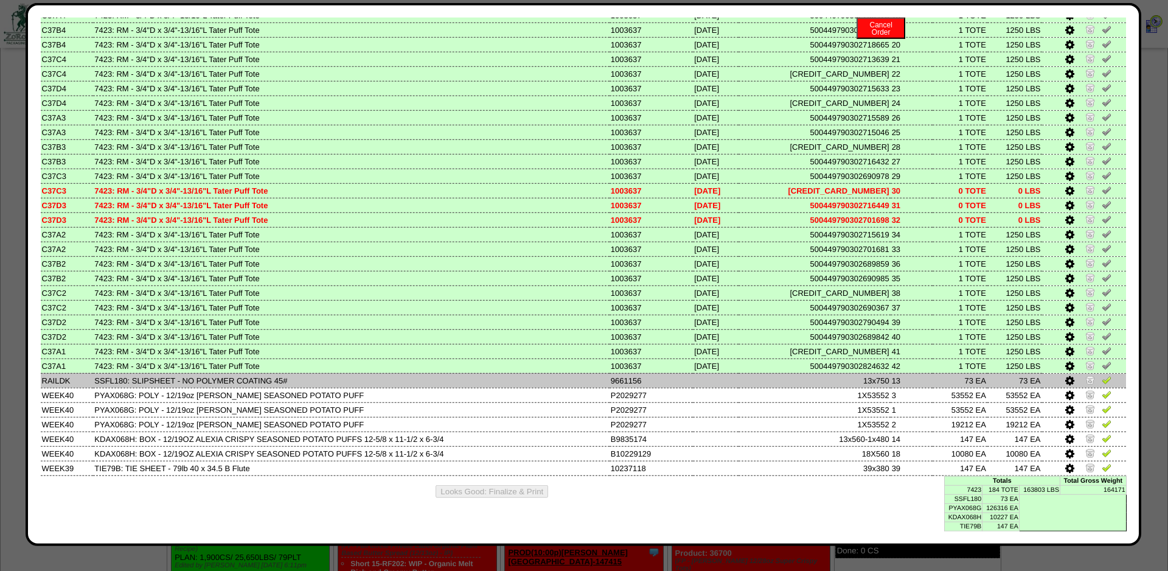
click at [1070, 375] on icon at bounding box center [1069, 380] width 9 height 11
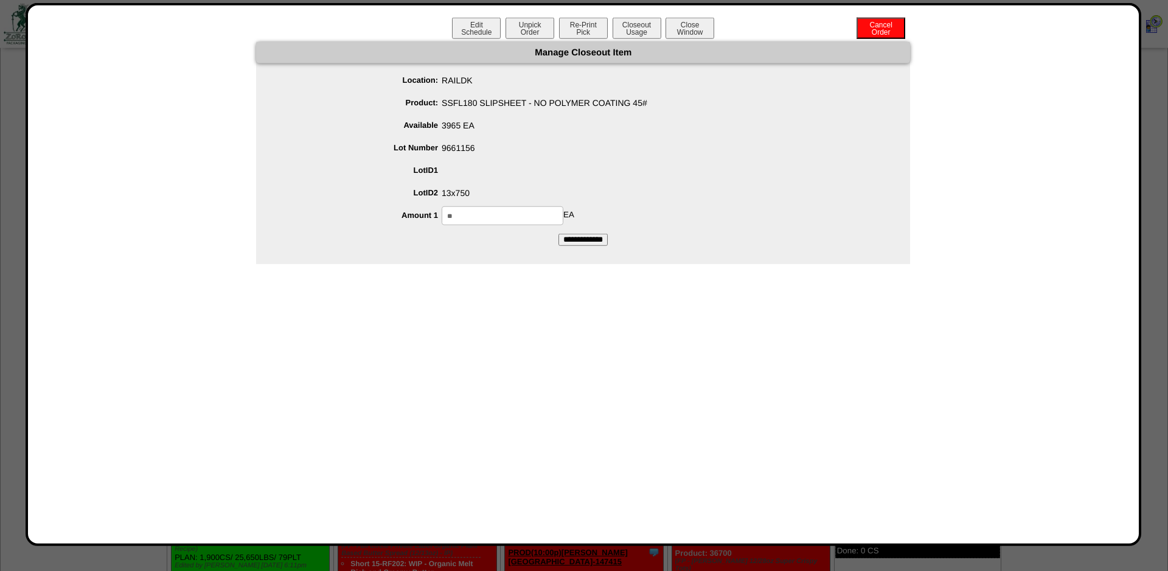
click at [476, 221] on input "**" at bounding box center [503, 215] width 122 height 19
type input "**"
click at [558, 234] on input "**********" at bounding box center [582, 240] width 49 height 12
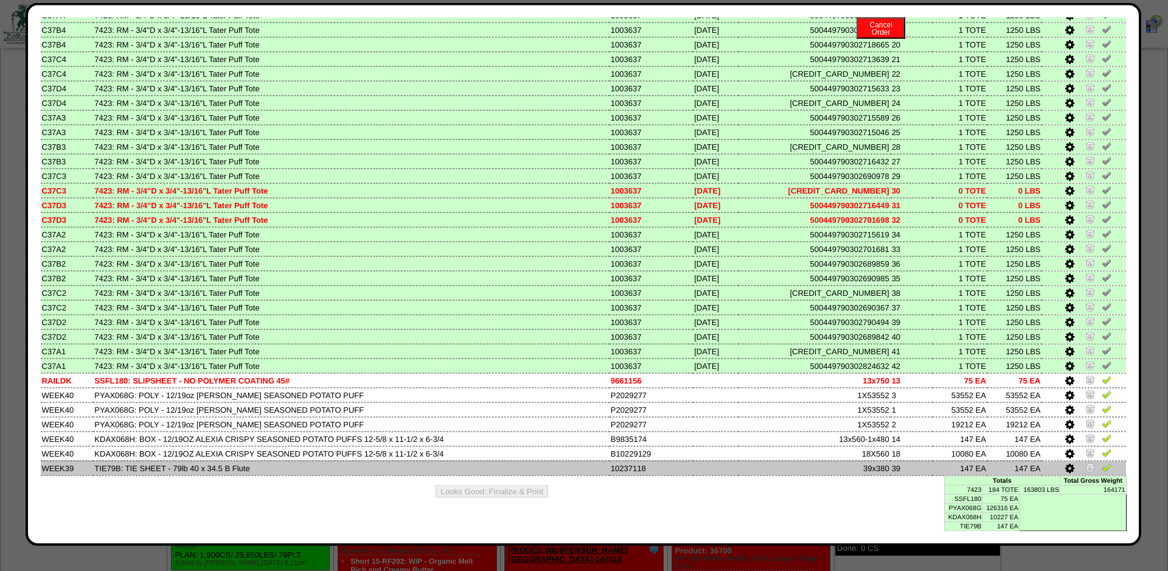
scroll to position [681, 0]
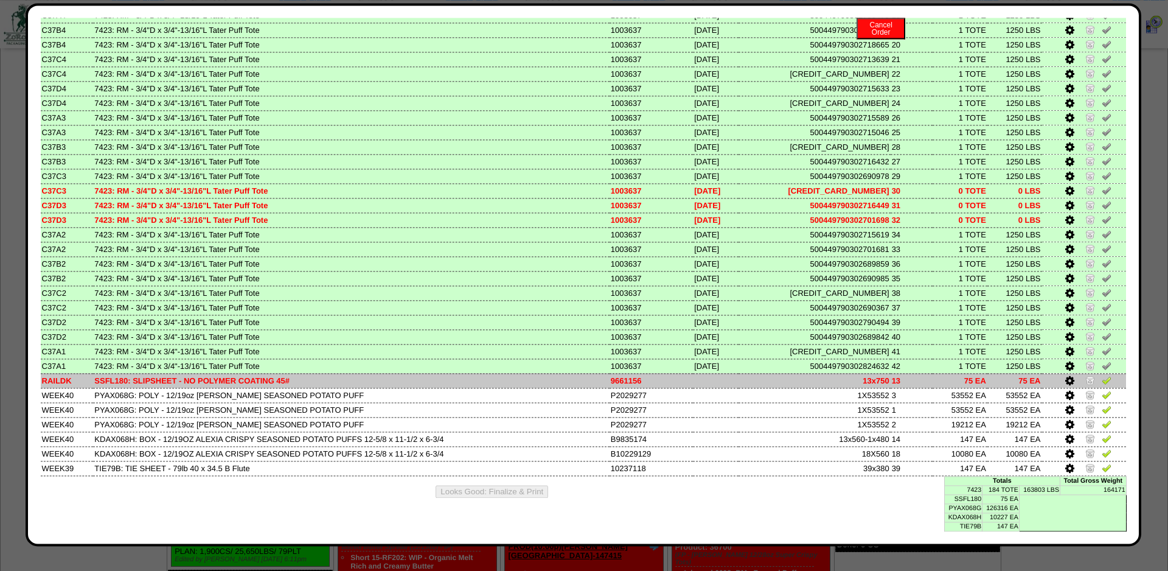
click at [1107, 375] on img at bounding box center [1107, 380] width 10 height 10
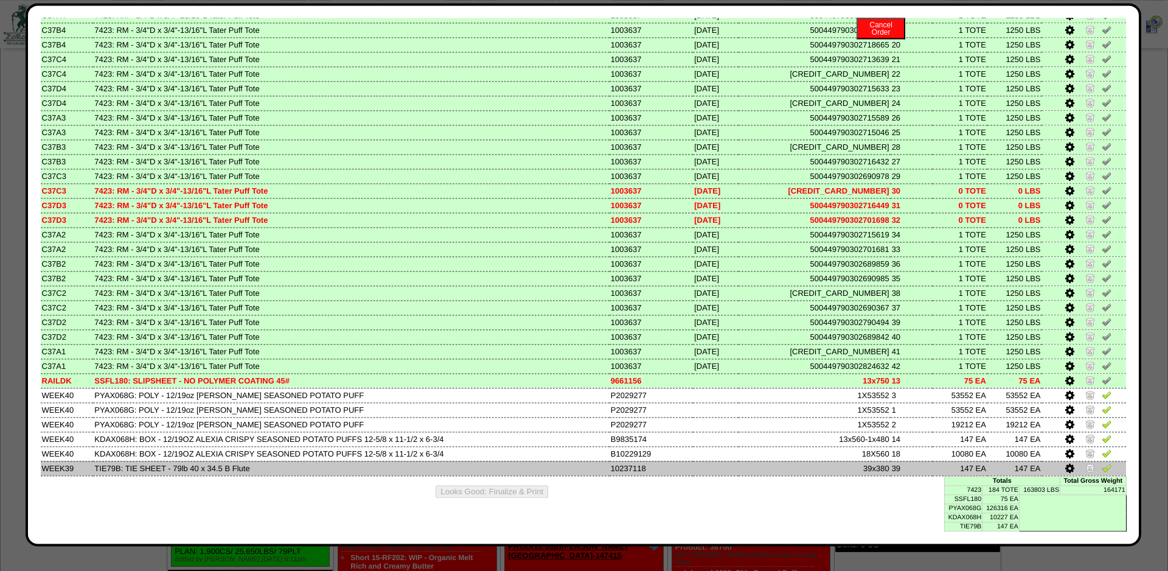
click at [1071, 465] on icon at bounding box center [1069, 468] width 9 height 11
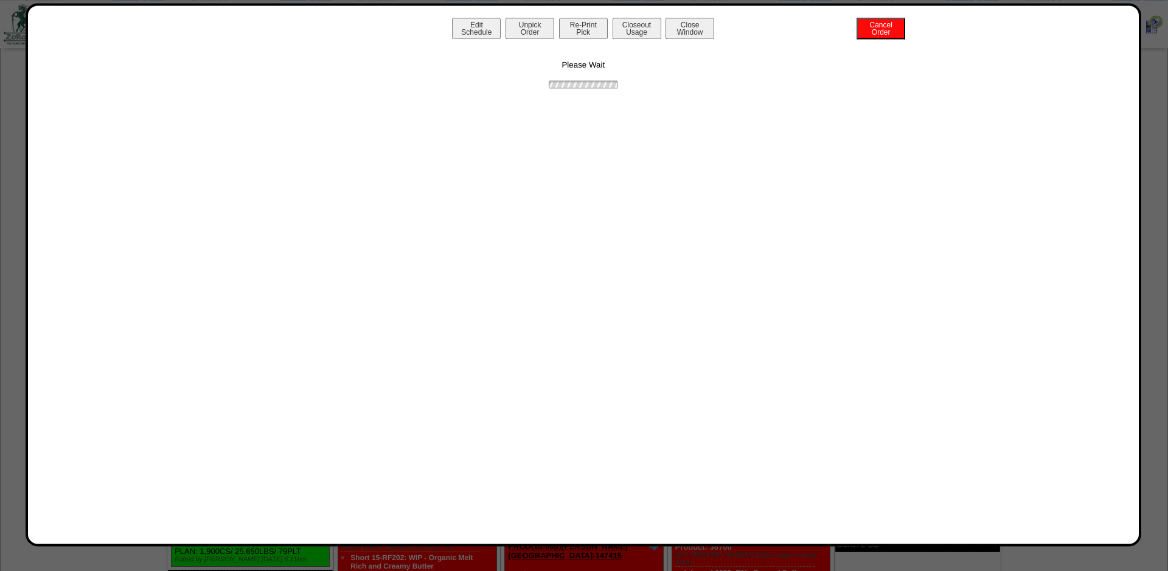
scroll to position [0, 0]
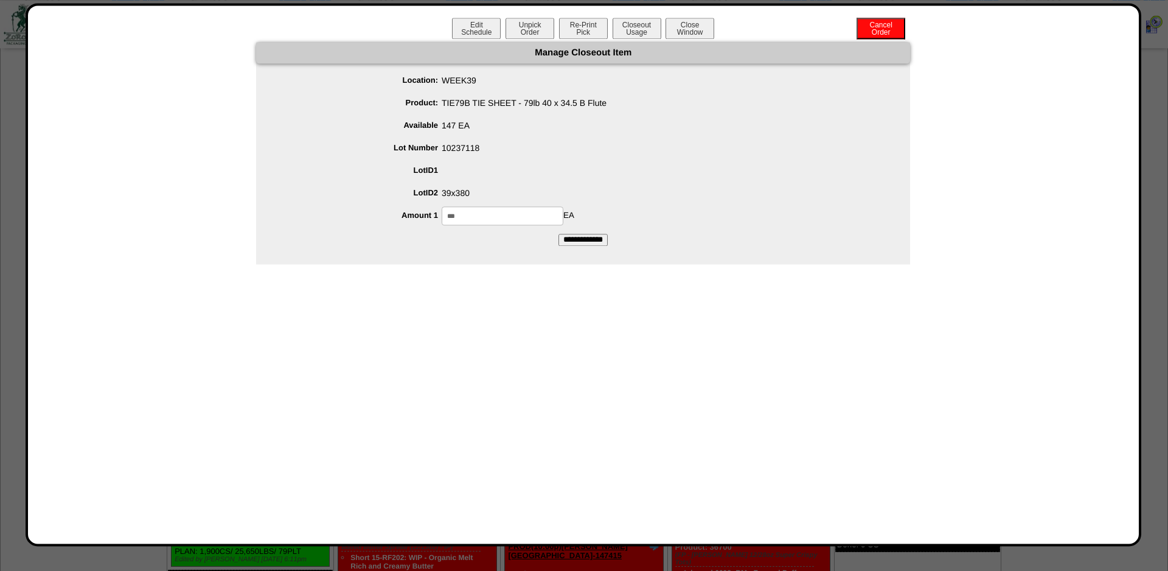
click at [456, 221] on input "***" at bounding box center [503, 215] width 122 height 19
click at [459, 220] on input "***" at bounding box center [503, 215] width 122 height 19
type input "***"
click at [558, 234] on input "**********" at bounding box center [582, 240] width 49 height 12
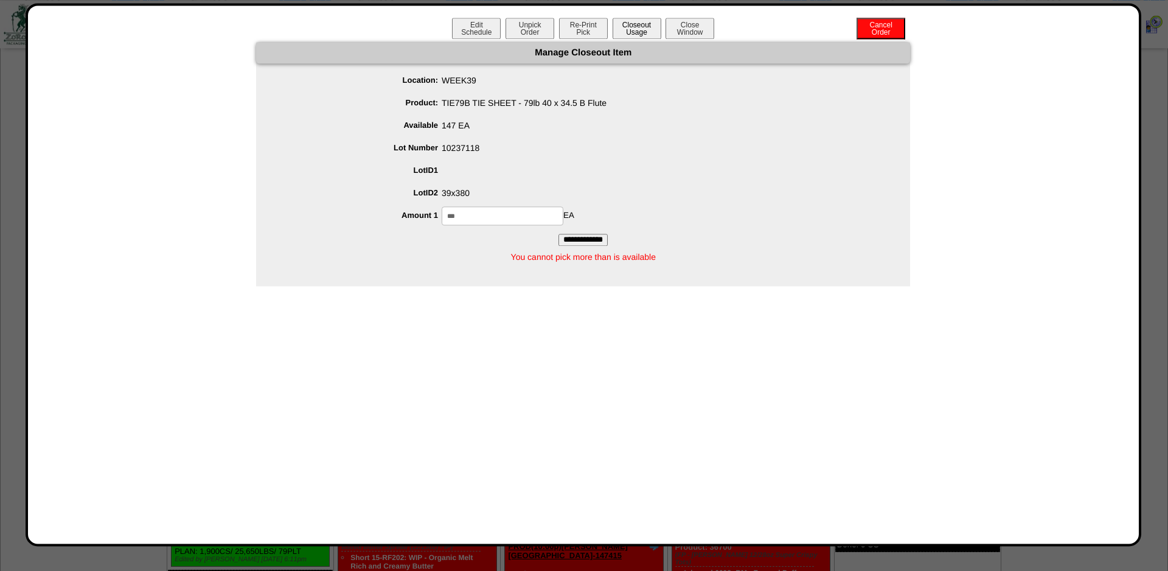
click at [638, 23] on button "Closeout Usage" at bounding box center [637, 28] width 49 height 21
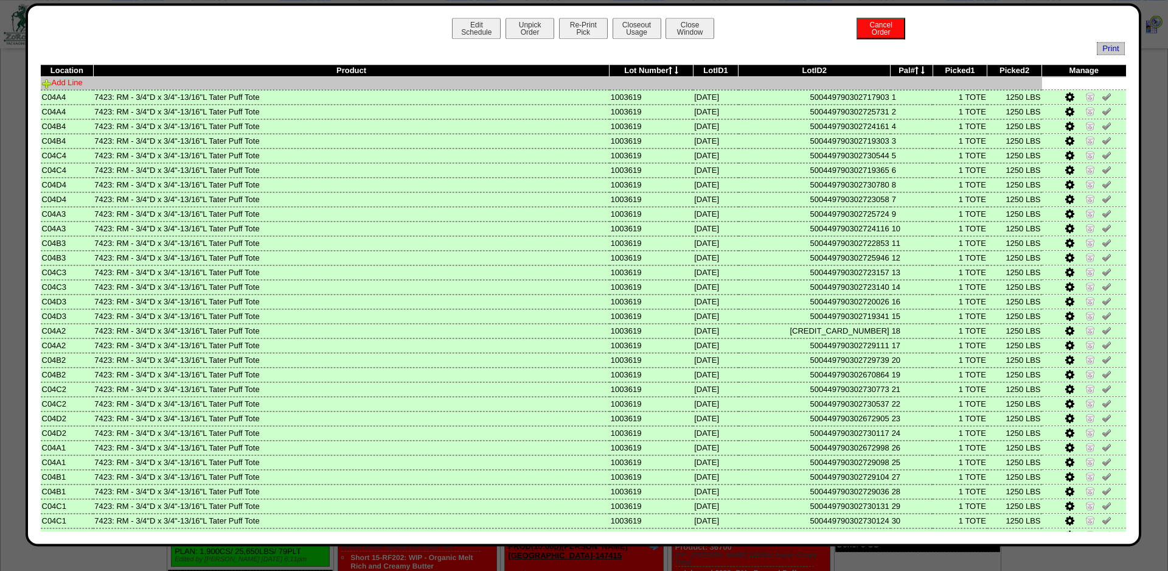
click at [83, 87] on link "Add Line" at bounding box center [62, 82] width 41 height 9
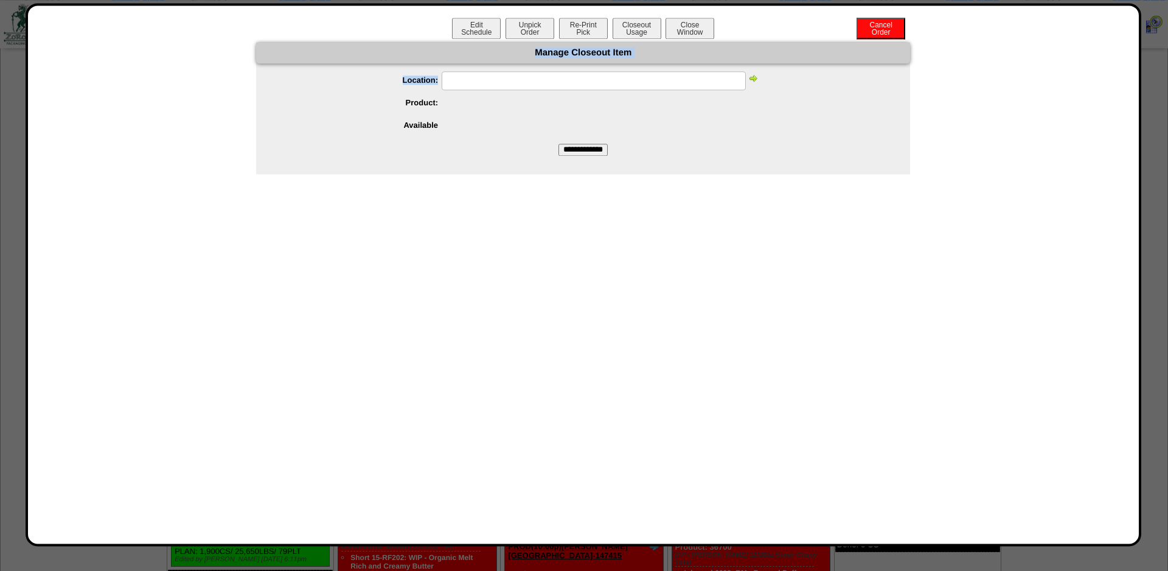
drag, startPoint x: 436, startPoint y: 67, endPoint x: 454, endPoint y: 102, distance: 39.7
click at [445, 93] on form "**********" at bounding box center [583, 99] width 654 height 114
click at [456, 84] on input "text" at bounding box center [594, 80] width 304 height 19
type input "******"
click at [755, 72] on div "******" at bounding box center [595, 80] width 630 height 19
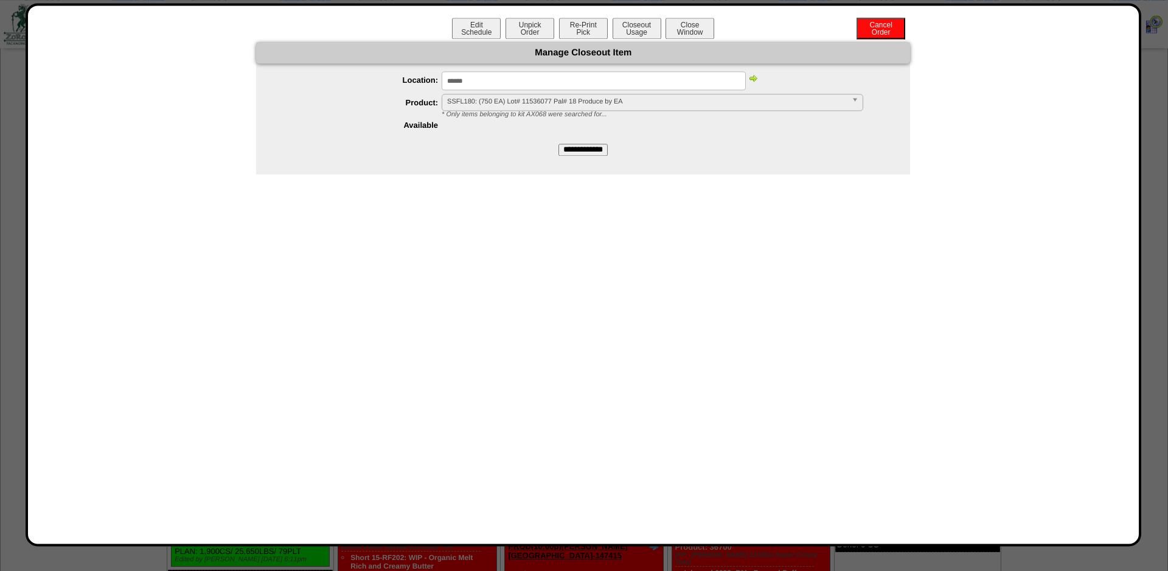
click at [499, 103] on span "SSFL180: (750 EA) Lot# 11536077 Pal# 18 Produce by EA" at bounding box center [647, 101] width 400 height 15
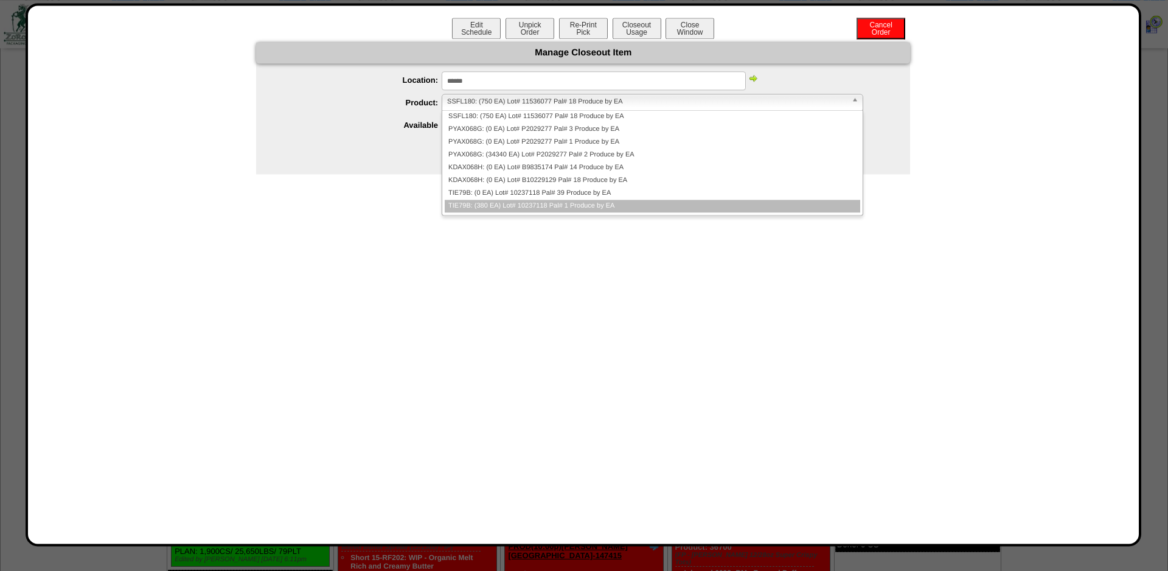
click at [499, 204] on li "TIE79B: (380 EA) Lot# 10237118 Pal# 1 Produce by EA" at bounding box center [653, 206] width 416 height 13
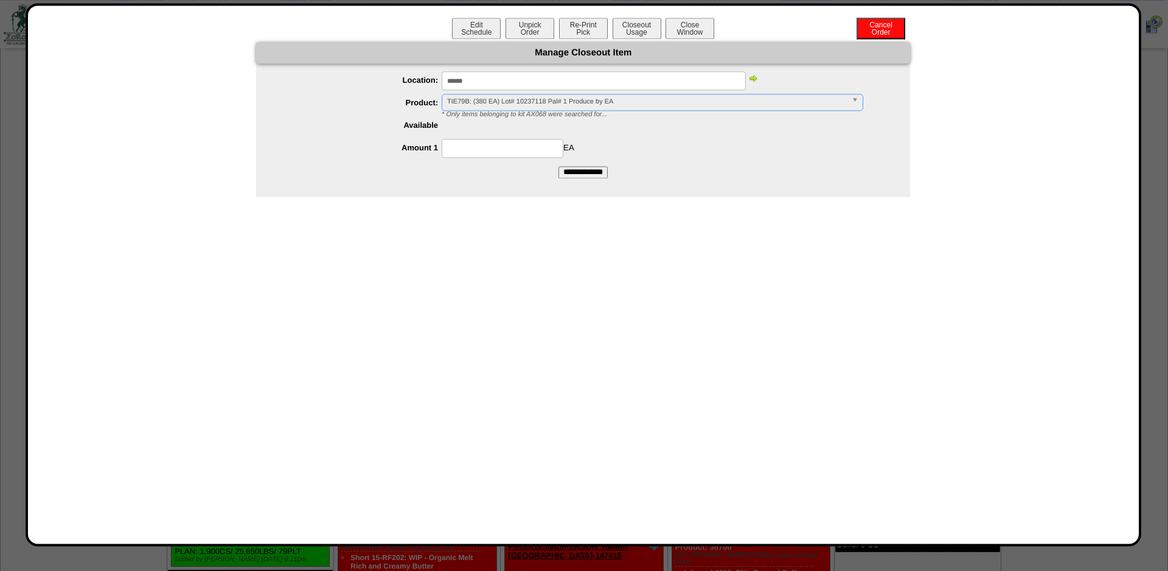
click at [527, 153] on input at bounding box center [503, 148] width 122 height 19
type input "*"
click at [558, 166] on input "**********" at bounding box center [582, 172] width 49 height 12
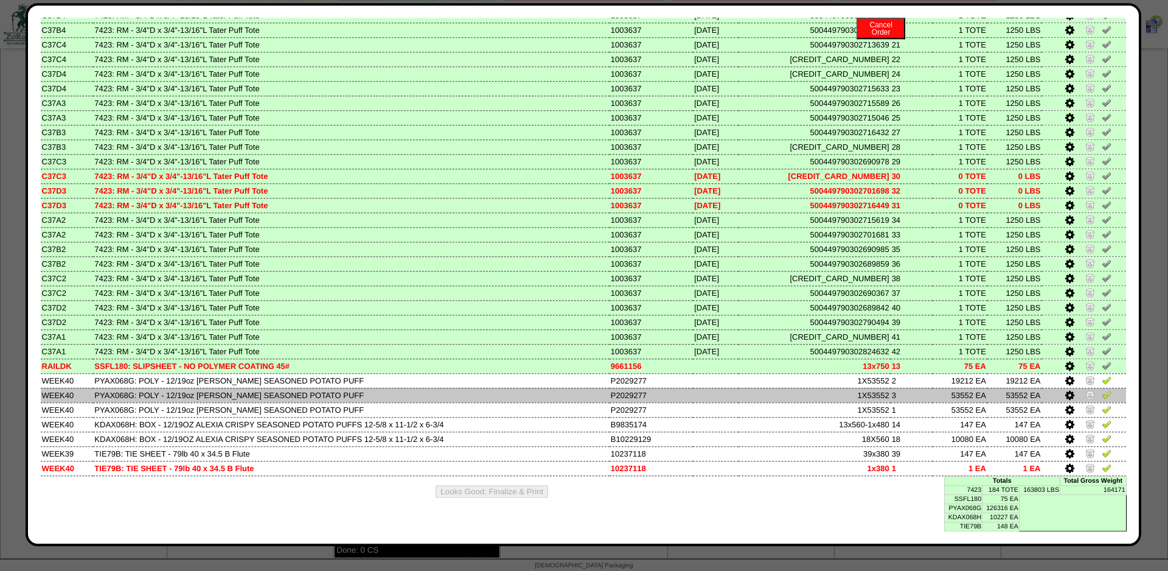
scroll to position [1016, 0]
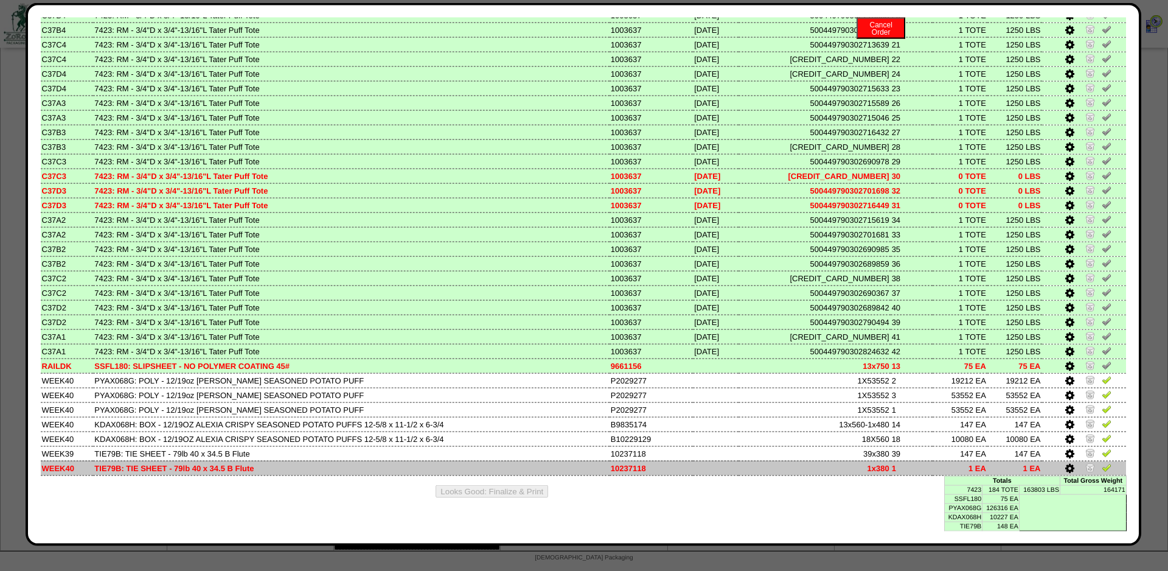
click at [1108, 462] on img at bounding box center [1107, 467] width 10 height 10
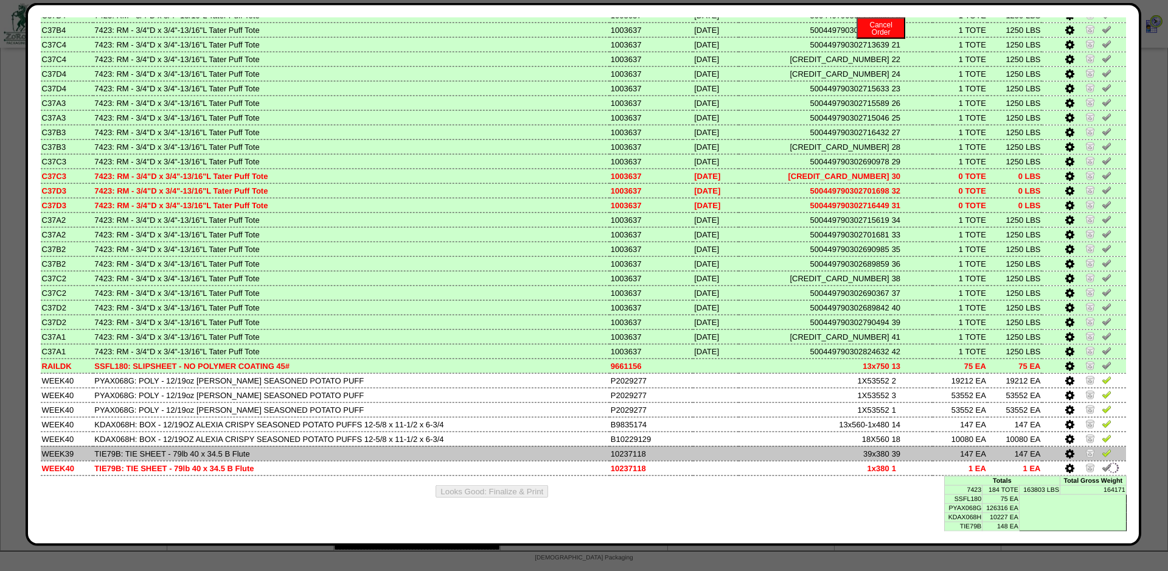
click at [1106, 451] on img at bounding box center [1107, 453] width 10 height 10
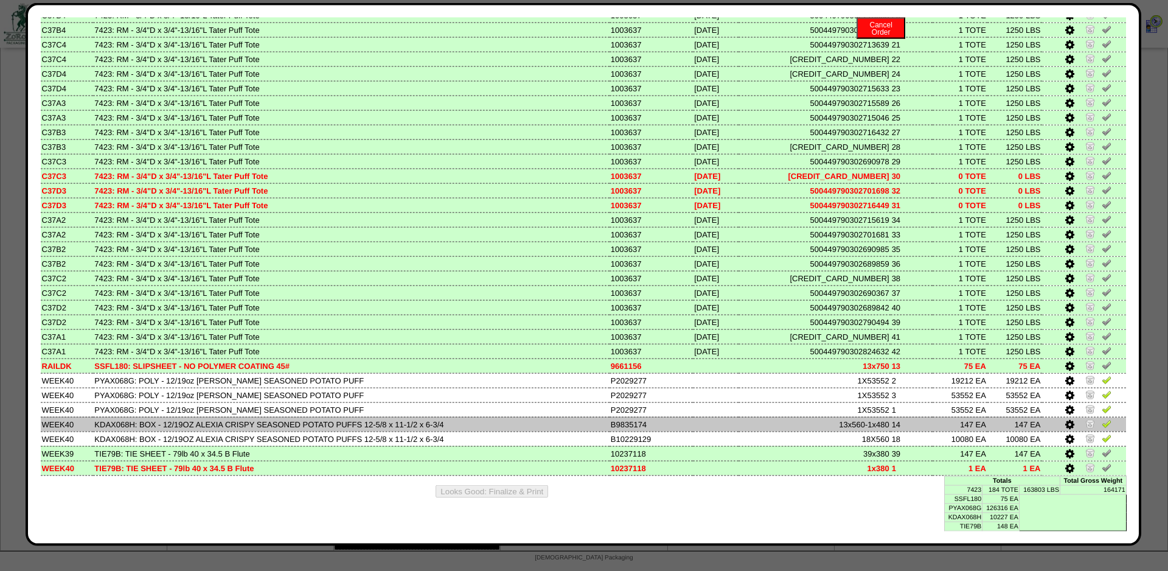
click at [124, 419] on td "KDAX068H: BOX - 12/19OZ ALEXIA CRISPY SEASONED POTATO PUFFS 12-5/8 x 11-1/2 x 6…" at bounding box center [351, 424] width 516 height 15
copy td "KDAX068H"
click at [1107, 419] on img at bounding box center [1107, 424] width 10 height 10
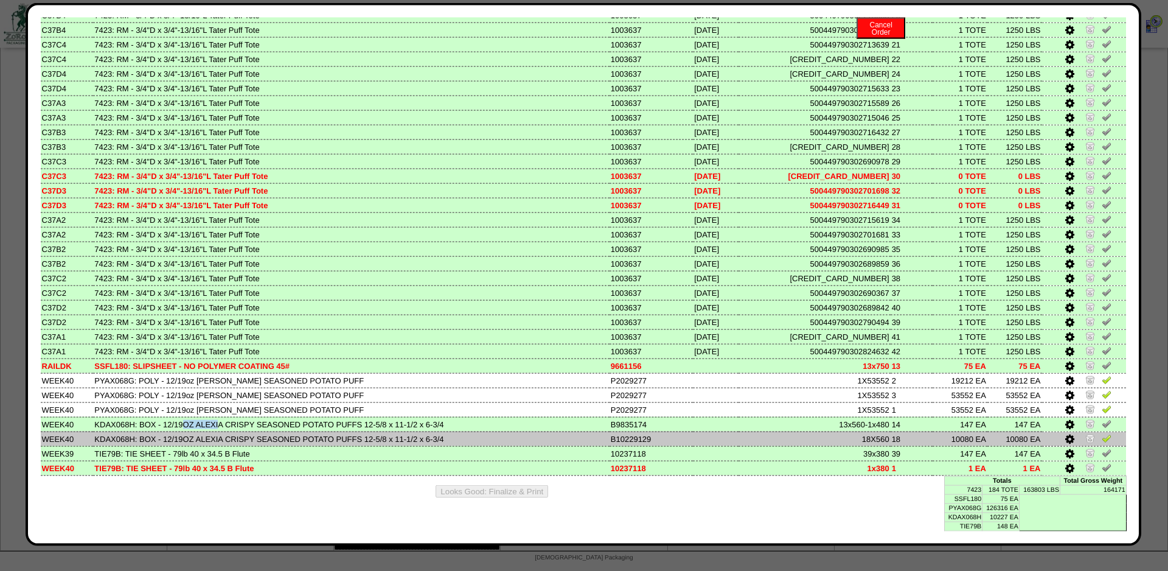
click at [1106, 436] on img at bounding box center [1107, 438] width 10 height 10
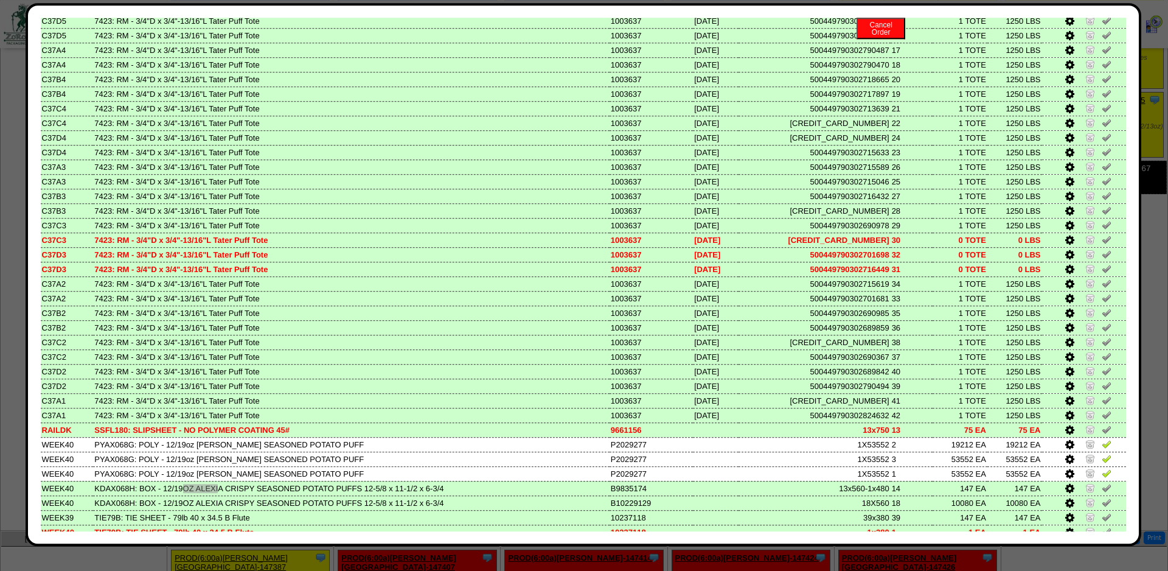
scroll to position [0, 0]
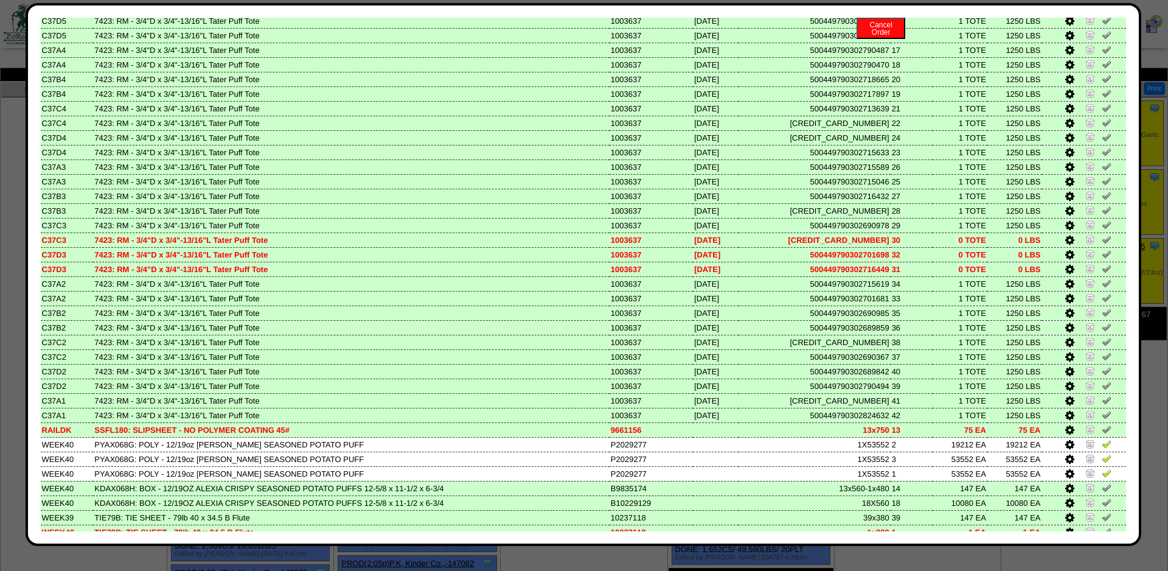
click at [467, 218] on td "7423: RM - 3/4"D x 3/4"-13/16"L Tater Puff Tote" at bounding box center [351, 210] width 516 height 15
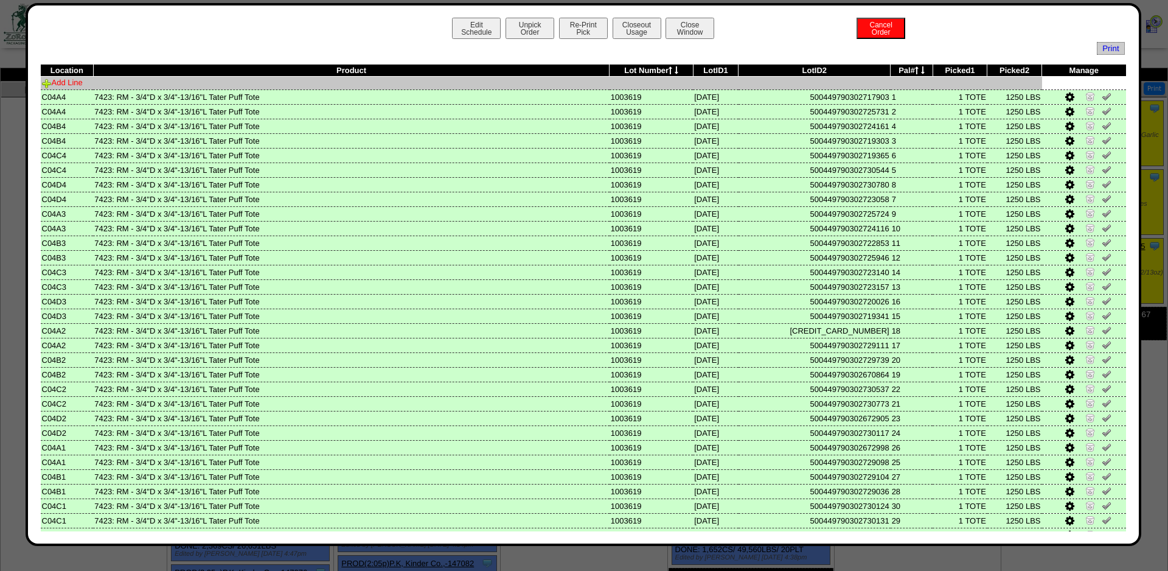
click at [68, 84] on link "Add Line" at bounding box center [62, 82] width 41 height 9
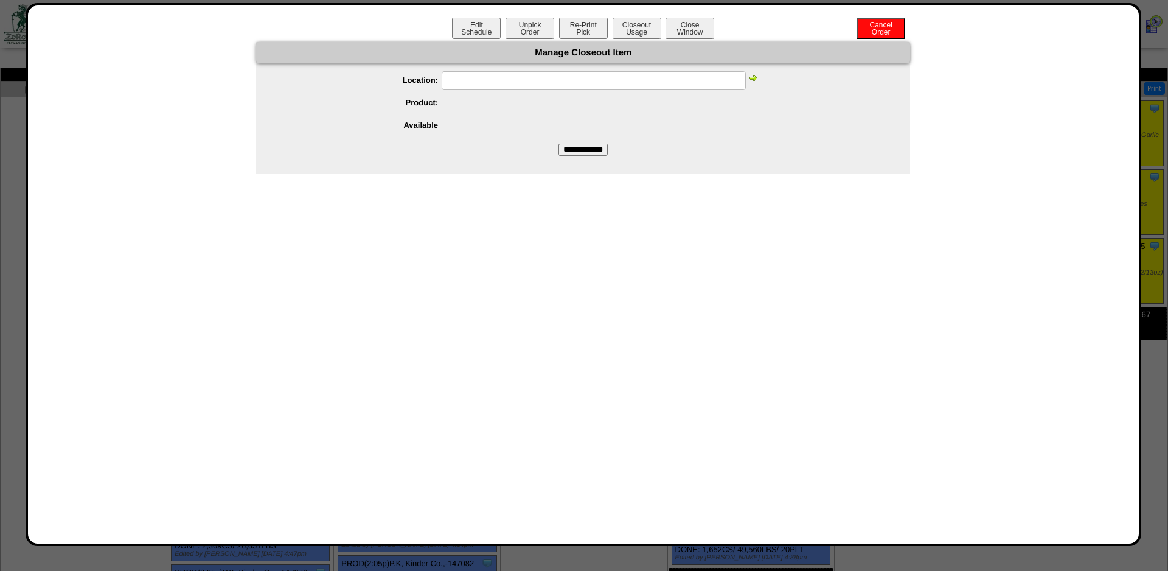
click at [453, 84] on input "text" at bounding box center [594, 80] width 304 height 19
type input "******"
click at [755, 79] on img at bounding box center [753, 78] width 10 height 10
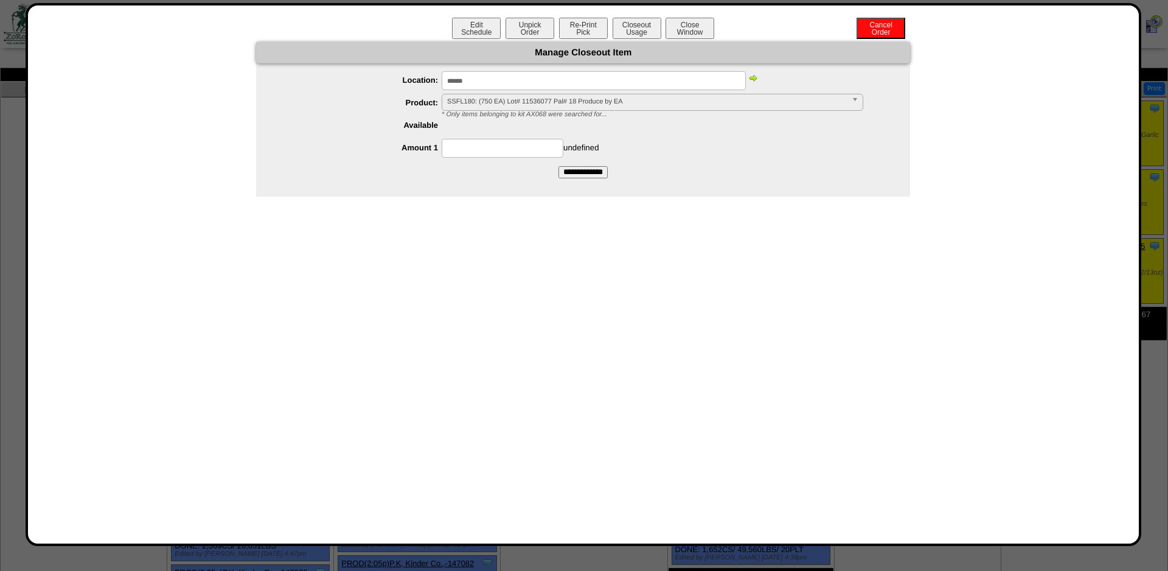
click at [546, 102] on span "SSFL180: (750 EA) Lot# 11536077 Pal# 18 Produce by EA" at bounding box center [647, 101] width 400 height 15
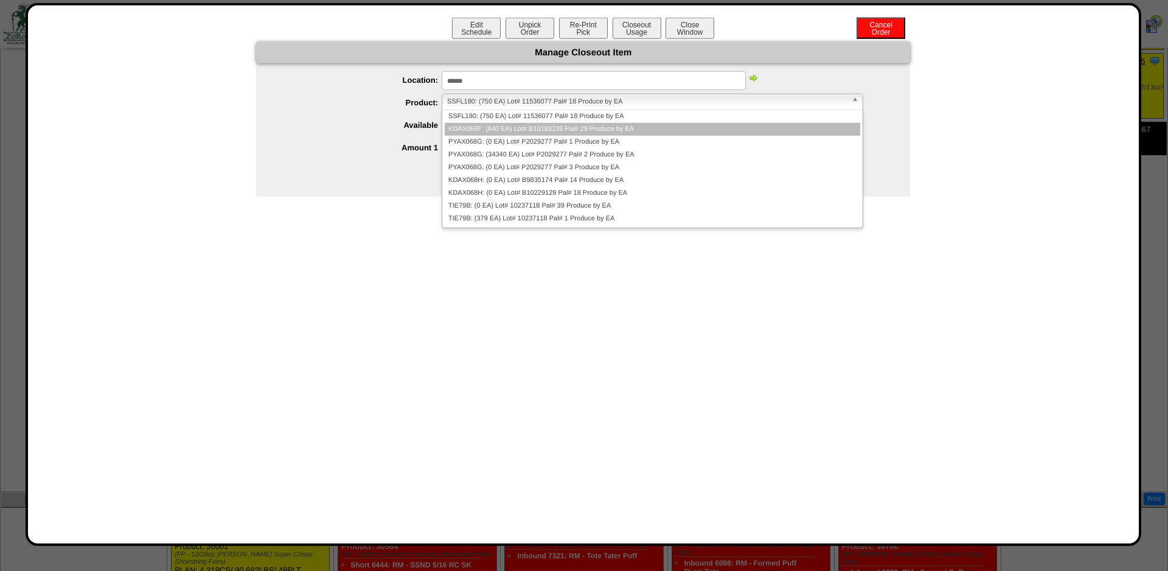
scroll to position [186, 0]
click at [557, 133] on li "KDAX068F: (840 EA) Lot# B10183239 Pal# 29 Produce by EA" at bounding box center [653, 129] width 416 height 13
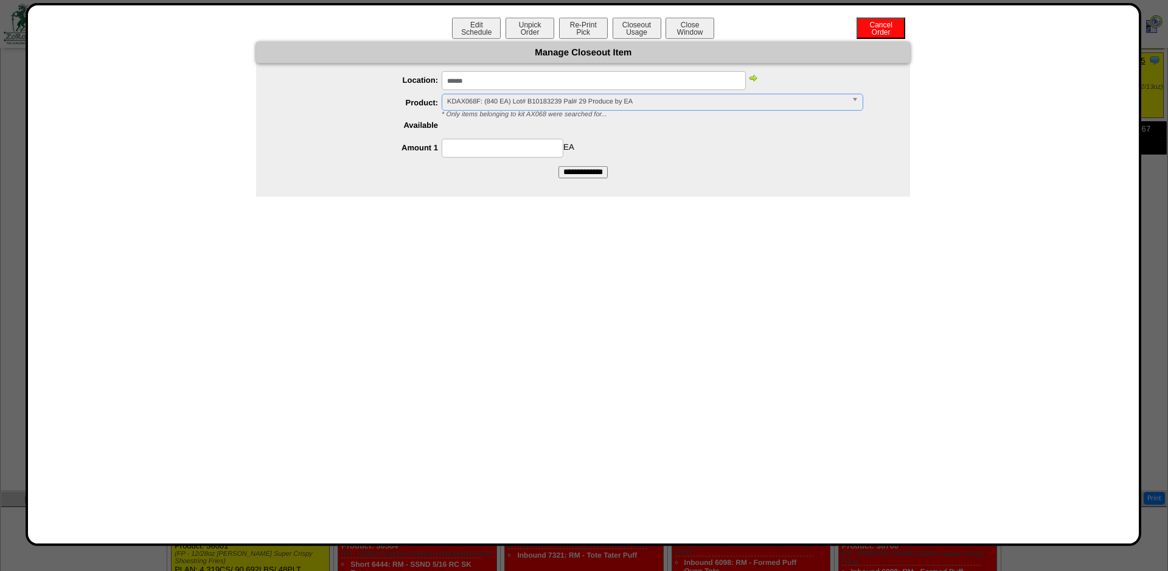
click at [478, 156] on input at bounding box center [503, 148] width 122 height 19
type input "***"
click at [558, 166] on input "**********" at bounding box center [582, 172] width 49 height 12
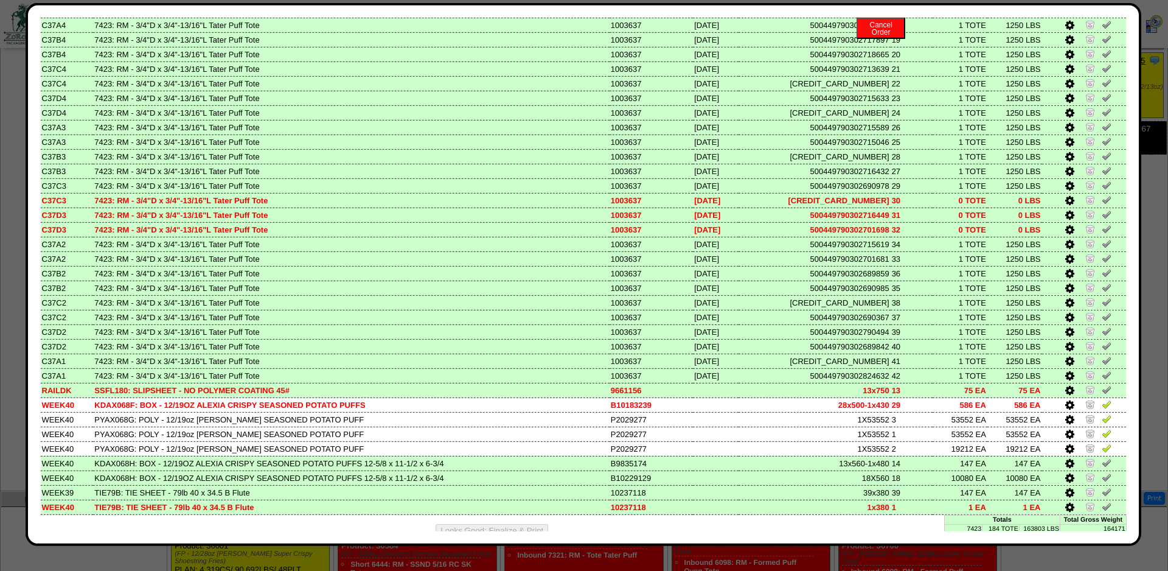
scroll to position [1940, 0]
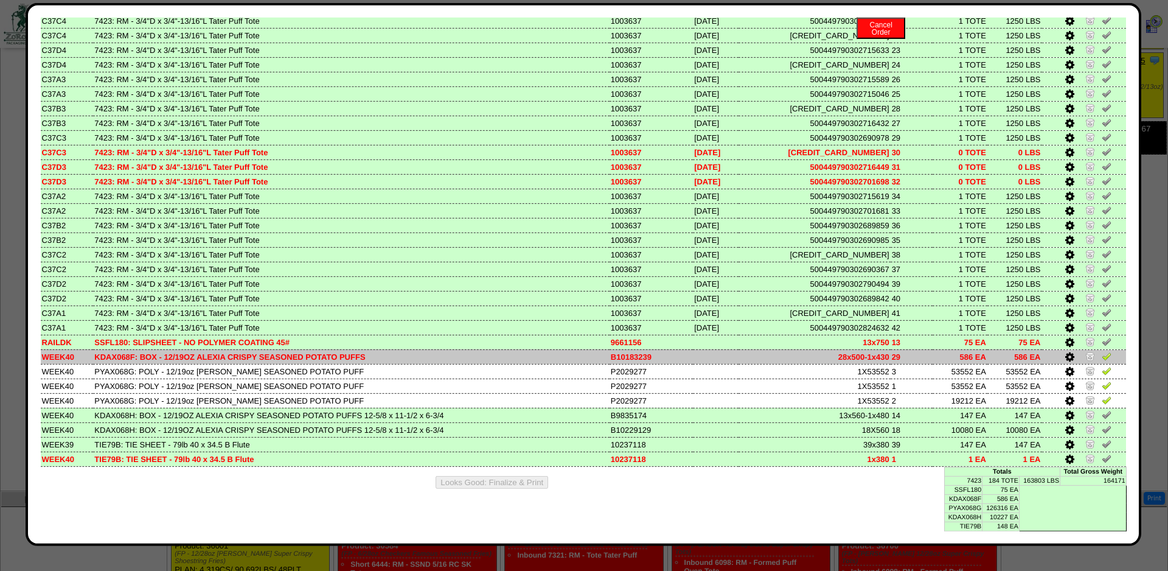
click at [1107, 353] on img at bounding box center [1107, 356] width 10 height 10
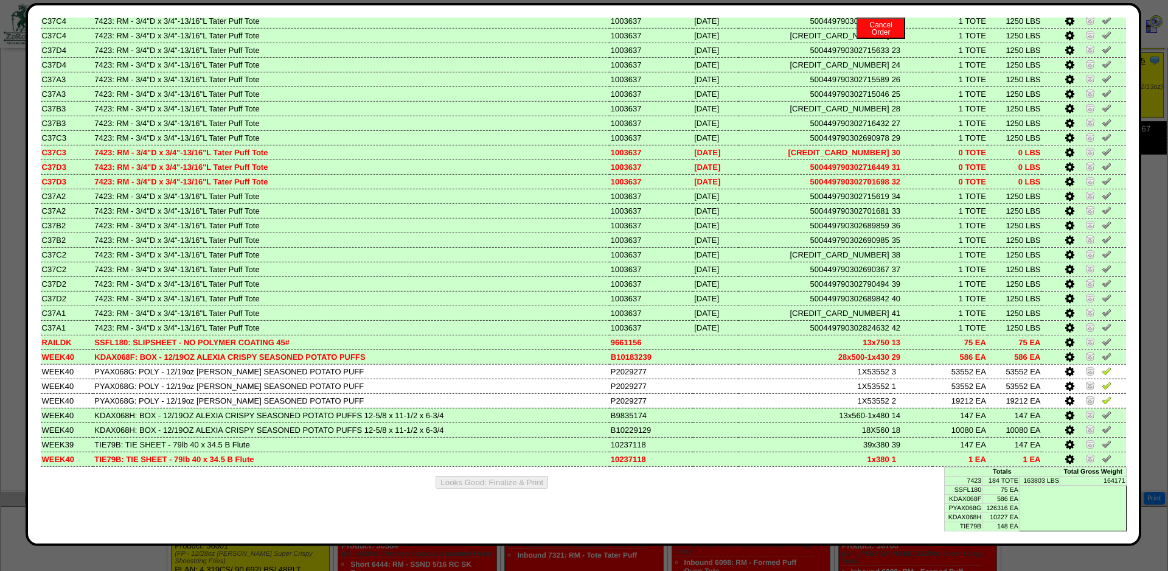
click at [1067, 353] on icon at bounding box center [1069, 357] width 9 height 11
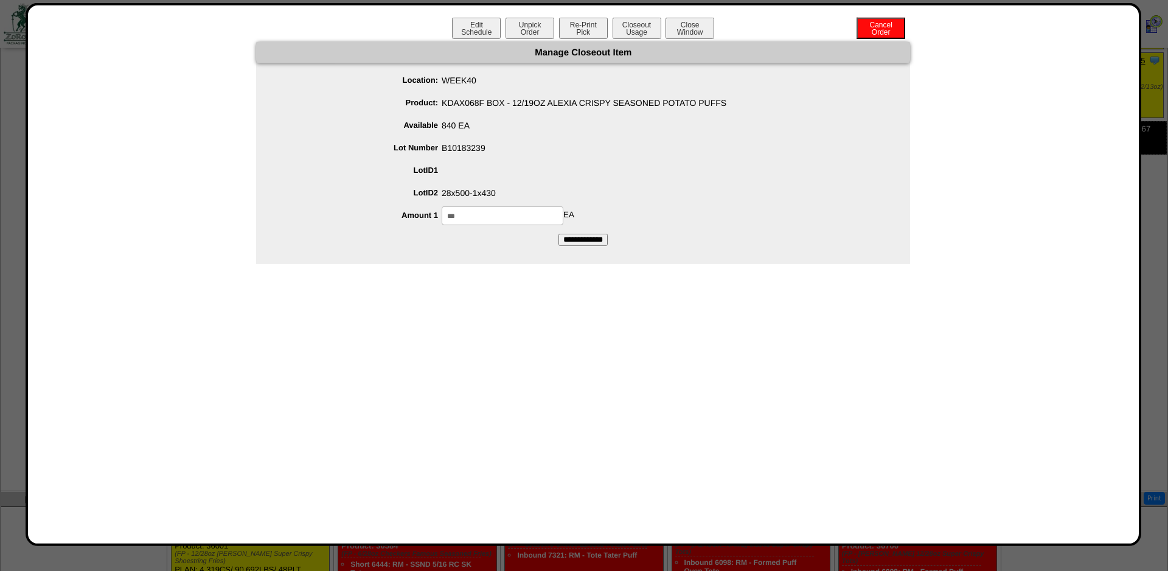
drag, startPoint x: 473, startPoint y: 213, endPoint x: 465, endPoint y: 224, distance: 14.0
click at [465, 224] on input "***" at bounding box center [503, 215] width 122 height 19
type input "***"
click at [558, 234] on input "**********" at bounding box center [582, 240] width 49 height 12
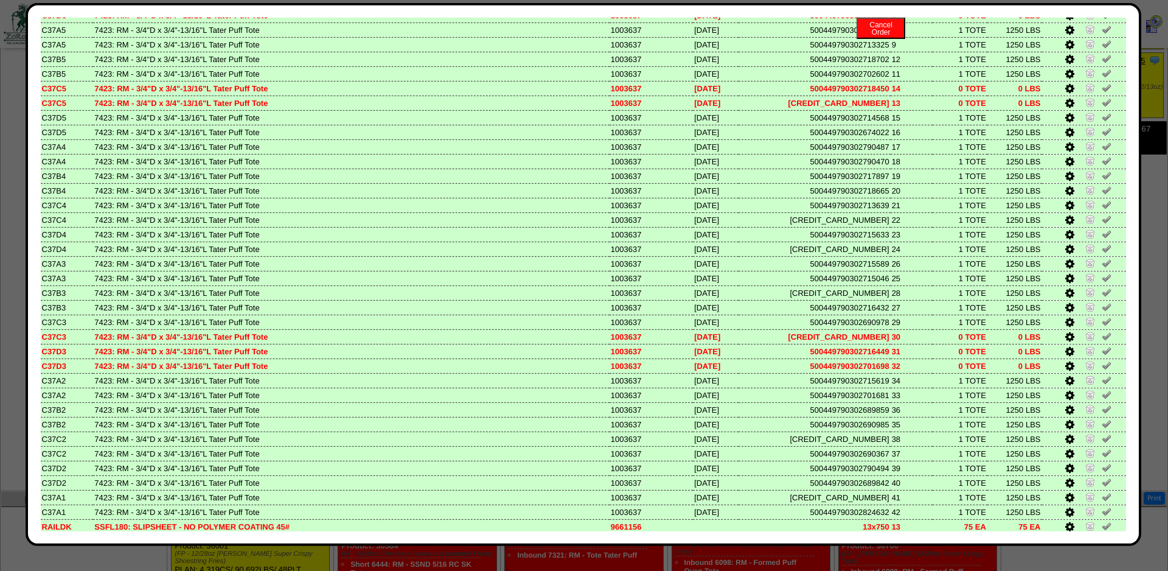
scroll to position [1940, 0]
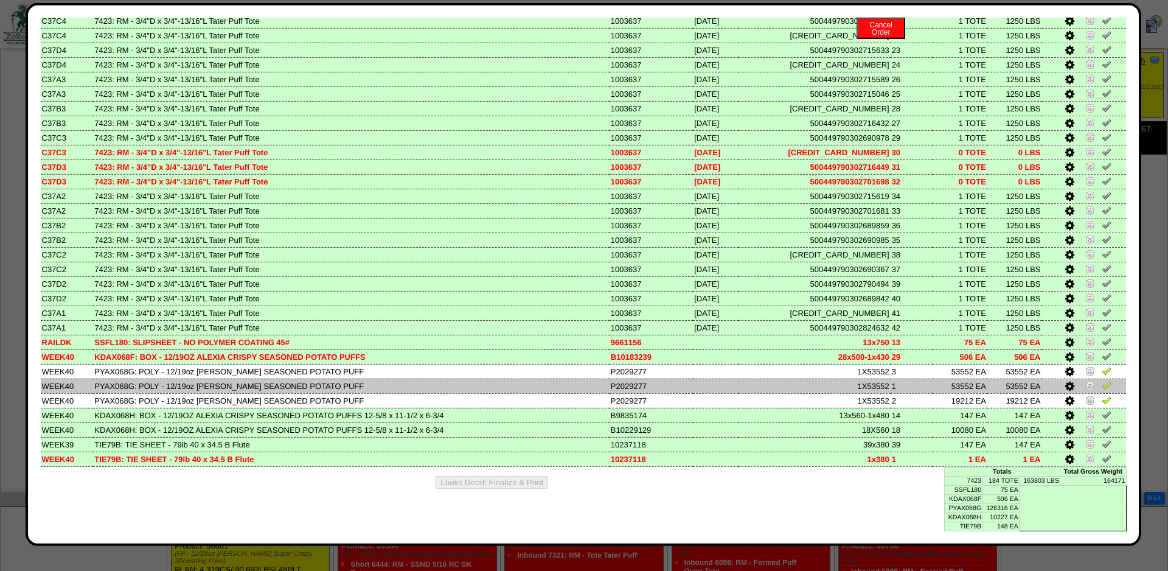
click at [119, 384] on td "PYAX068G: POLY - 12/19oz ALEXIA CRISPY SEASONED POTATO PUFF" at bounding box center [351, 385] width 516 height 15
copy td "PYAX068G"
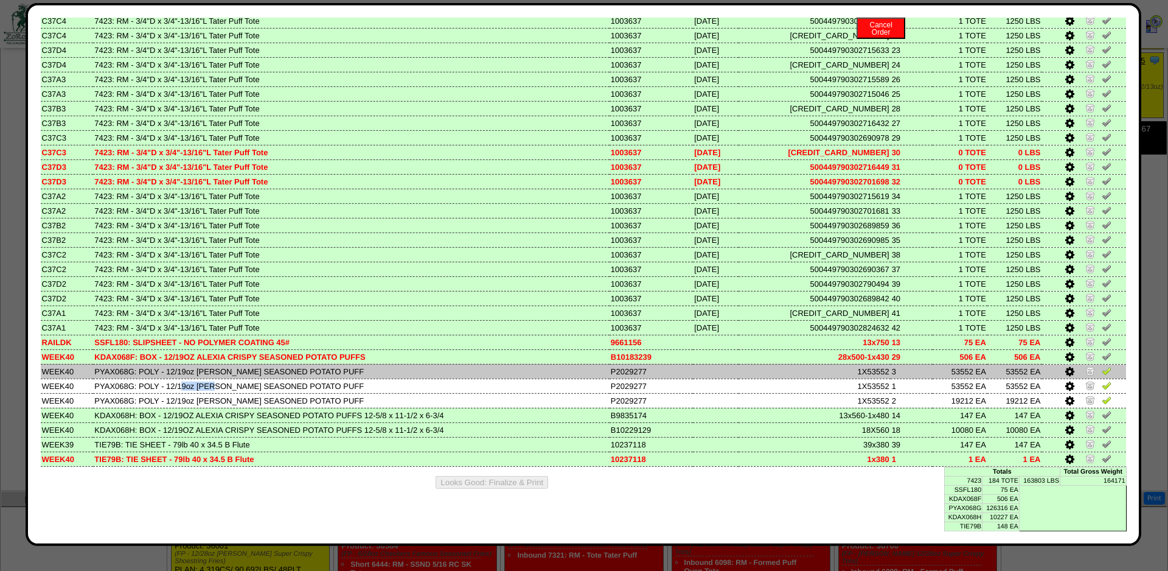
click at [1106, 367] on img at bounding box center [1107, 371] width 10 height 10
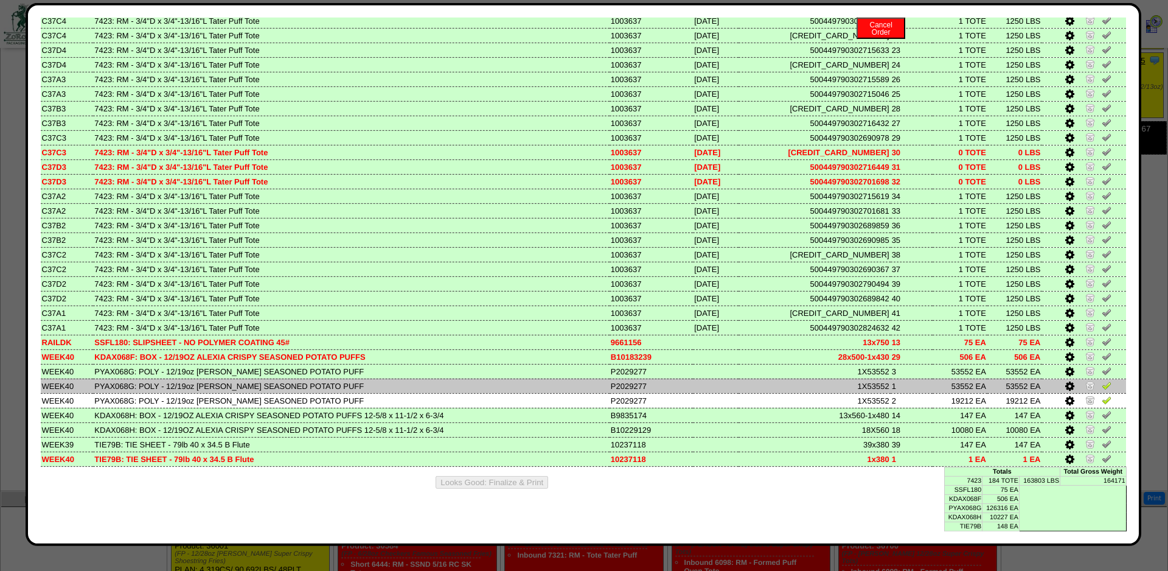
click at [1099, 378] on td at bounding box center [1084, 385] width 85 height 15
click at [1106, 380] on img at bounding box center [1107, 385] width 10 height 10
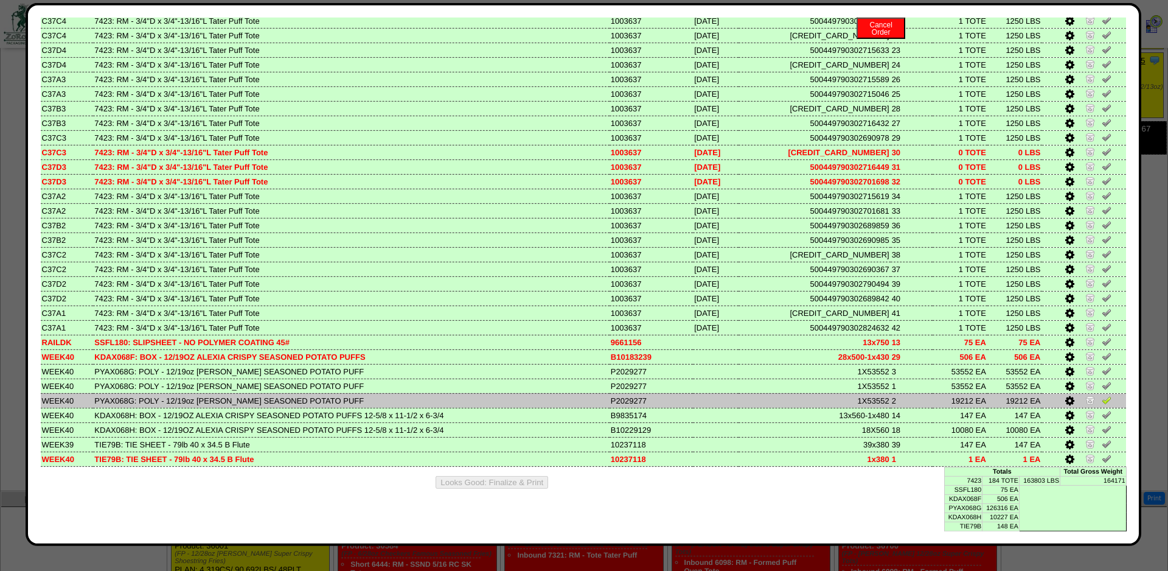
click at [1062, 393] on td at bounding box center [1084, 400] width 85 height 15
click at [1070, 395] on icon at bounding box center [1069, 400] width 9 height 11
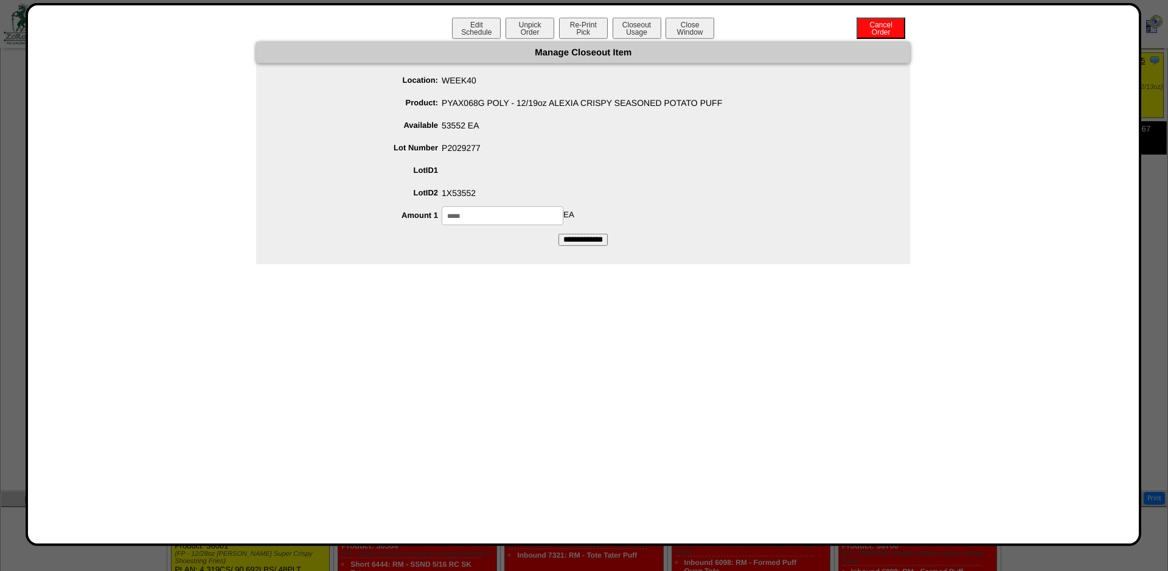
drag, startPoint x: 489, startPoint y: 214, endPoint x: 339, endPoint y: 260, distance: 157.0
click at [442, 225] on input "*****" at bounding box center [503, 215] width 122 height 19
type input "*****"
click at [558, 234] on input "**********" at bounding box center [582, 240] width 49 height 12
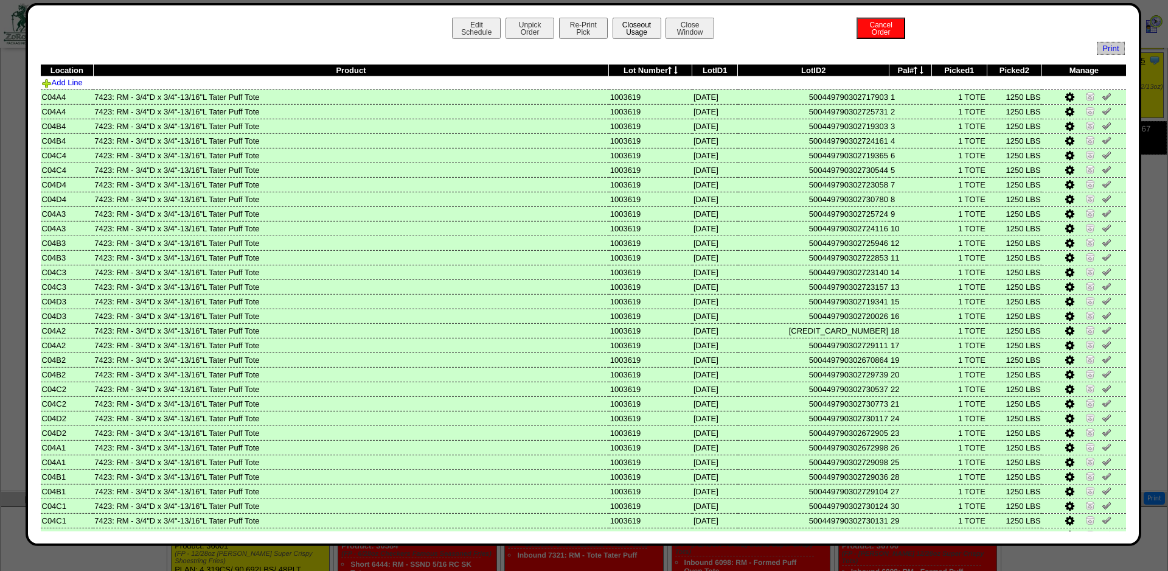
click at [642, 27] on button "Closeout Usage" at bounding box center [637, 28] width 49 height 21
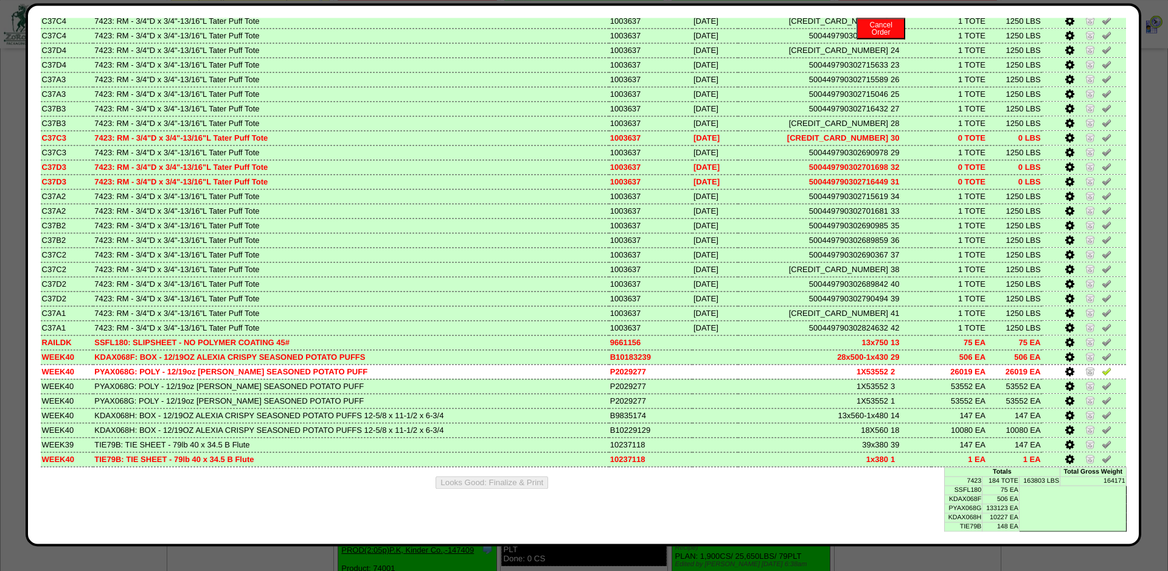
scroll to position [857, 0]
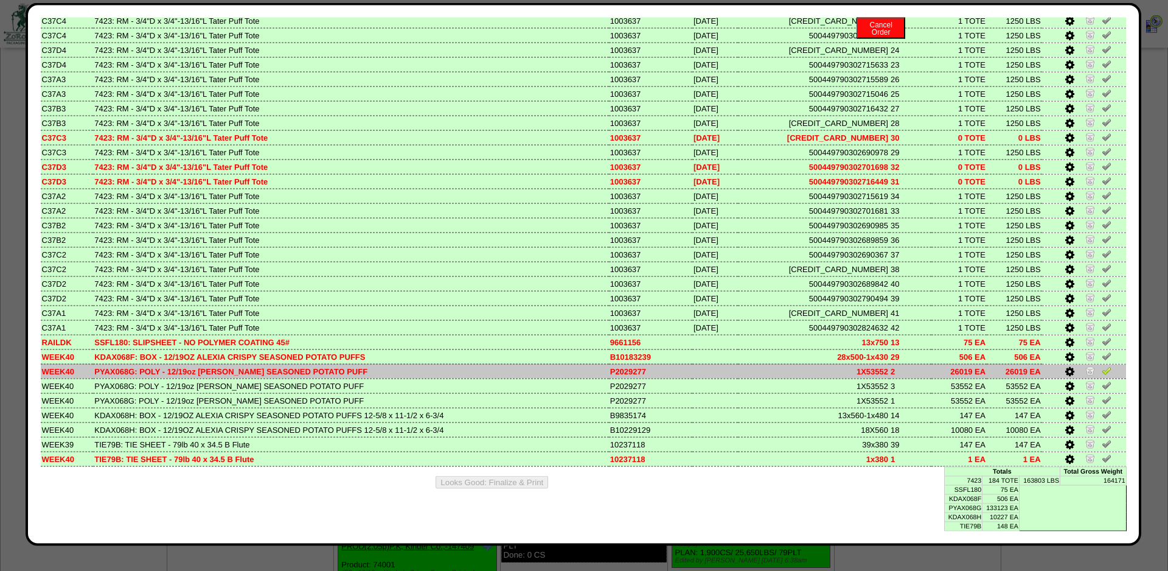
click at [1108, 366] on img at bounding box center [1107, 371] width 10 height 10
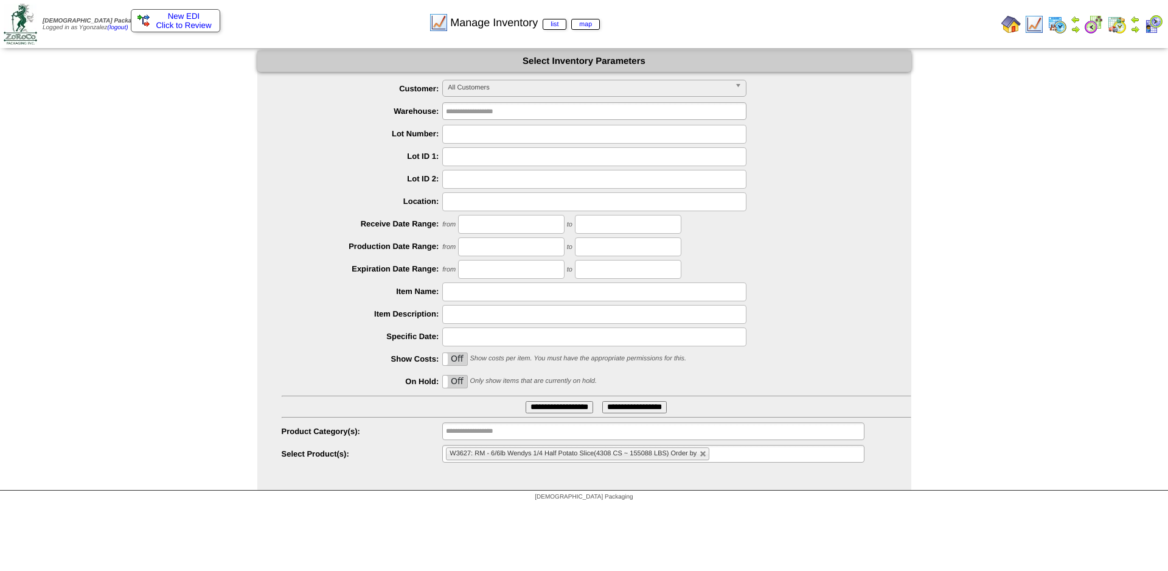
click at [701, 451] on li "W3627: RM - 6/6lb Wendys 1/4 Half Potato Slice(4308 CS ~ 155088 LBS) Order by" at bounding box center [577, 453] width 263 height 13
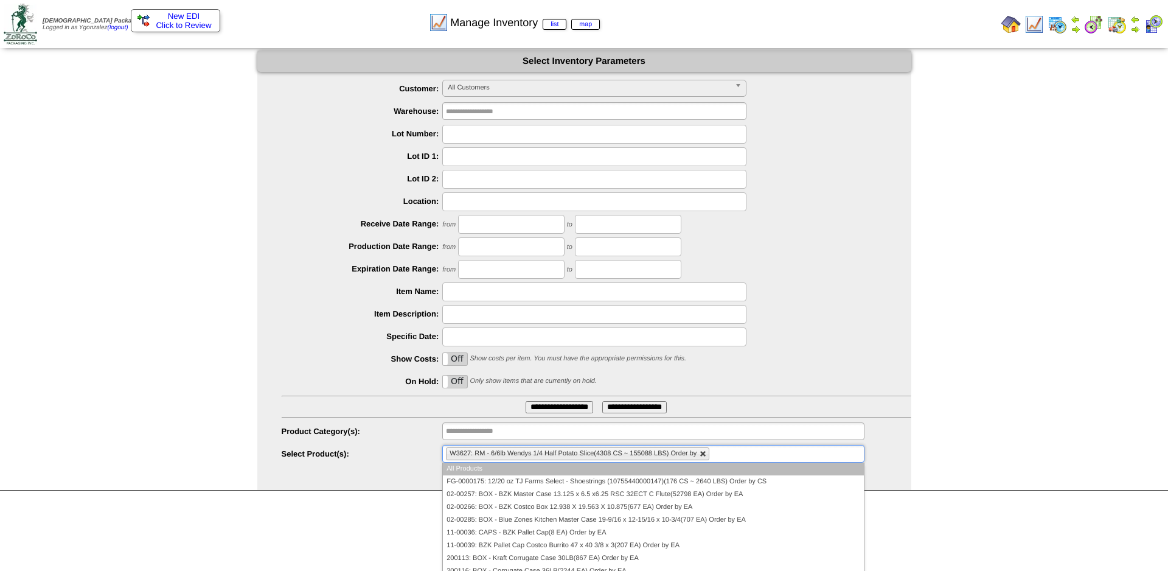
click at [704, 456] on link at bounding box center [703, 453] width 7 height 7
click at [704, 456] on ul at bounding box center [653, 454] width 422 height 18
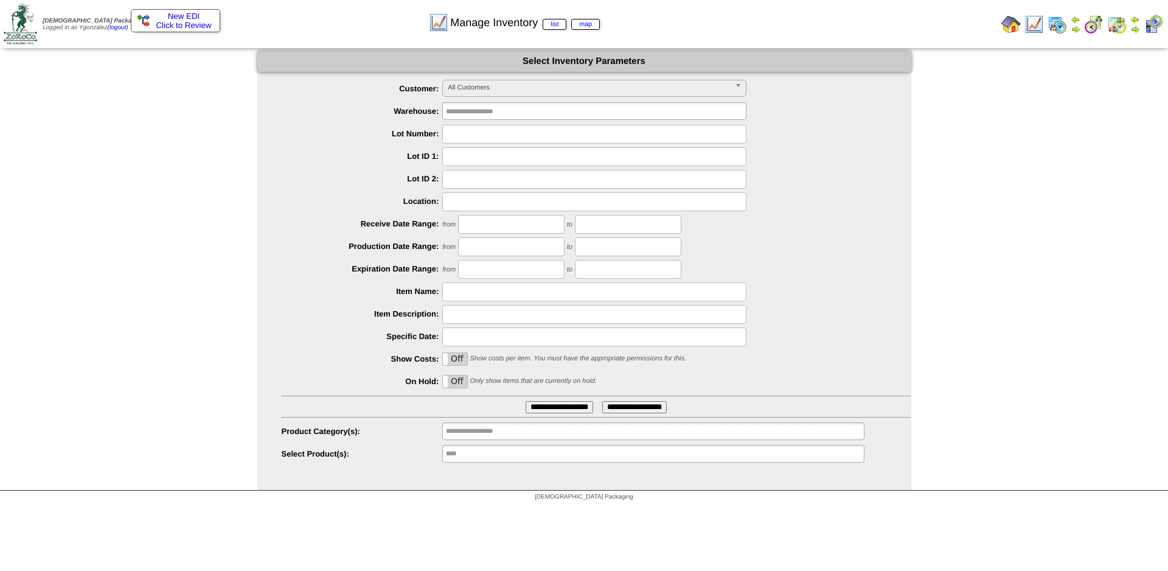
type input "**********"
click at [481, 461] on input "**********" at bounding box center [485, 453] width 78 height 15
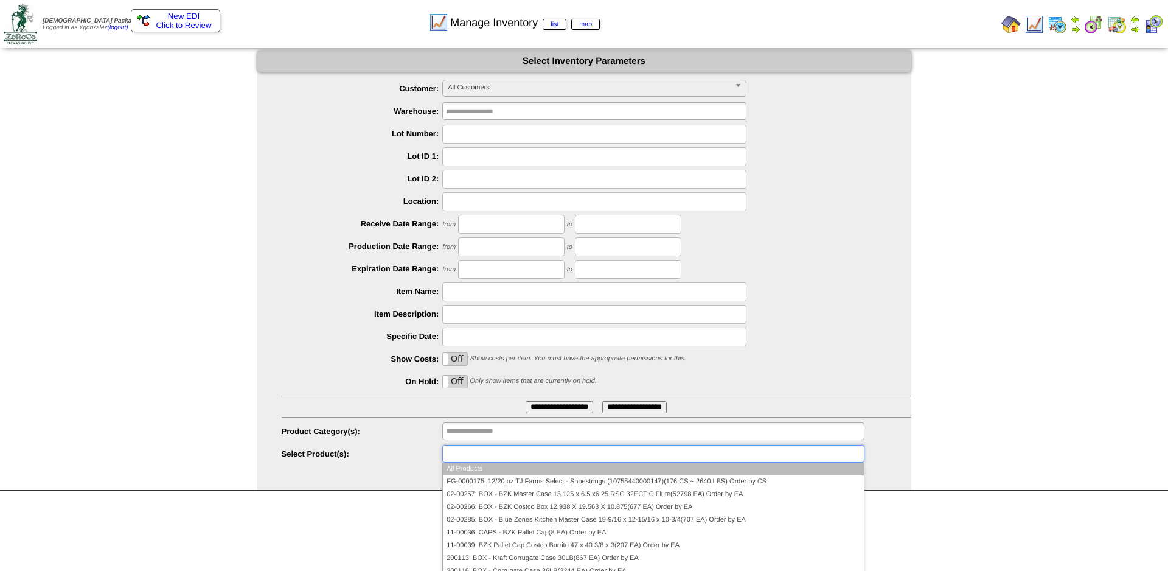
paste input "********"
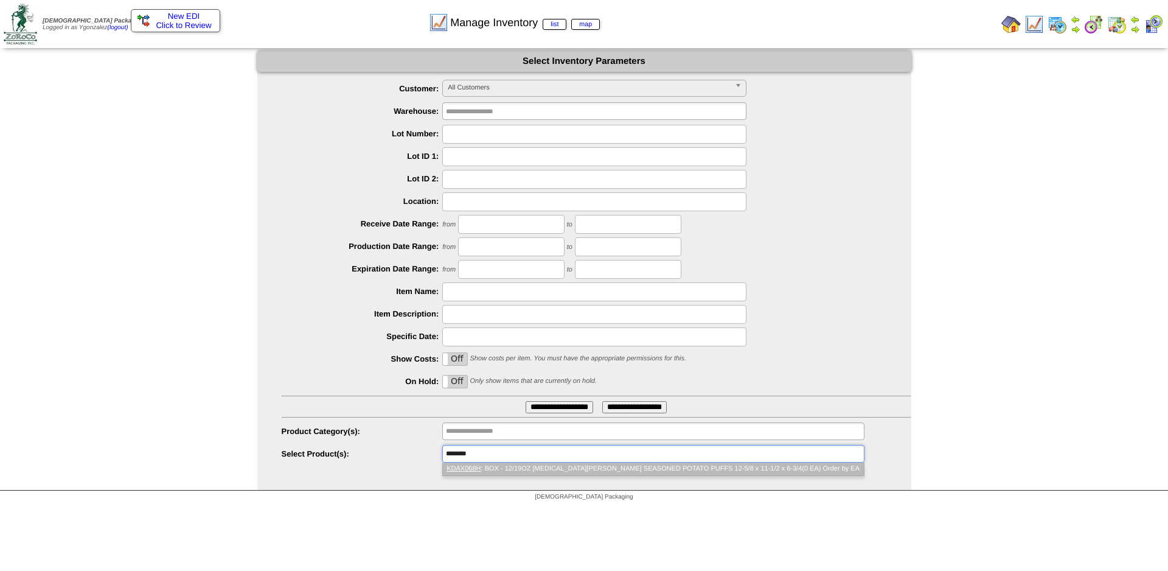
type input "********"
click at [543, 470] on li "KDAX068H : BOX - 12/19OZ ALEXIA CRISPY SEASONED POTATO PUFFS 12-5/8 x 11-1/2 x …" at bounding box center [653, 468] width 420 height 13
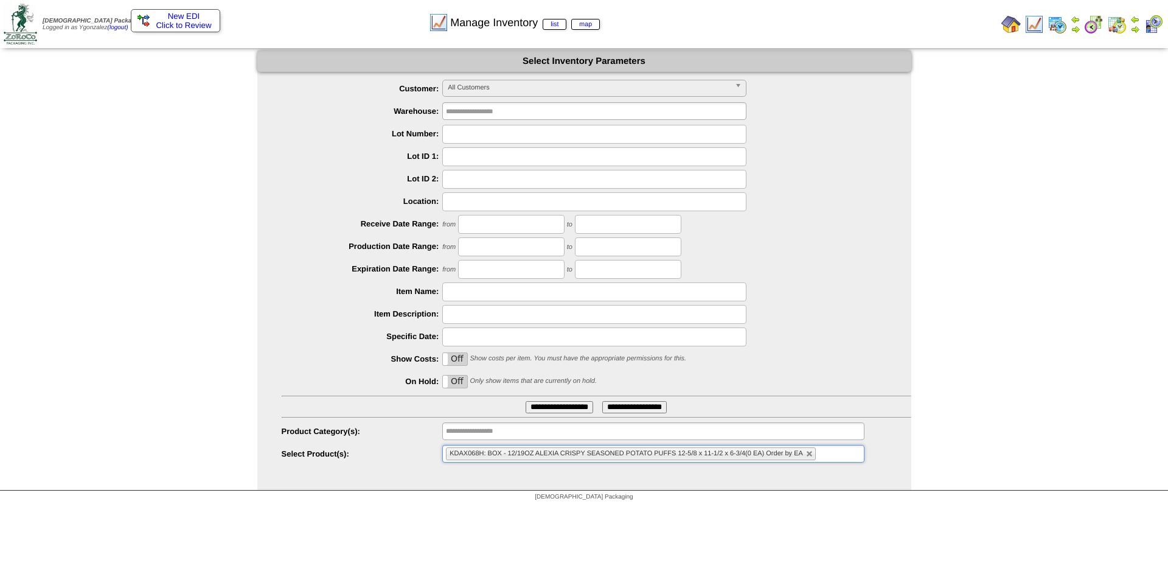
click at [552, 404] on input "**********" at bounding box center [560, 407] width 68 height 12
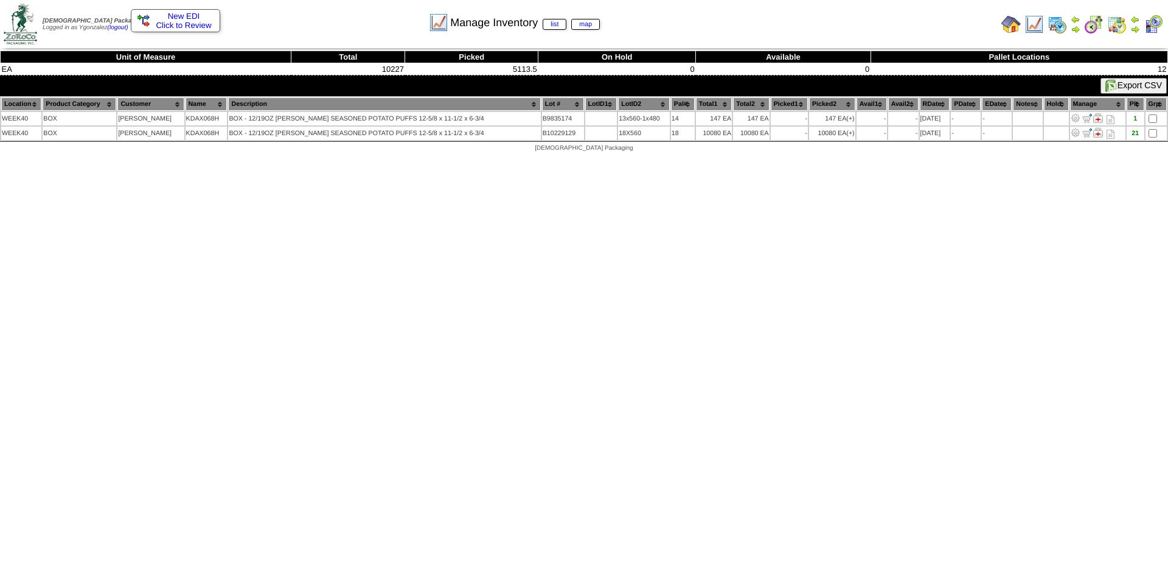
click at [1032, 19] on img at bounding box center [1033, 24] width 19 height 19
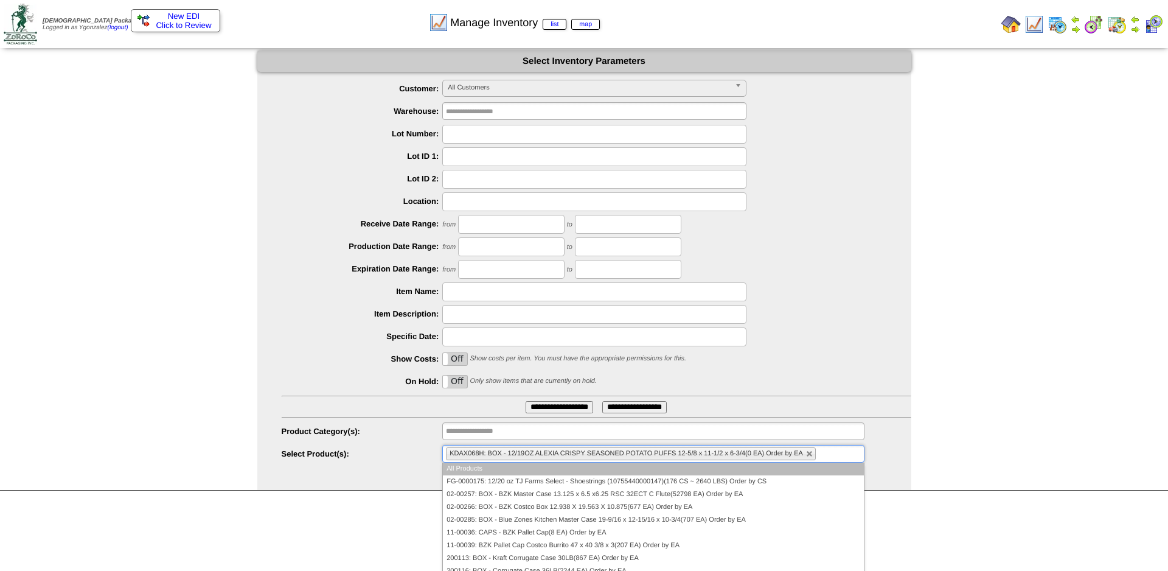
click at [822, 457] on input "text" at bounding box center [826, 453] width 15 height 15
paste input "********"
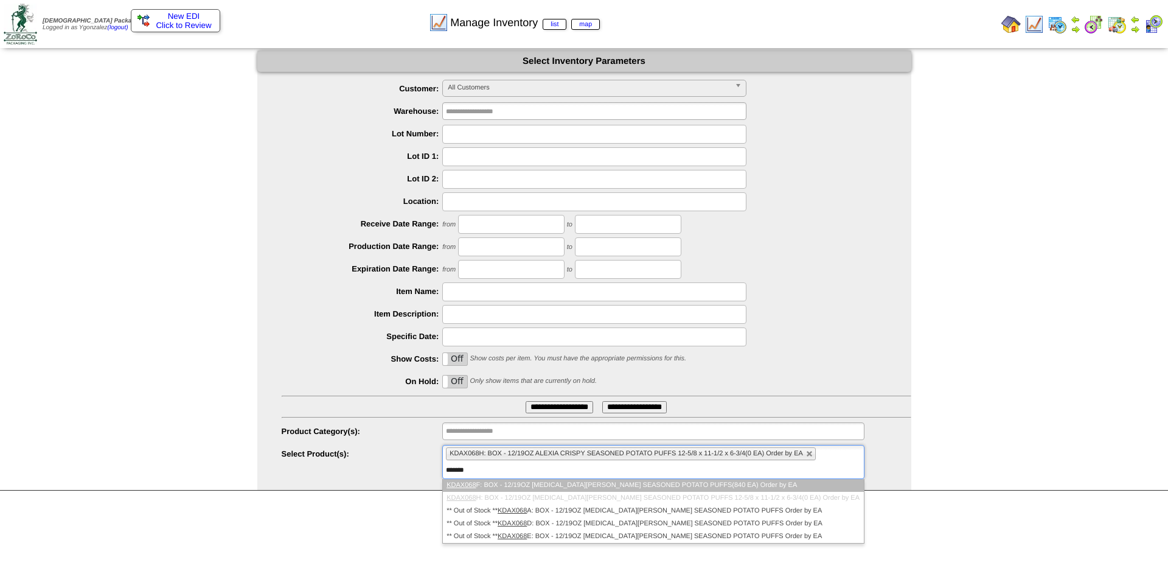
type input "*******"
click at [467, 487] on em "KDAX068" at bounding box center [461, 484] width 29 height 7
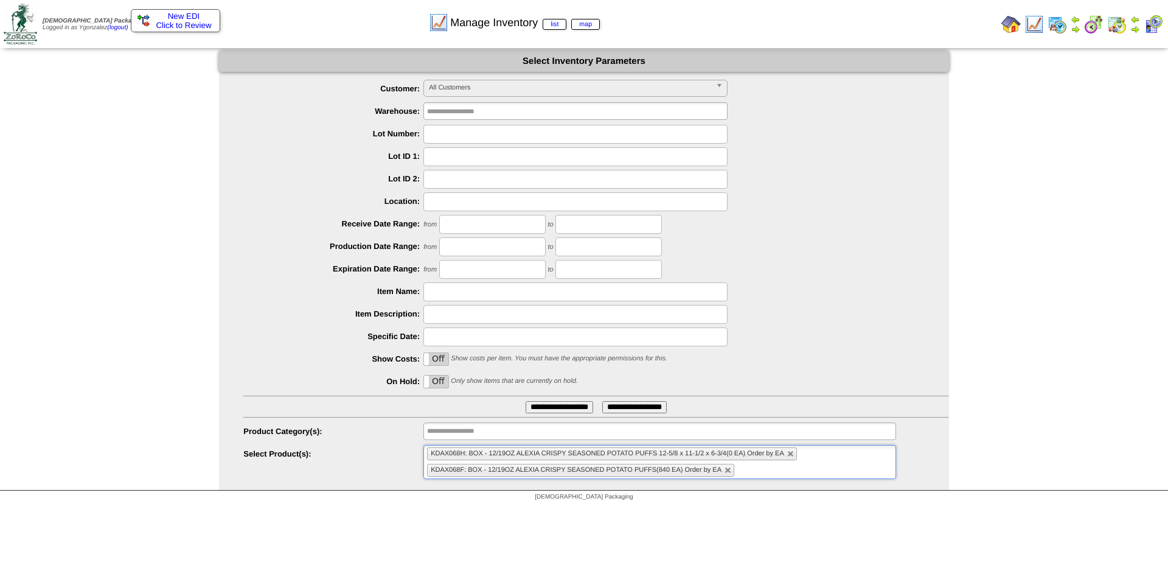
click at [548, 405] on input "**********" at bounding box center [560, 407] width 68 height 12
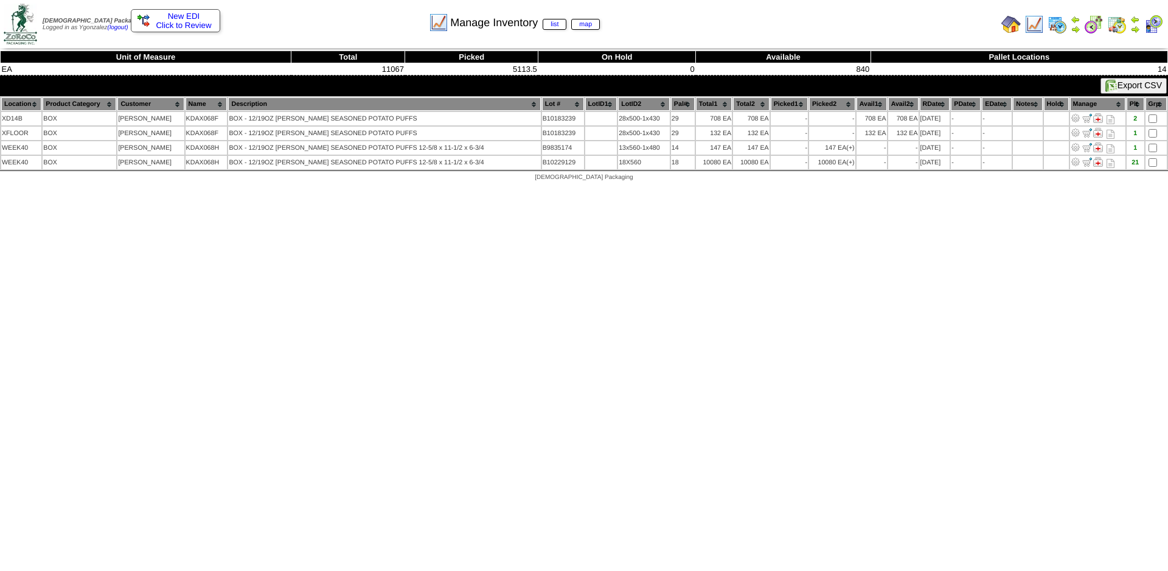
click at [59, 187] on html "[DEMOGRAPHIC_DATA] Packaging Logged in as [GEOGRAPHIC_DATA] (logout) Print All" at bounding box center [584, 93] width 1168 height 187
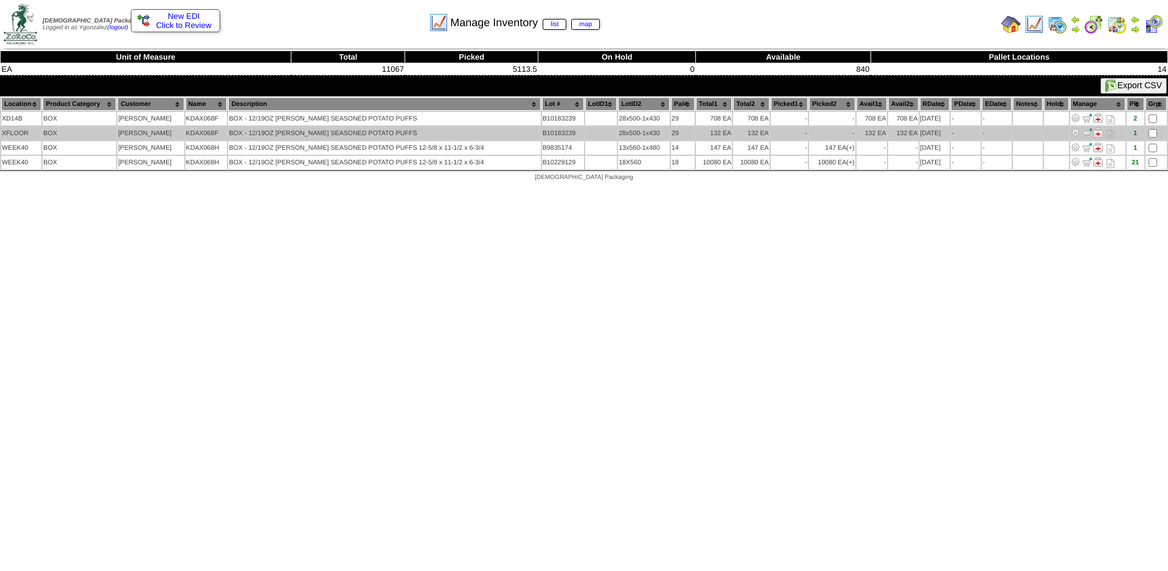
click at [1089, 135] on img at bounding box center [1087, 133] width 10 height 10
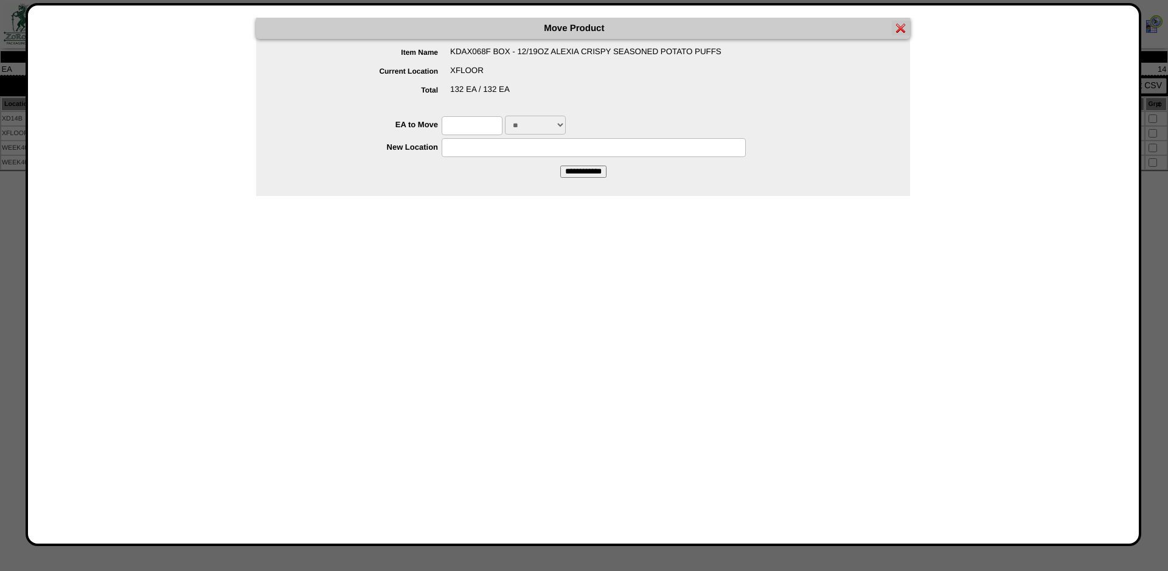
click at [476, 127] on input "text" at bounding box center [472, 125] width 61 height 19
type input "***"
click at [544, 151] on input "text" at bounding box center [594, 147] width 304 height 19
click at [540, 155] on input "**" at bounding box center [594, 147] width 304 height 19
drag, startPoint x: 528, startPoint y: 151, endPoint x: 454, endPoint y: 145, distance: 74.5
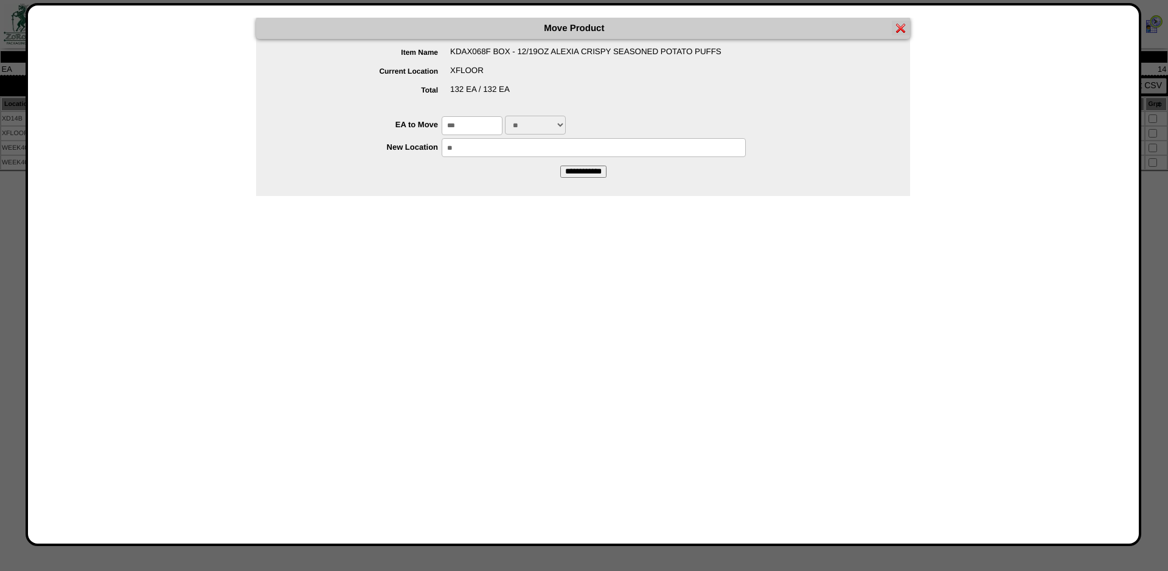
click at [454, 145] on input "**" at bounding box center [594, 147] width 304 height 19
drag, startPoint x: 478, startPoint y: 153, endPoint x: 428, endPoint y: 148, distance: 50.2
click at [442, 148] on input "**" at bounding box center [594, 147] width 304 height 19
drag, startPoint x: 435, startPoint y: 153, endPoint x: 468, endPoint y: 167, distance: 36.0
click at [468, 169] on form "Move Product Item Name KDAX068F BOX - 12/19OZ ALEXIA CRISPY SEASONED POTATO PUF…" at bounding box center [583, 98] width 654 height 160
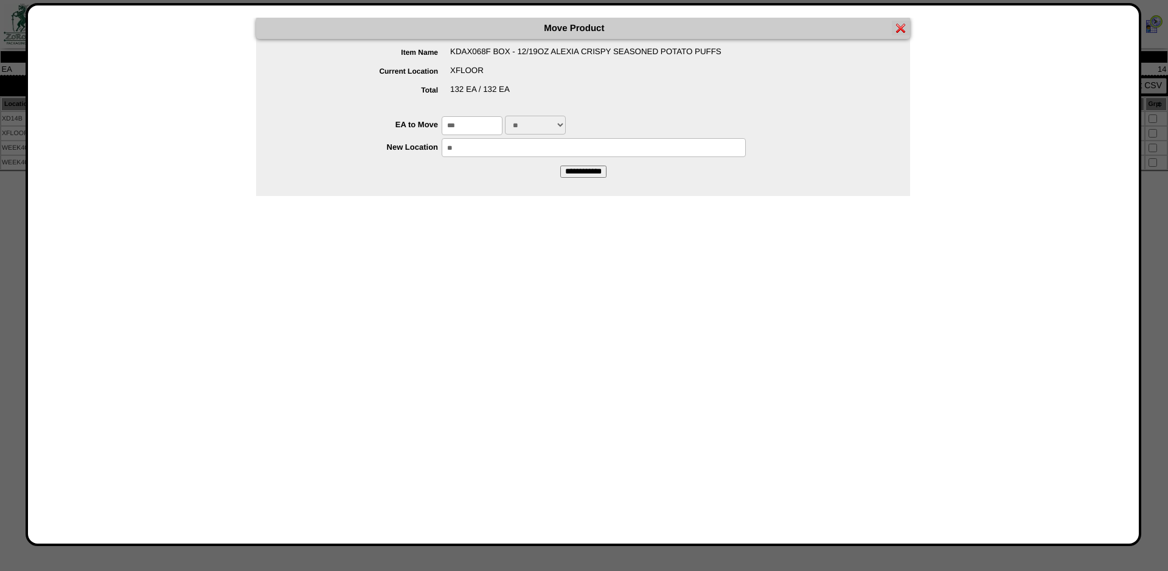
drag, startPoint x: 471, startPoint y: 151, endPoint x: 448, endPoint y: 150, distance: 22.6
click at [448, 150] on input "**" at bounding box center [594, 147] width 304 height 19
type input "******"
click at [589, 175] on input "**********" at bounding box center [583, 171] width 46 height 12
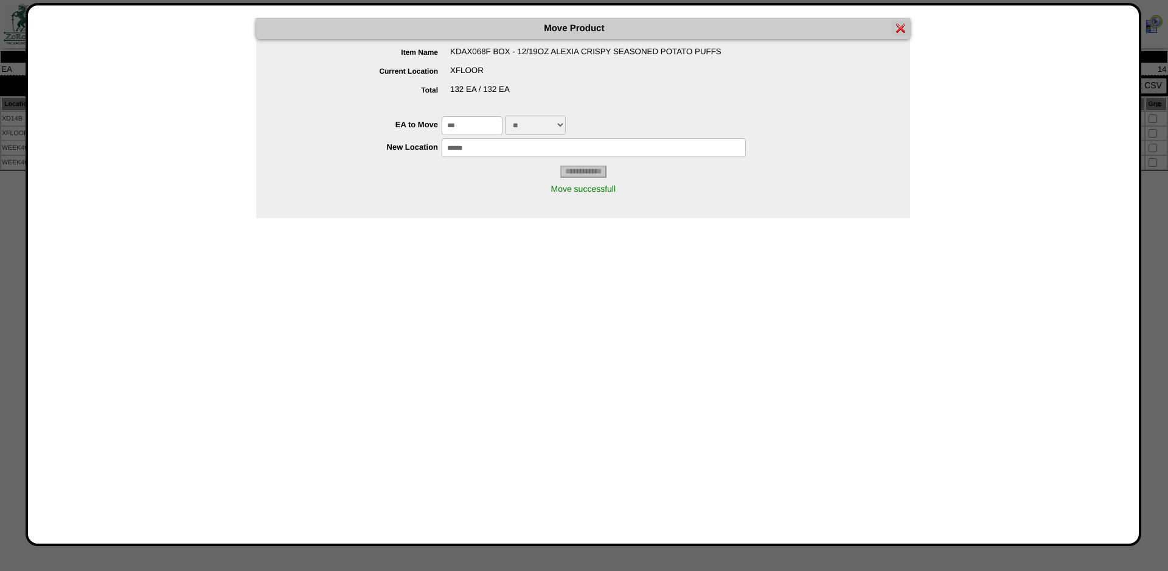
click at [507, 553] on div at bounding box center [584, 285] width 1168 height 571
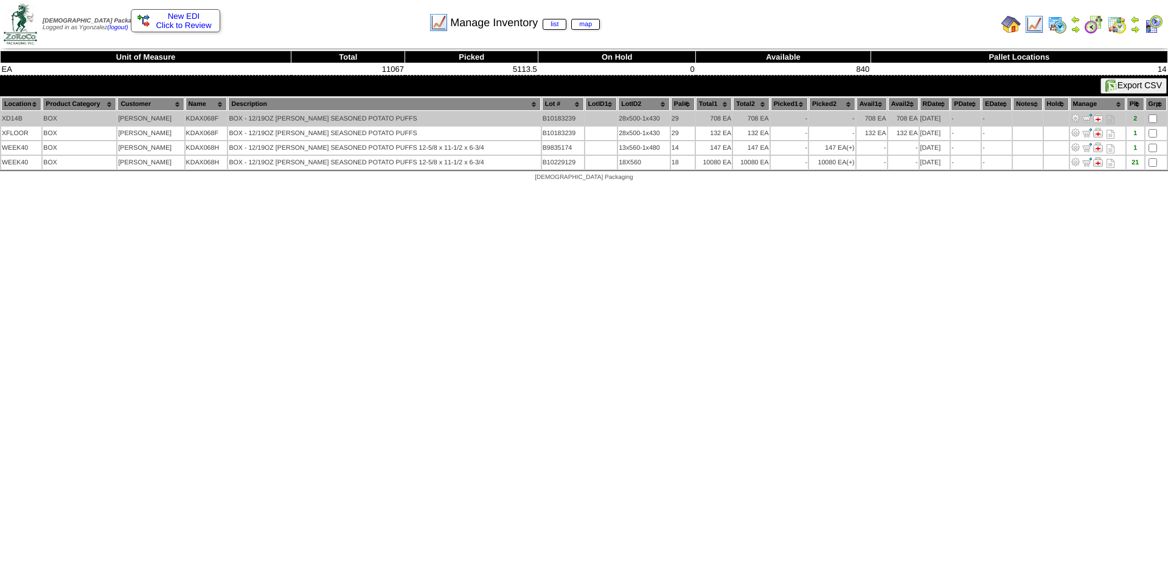
click at [1086, 116] on img at bounding box center [1087, 118] width 10 height 10
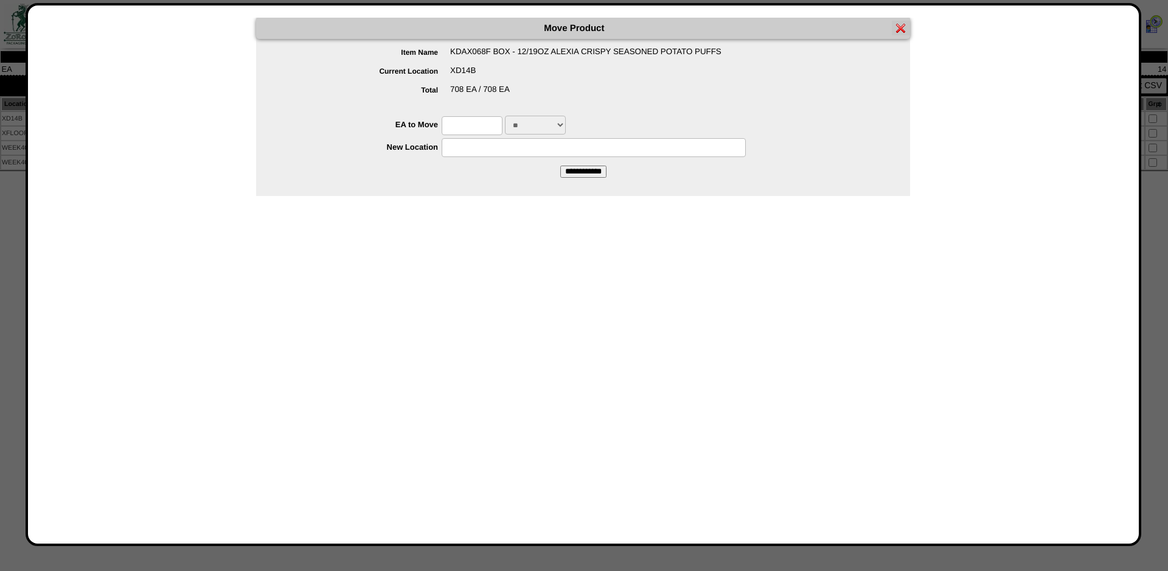
click at [445, 123] on input "text" at bounding box center [472, 125] width 61 height 19
type input "***"
click at [516, 149] on input "text" at bounding box center [594, 147] width 304 height 19
type input "******"
click at [577, 173] on input "**********" at bounding box center [583, 171] width 46 height 12
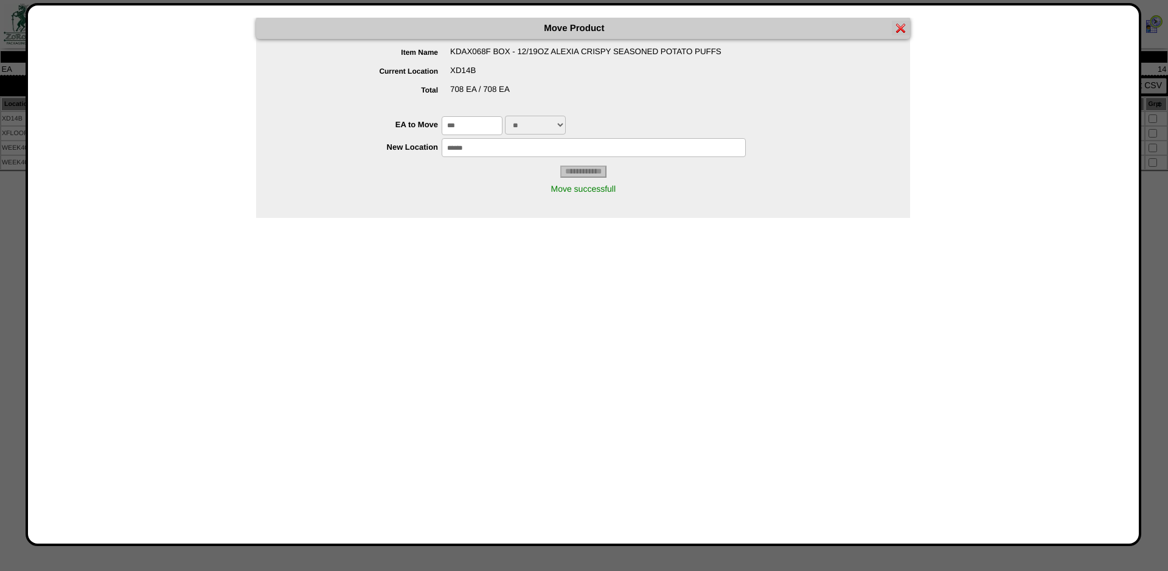
click at [108, 560] on div at bounding box center [584, 285] width 1168 height 571
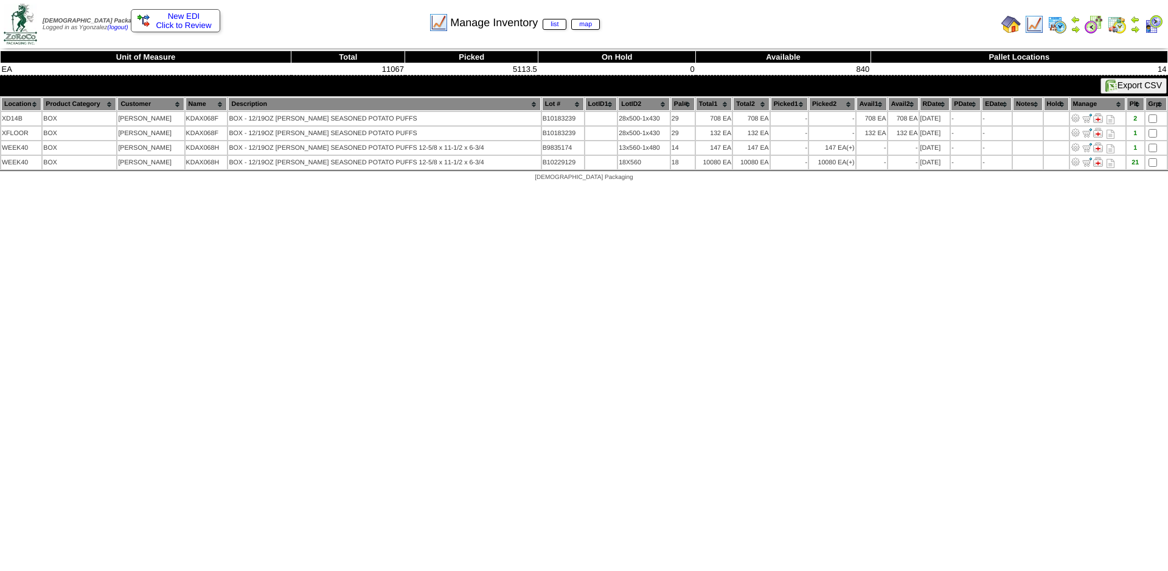
click at [1037, 24] on img at bounding box center [1033, 24] width 19 height 19
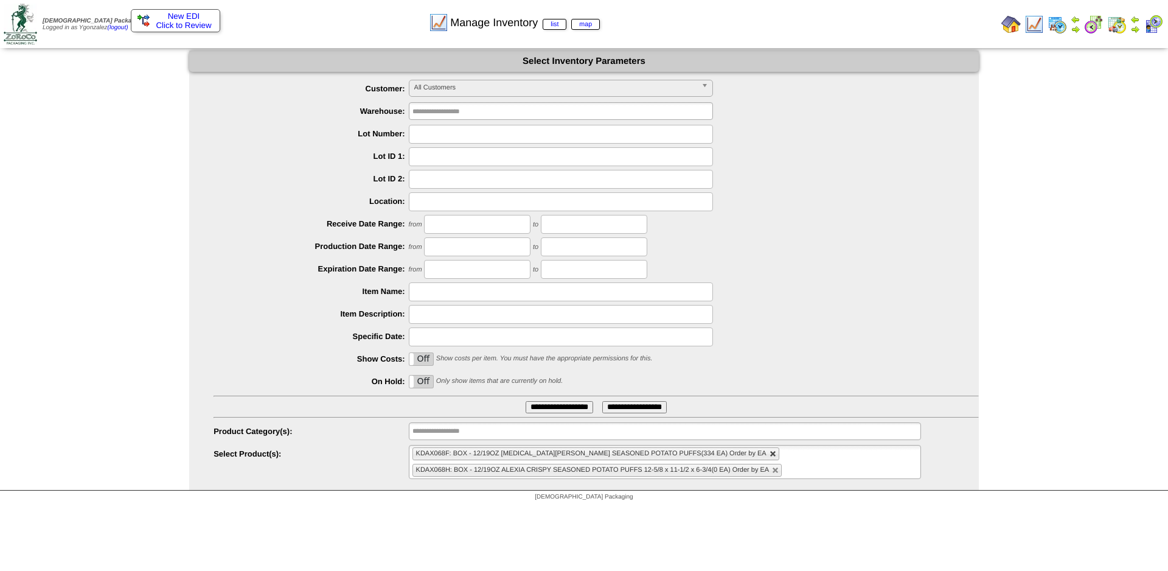
click at [770, 456] on link at bounding box center [773, 453] width 7 height 7
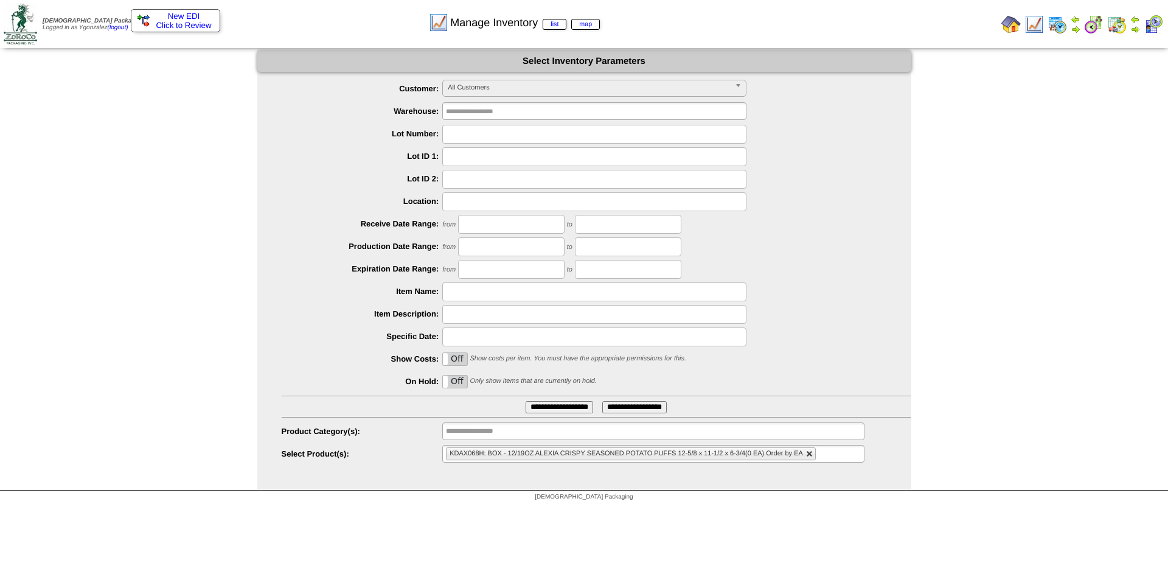
click at [811, 454] on link at bounding box center [809, 453] width 7 height 7
type input "**********"
click at [489, 459] on input "**********" at bounding box center [485, 453] width 78 height 15
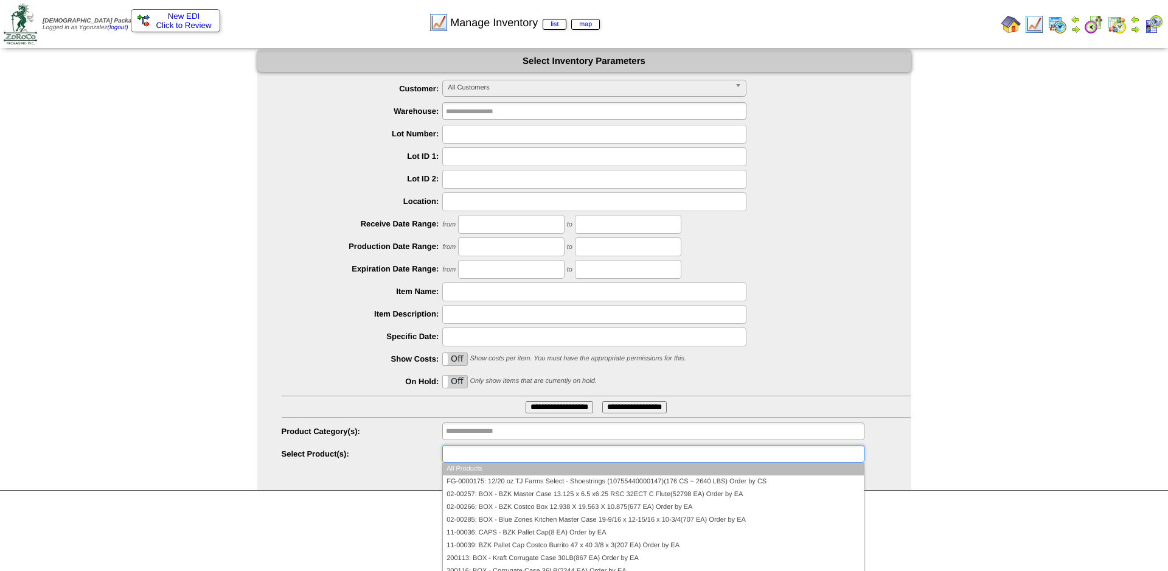
paste input "********"
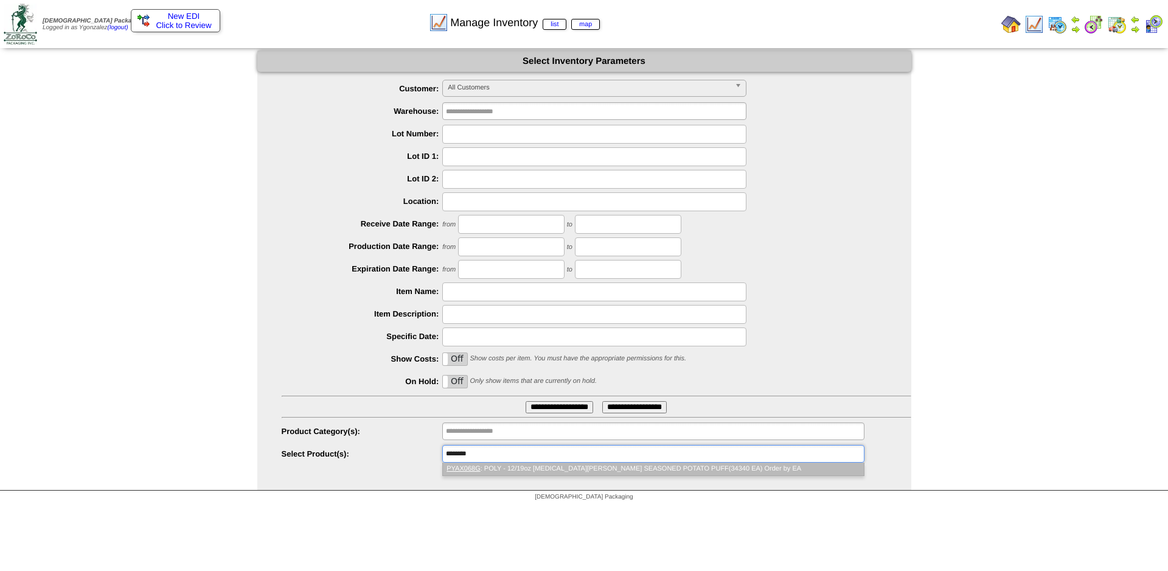
type input "********"
click at [475, 472] on em "PYAX068G" at bounding box center [463, 468] width 33 height 7
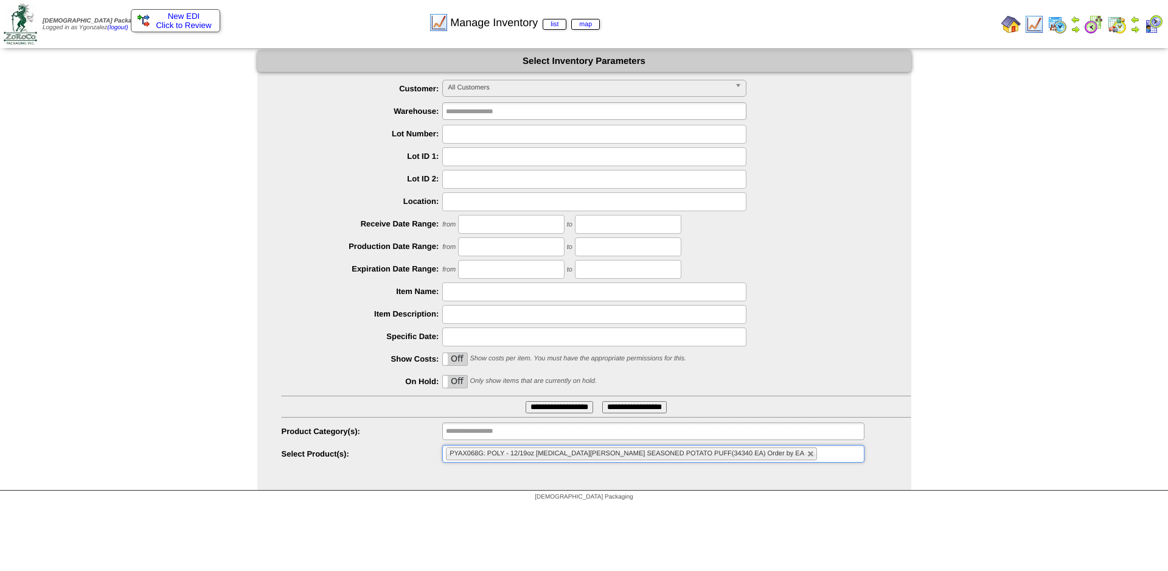
click at [582, 405] on input "**********" at bounding box center [560, 407] width 68 height 12
